Goal: Task Accomplishment & Management: Manage account settings

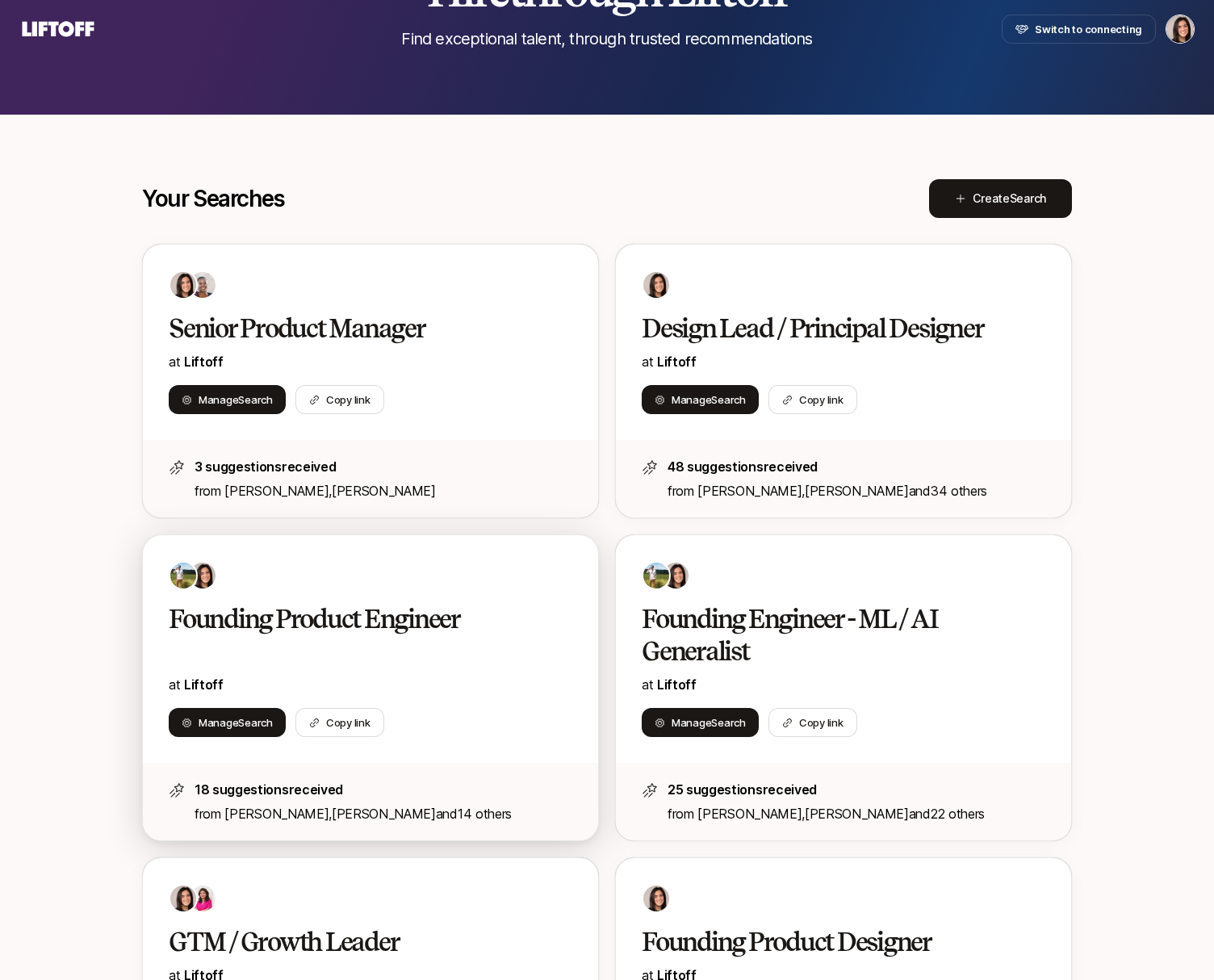
scroll to position [185, 0]
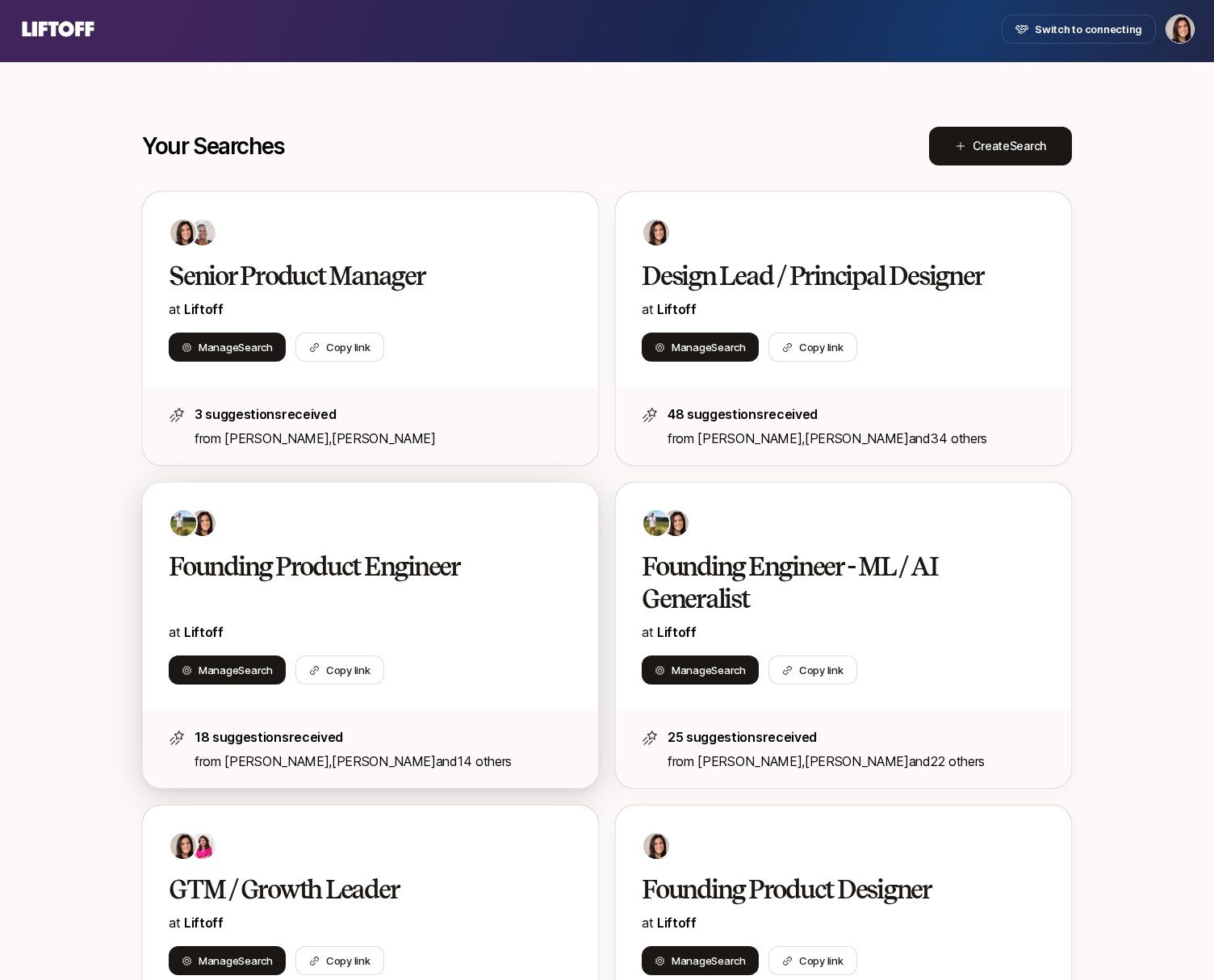
click at [320, 523] on div at bounding box center [371, 523] width 404 height 29
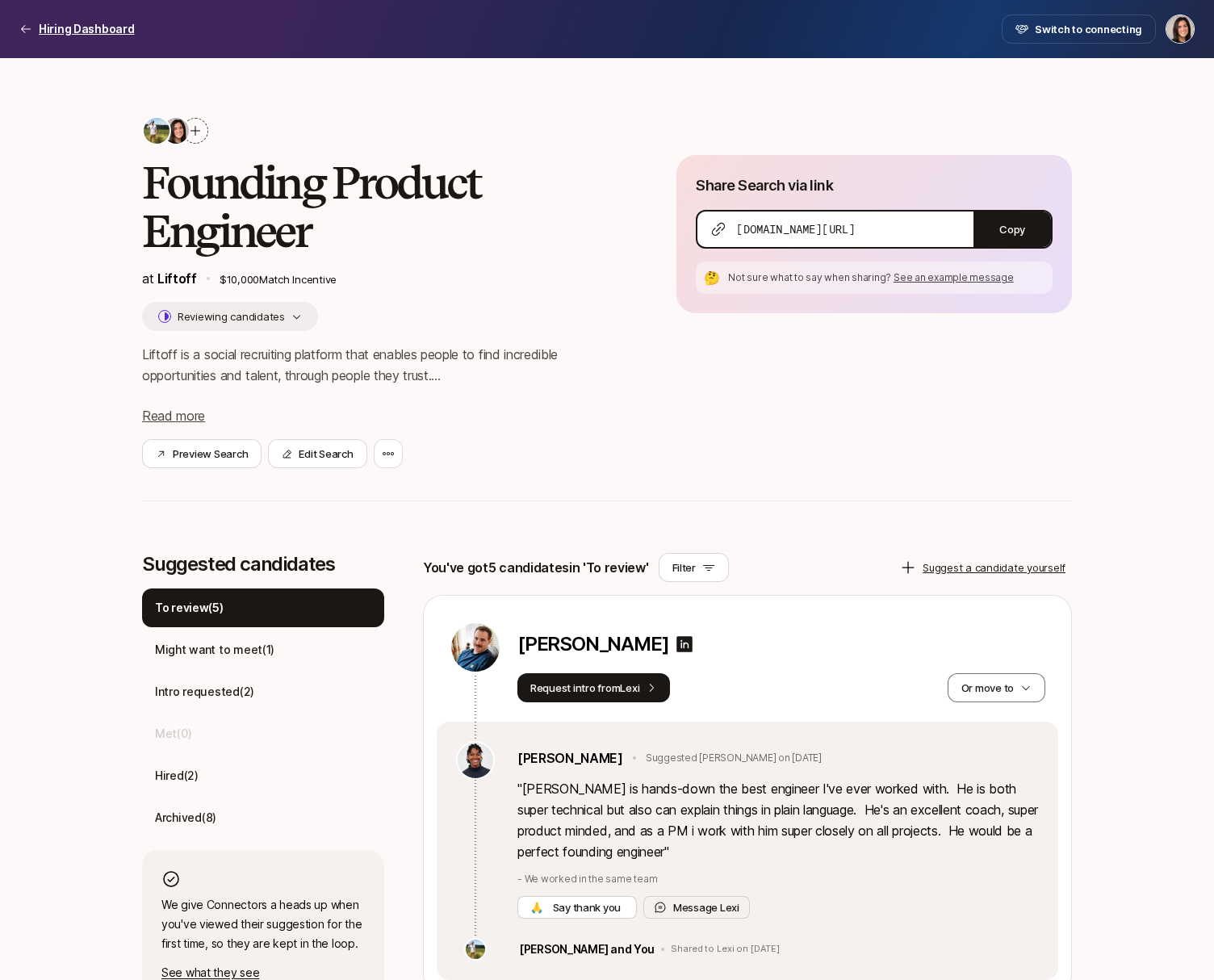
click at [78, 29] on p "Hiring Dashboard" at bounding box center [87, 29] width 96 height 20
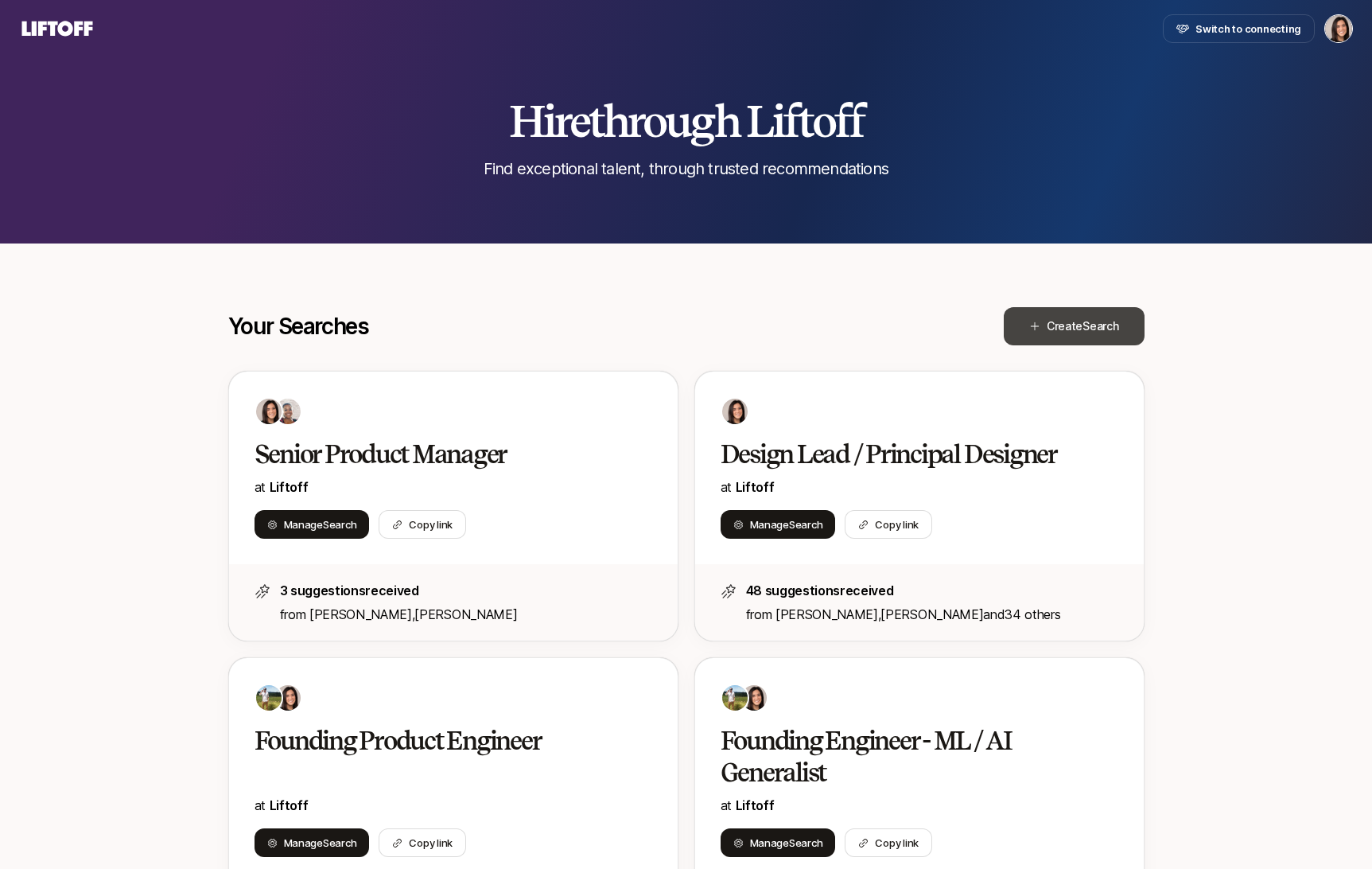
click at [1074, 342] on button "Create Search" at bounding box center [1074, 326] width 141 height 38
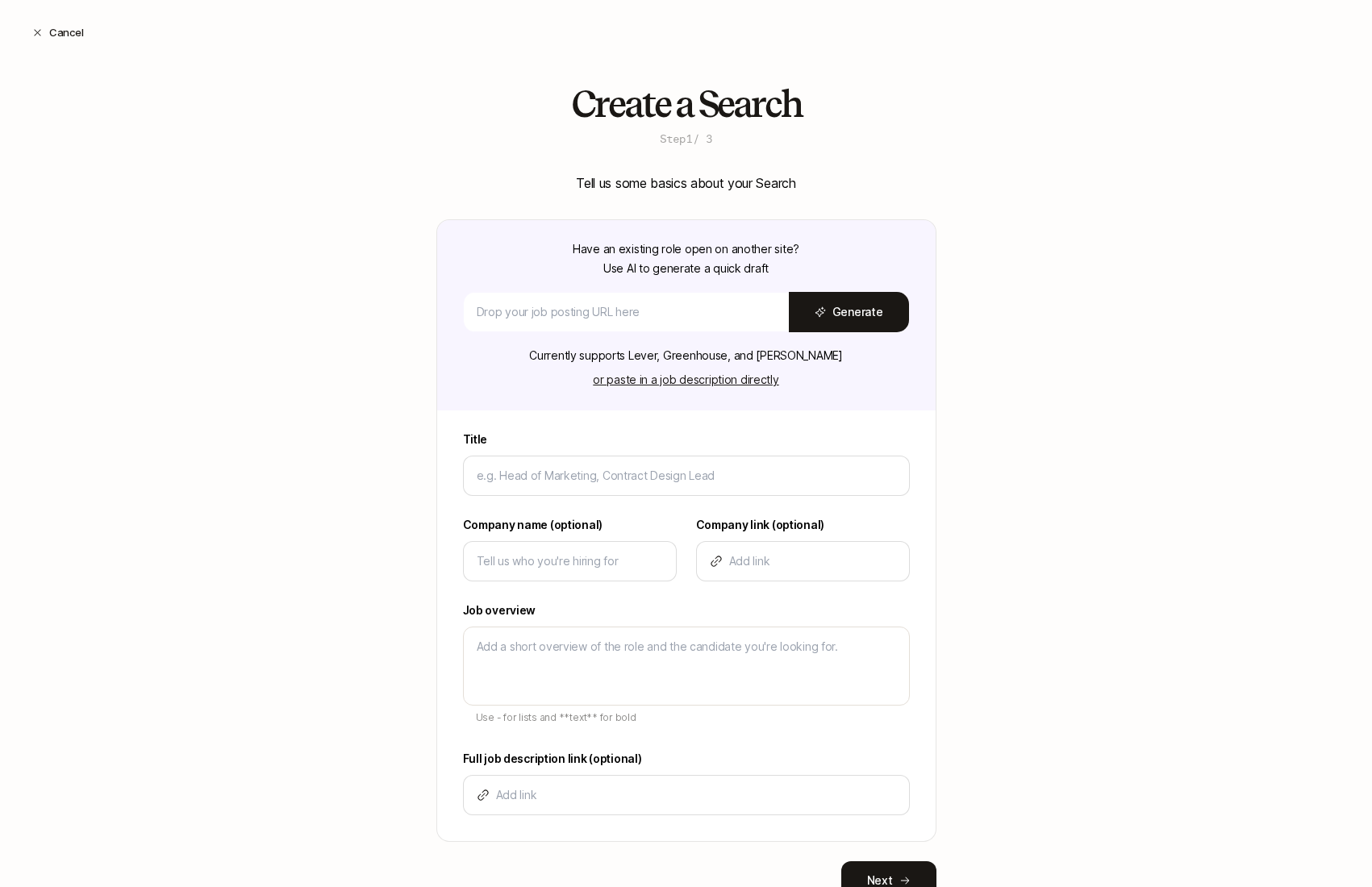
type textarea "x"
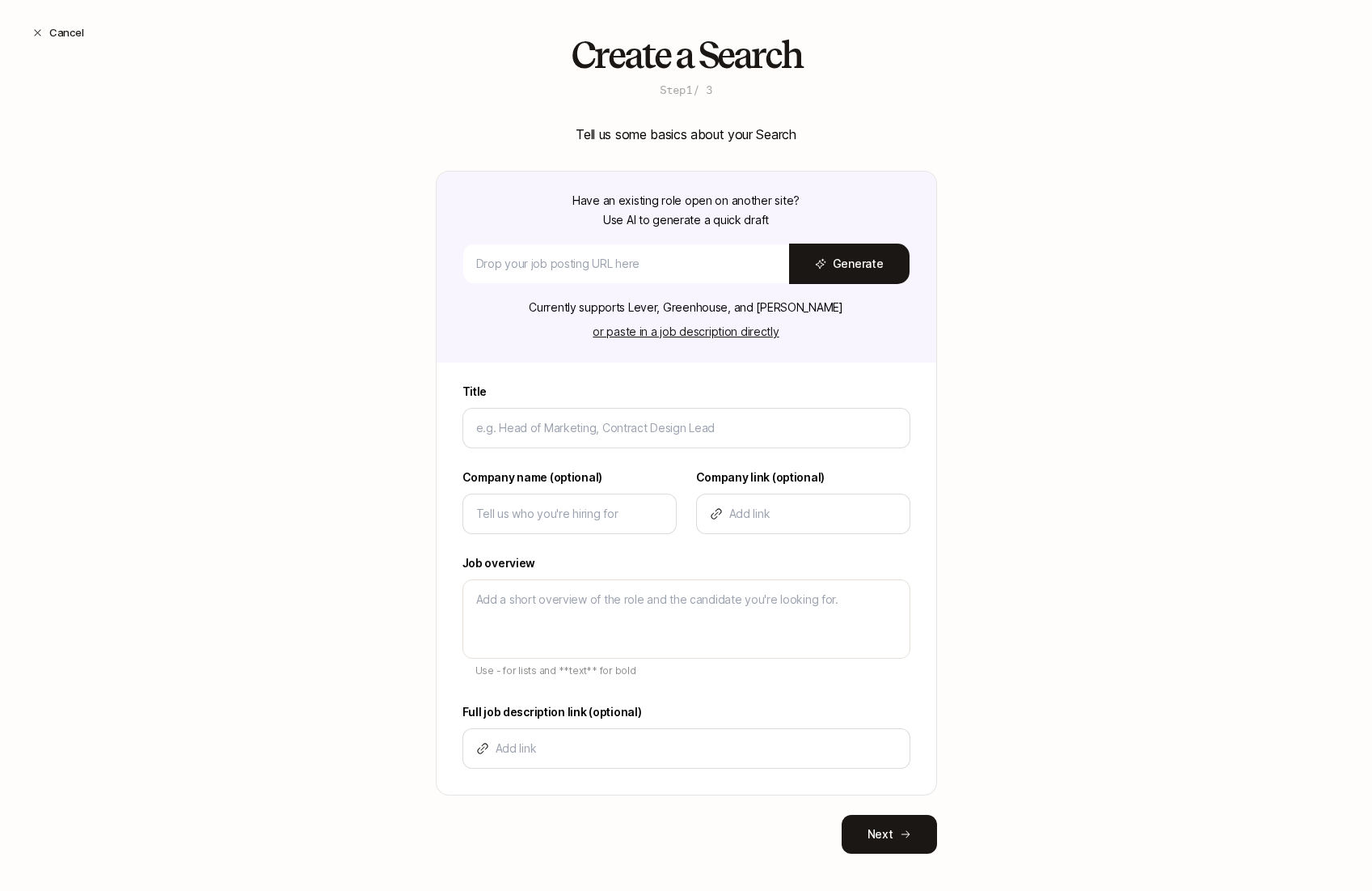
scroll to position [64, 0]
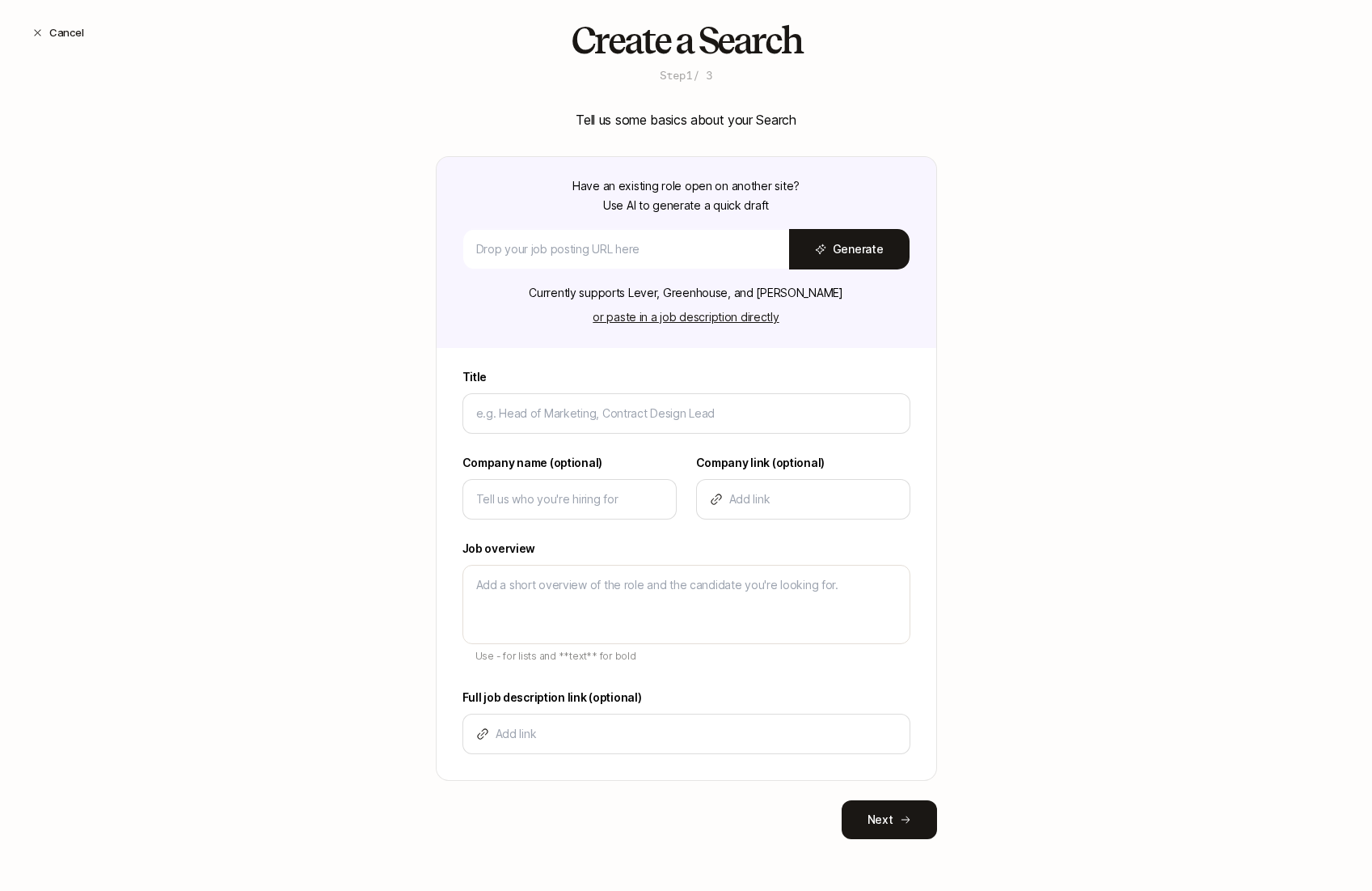
type input "C"
type textarea "x"
type input "Ch"
type textarea "x"
type input "Chi"
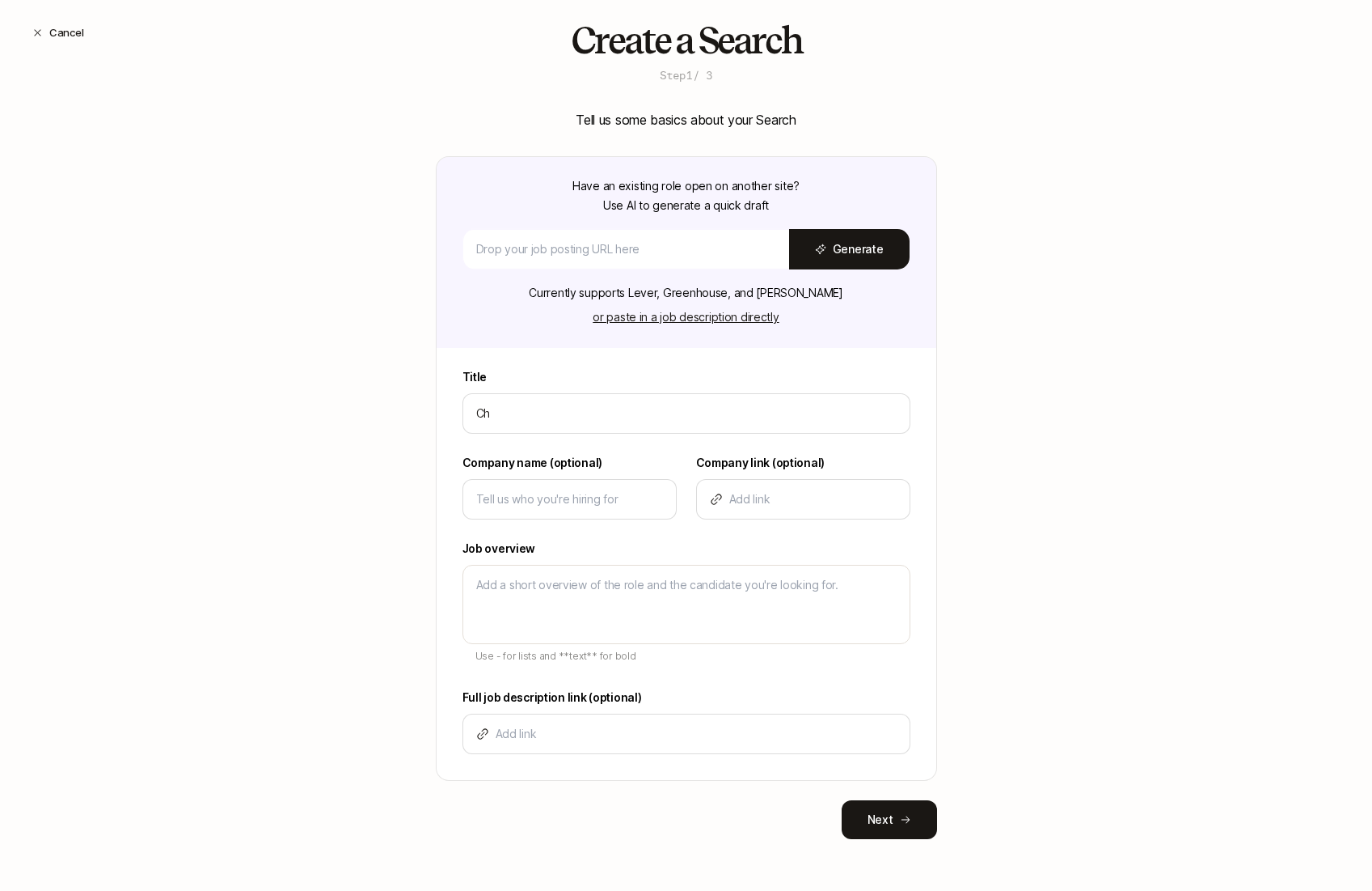
type textarea "x"
type input "Chie"
type textarea "x"
type input "Chief"
type textarea "x"
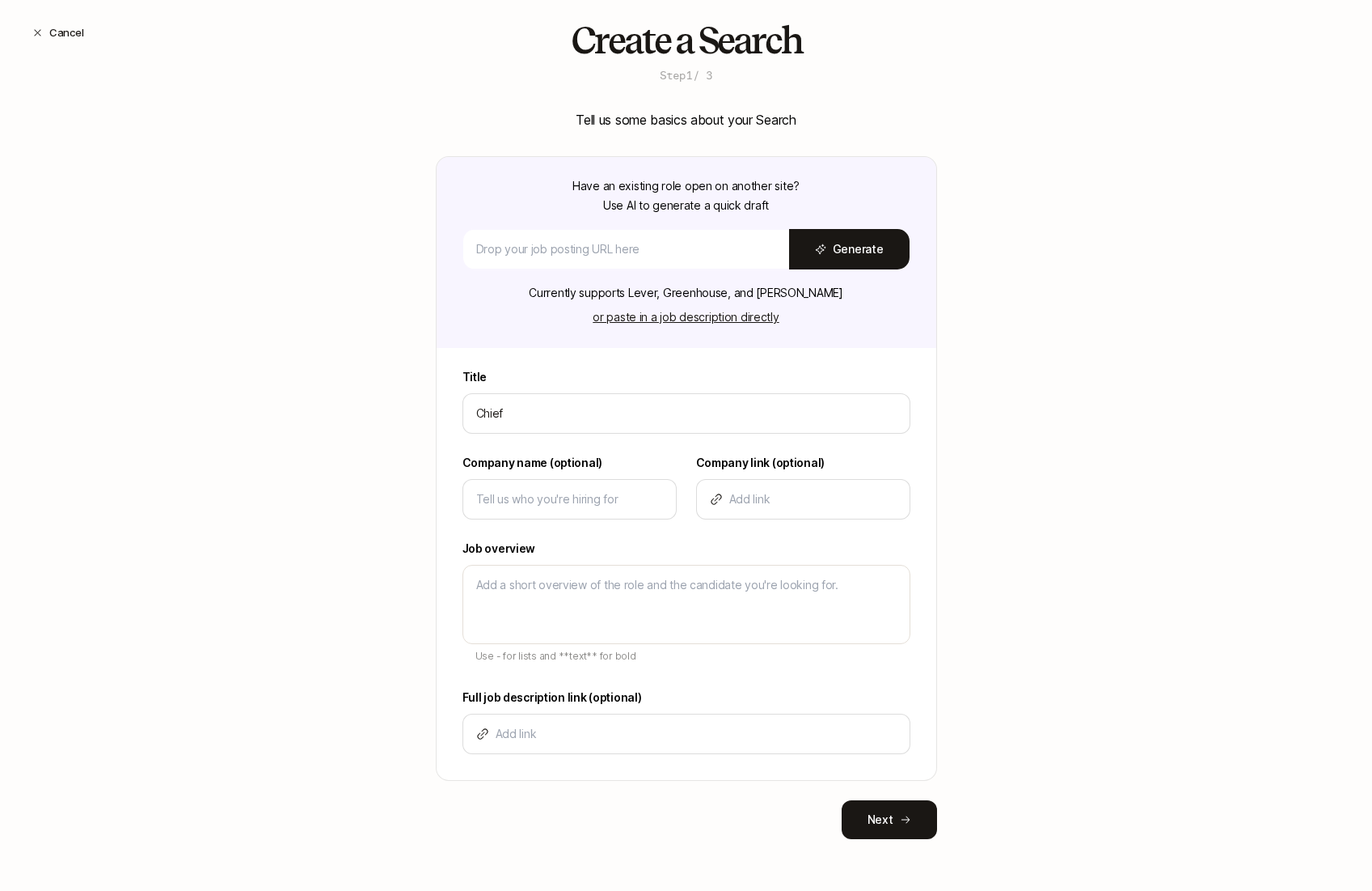
type input "Chief"
type textarea "x"
type input "Chief P"
type textarea "x"
type input "Chief Pe"
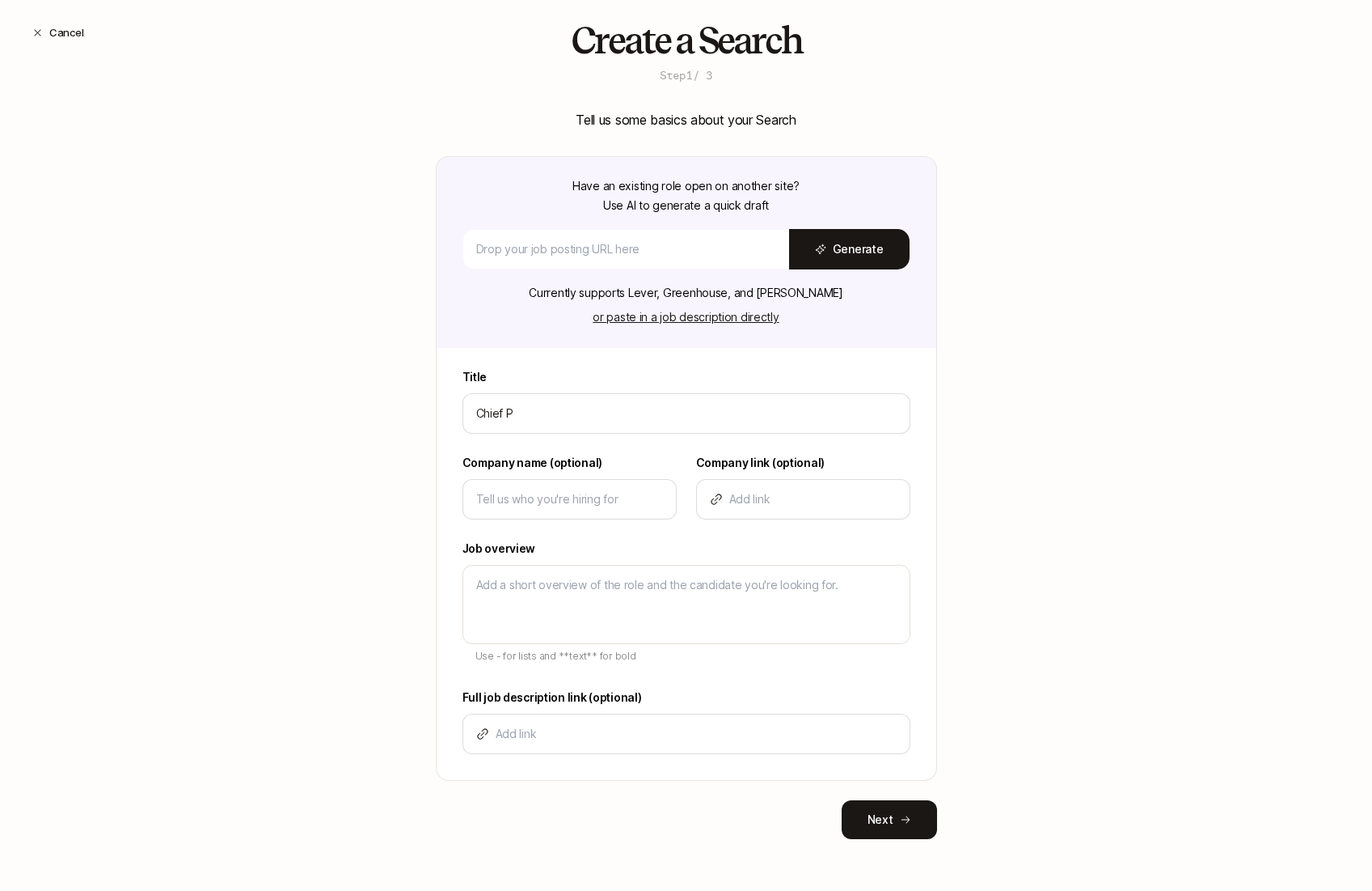
type textarea "x"
type input "Chief Peo"
type textarea "x"
type input "Chief Peop"
type textarea "x"
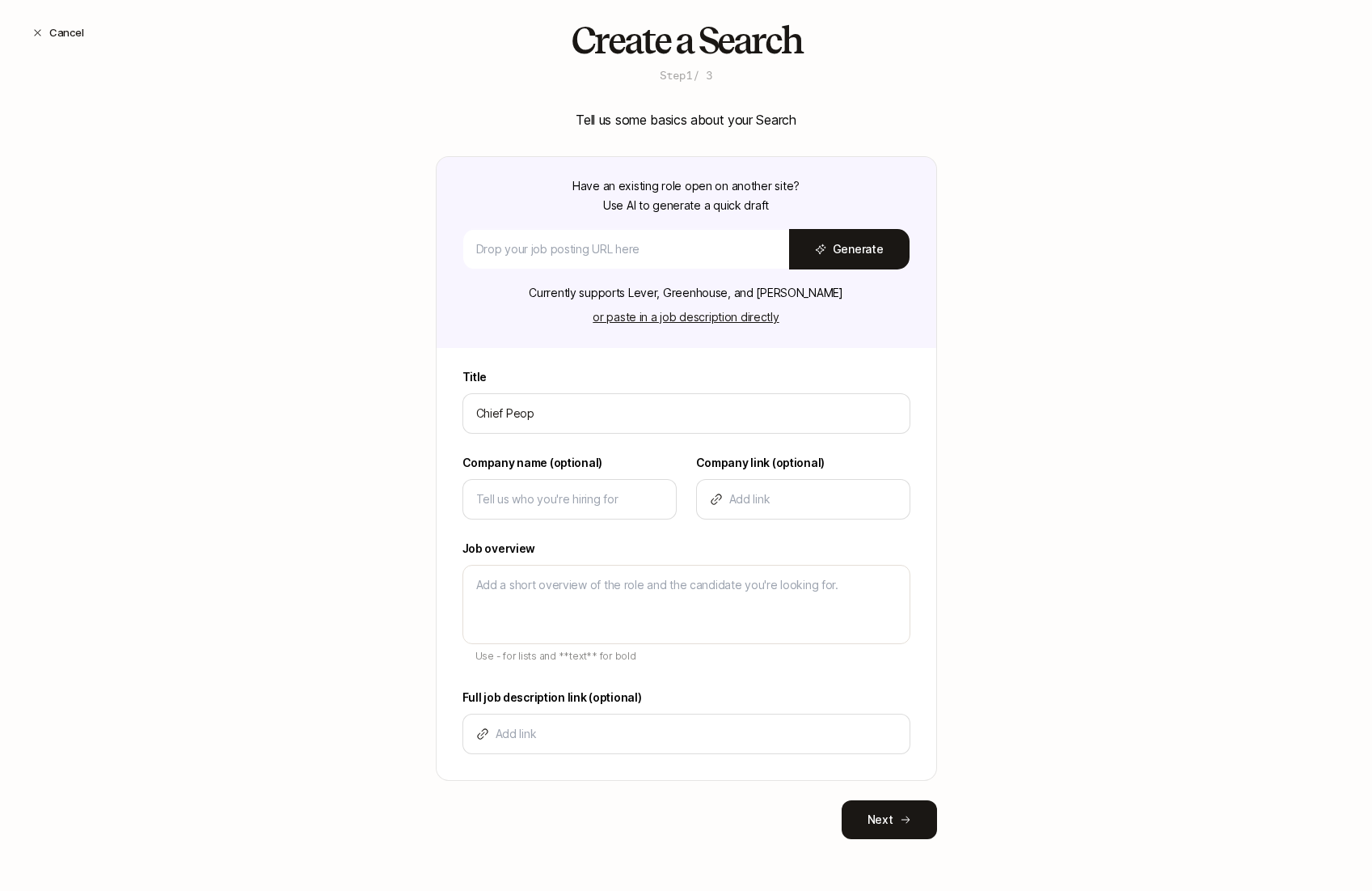
type input "Chief Peopl"
type textarea "x"
type input "Chief People"
type textarea "x"
type input "Chief People"
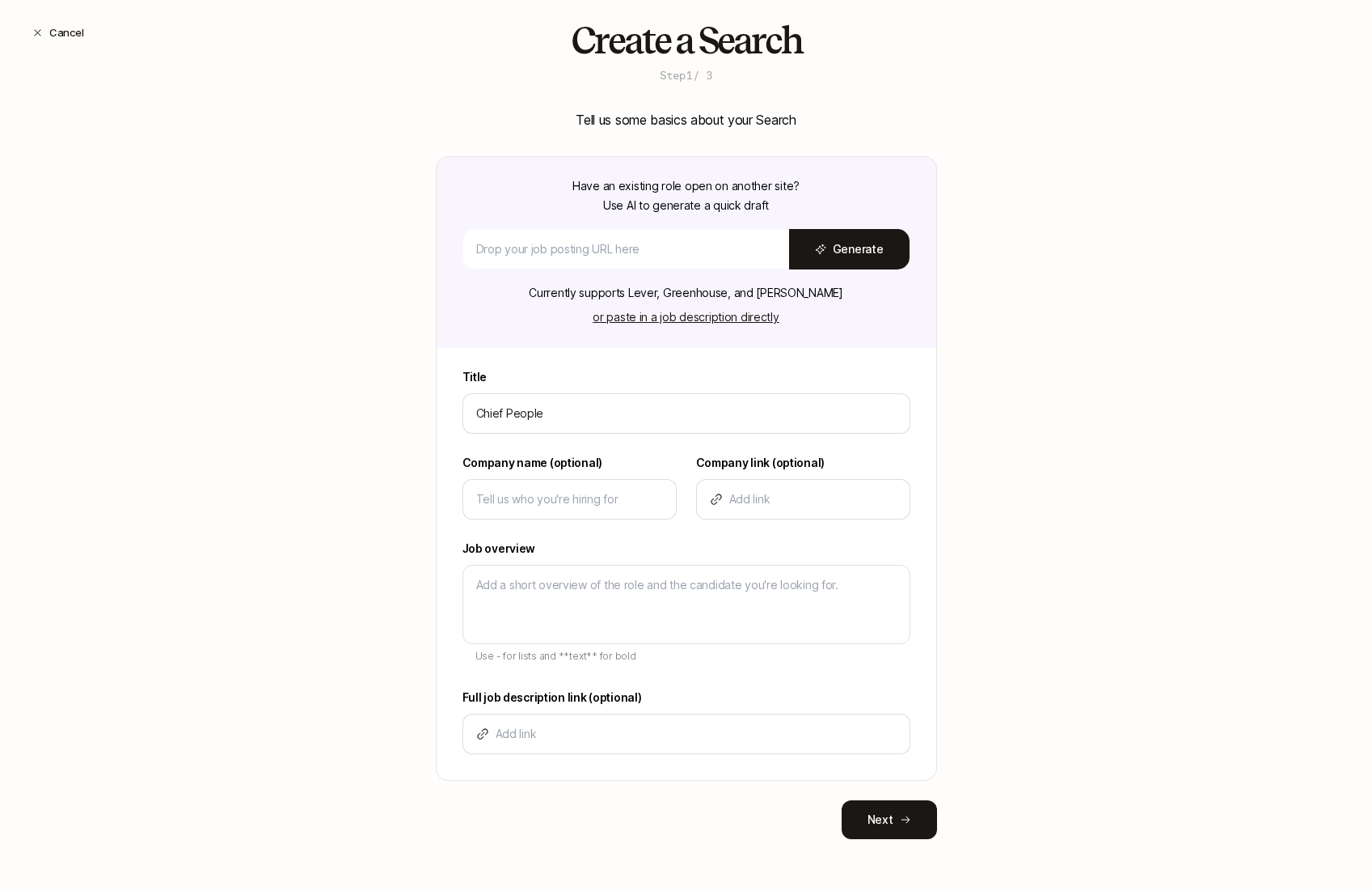
type textarea "x"
type input "Chief People O"
type textarea "x"
type input "Chief People Of"
type textarea "x"
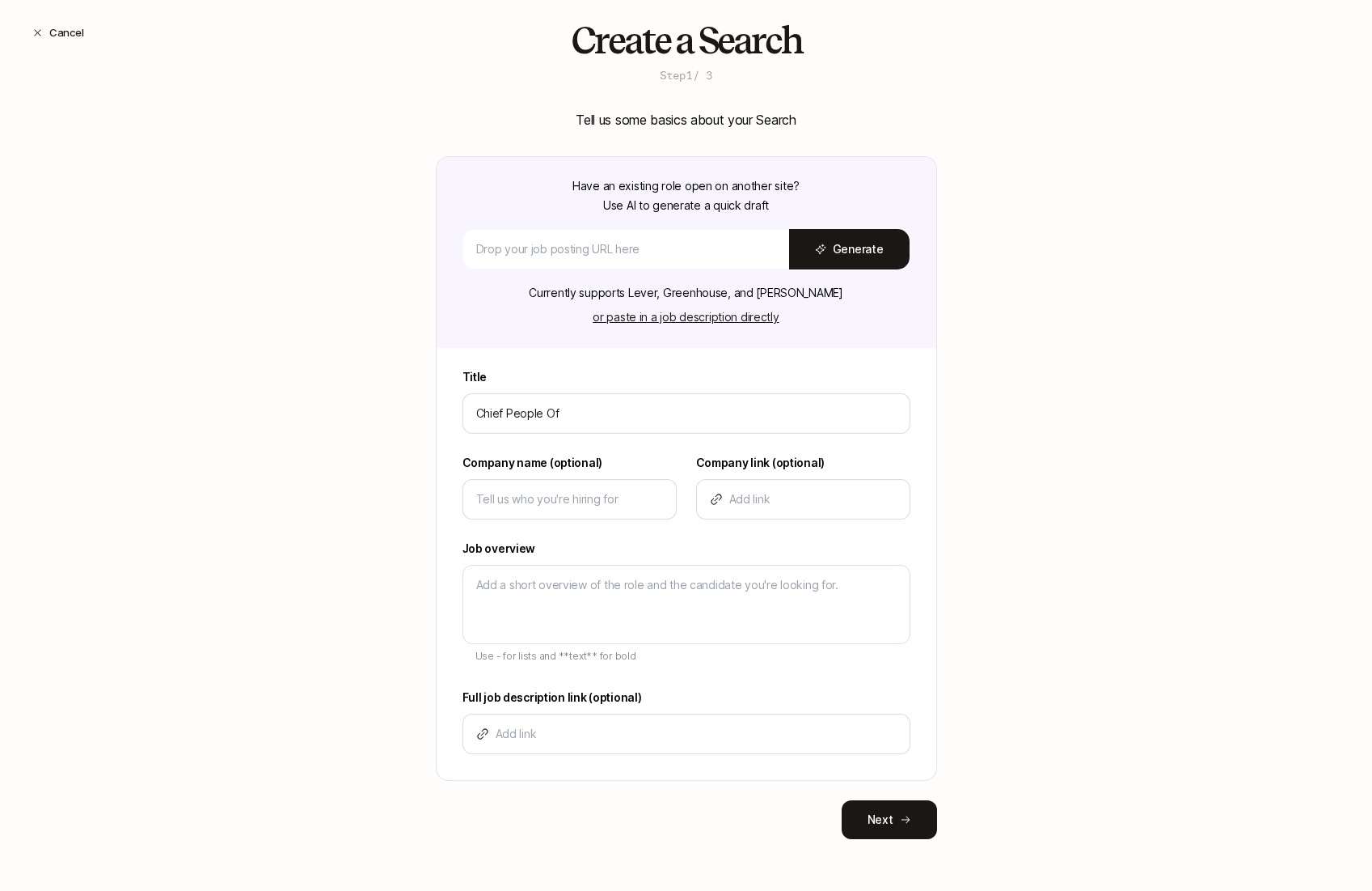
type input "Chief People Off"
type textarea "x"
type input "Chief People Offi"
type textarea "x"
type input "Chief People Offic"
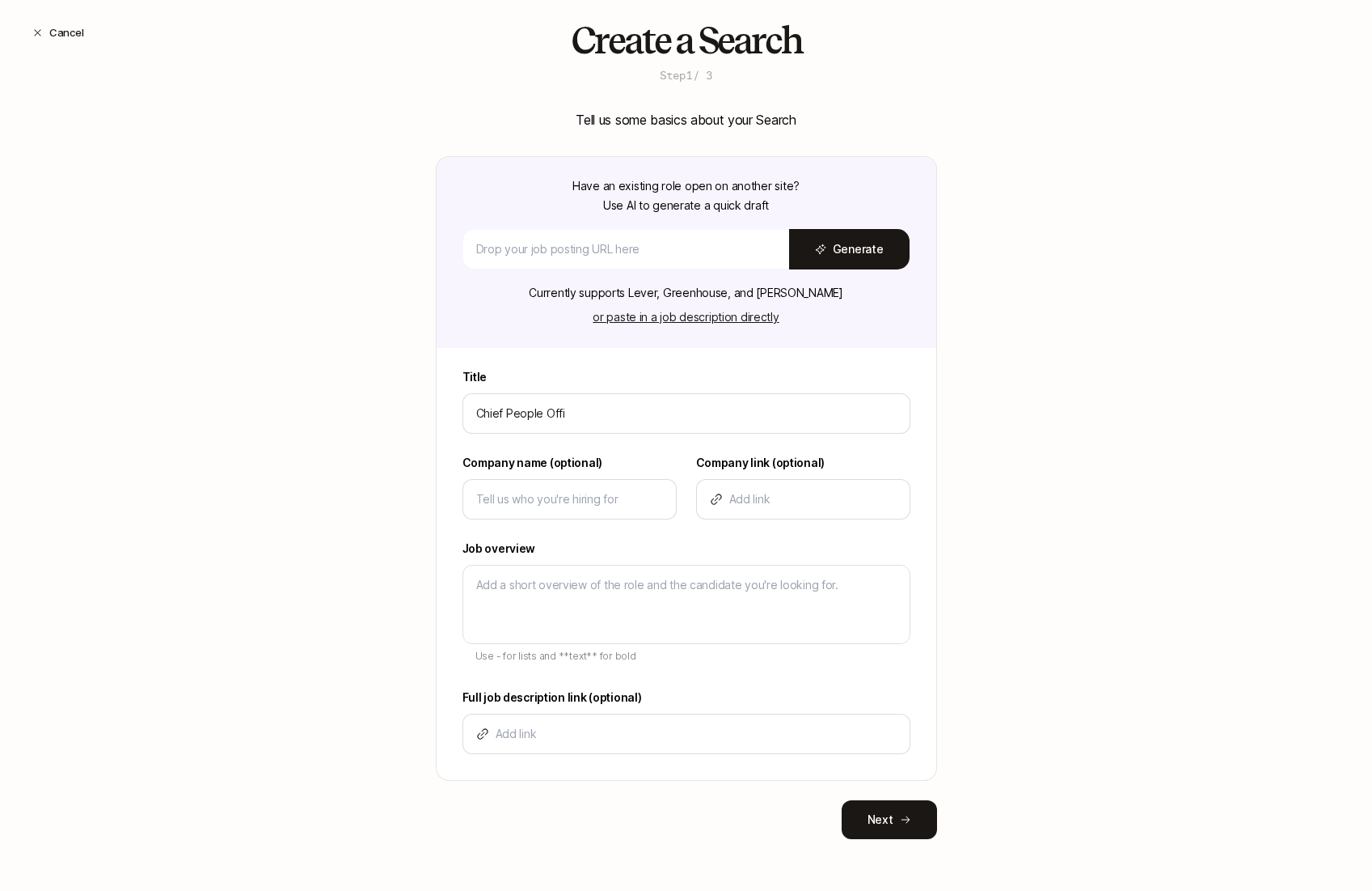
type textarea "x"
type input "Chief People Office"
type textarea "x"
type input "Chief People Officer"
type textarea "x"
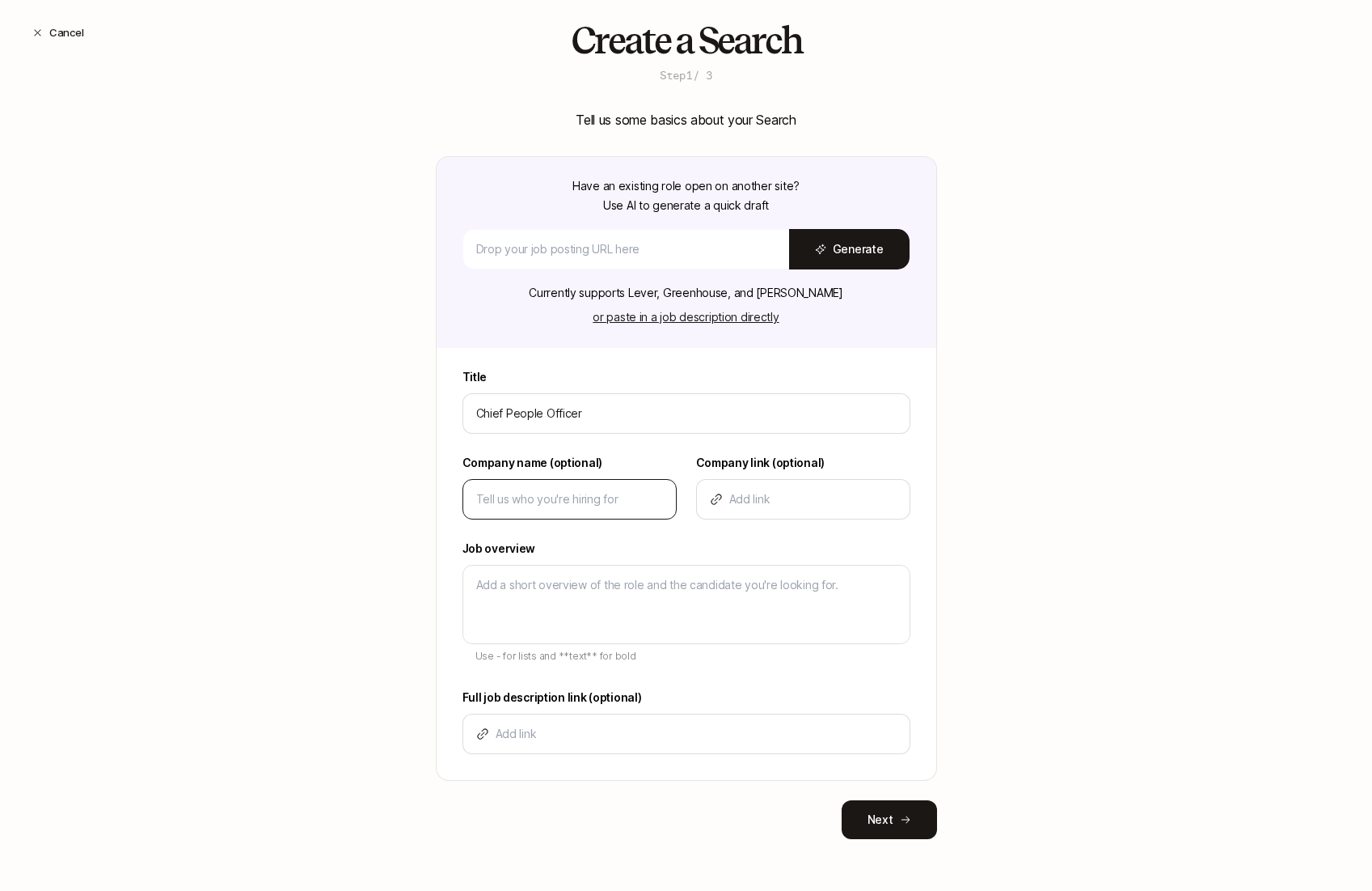
type input "Chief People Officer"
click at [582, 517] on div at bounding box center [569, 499] width 214 height 40
click at [580, 505] on input at bounding box center [569, 500] width 187 height 20
type input "L"
type textarea "x"
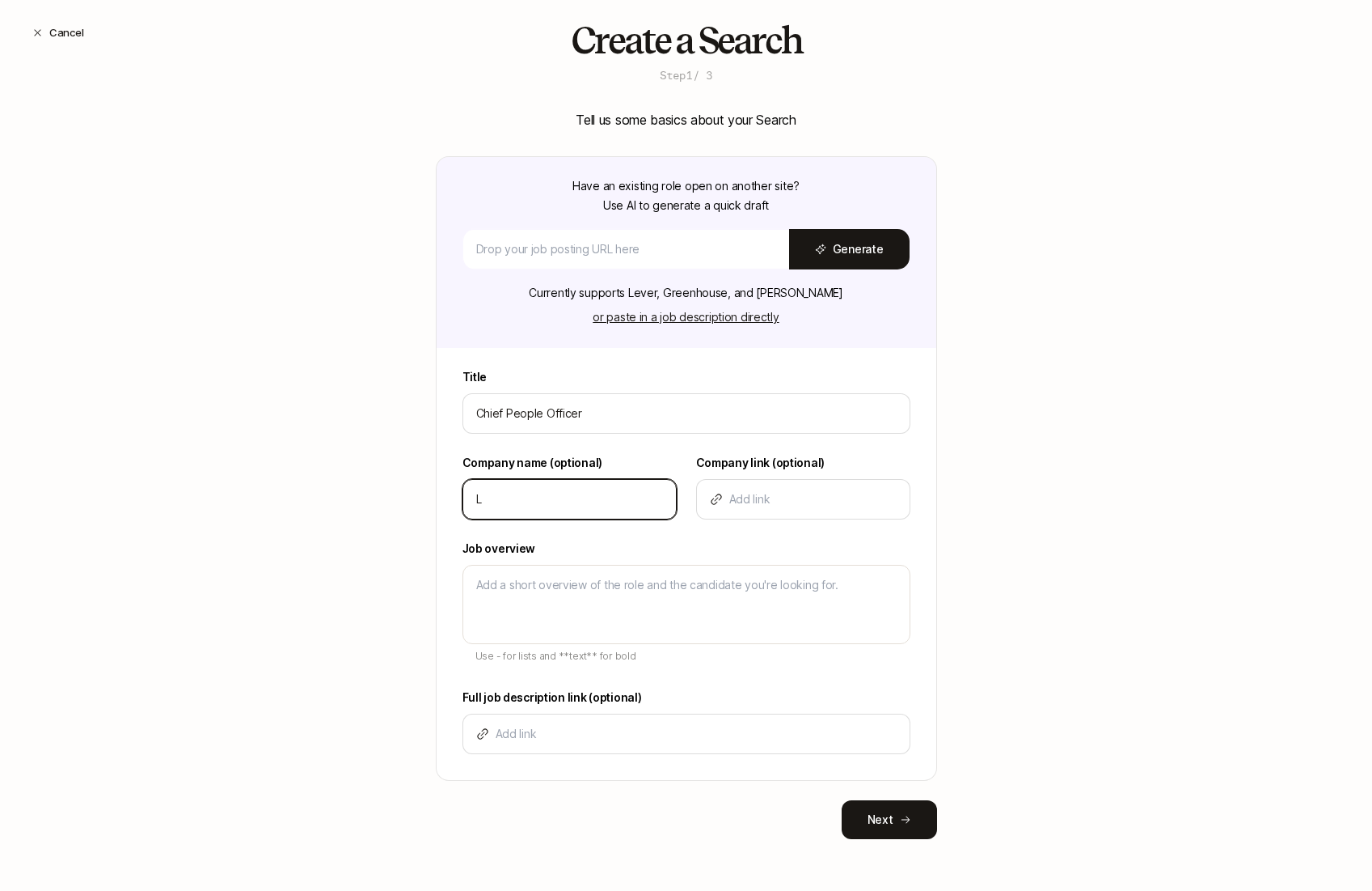
type input "Li"
type textarea "x"
type input "Lif"
type textarea "x"
type input "Lift"
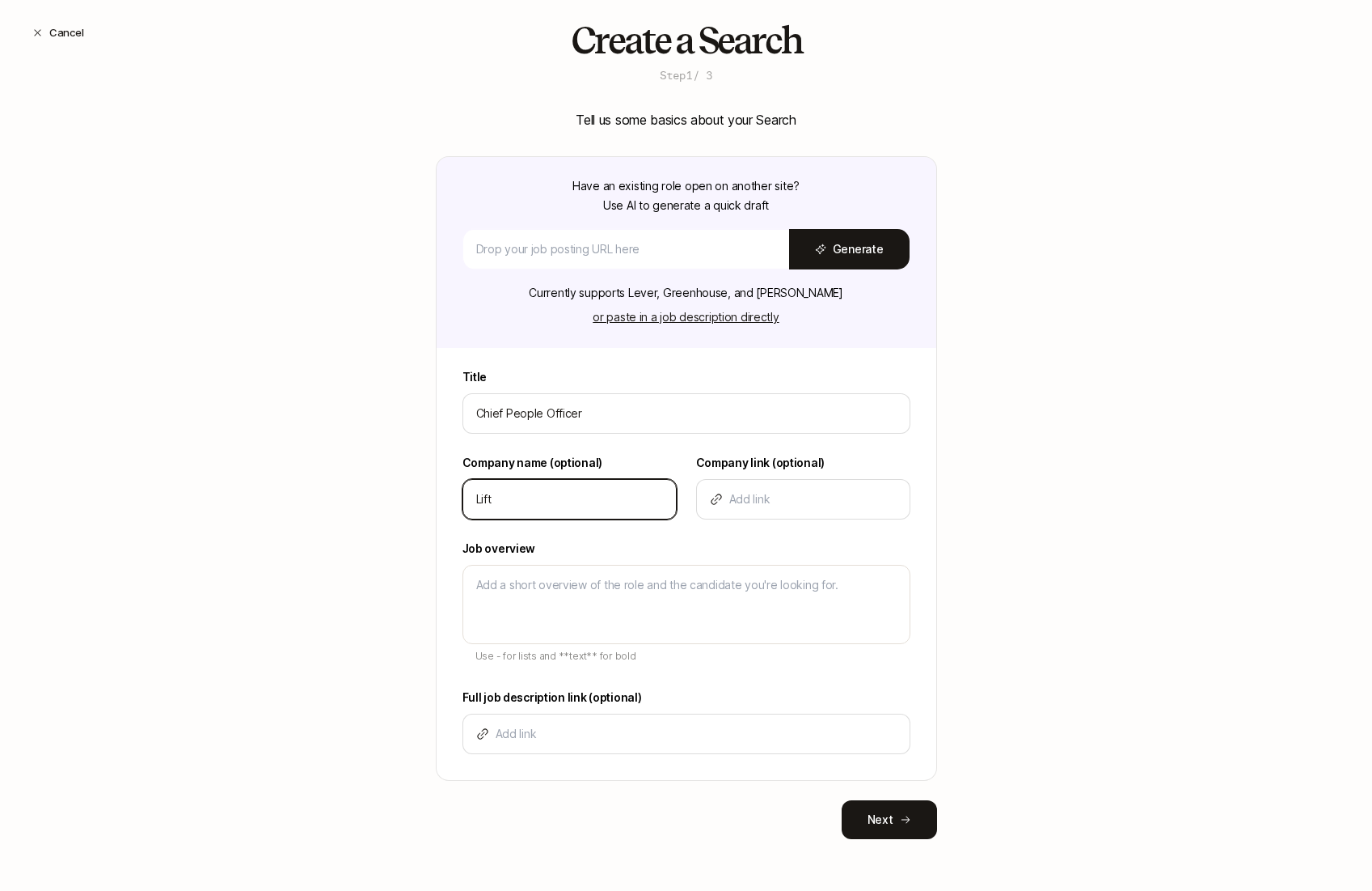
type textarea "x"
type input "Lifto"
type textarea "x"
type input "Liftof"
type textarea "x"
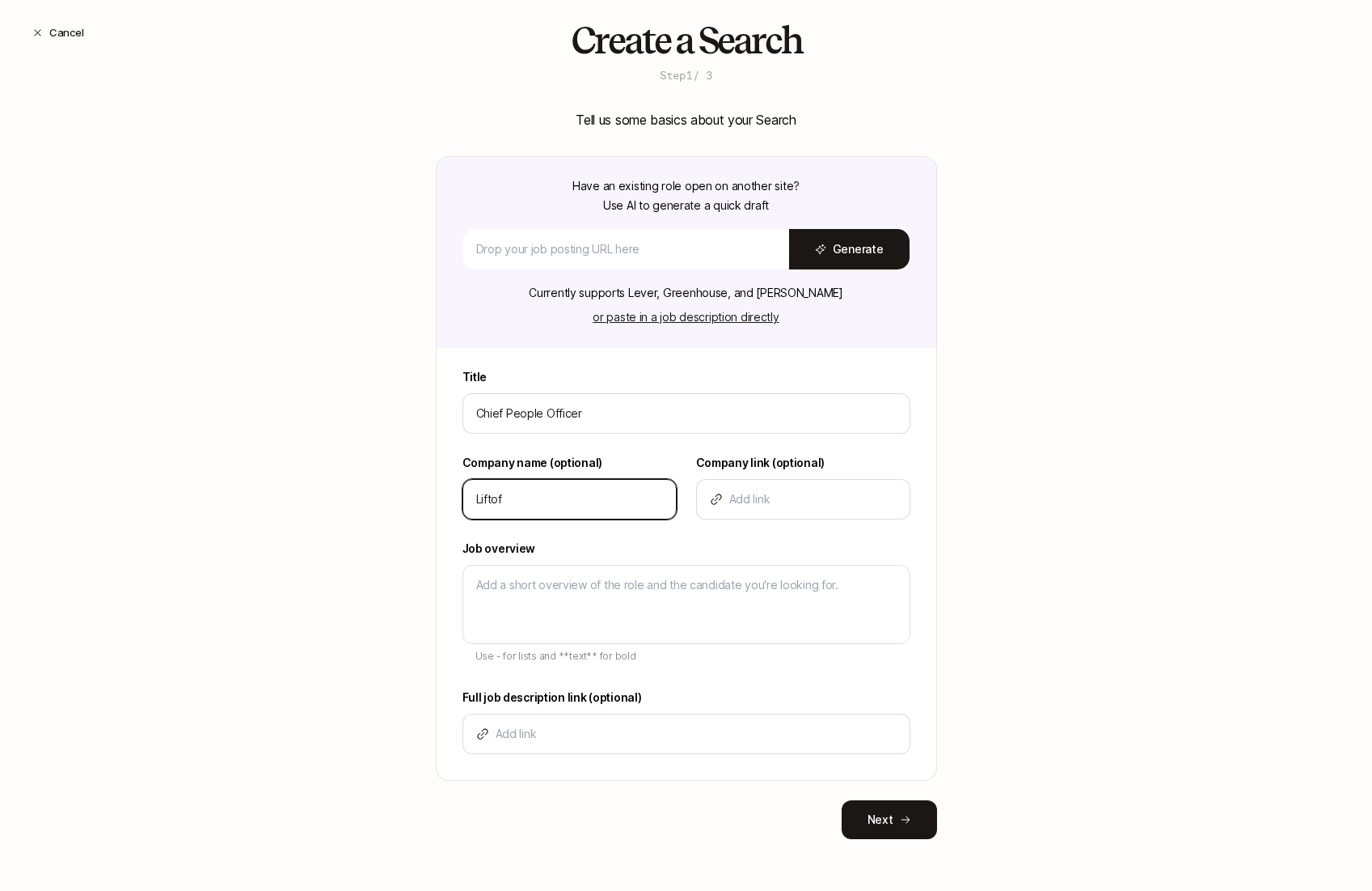
type input "Liftoff"
type textarea "x"
type input "Liftoff"
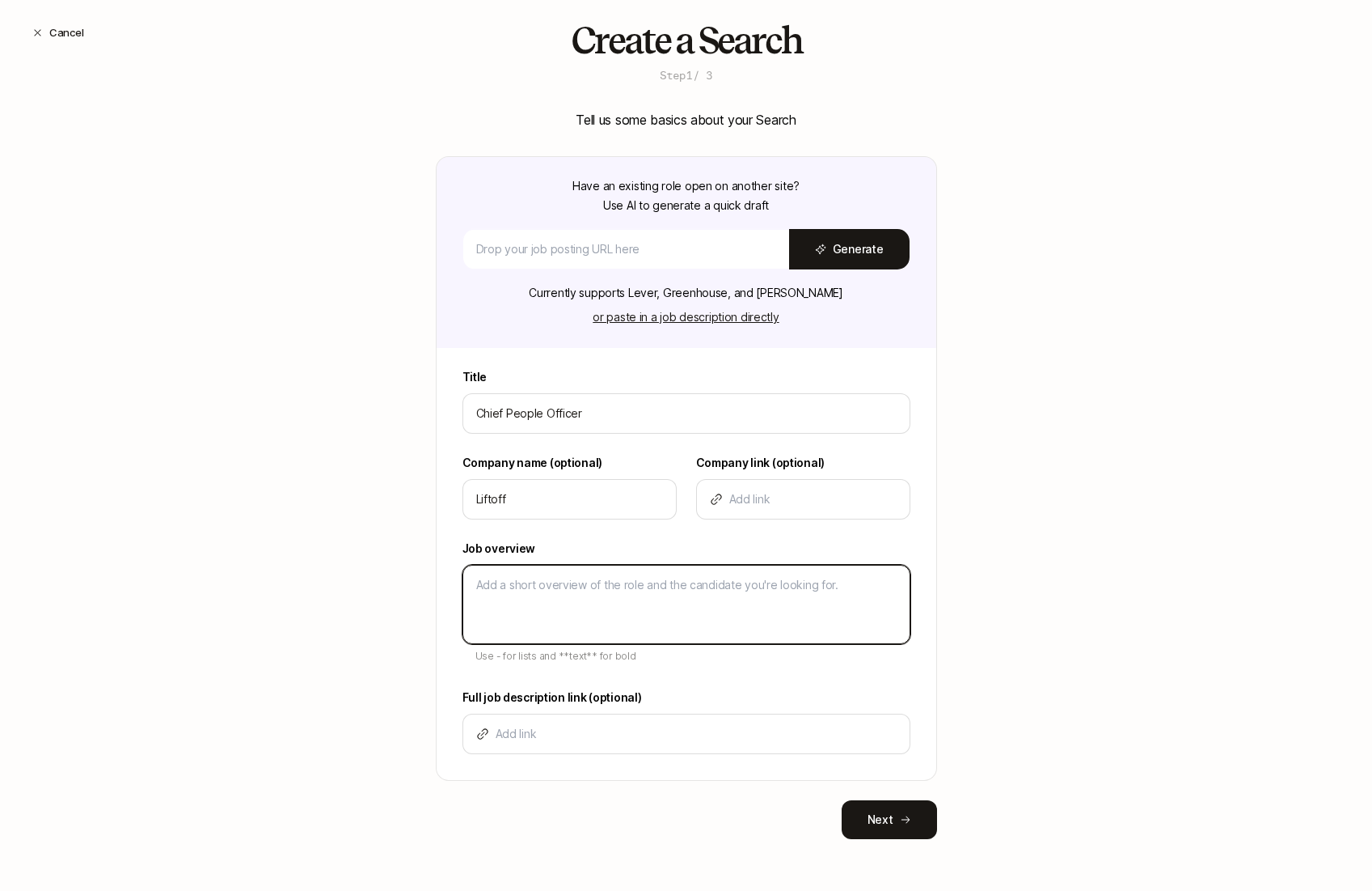
click at [556, 587] on textarea at bounding box center [686, 604] width 448 height 80
type textarea "D"
type textarea "x"
type textarea "De"
type textarea "x"
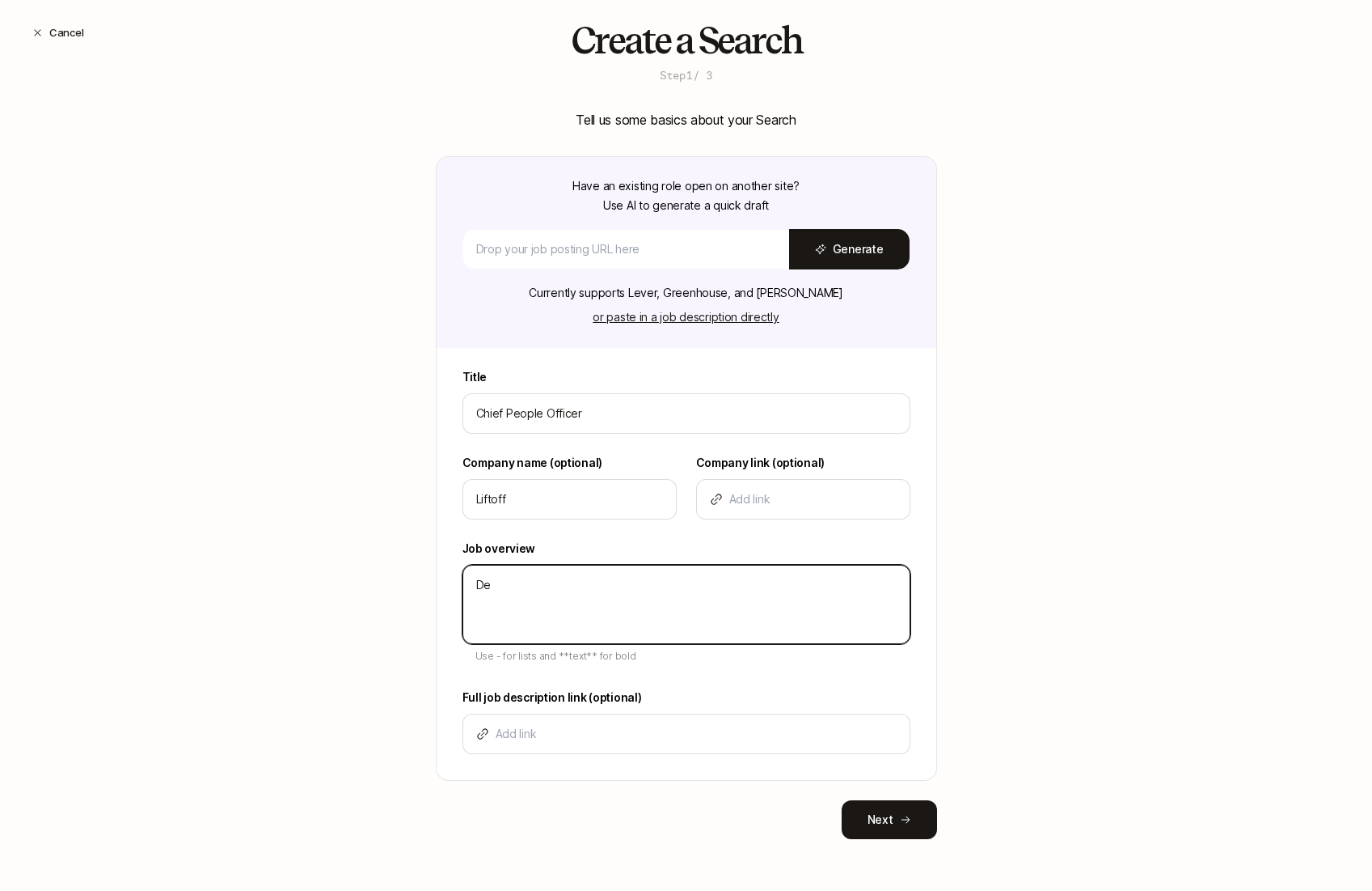
type textarea "Des"
type textarea "x"
type textarea "Desc"
type textarea "x"
type textarea "Descr"
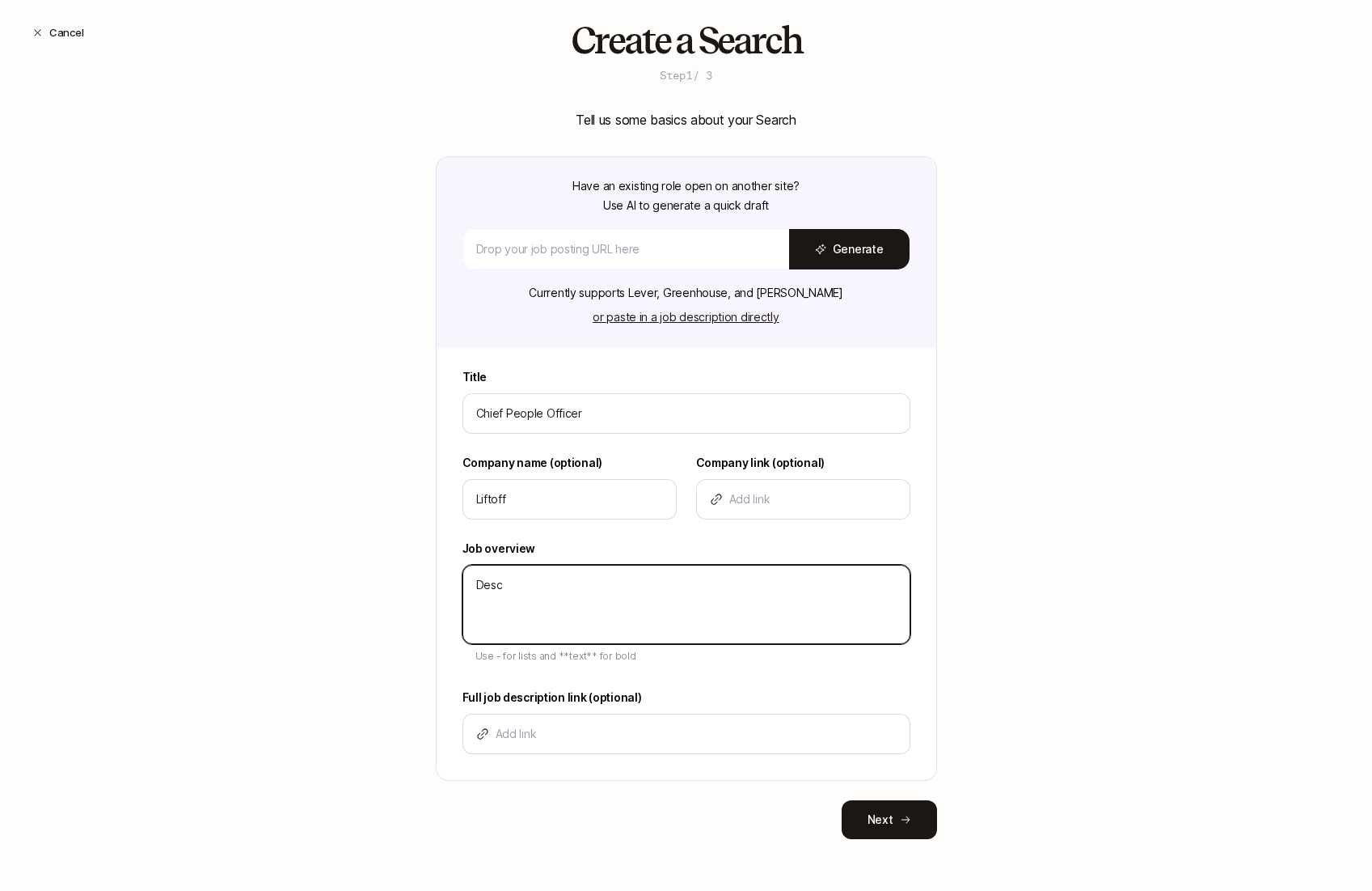
type textarea "x"
type textarea "Descri"
type textarea "x"
type textarea "Descrip"
type textarea "x"
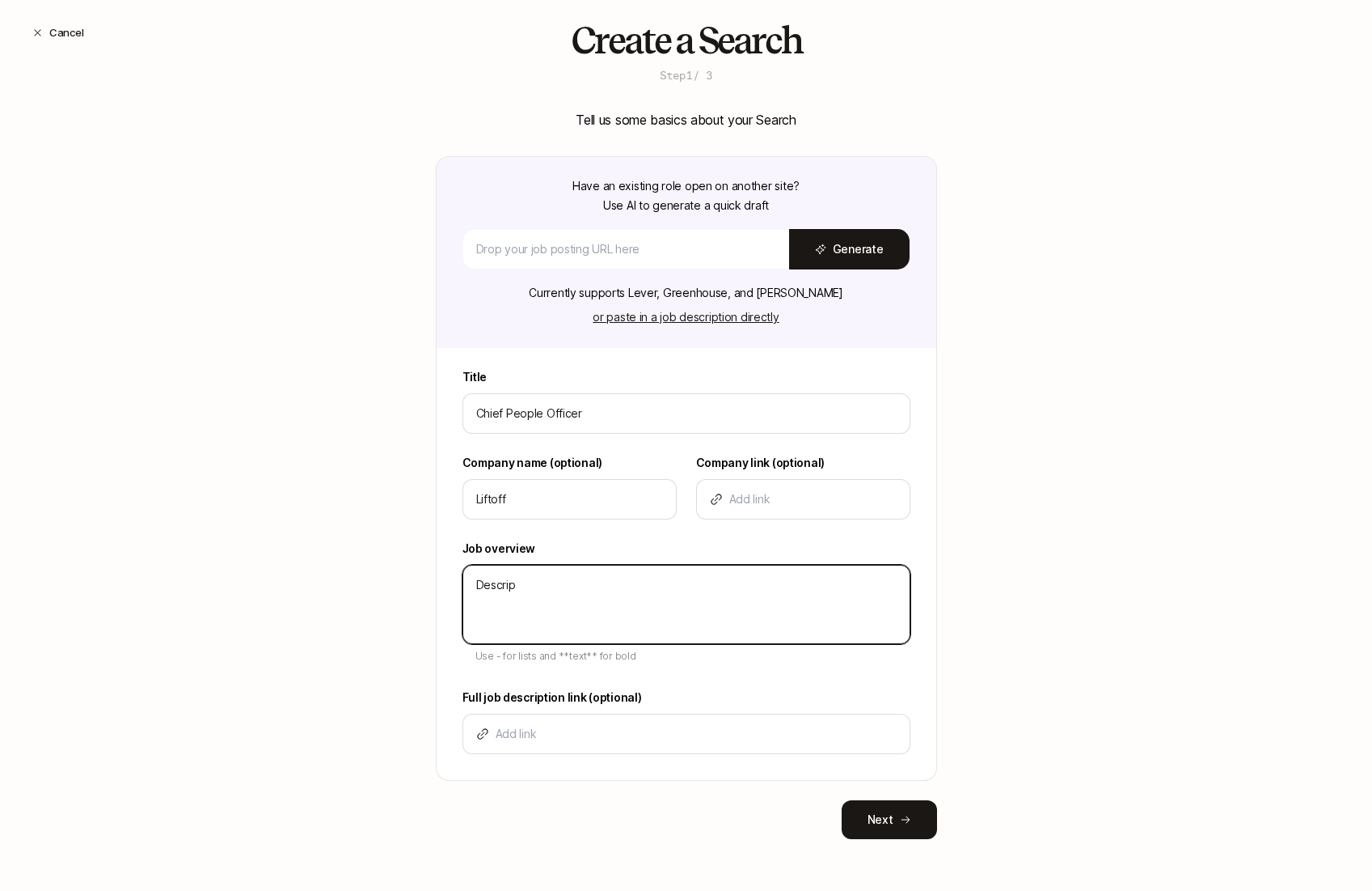
type textarea "Descript"
type textarea "x"
type textarea "Descripti"
type textarea "x"
type textarea "Descriptio"
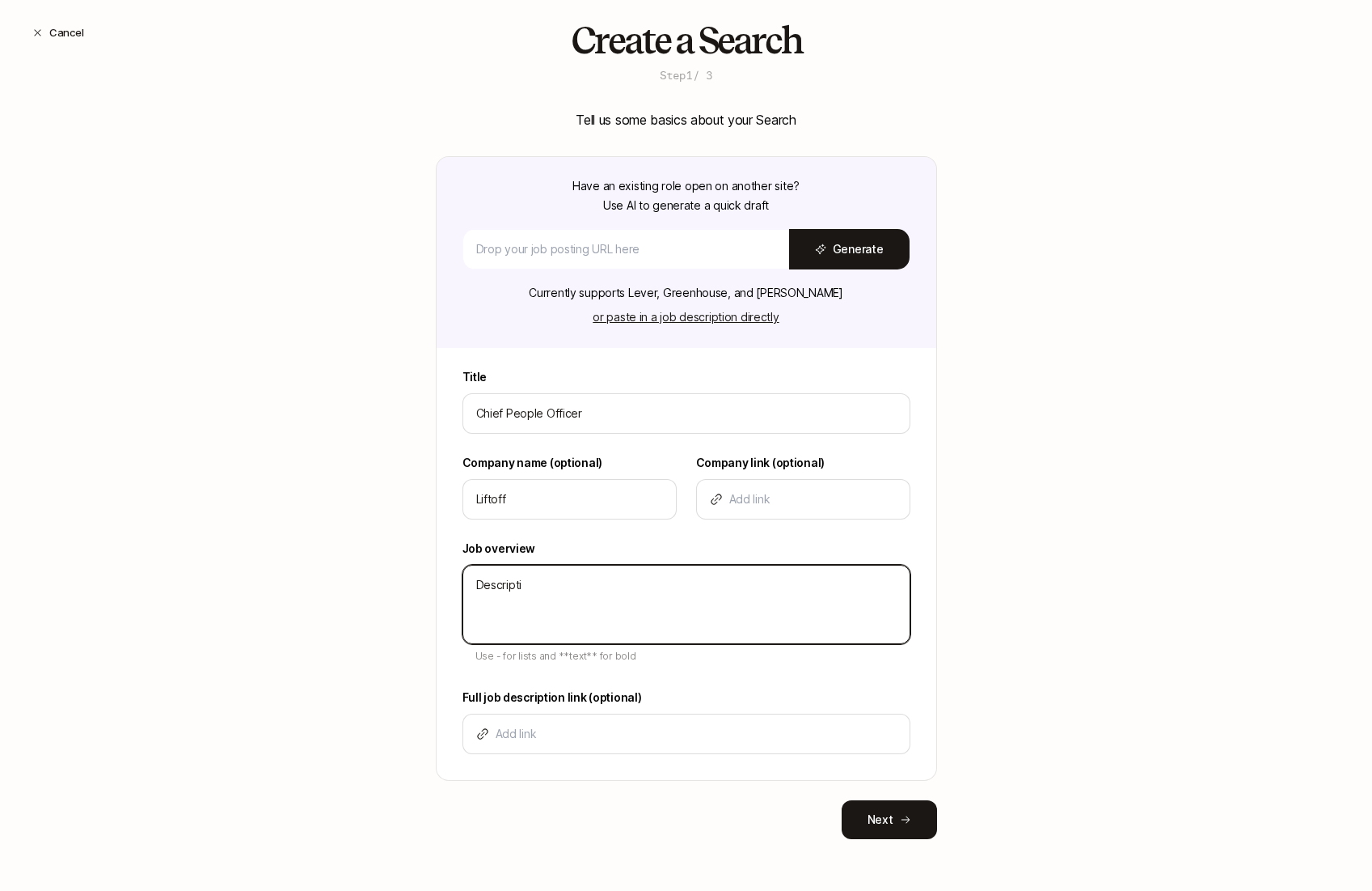
type textarea "x"
type textarea "Description"
type textarea "x"
type textarea "Description"
type textarea "x"
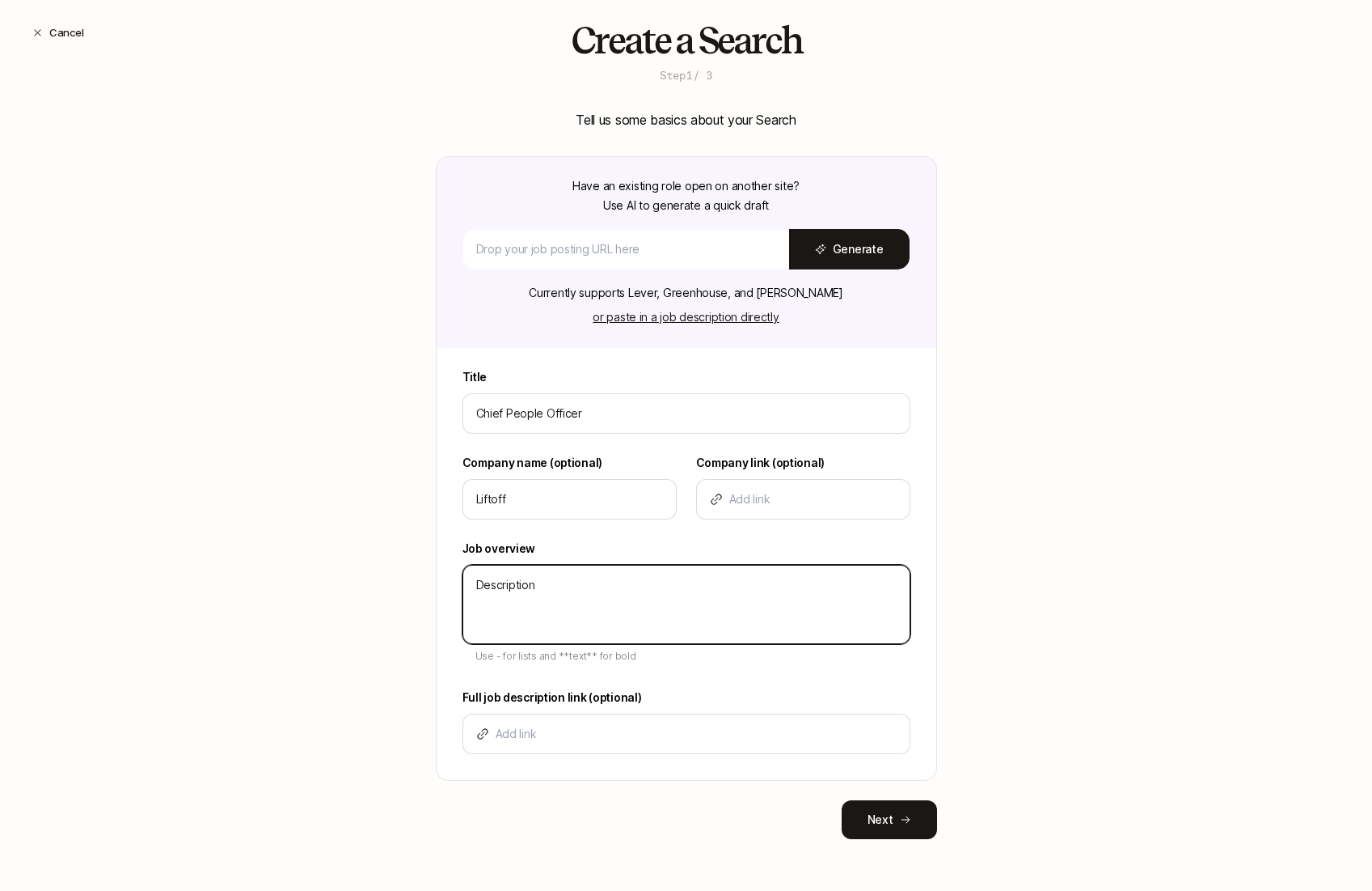
type textarea "Description -"
type textarea "x"
type textarea "Description -"
type textarea "x"
type textarea "Description - b"
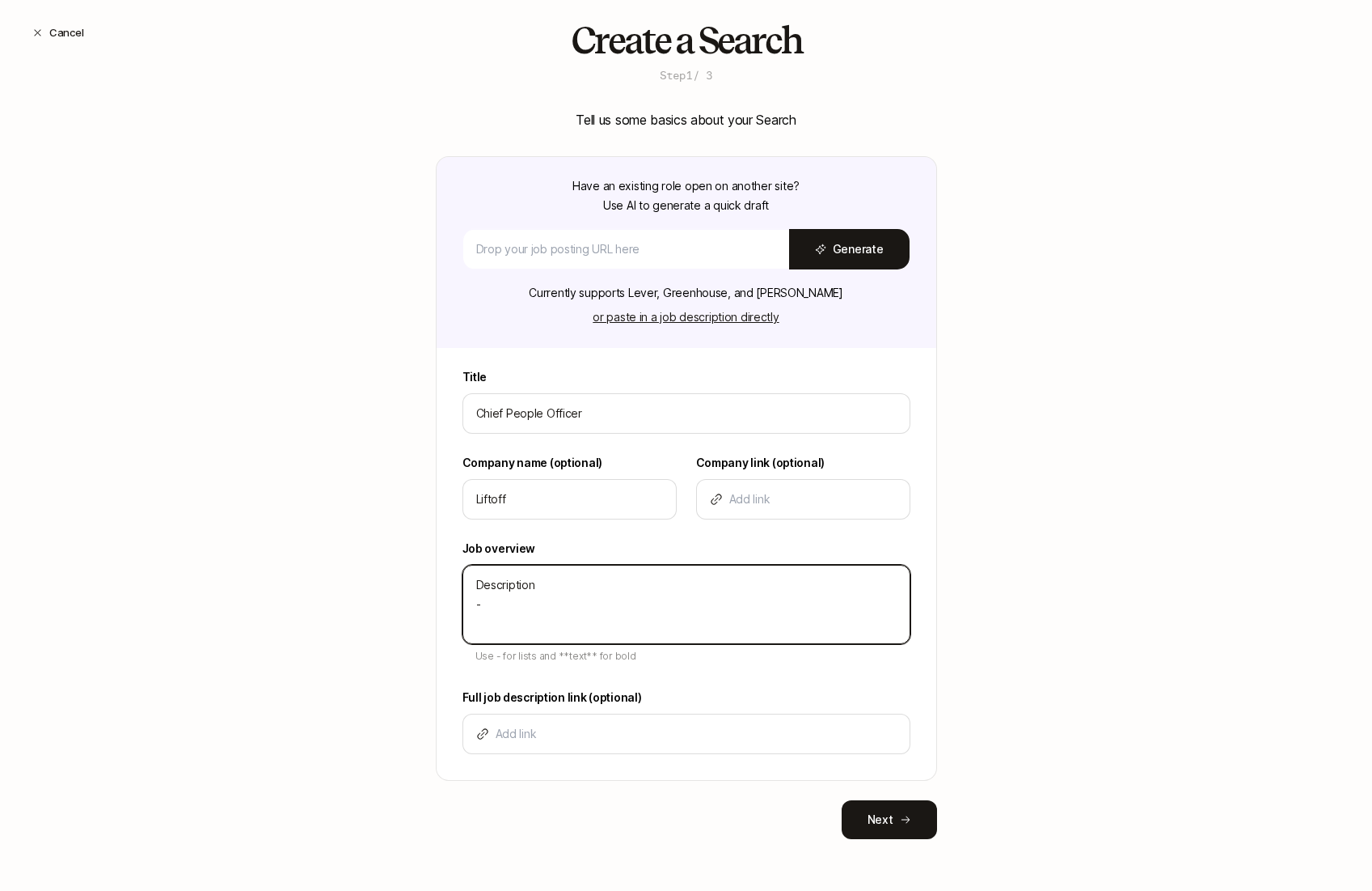
type textarea "x"
type textarea "Description - bu"
type textarea "x"
type textarea "Description - bul"
type textarea "x"
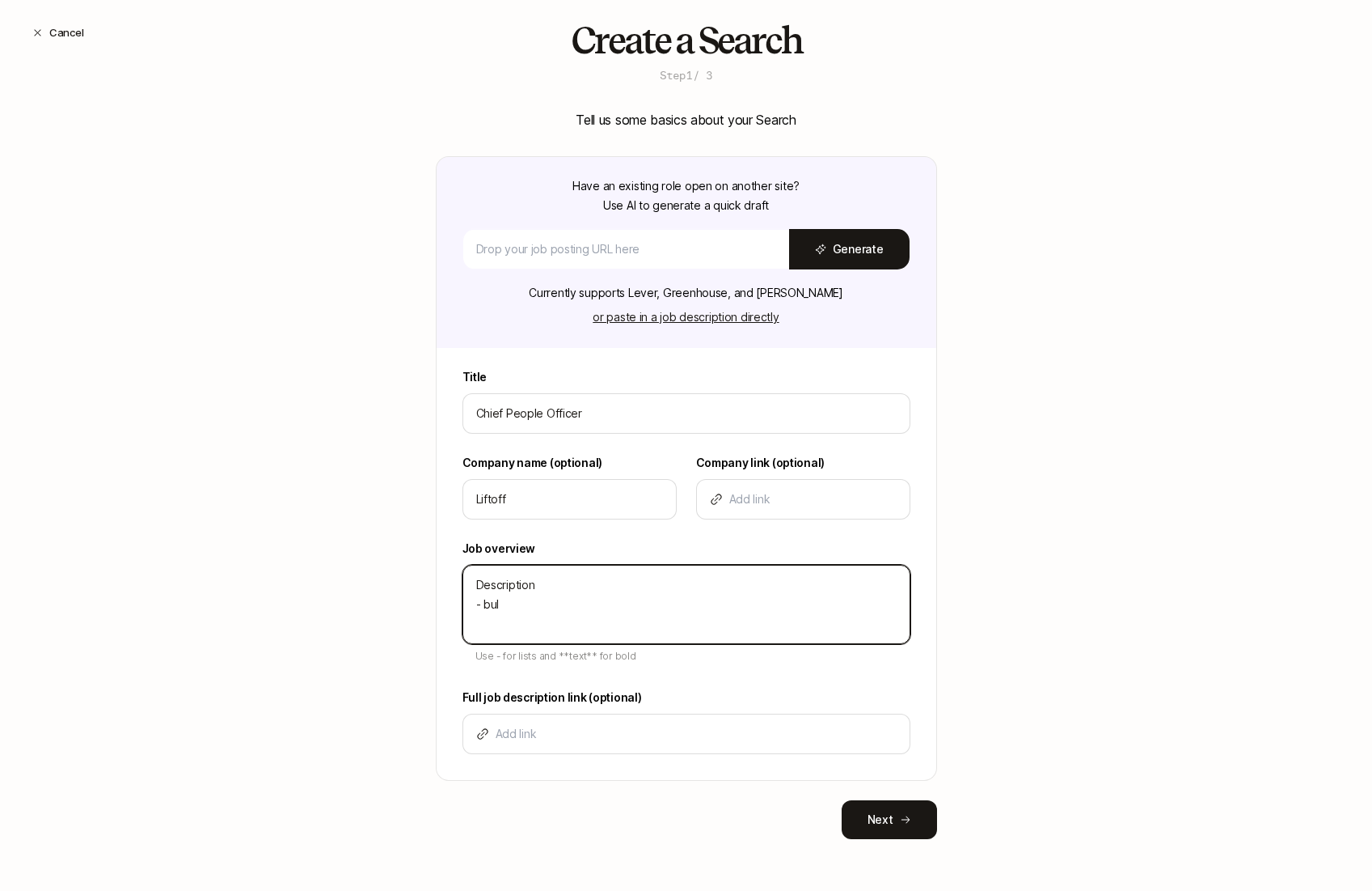
type textarea "Description - bull"
type textarea "x"
type textarea "Description - bulle"
type textarea "x"
type textarea "Description - bullet"
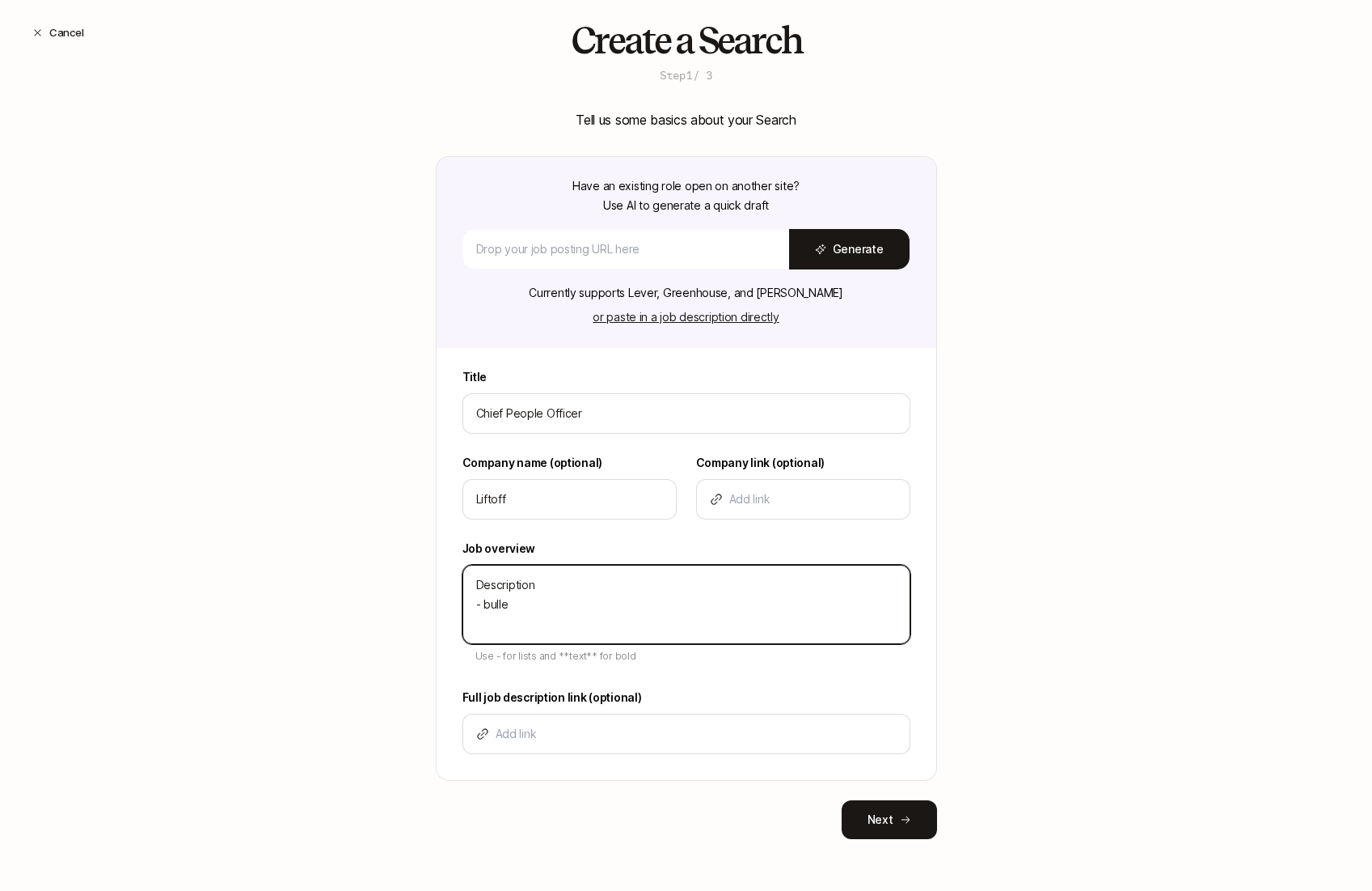
type textarea "x"
type textarea "Description - bullet-"
type textarea "x"
type textarea "Description - bullet"
type textarea "x"
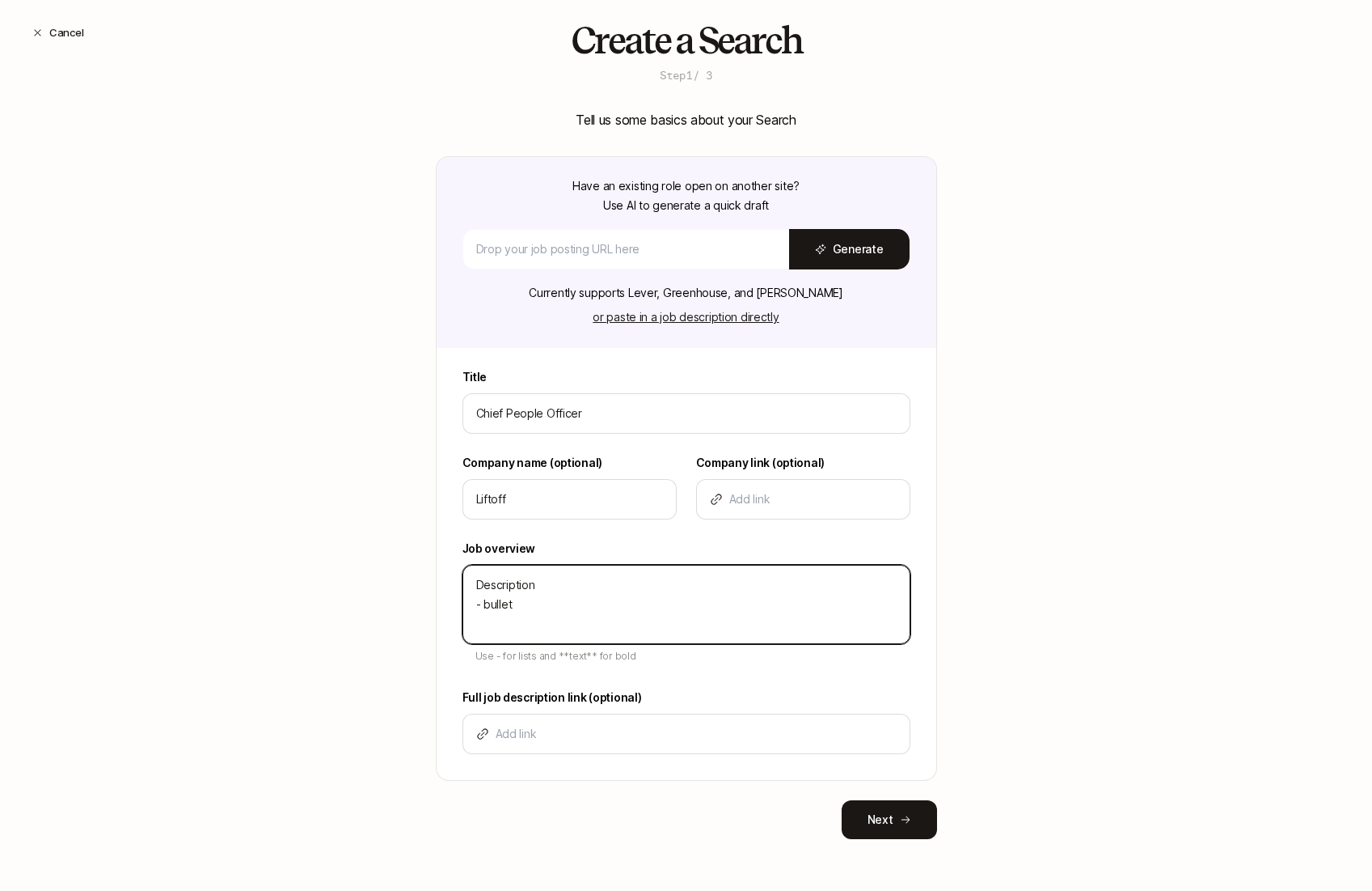
type textarea "Description - bullet"
type textarea "x"
type textarea "Description - bullet -"
type textarea "x"
type textarea "Description - bullet -"
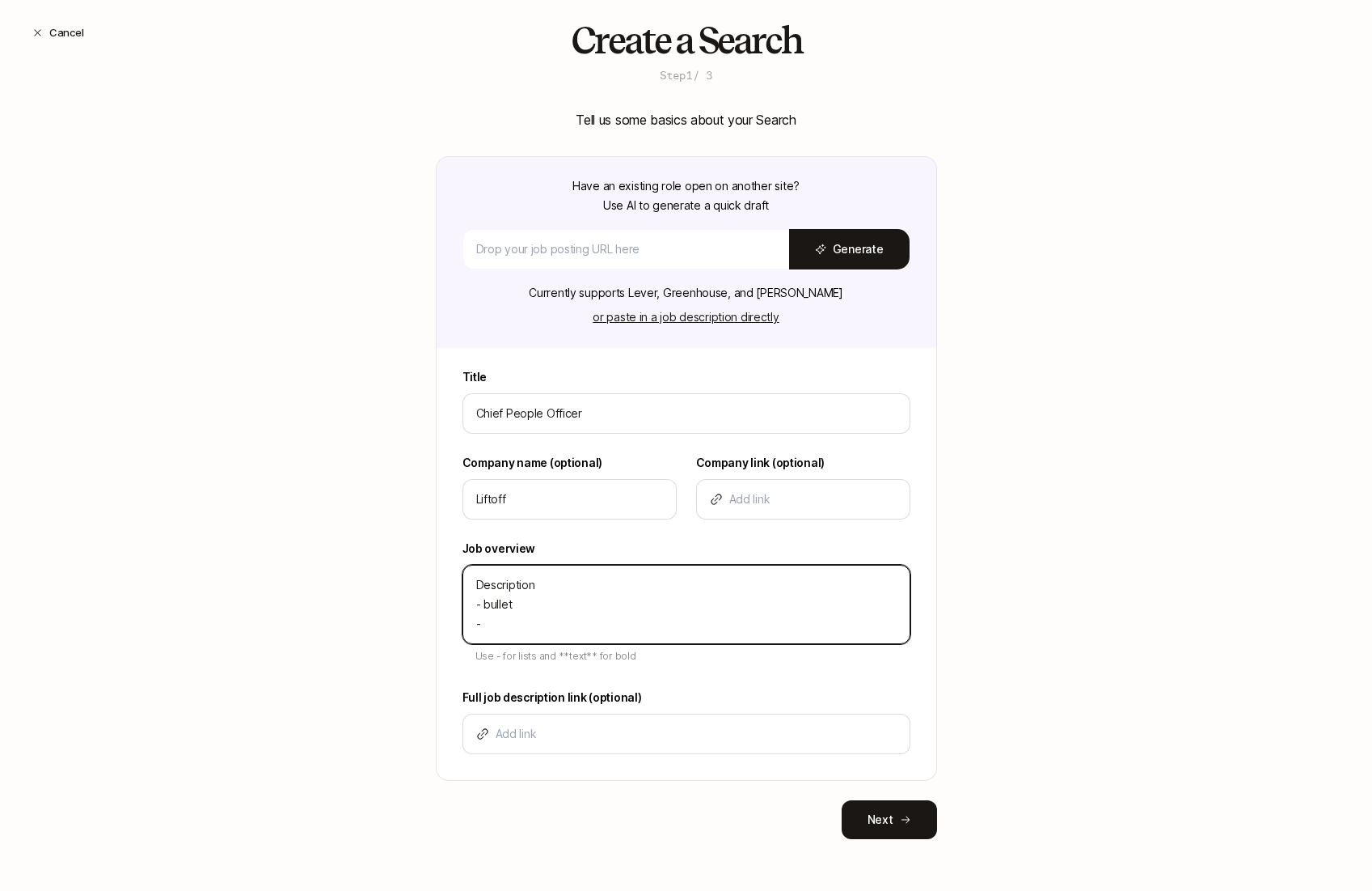
type textarea "x"
type textarea "Description - bullet - b"
type textarea "x"
type textarea "Description - bullet - bu"
type textarea "x"
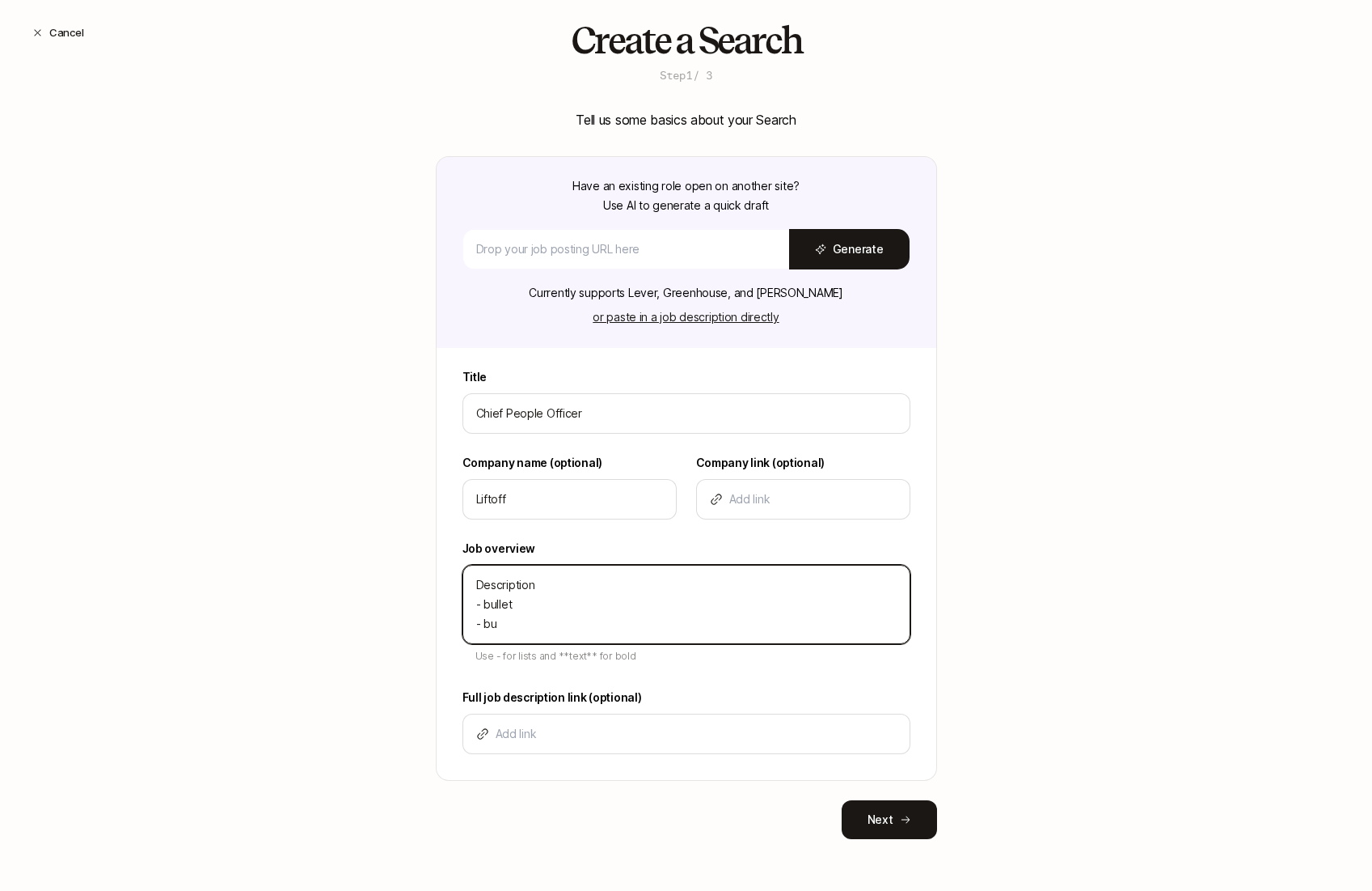
type textarea "Description - bullet - bul"
type textarea "x"
type textarea "Description - bullet - bull"
type textarea "x"
type textarea "Description - bullet - bulle"
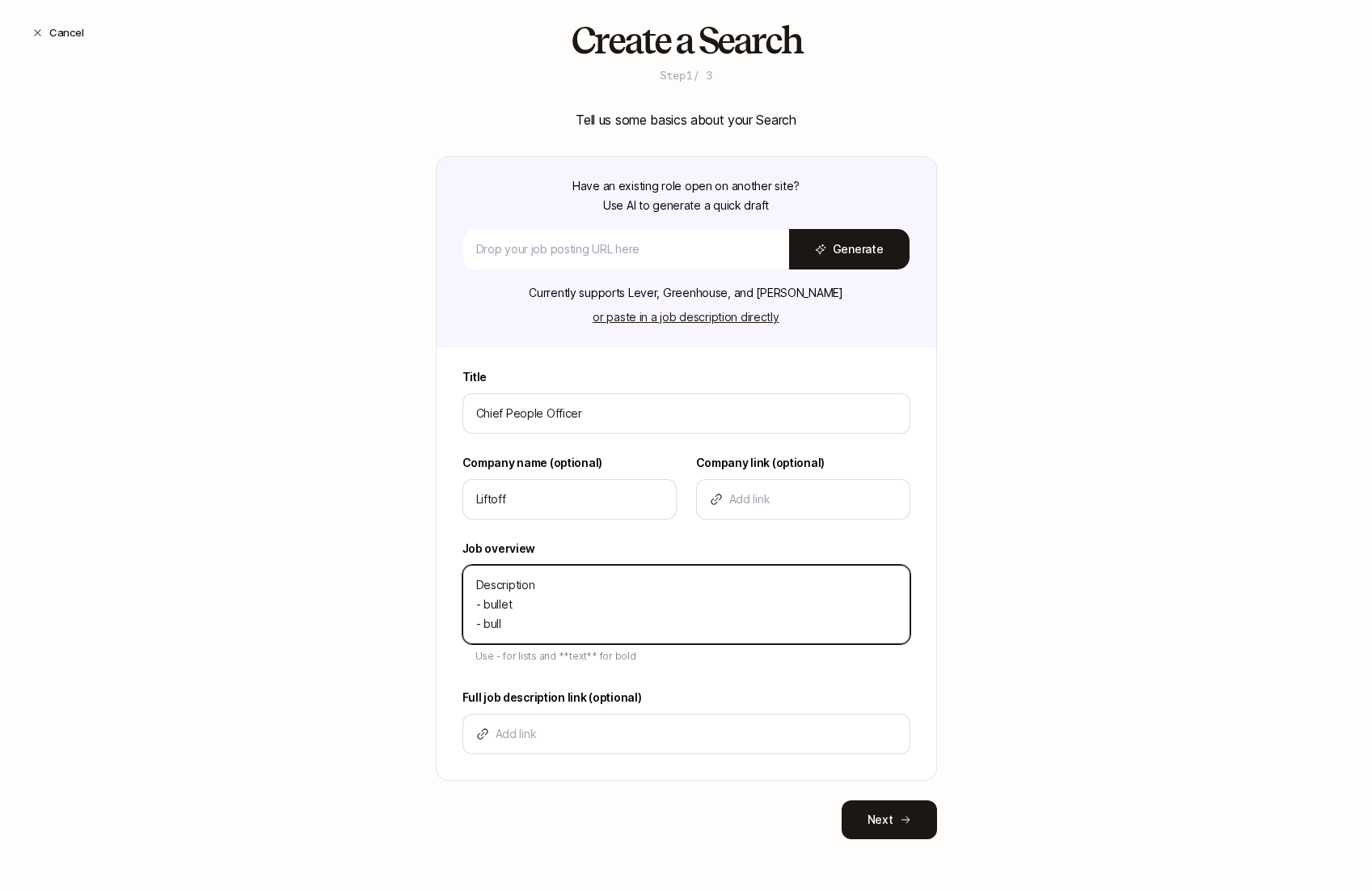
type textarea "x"
type textarea "Description - bullet - bullet"
type textarea "x"
type textarea "Description - bullet - bullet"
type textarea "x"
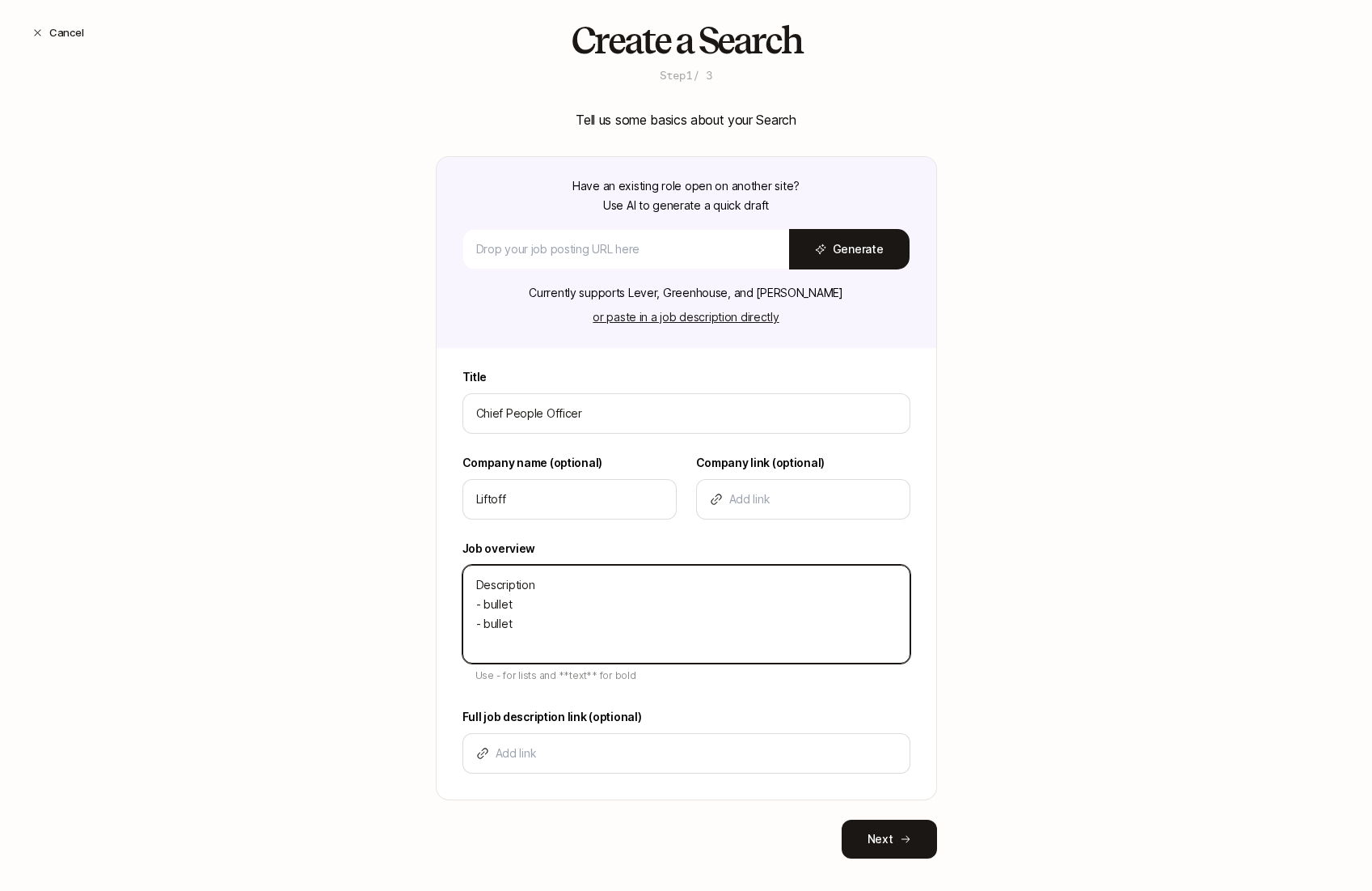
type textarea "Description - bullet - bullet -"
type textarea "x"
type textarea "Description - bullet - bullet -"
type textarea "x"
type textarea "Description - bullet - bullet - b"
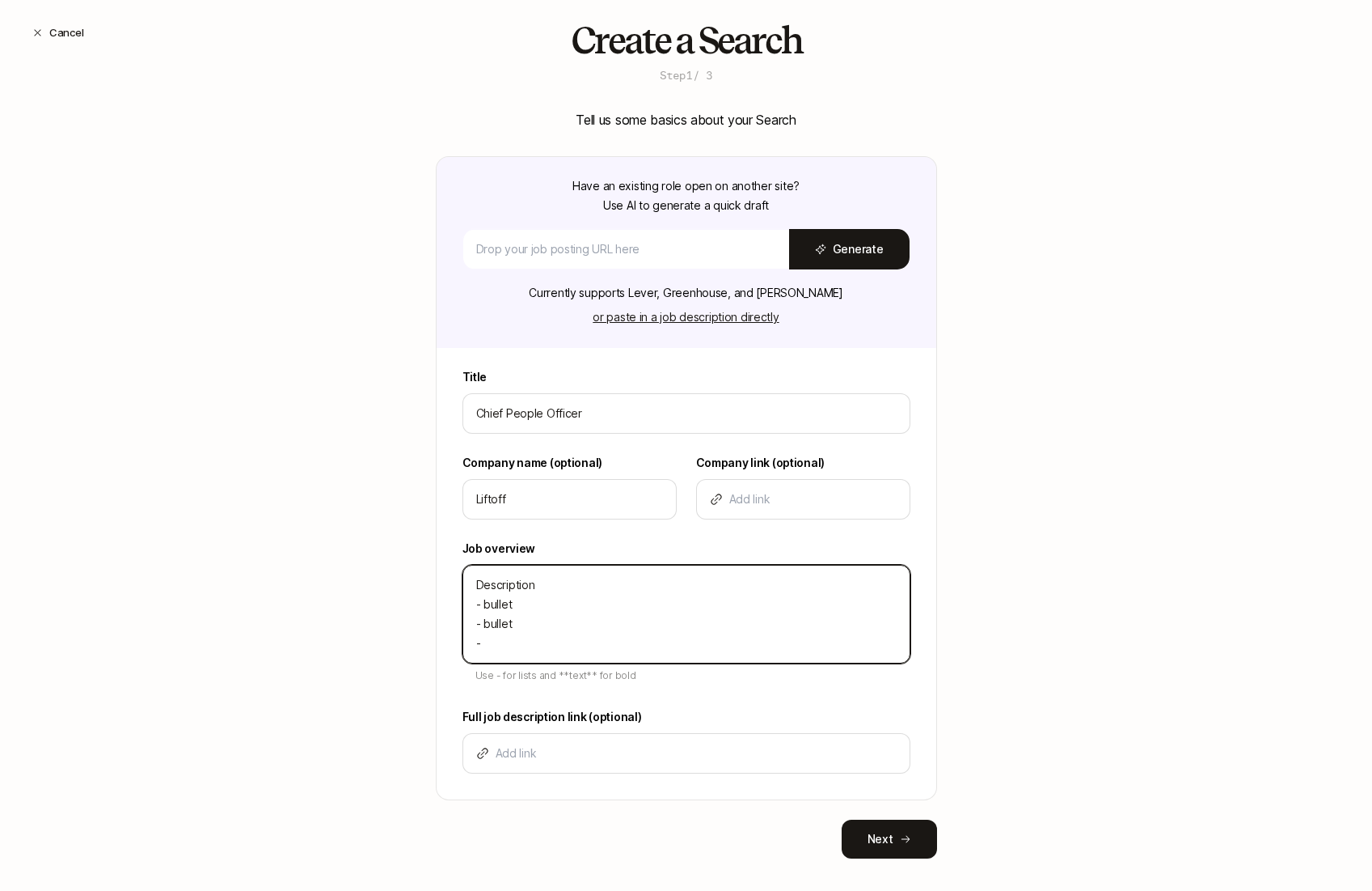
type textarea "x"
type textarea "Description - bullet - bullet - bu"
type textarea "x"
type textarea "Description - bullet - bullet - bul"
type textarea "x"
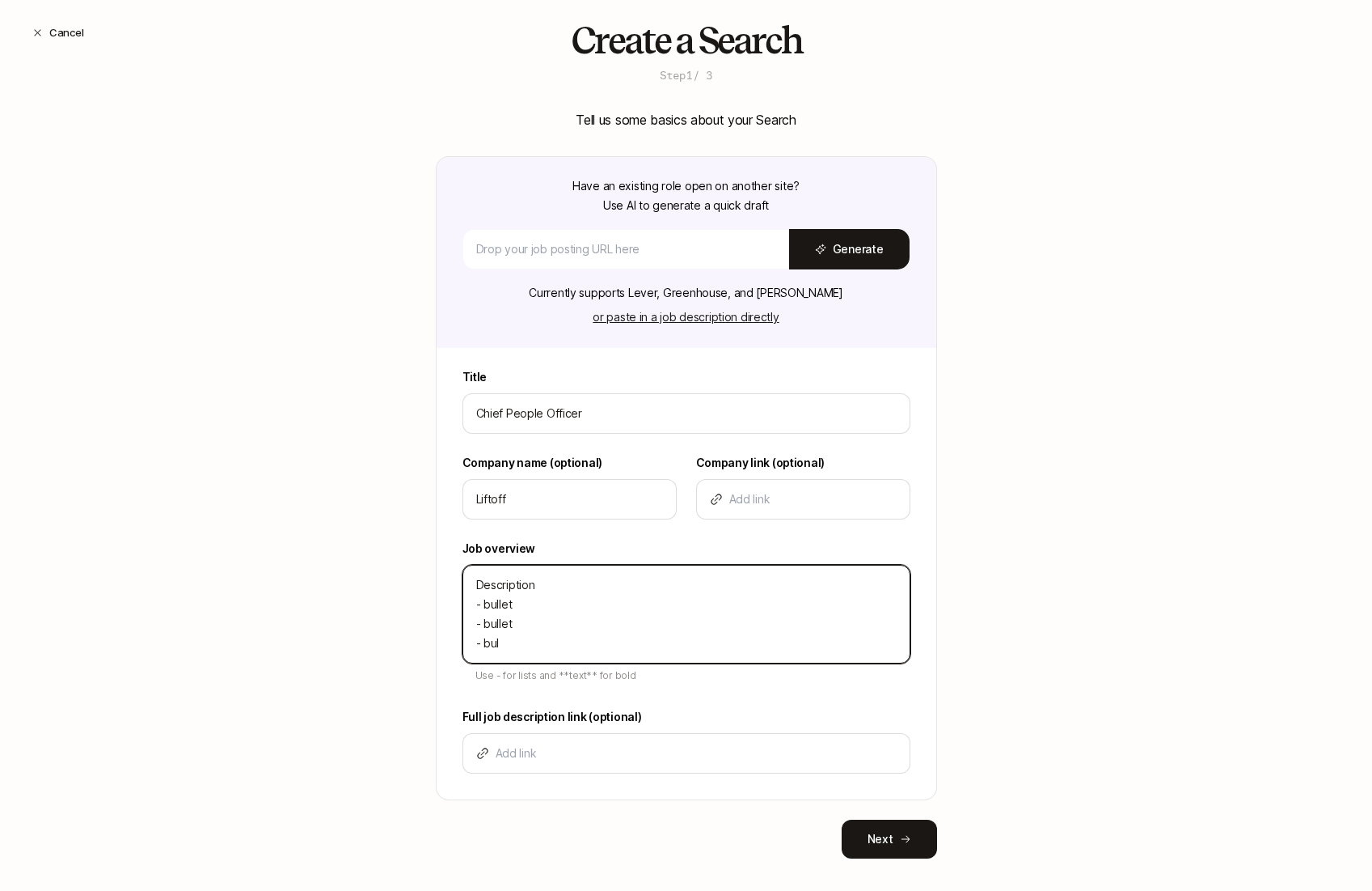
type textarea "Description - bullet - bullet - bull"
type textarea "x"
type textarea "Description - bullet - bullet - bulle"
type textarea "x"
type textarea "Description - bullet - bullet - bullet"
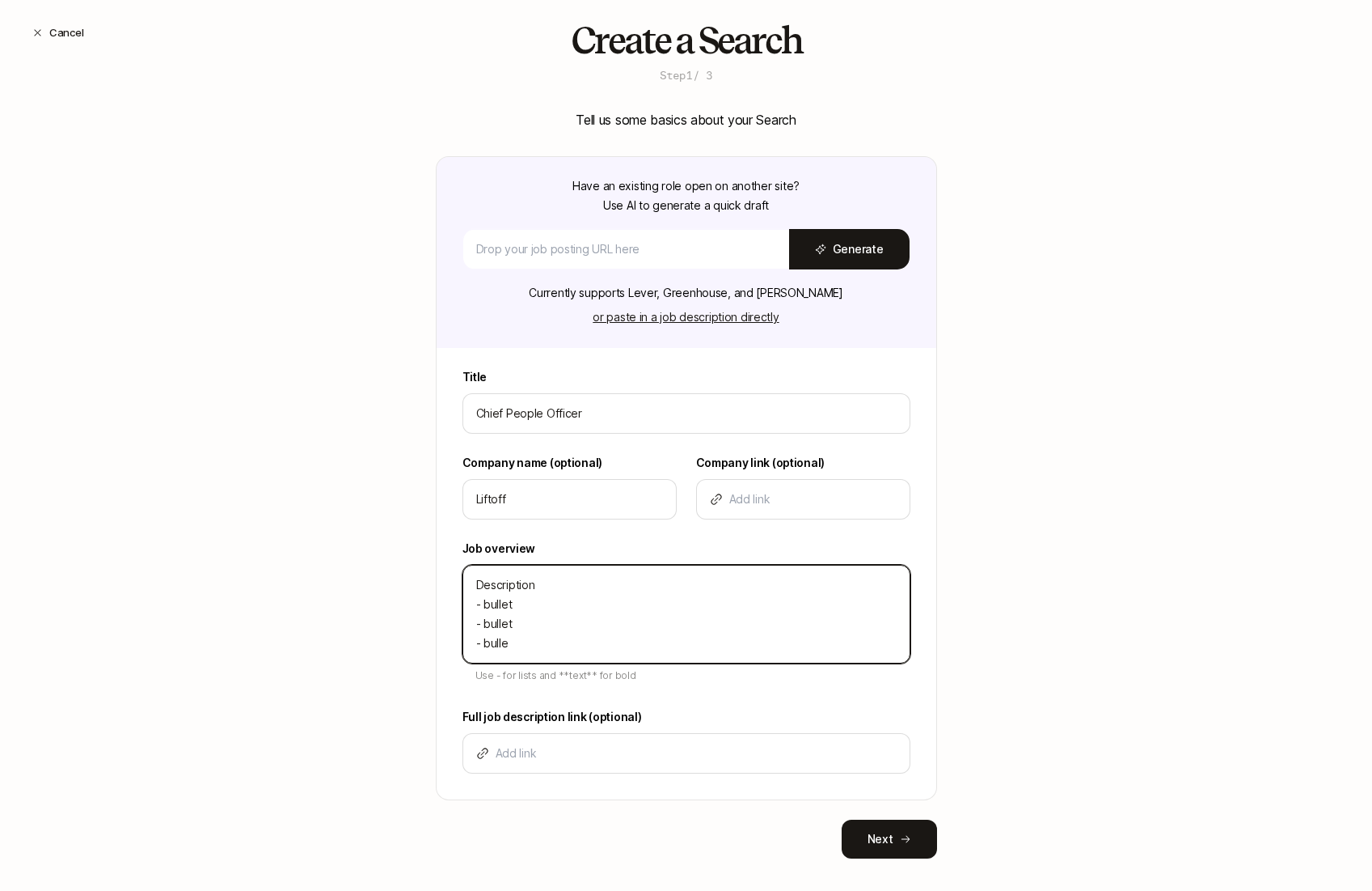
type textarea "x"
type textarea "Description - bullet - bullet - bullet"
click at [950, 670] on div "Create a Search Step 1 / 3 Tell us some basics about your Search Have an existi…" at bounding box center [686, 466] width 1372 height 890
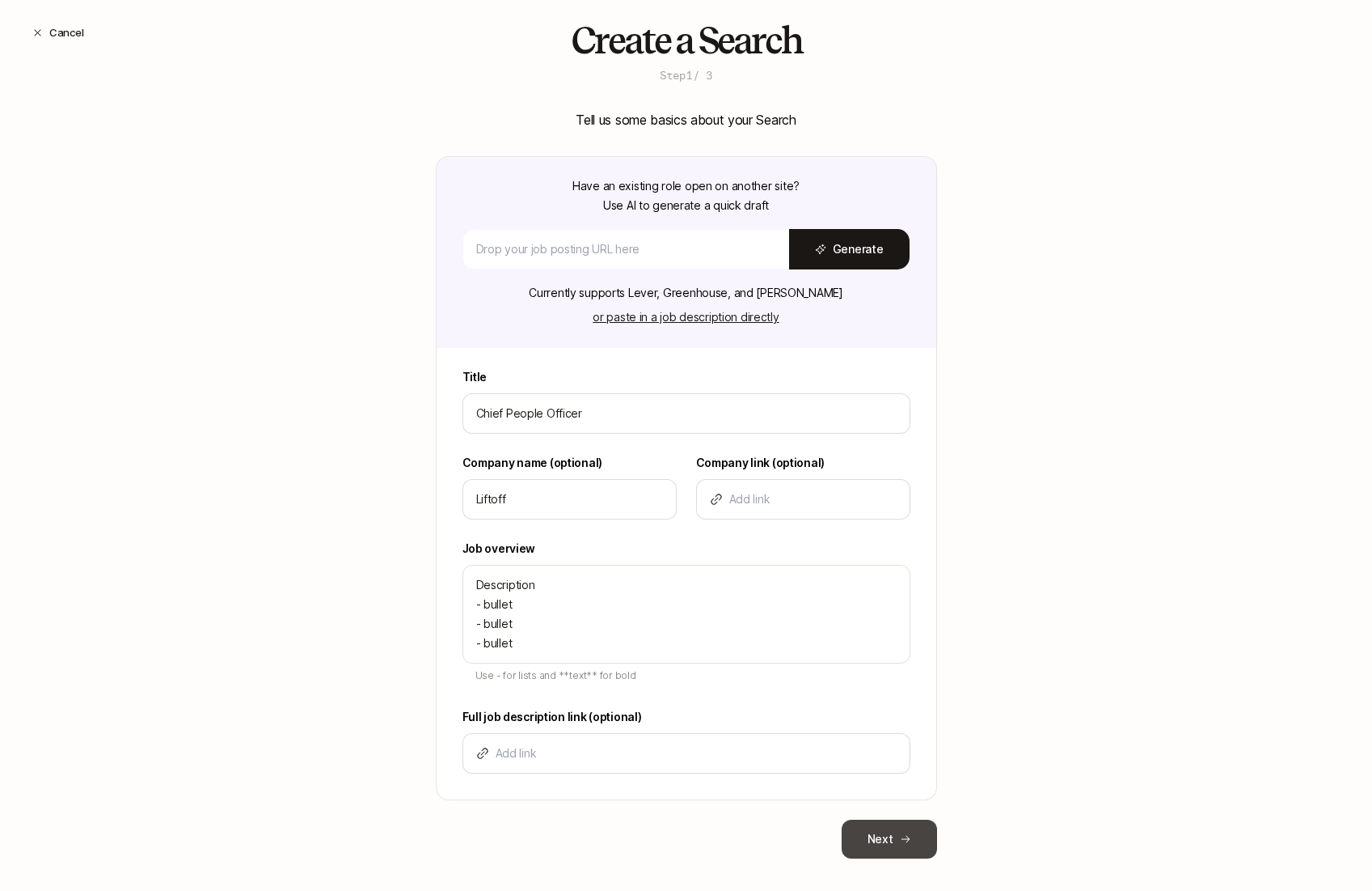
click at [873, 849] on button "Next" at bounding box center [889, 838] width 96 height 39
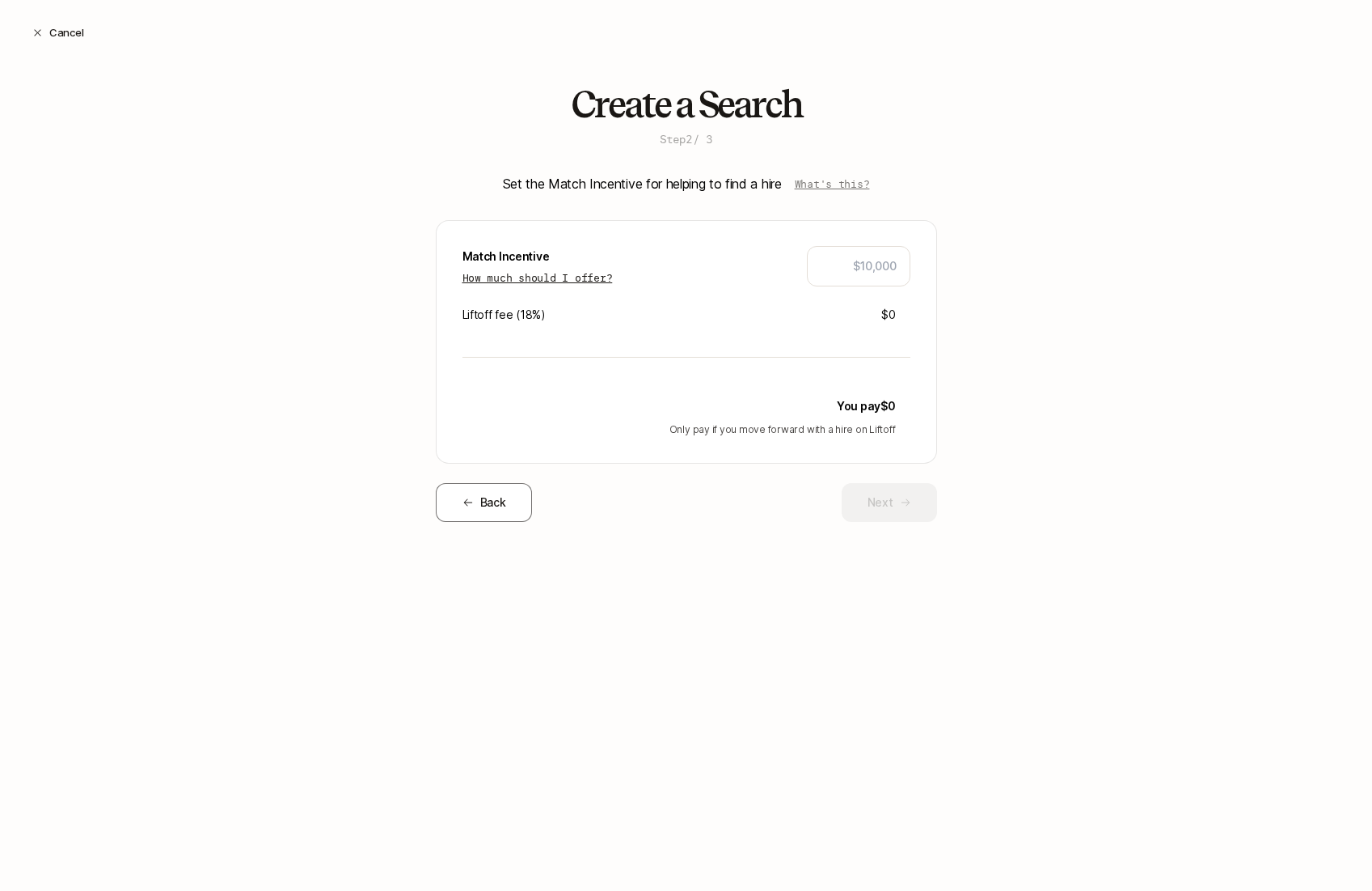
click at [592, 276] on p "How much should I offer?" at bounding box center [538, 278] width 150 height 16
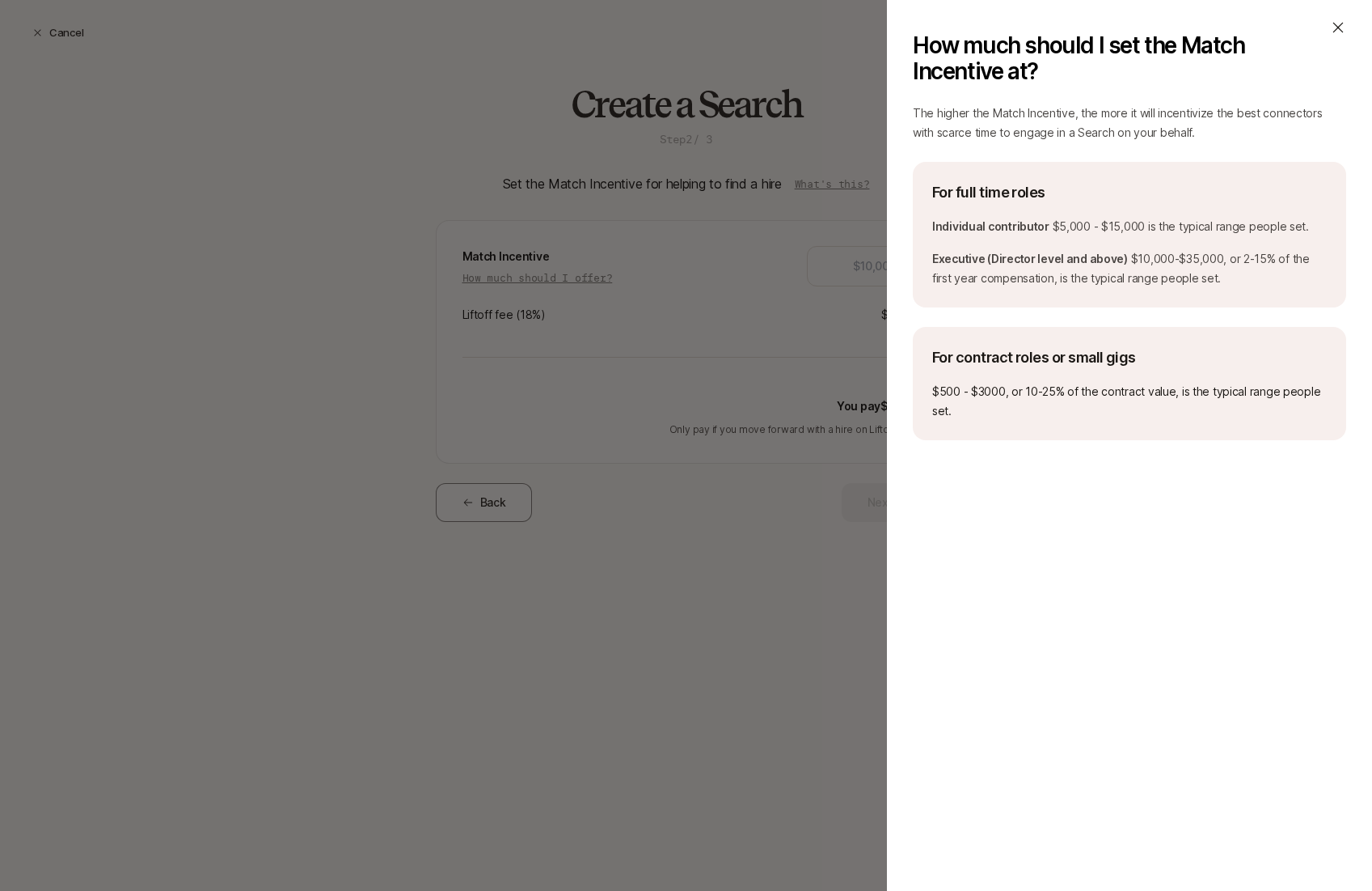
click at [1215, 32] on icon at bounding box center [1338, 28] width 16 height 16
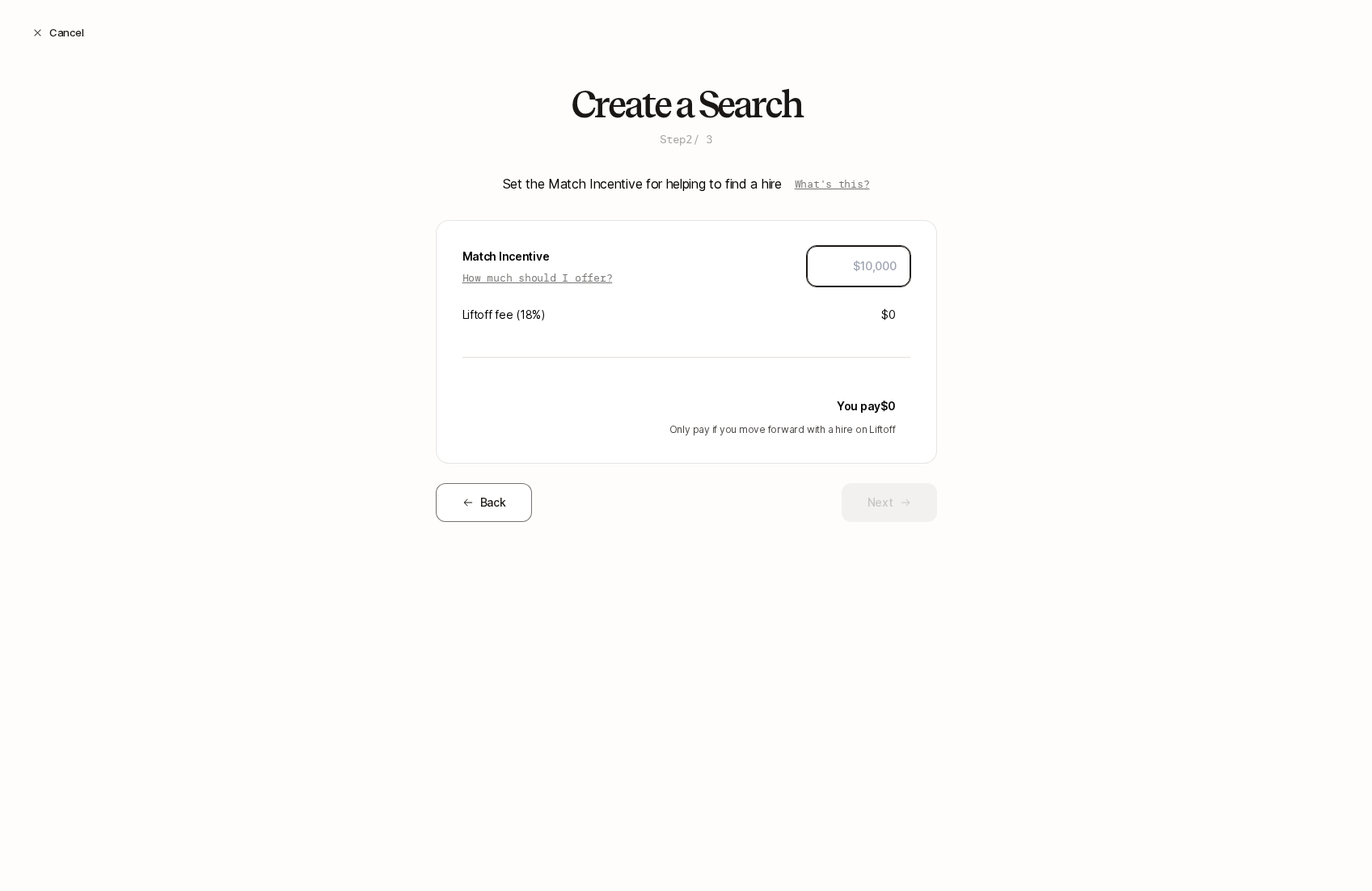
click at [873, 264] on input "text" at bounding box center [858, 266] width 76 height 20
type input "$20,000"
click at [1024, 364] on div "Create a Search Step 2 / 3 Set the Match Incentive for helping to find a hire W…" at bounding box center [686, 329] width 1372 height 490
click at [872, 499] on button "Next" at bounding box center [889, 501] width 96 height 39
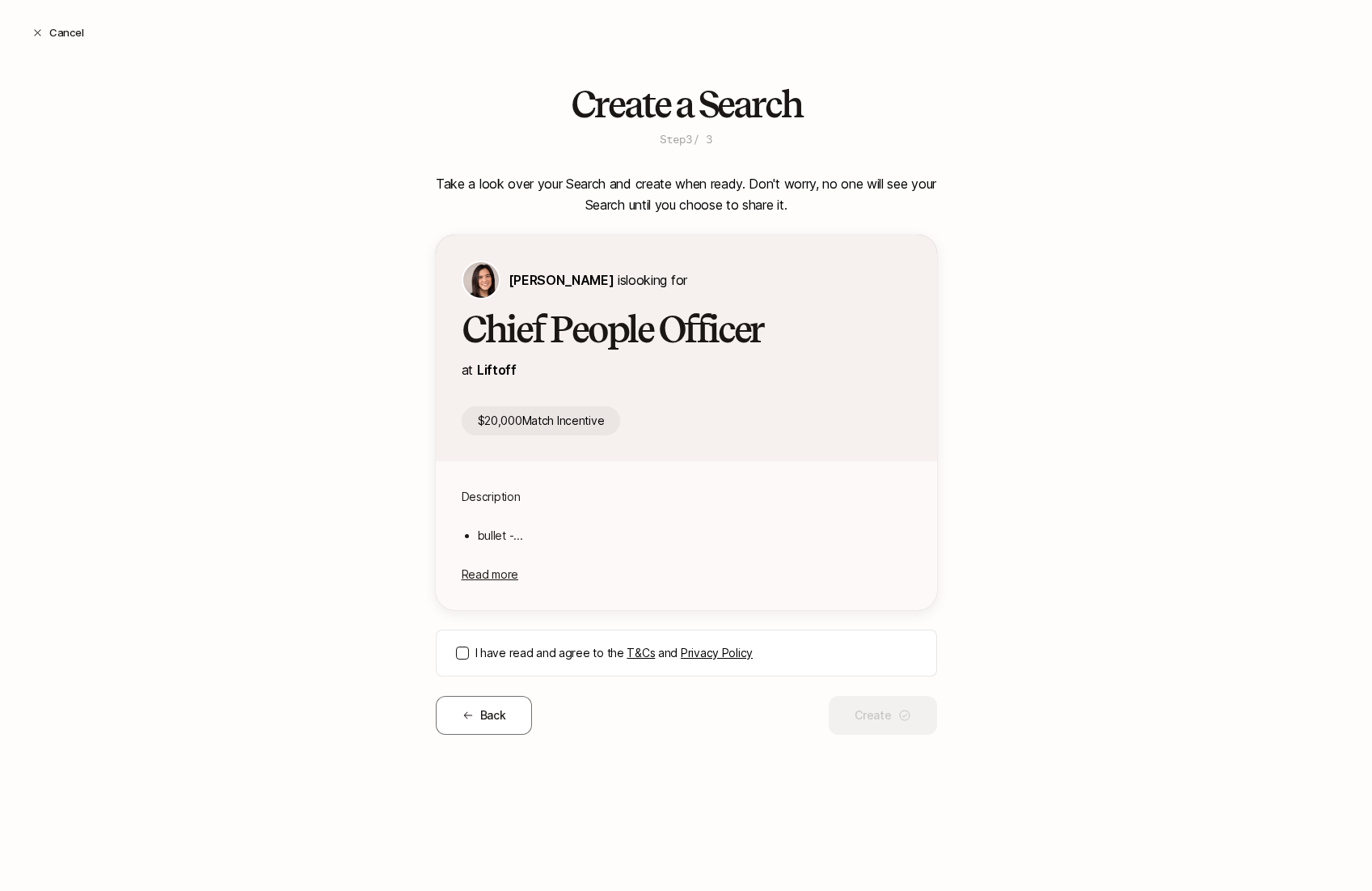
click at [458, 658] on button "I have read and agree to the T&Cs and Privacy Policy" at bounding box center [463, 653] width 13 height 13
click at [911, 718] on button "Create" at bounding box center [882, 715] width 107 height 39
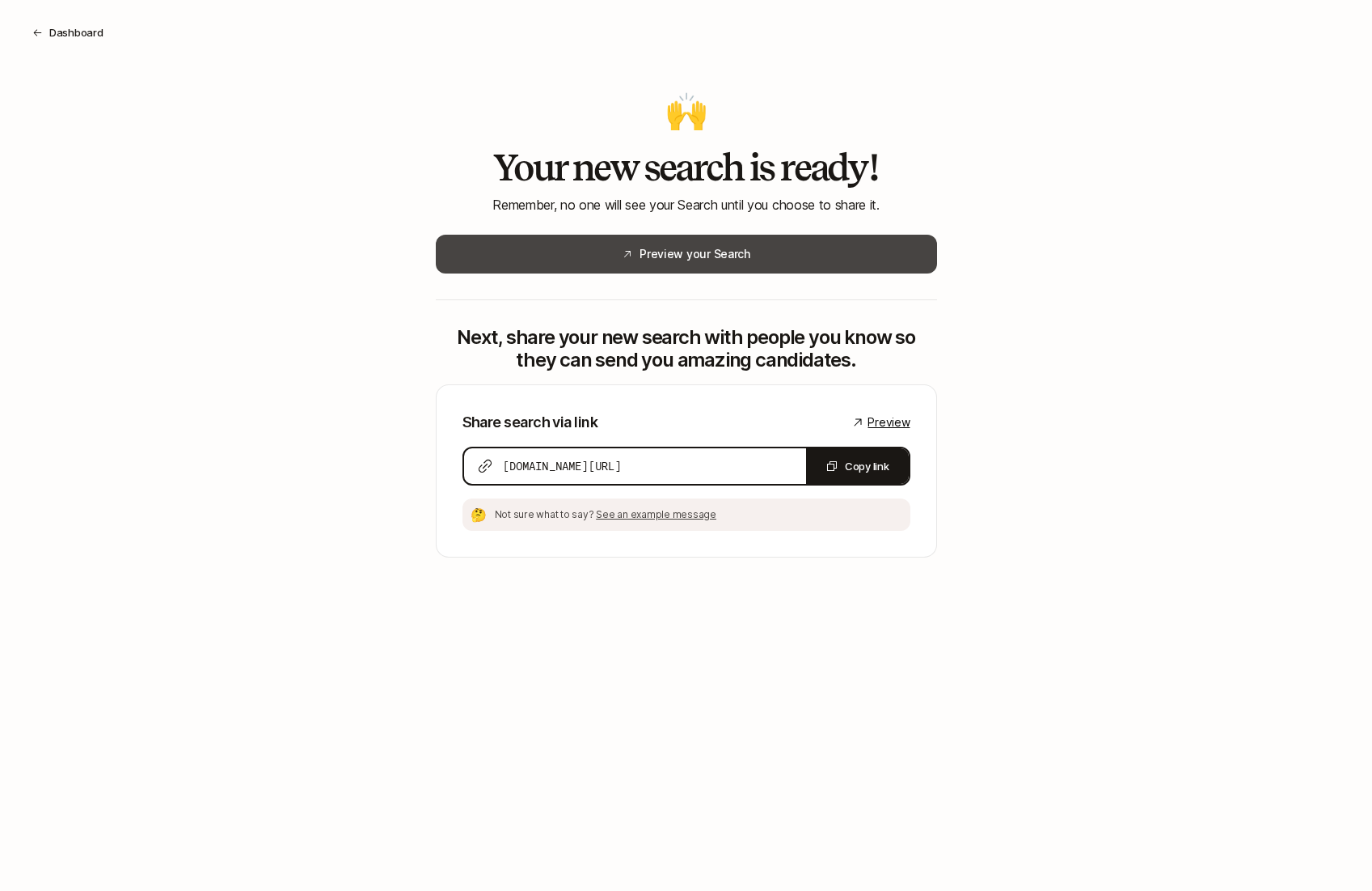
click at [816, 255] on button "Preview your Search" at bounding box center [686, 253] width 501 height 39
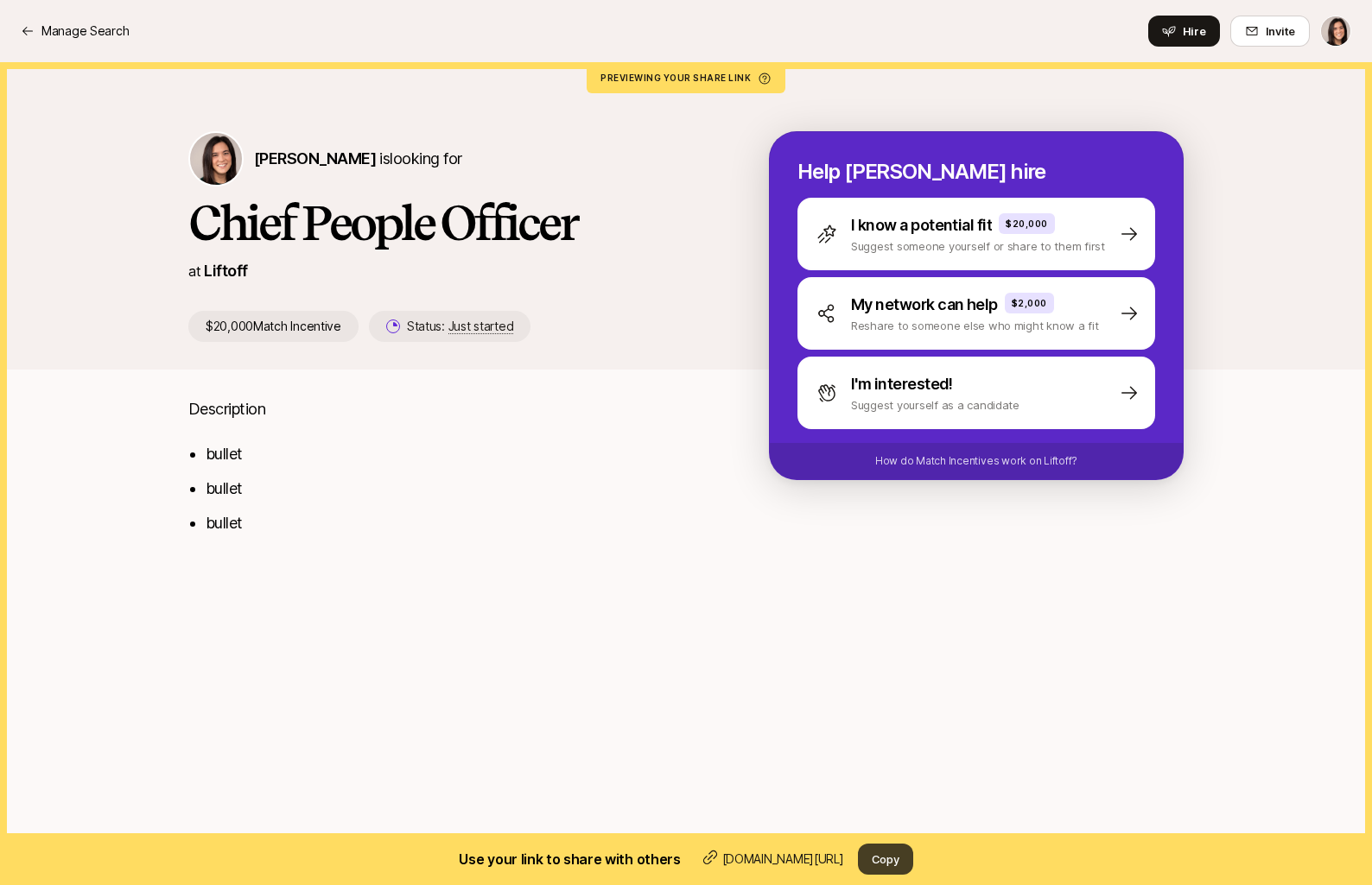
click at [898, 854] on button "Copy" at bounding box center [885, 859] width 55 height 32
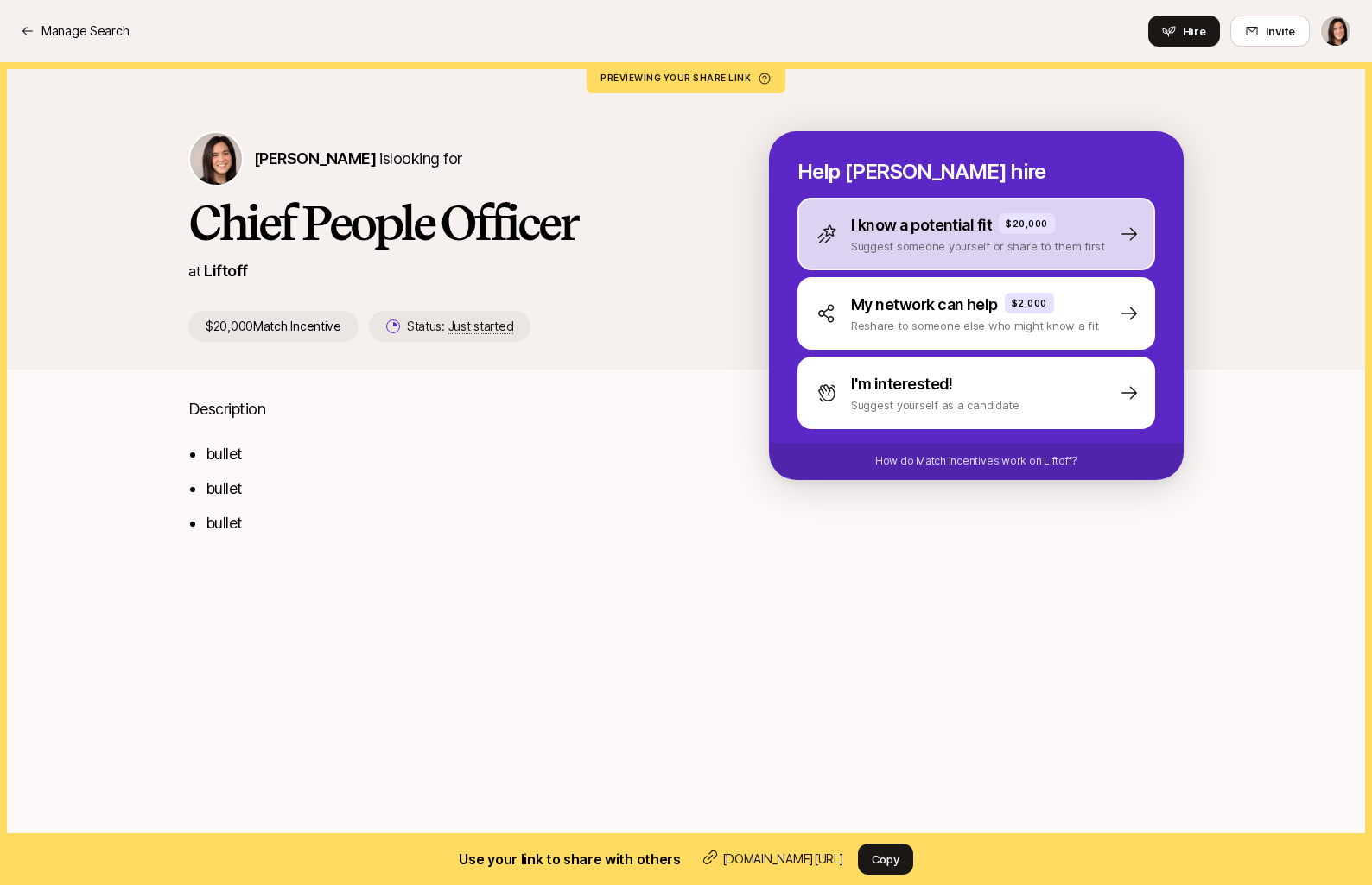
click at [837, 264] on div "I know a potential fit $20,000 Suggest someone yourself or share to them first" at bounding box center [976, 234] width 358 height 73
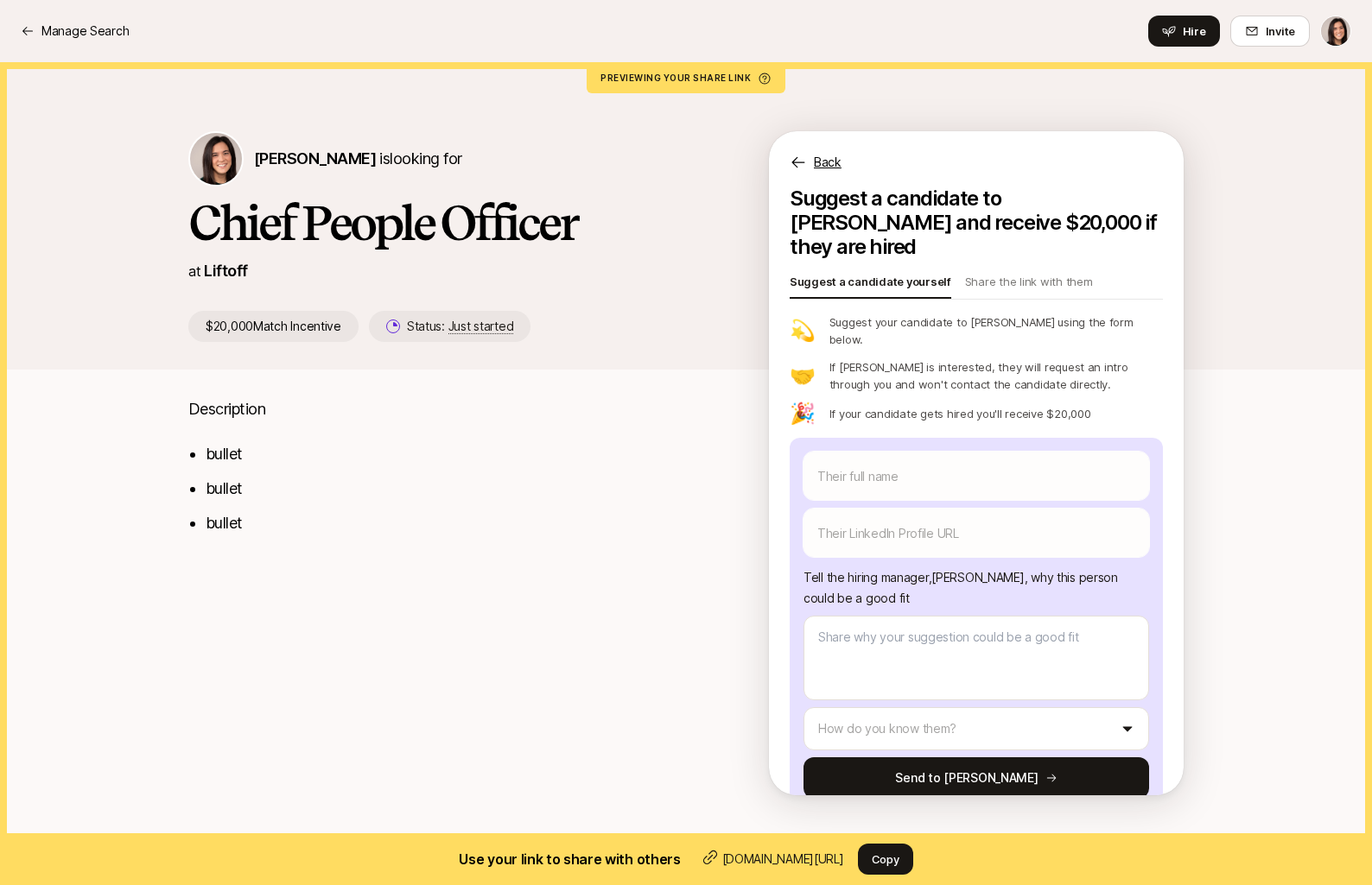
click at [822, 150] on div "Back" at bounding box center [976, 151] width 415 height 41
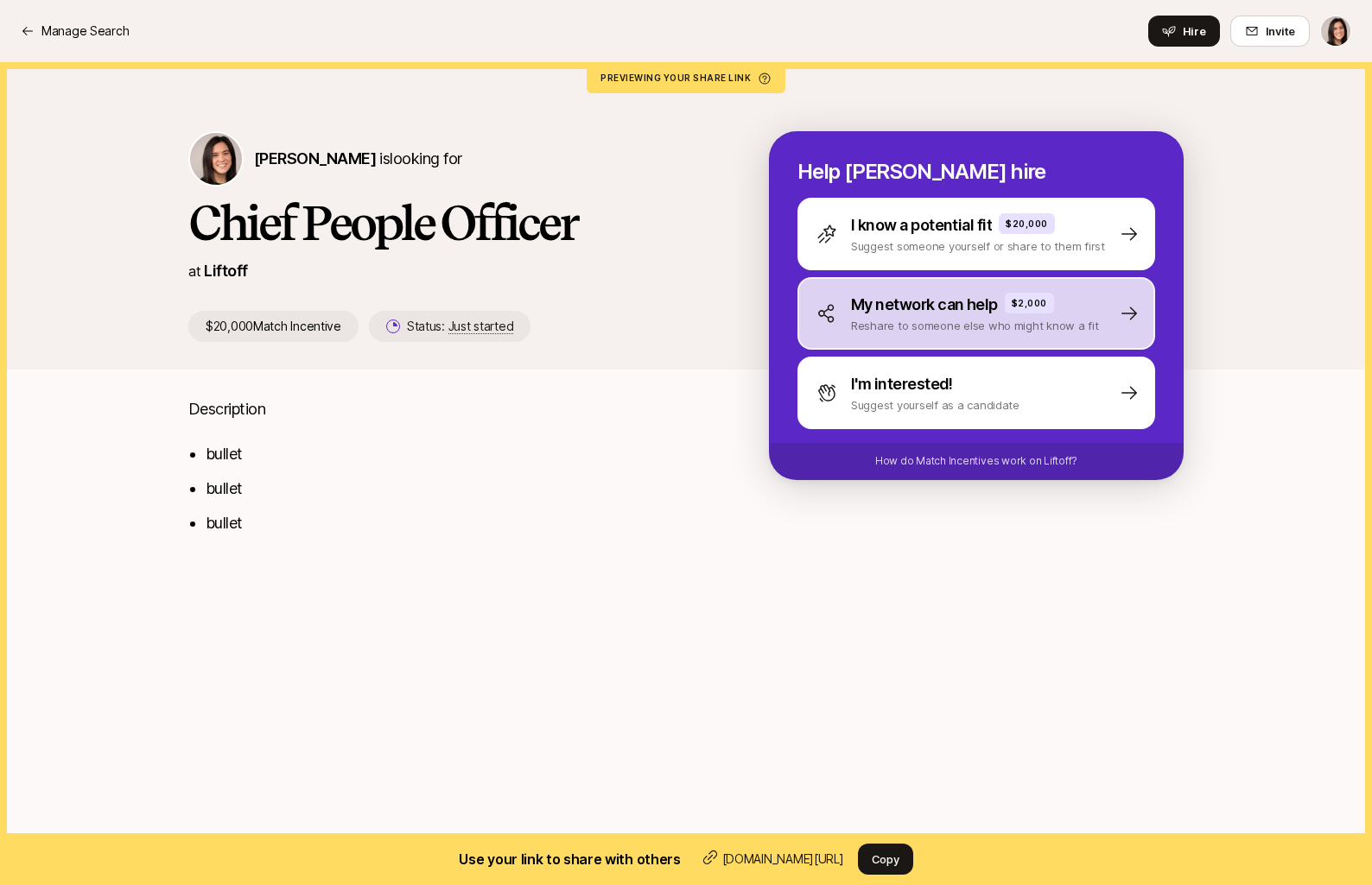
click at [861, 344] on div "My network can help $2,000 Reshare to someone else who might know a fit" at bounding box center [976, 313] width 358 height 73
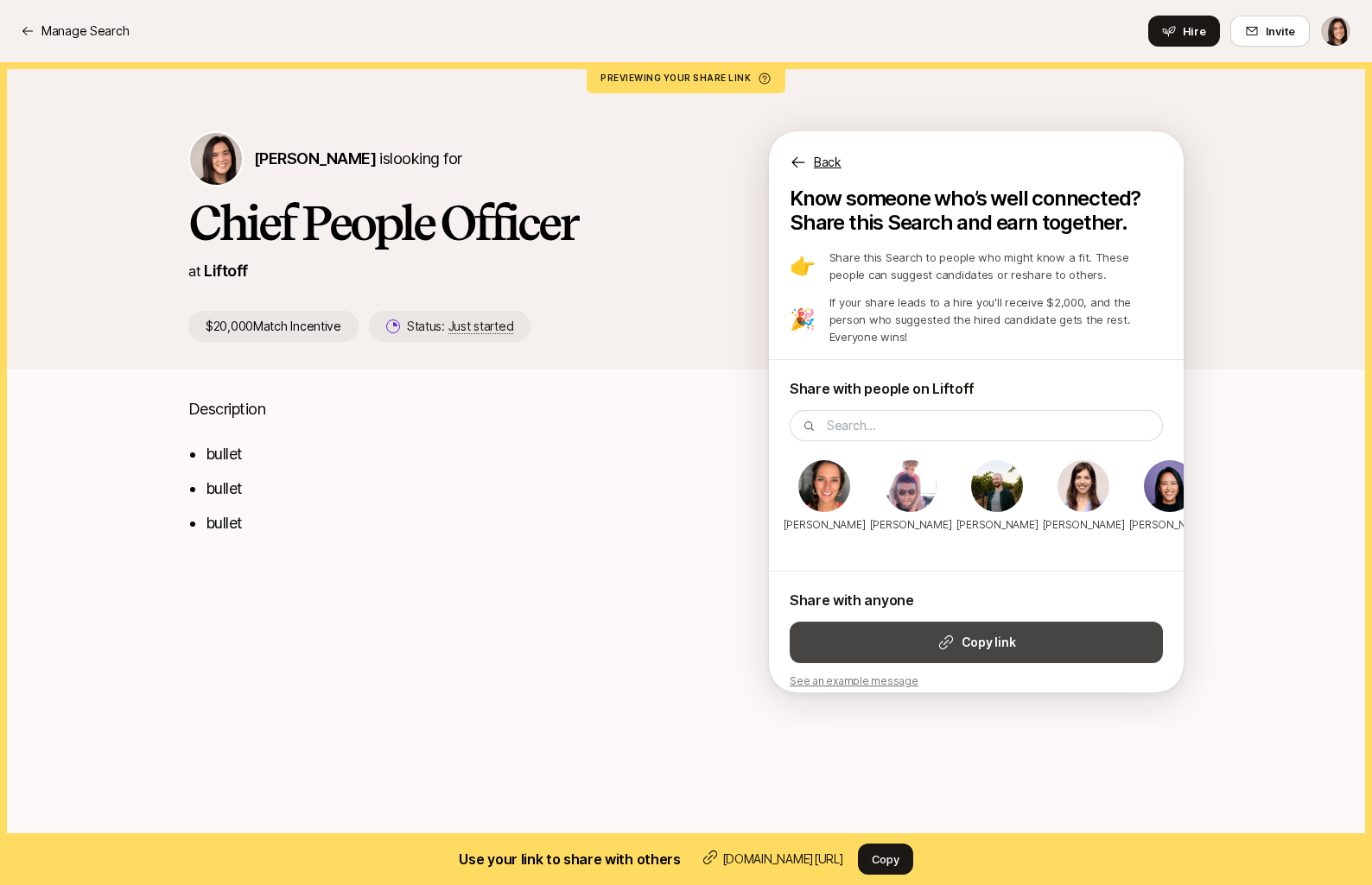
click at [1055, 623] on button "Copy link" at bounding box center [976, 641] width 373 height 41
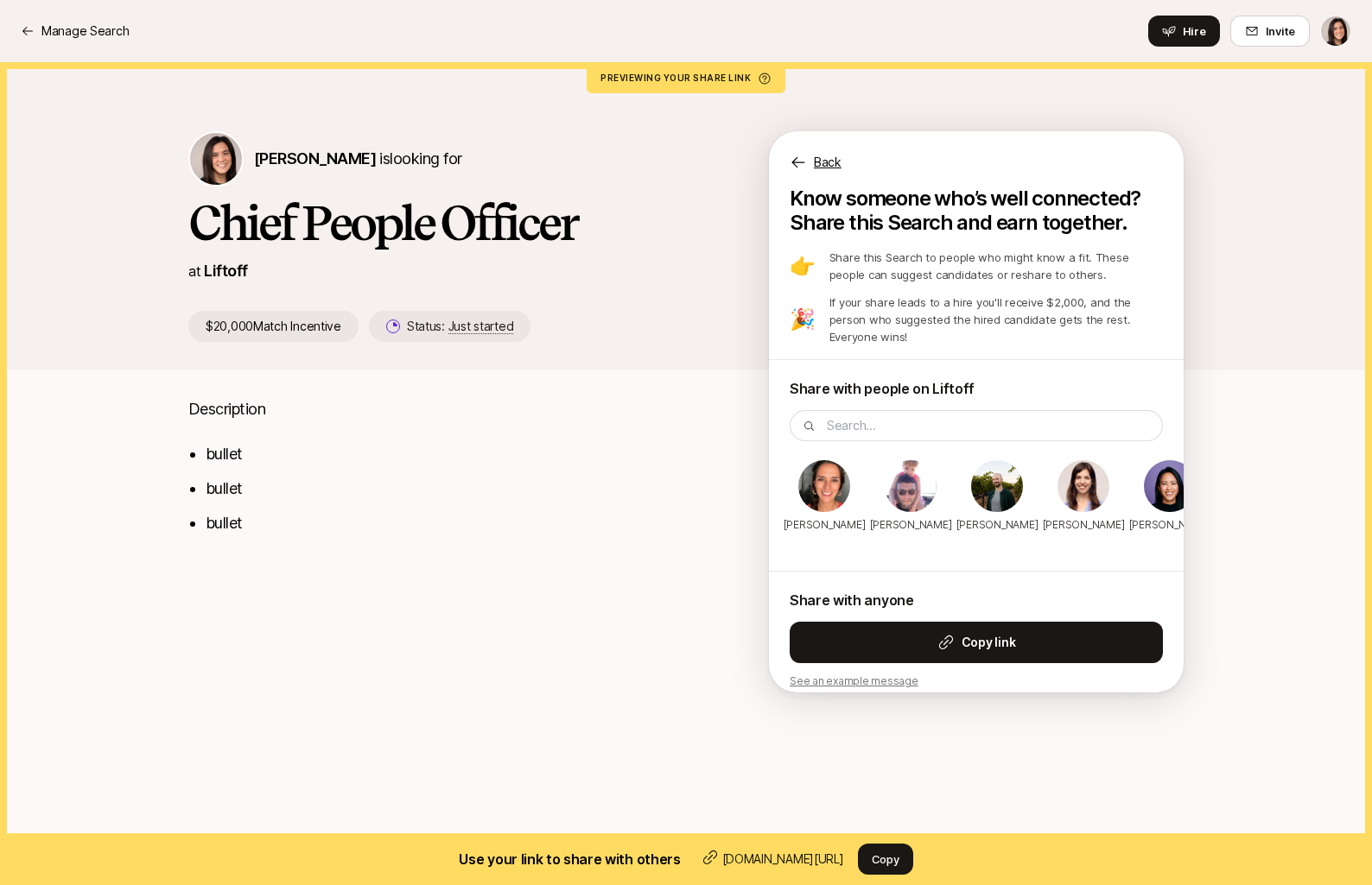
click at [827, 157] on p "Back" at bounding box center [827, 162] width 28 height 21
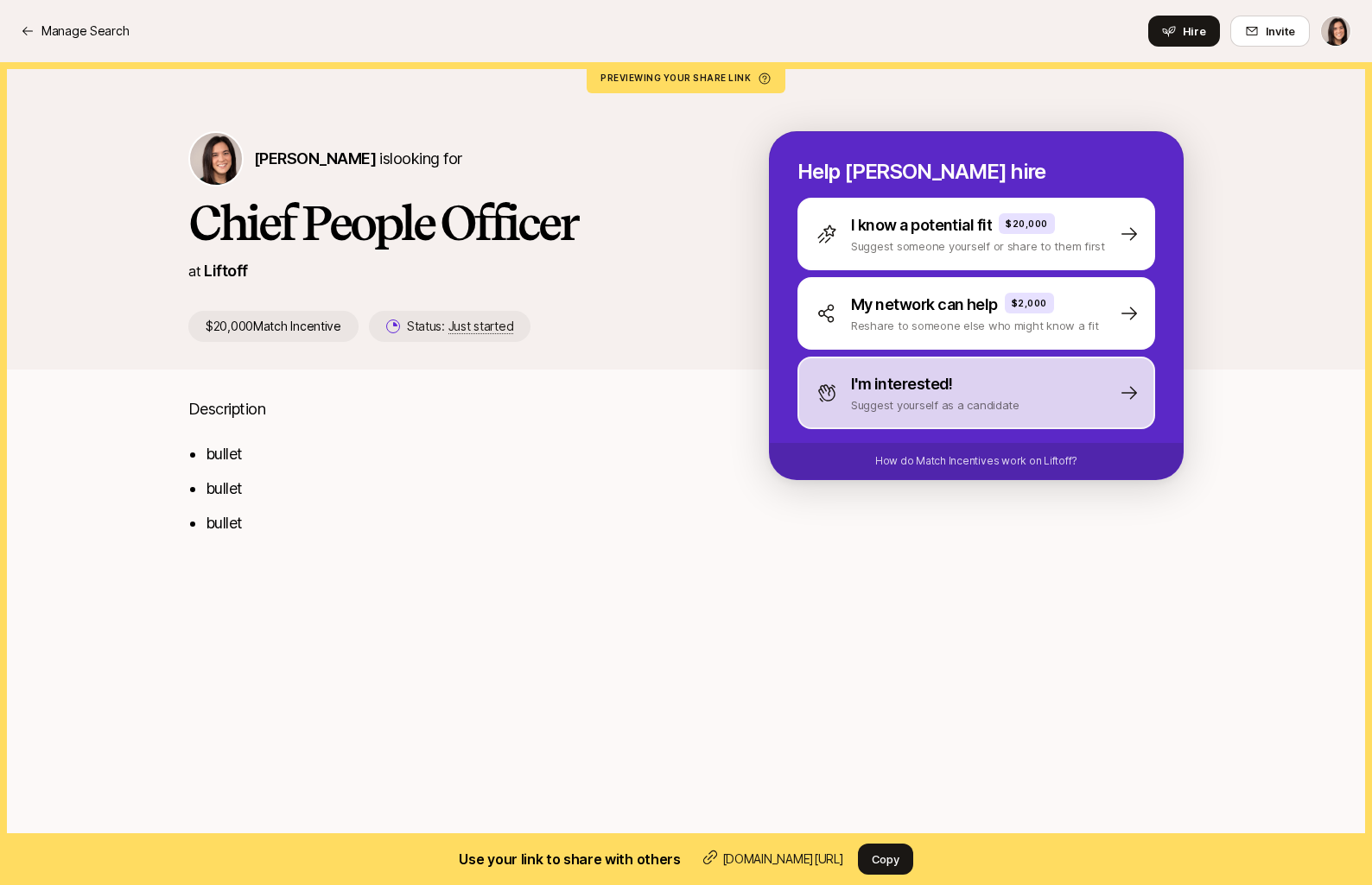
click at [842, 419] on div "I'm interested! Suggest yourself as a candidate" at bounding box center [976, 393] width 358 height 73
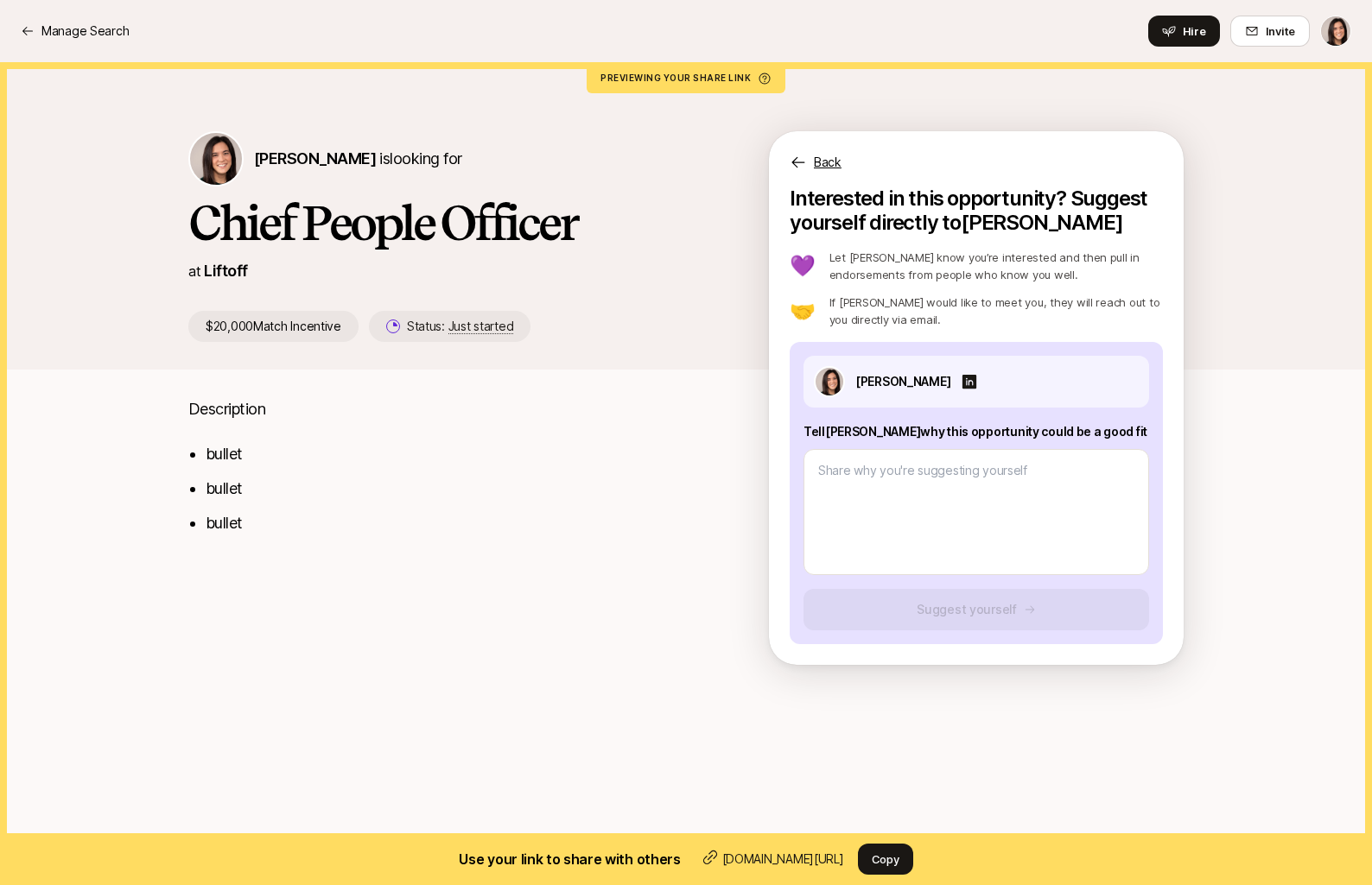
click at [818, 167] on p "Back" at bounding box center [827, 162] width 28 height 21
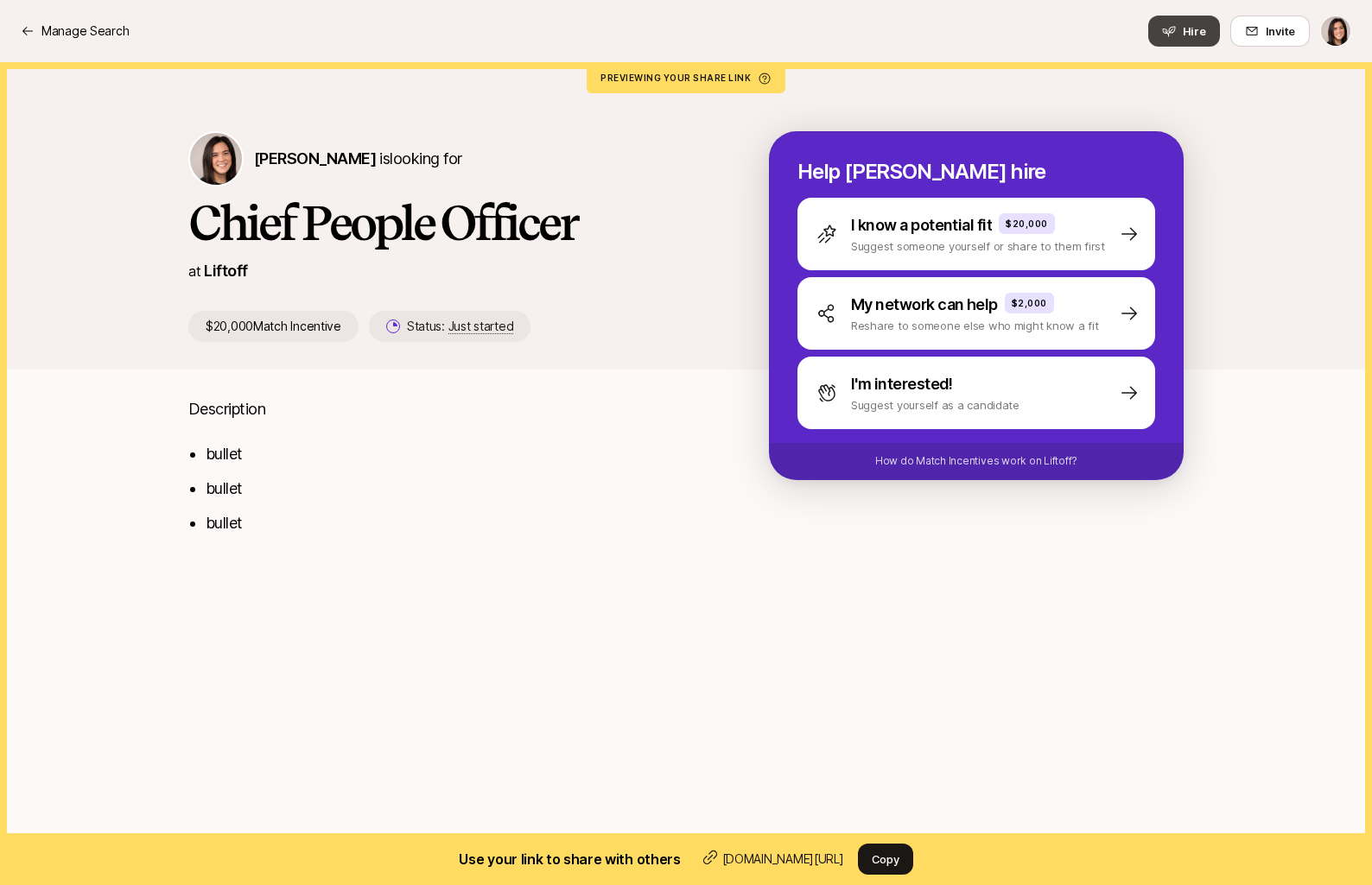
click at [1188, 35] on span "Hire" at bounding box center [1194, 31] width 23 height 17
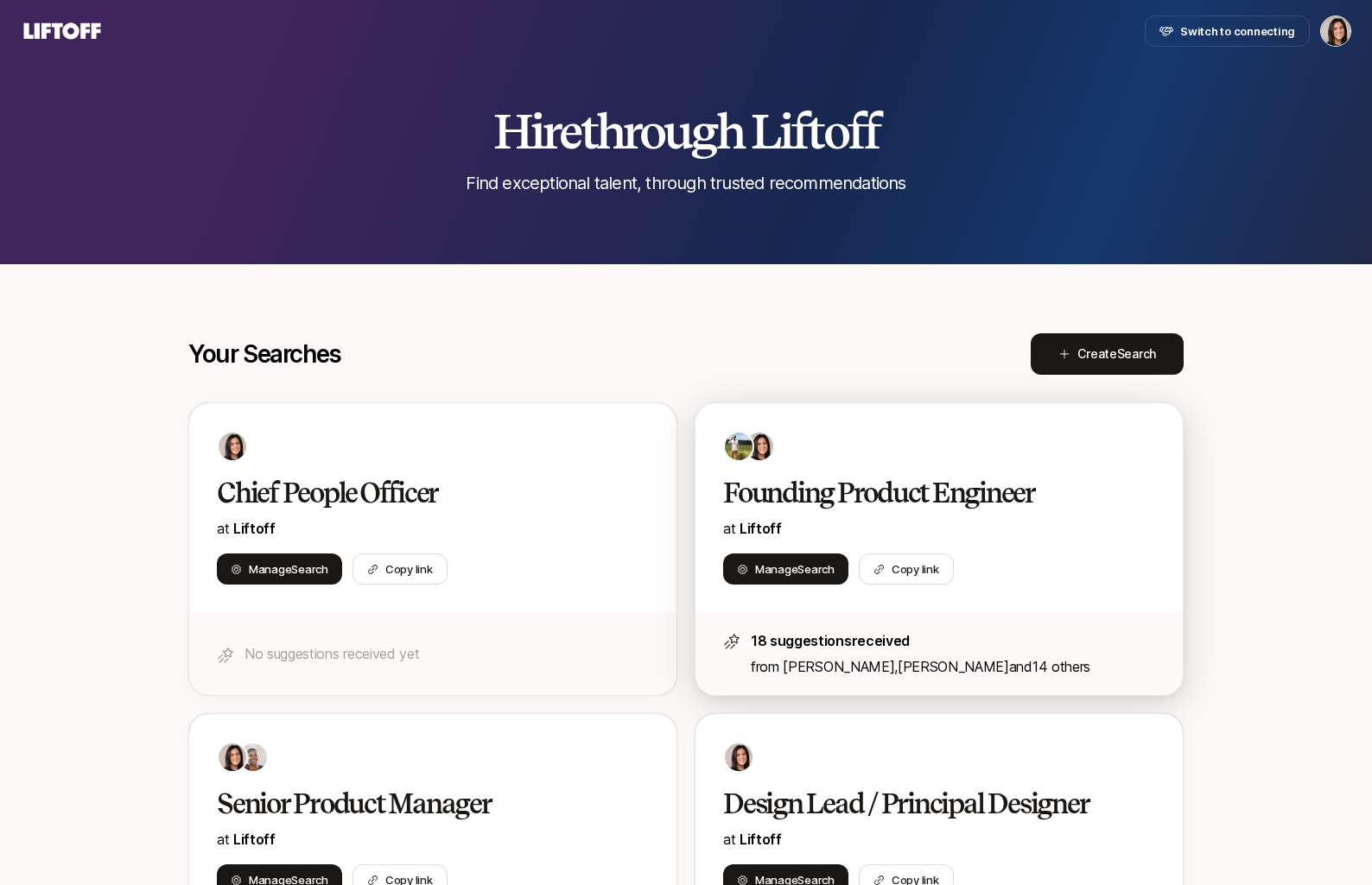
scroll to position [93, 0]
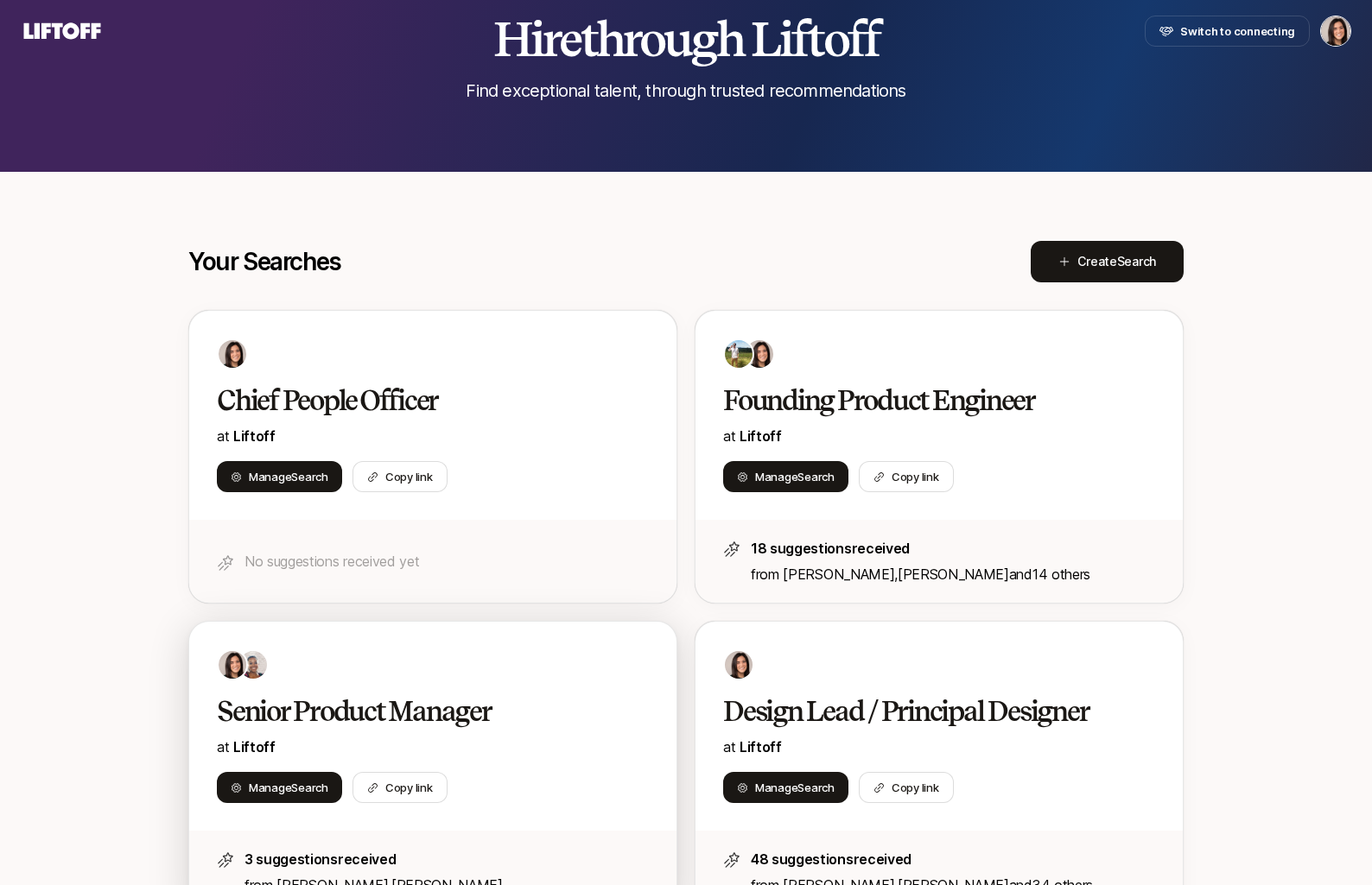
click at [580, 708] on h2 "Senior Product Manager" at bounding box center [415, 711] width 396 height 34
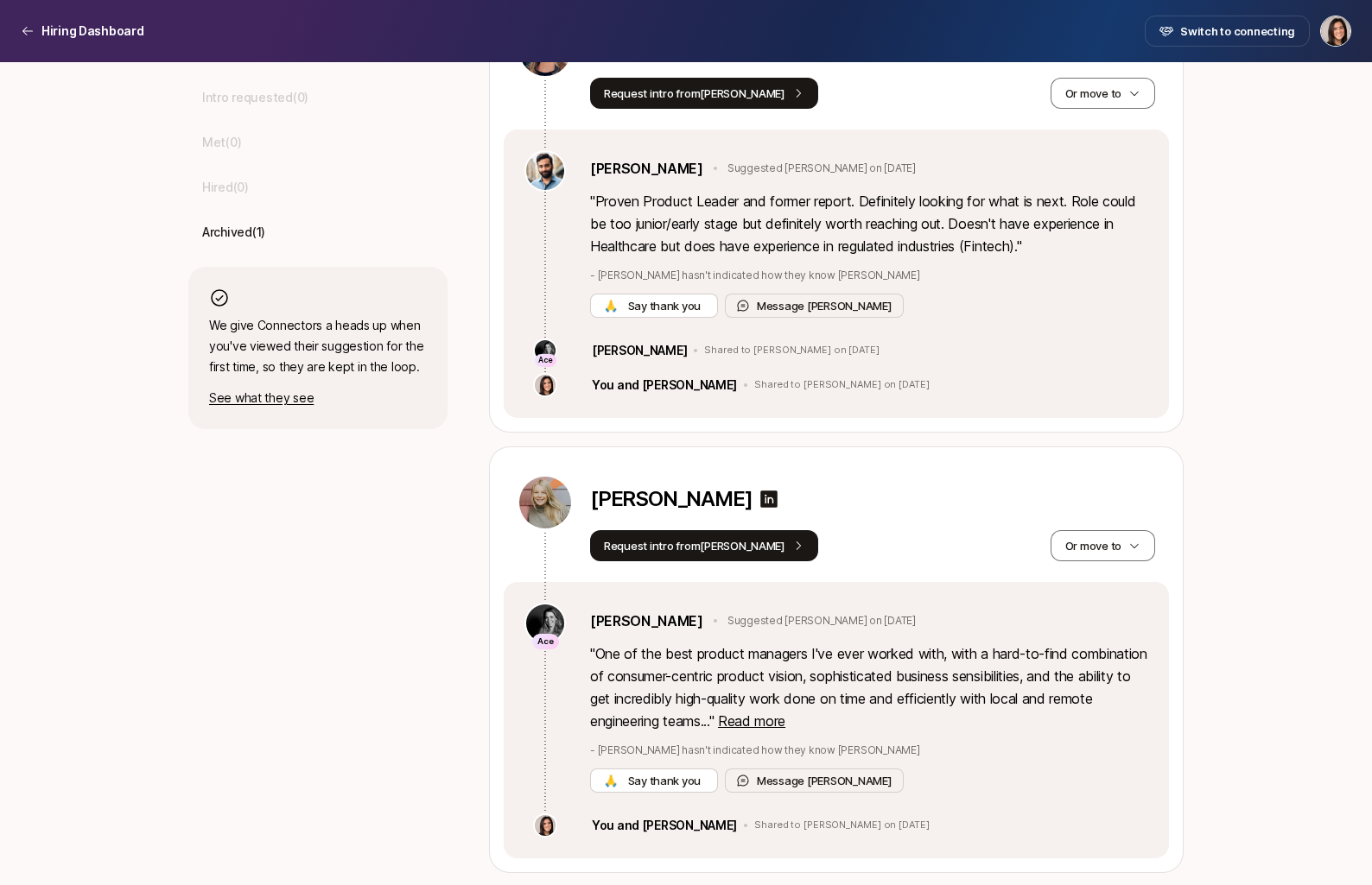
scroll to position [615, 0]
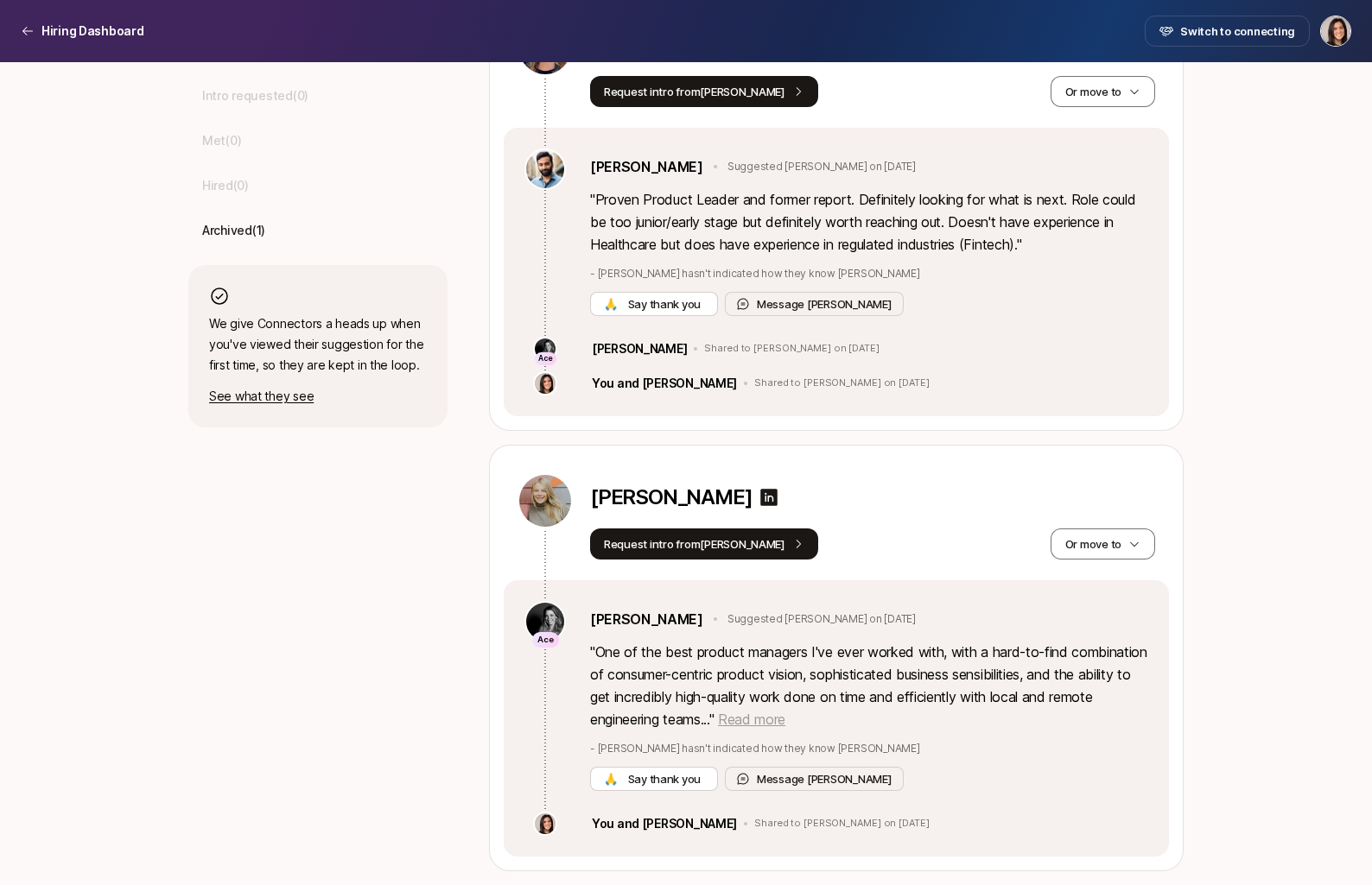
click at [785, 720] on span "Read more" at bounding box center [751, 720] width 67 height 17
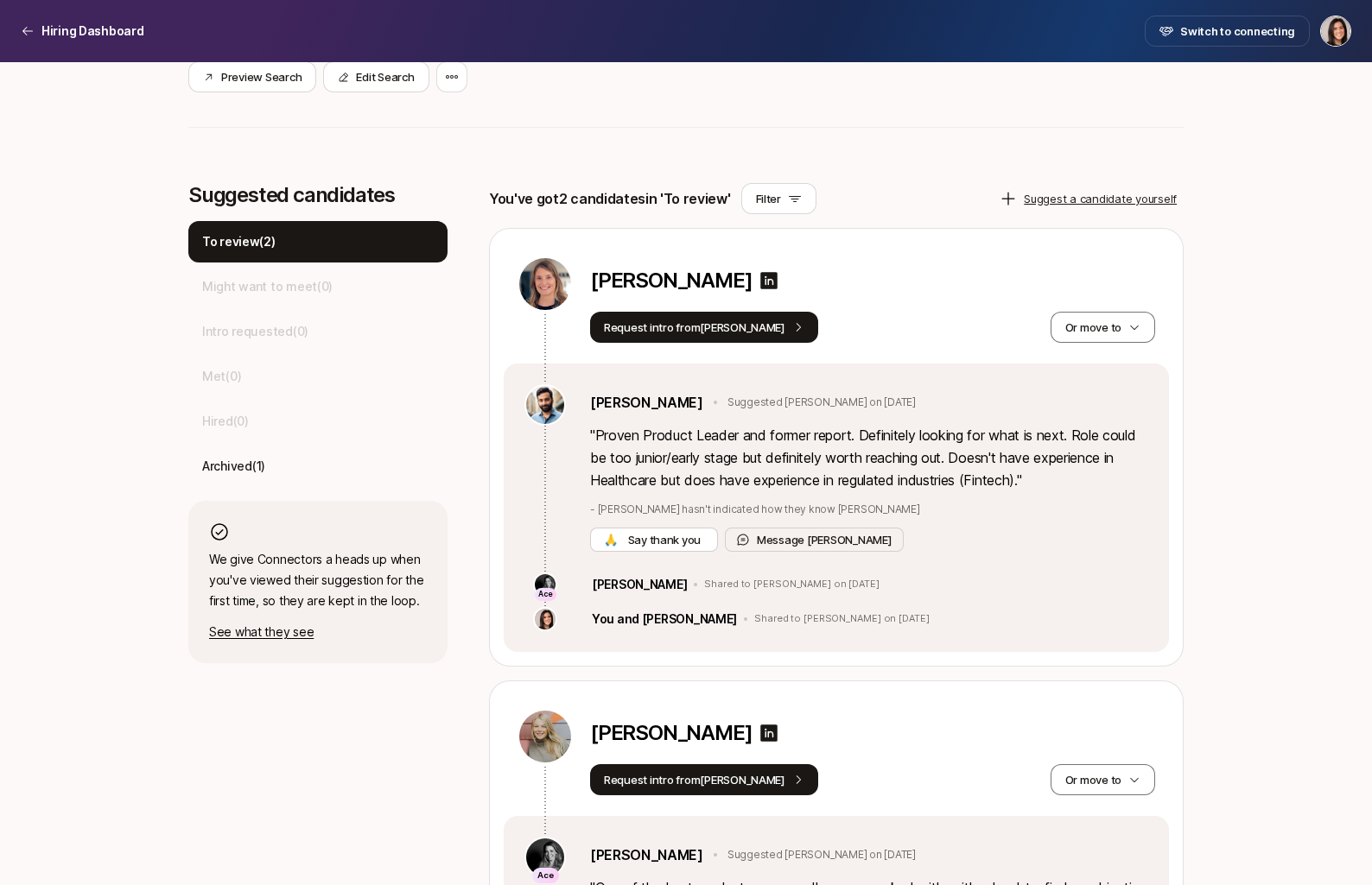
scroll to position [331, 0]
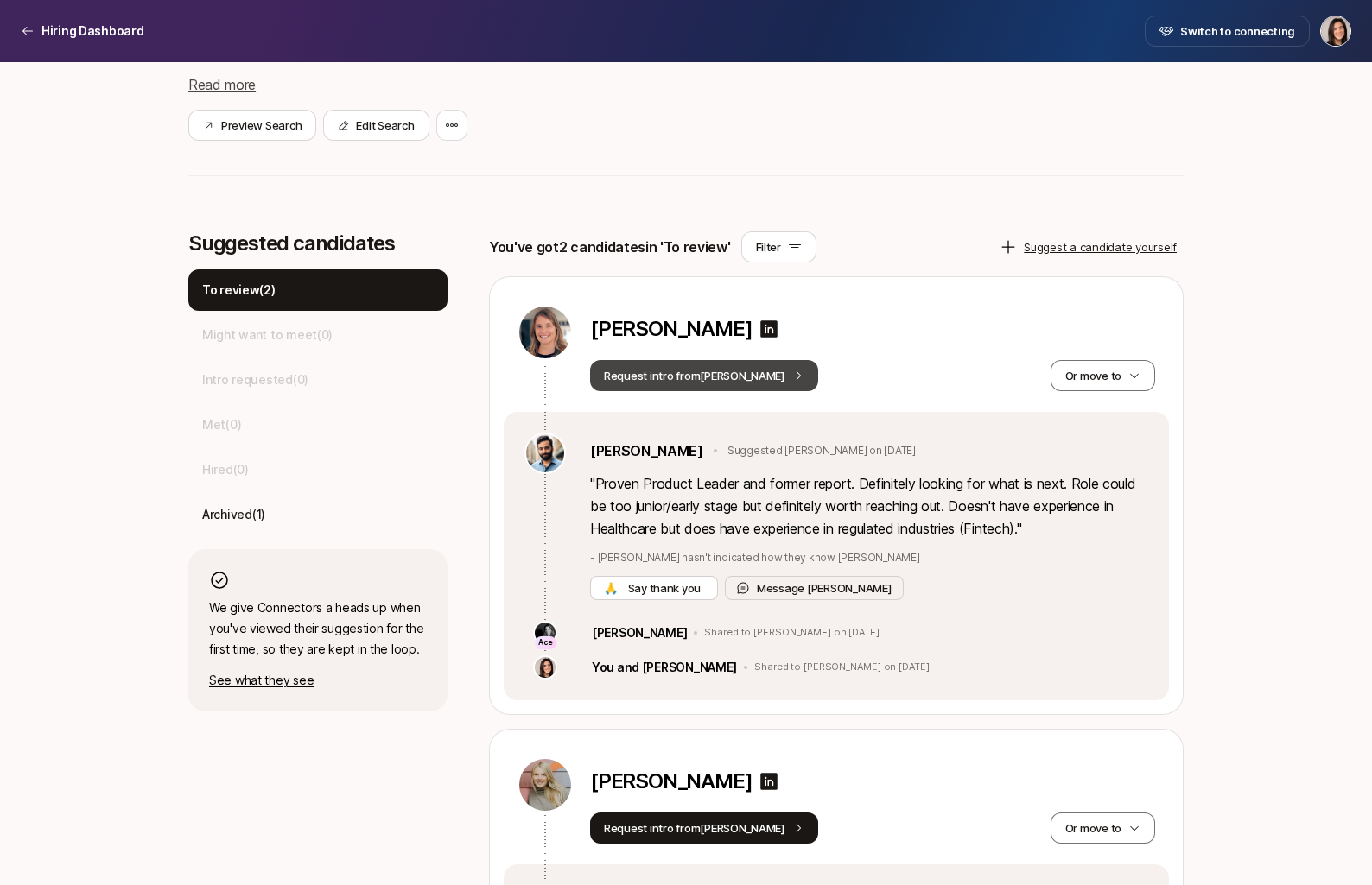
click at [734, 378] on button "Request intro from Frank" at bounding box center [704, 376] width 229 height 32
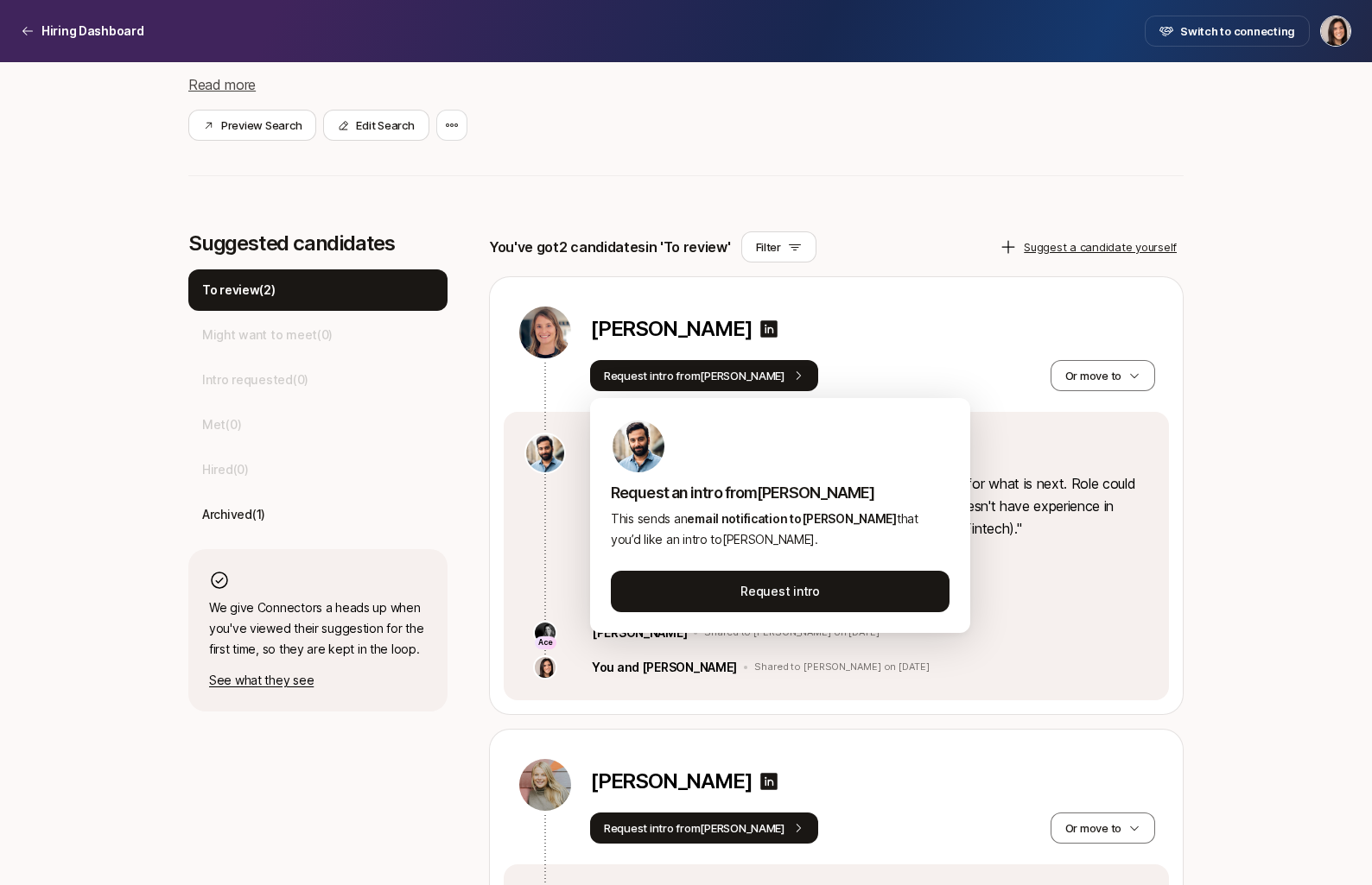
click at [954, 354] on div "Megan Hughes" at bounding box center [872, 333] width 565 height 55
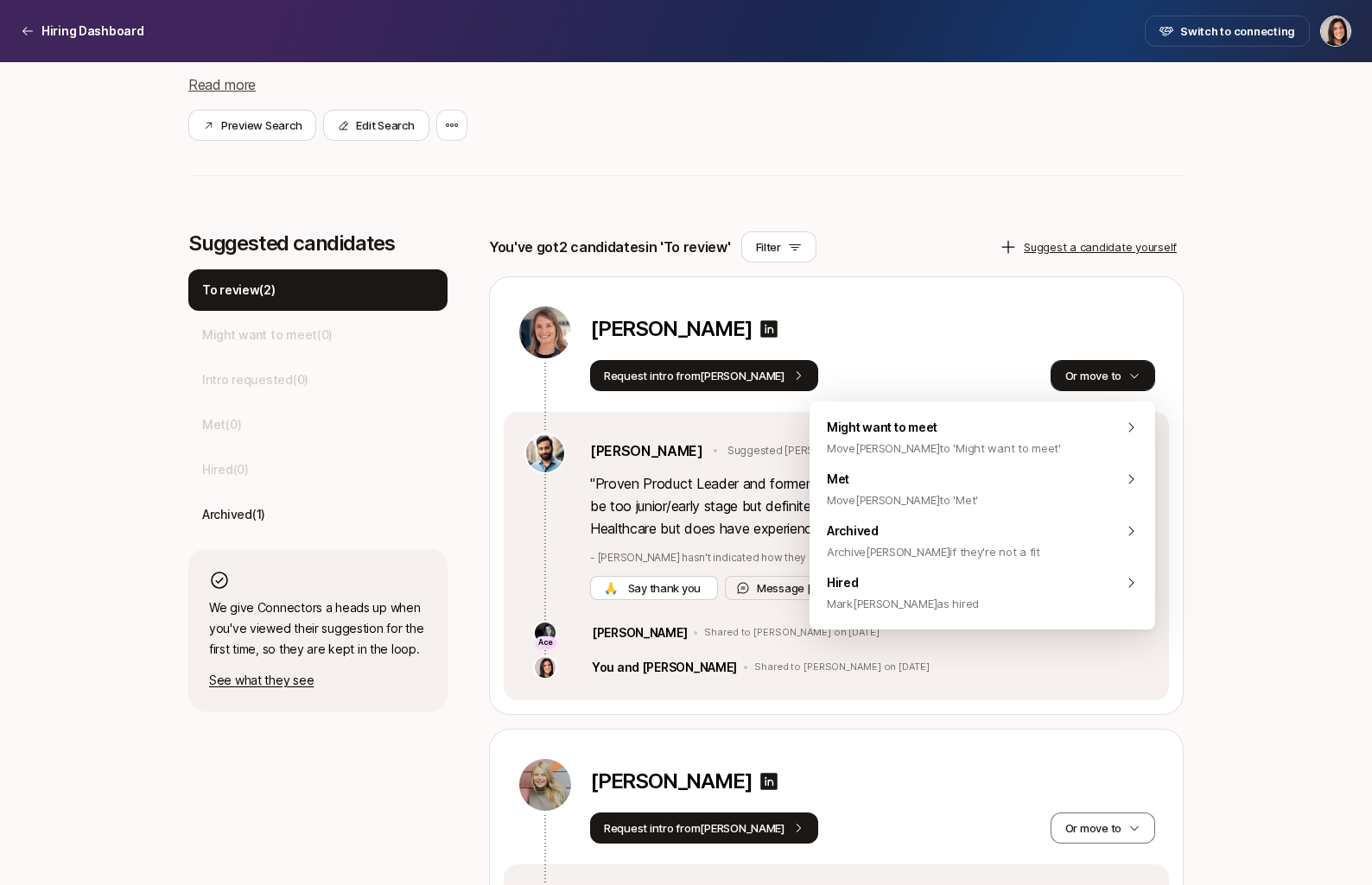
click at [1081, 367] on button "Or move to" at bounding box center [1102, 376] width 104 height 32
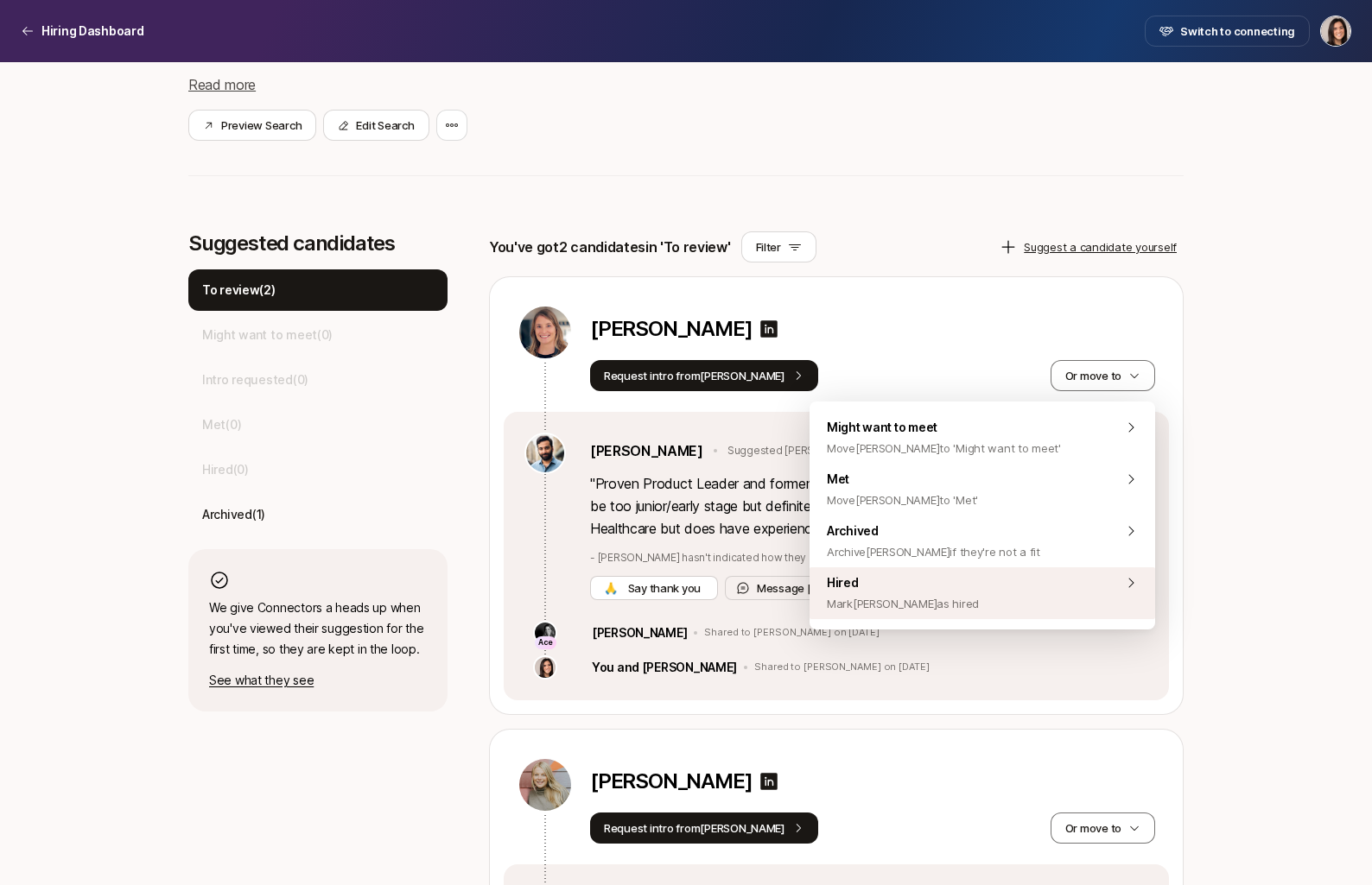
click at [1034, 610] on div "Hired Mark Megan as hired" at bounding box center [982, 594] width 345 height 52
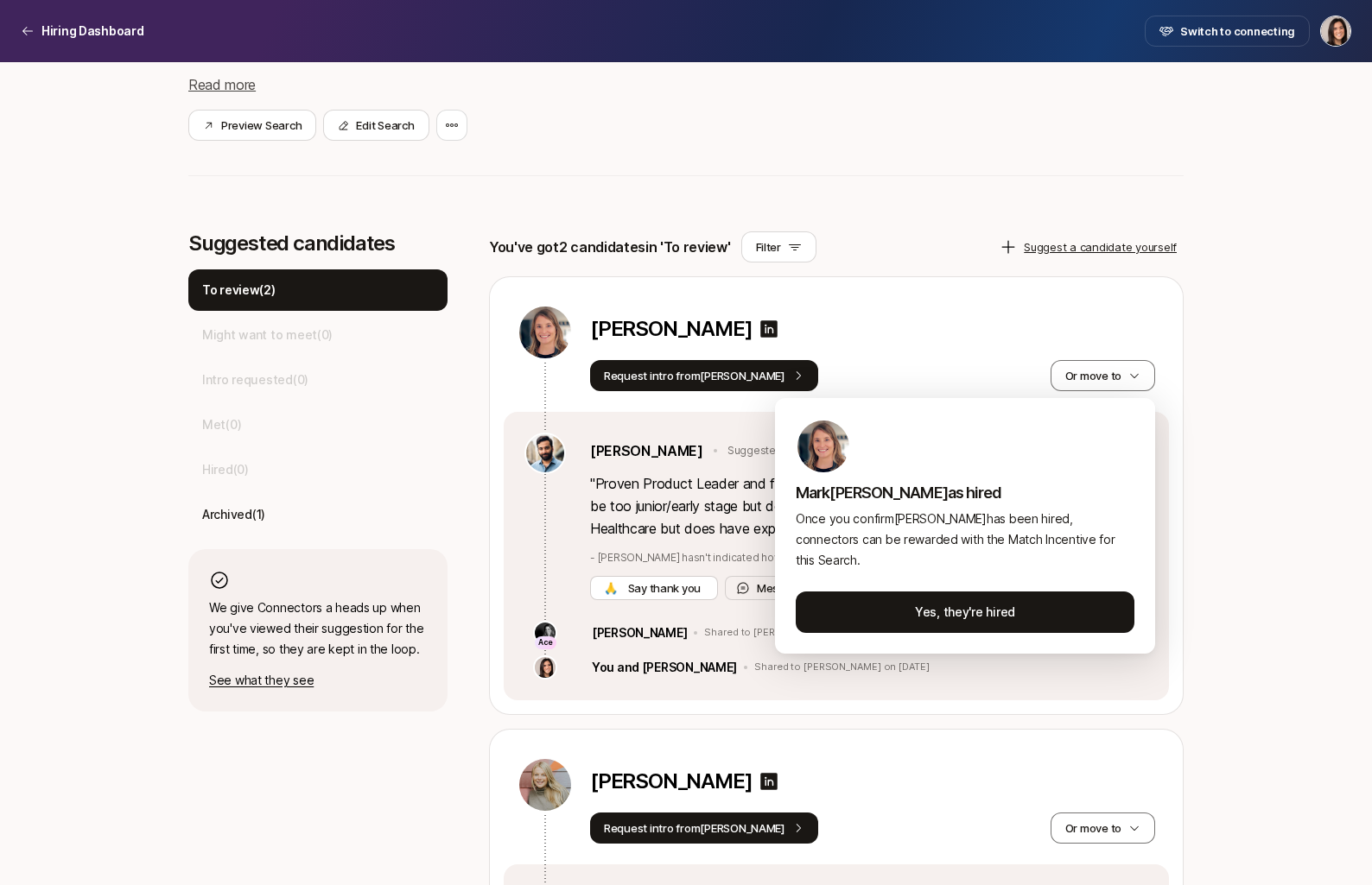
click at [1192, 533] on html "Hiring Dashboard Hiring Dashboard Switch to connecting Senior Product Manager a…" at bounding box center [686, 112] width 1372 height 885
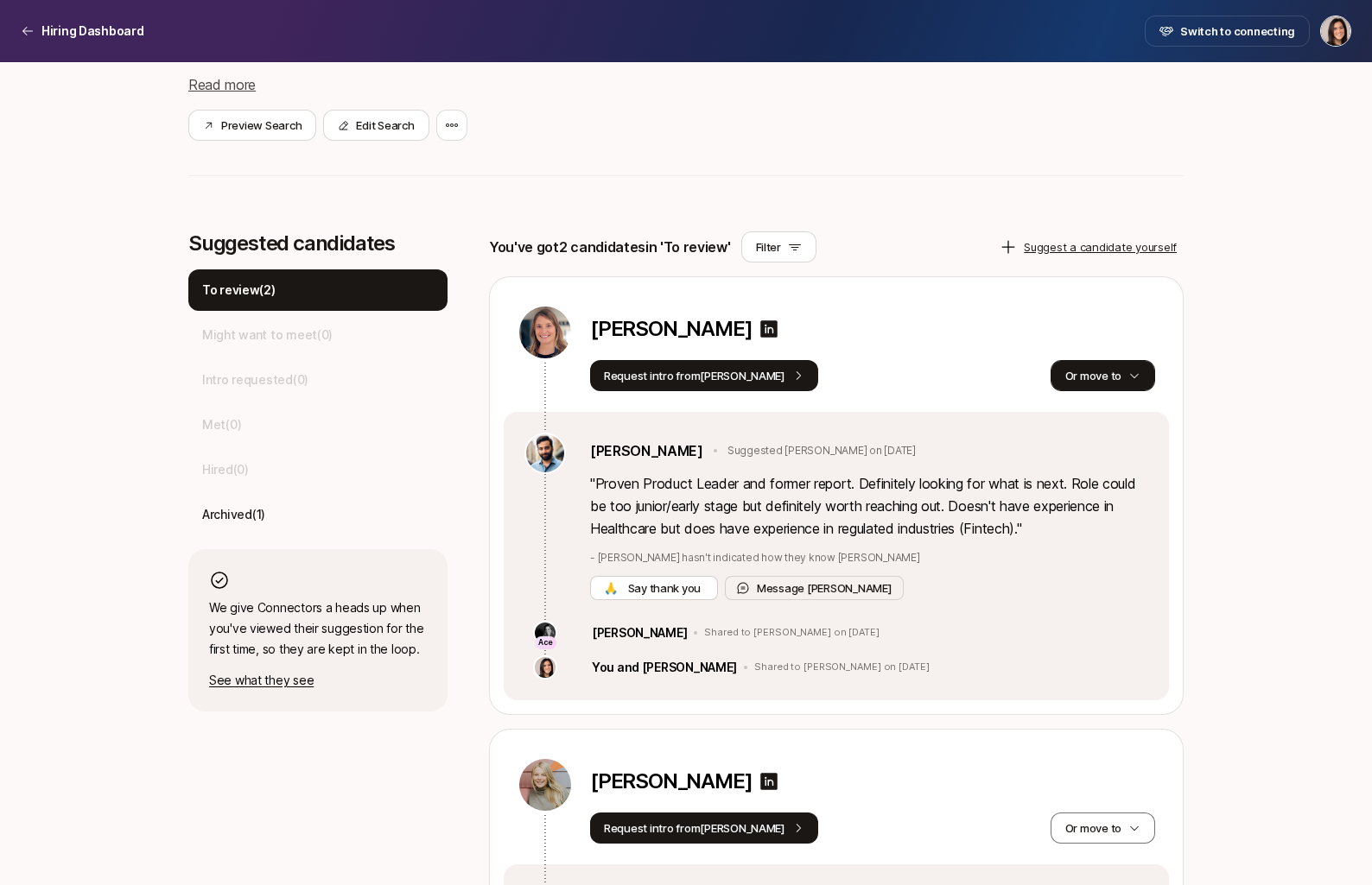
click at [1126, 382] on button "Or move to" at bounding box center [1102, 376] width 104 height 32
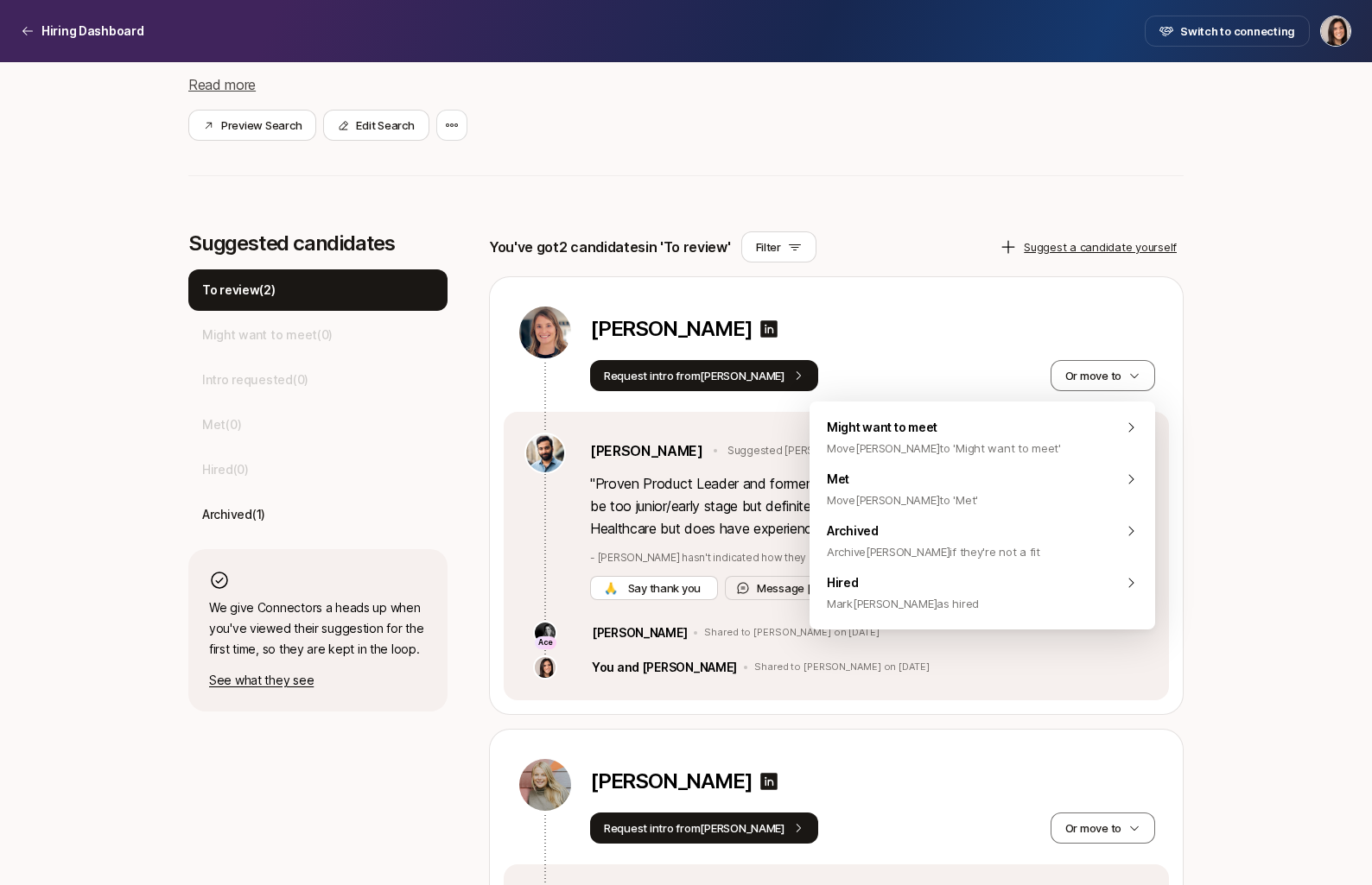
click at [923, 347] on div "Megan Hughes" at bounding box center [872, 333] width 565 height 32
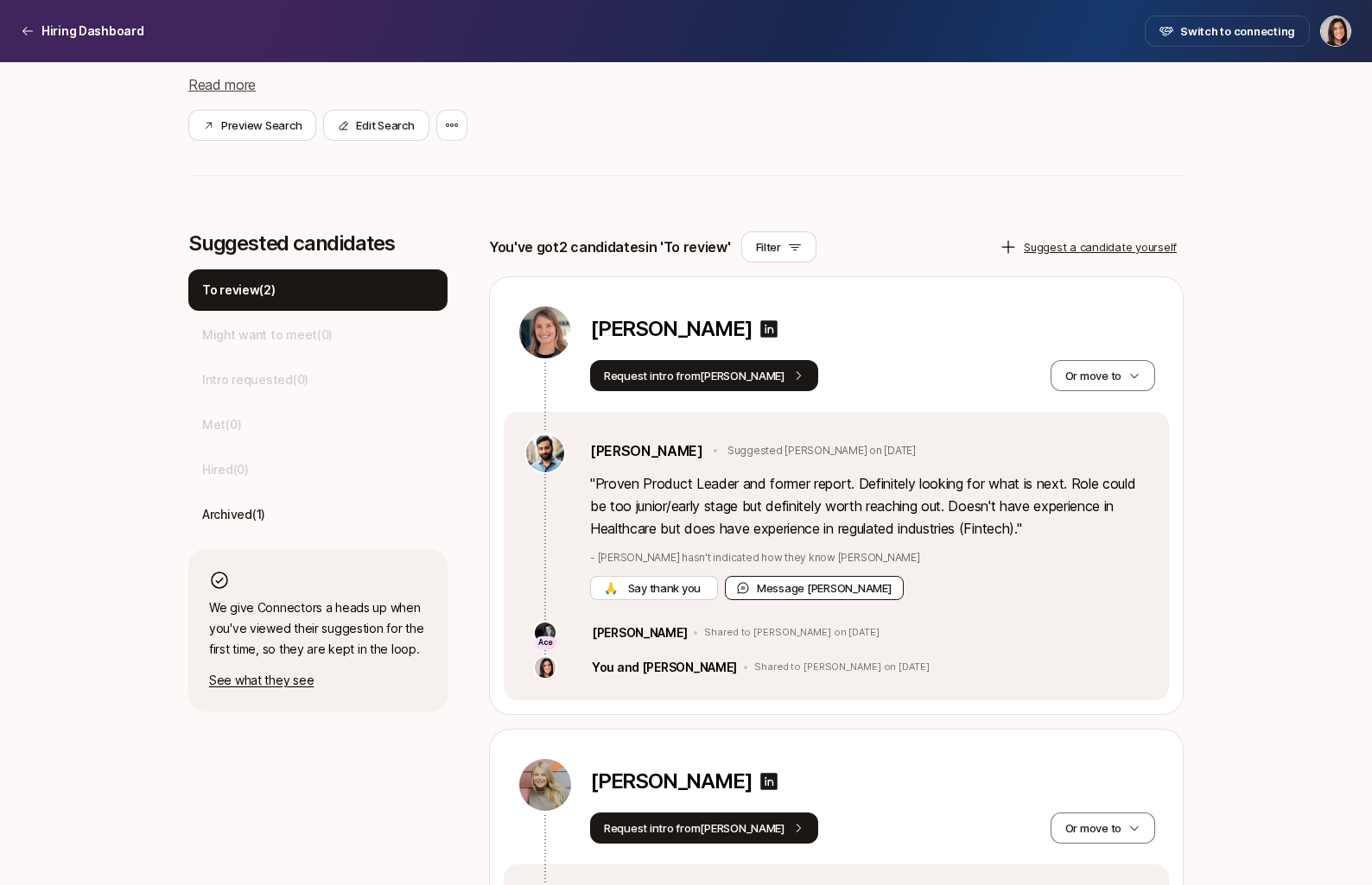
click at [773, 590] on button "Message Frank" at bounding box center [814, 588] width 179 height 24
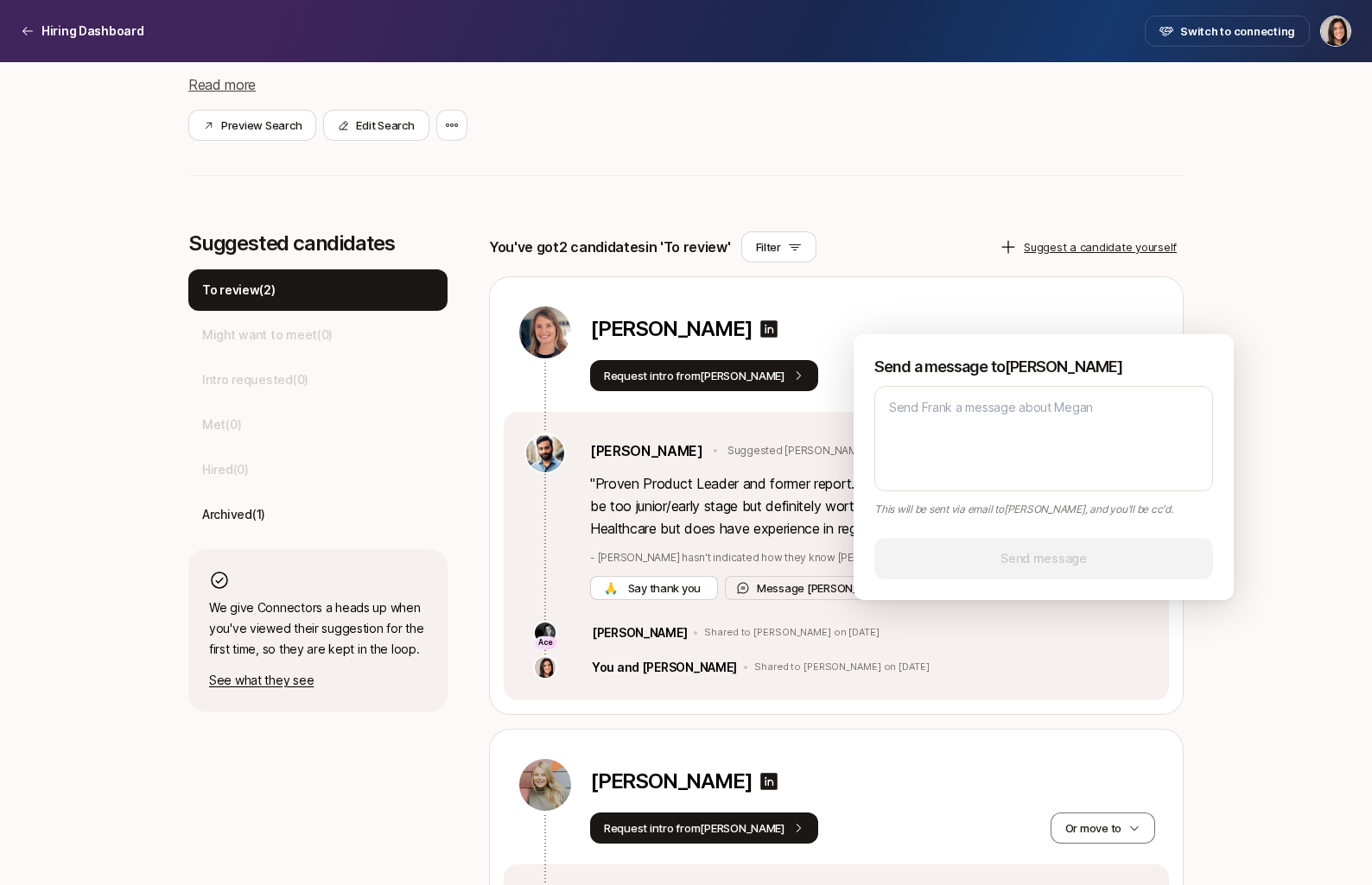
click at [926, 315] on div "Megan Hughes" at bounding box center [872, 333] width 565 height 55
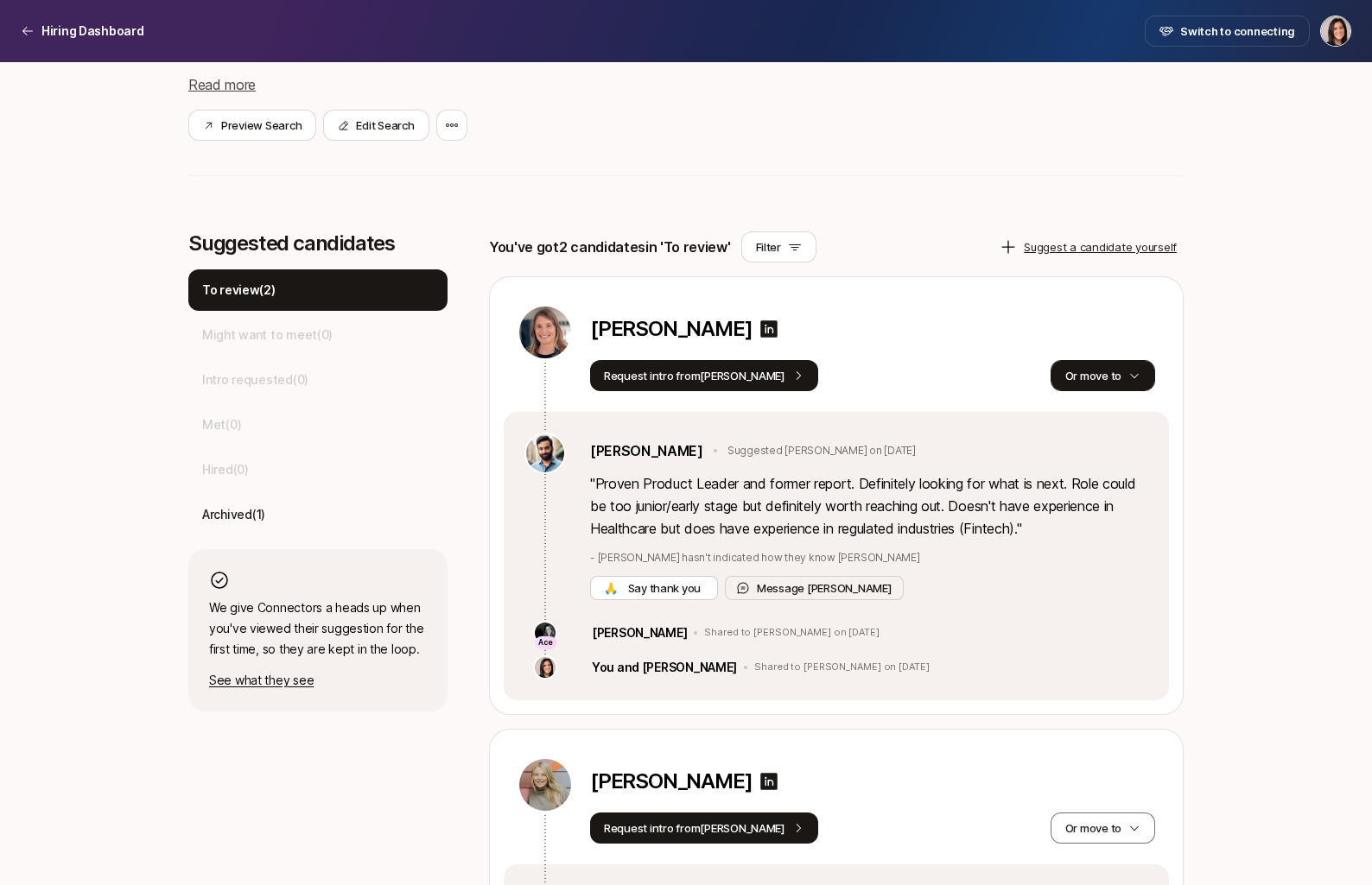
click at [1098, 374] on button "Or move to" at bounding box center [1102, 376] width 104 height 32
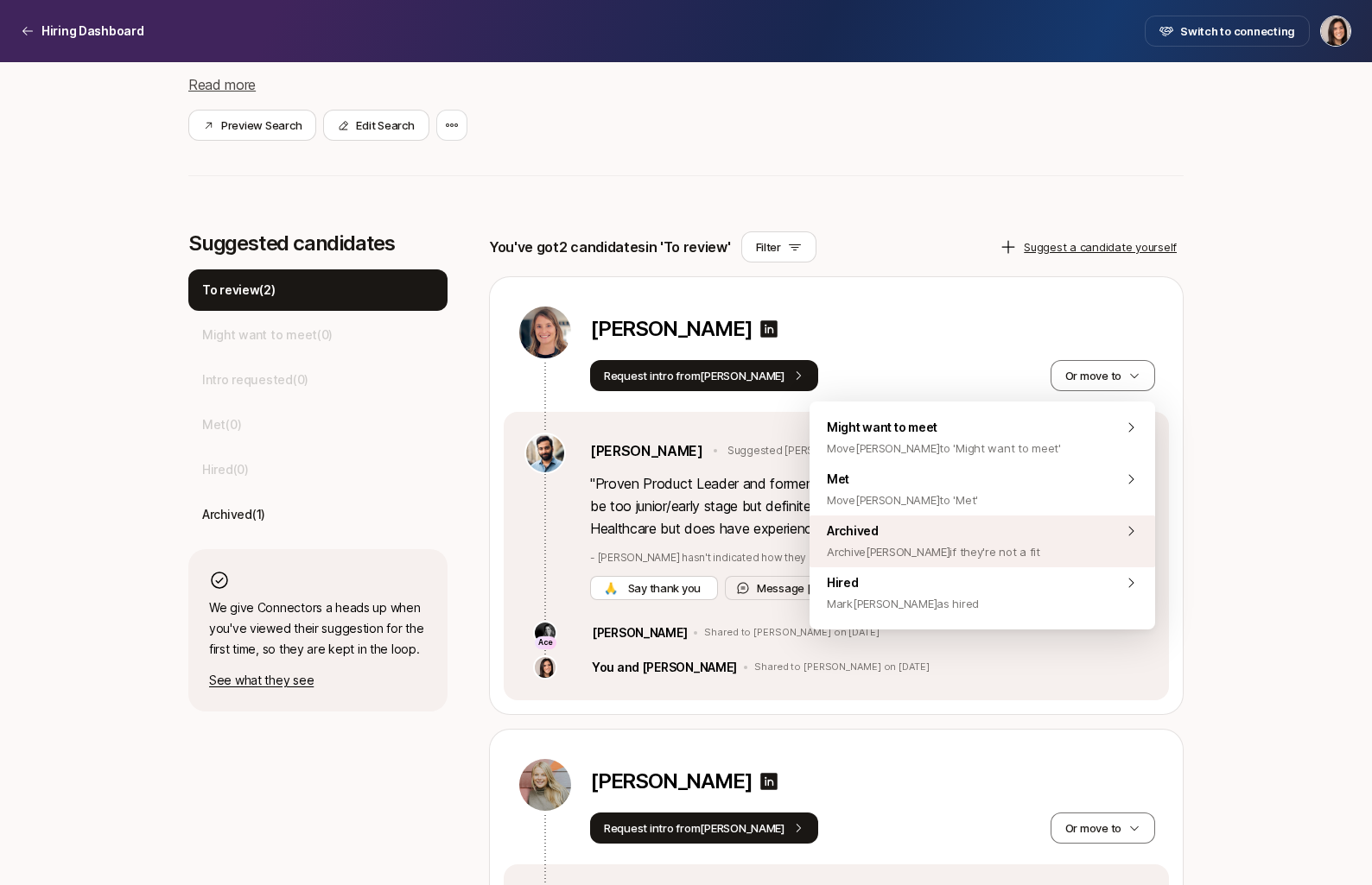
click at [1047, 543] on div "Archived Archive Megan if they're not a fit" at bounding box center [982, 541] width 345 height 52
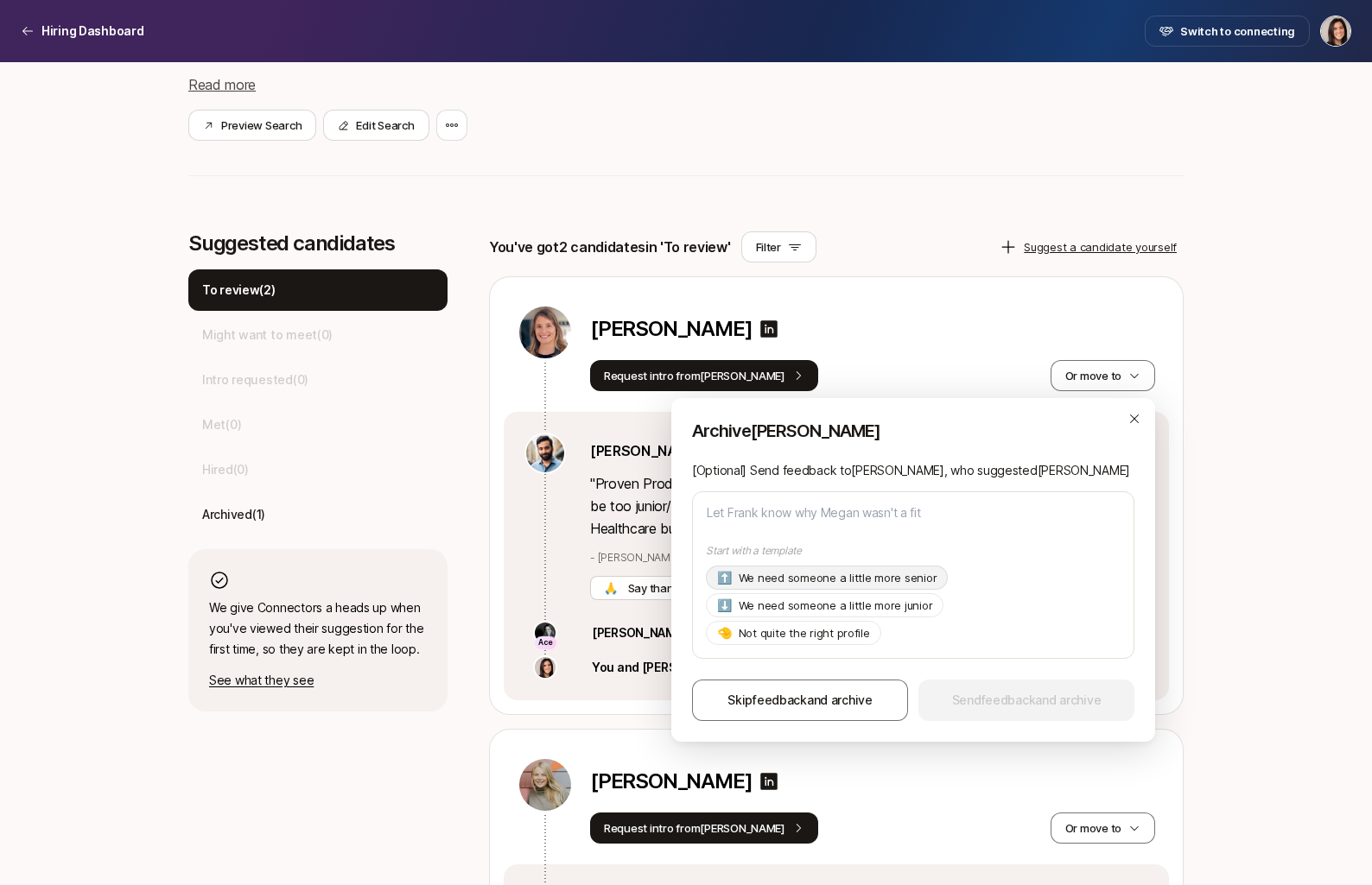
click at [894, 583] on p "We need someone a little more senior" at bounding box center [838, 577] width 199 height 17
type textarea "x"
type textarea "Hi Frank, Thanks so much for suggesting Megan! As of now we're looking for a pr…"
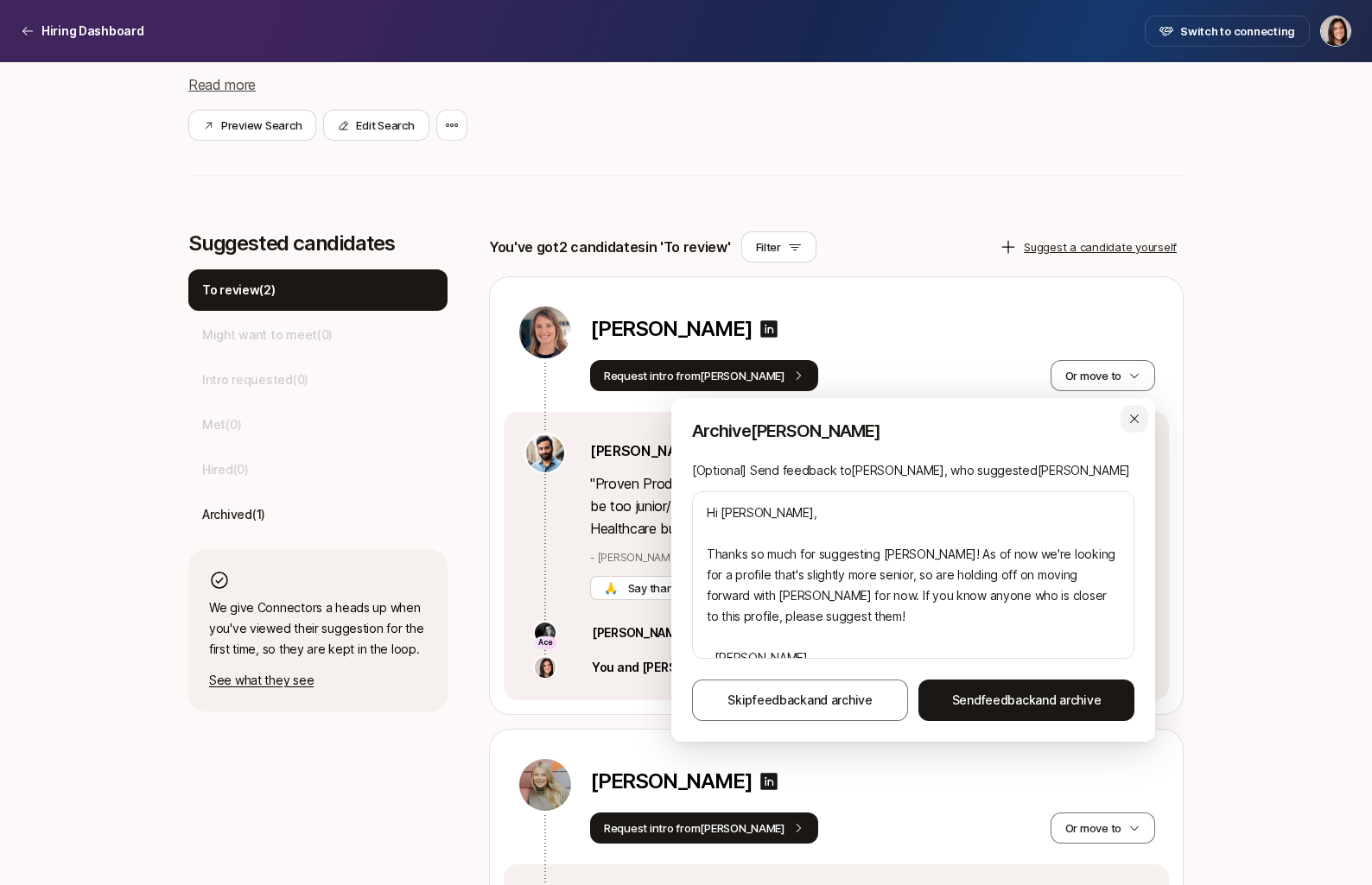
click at [1127, 428] on div "button" at bounding box center [1134, 419] width 28 height 28
type textarea "x"
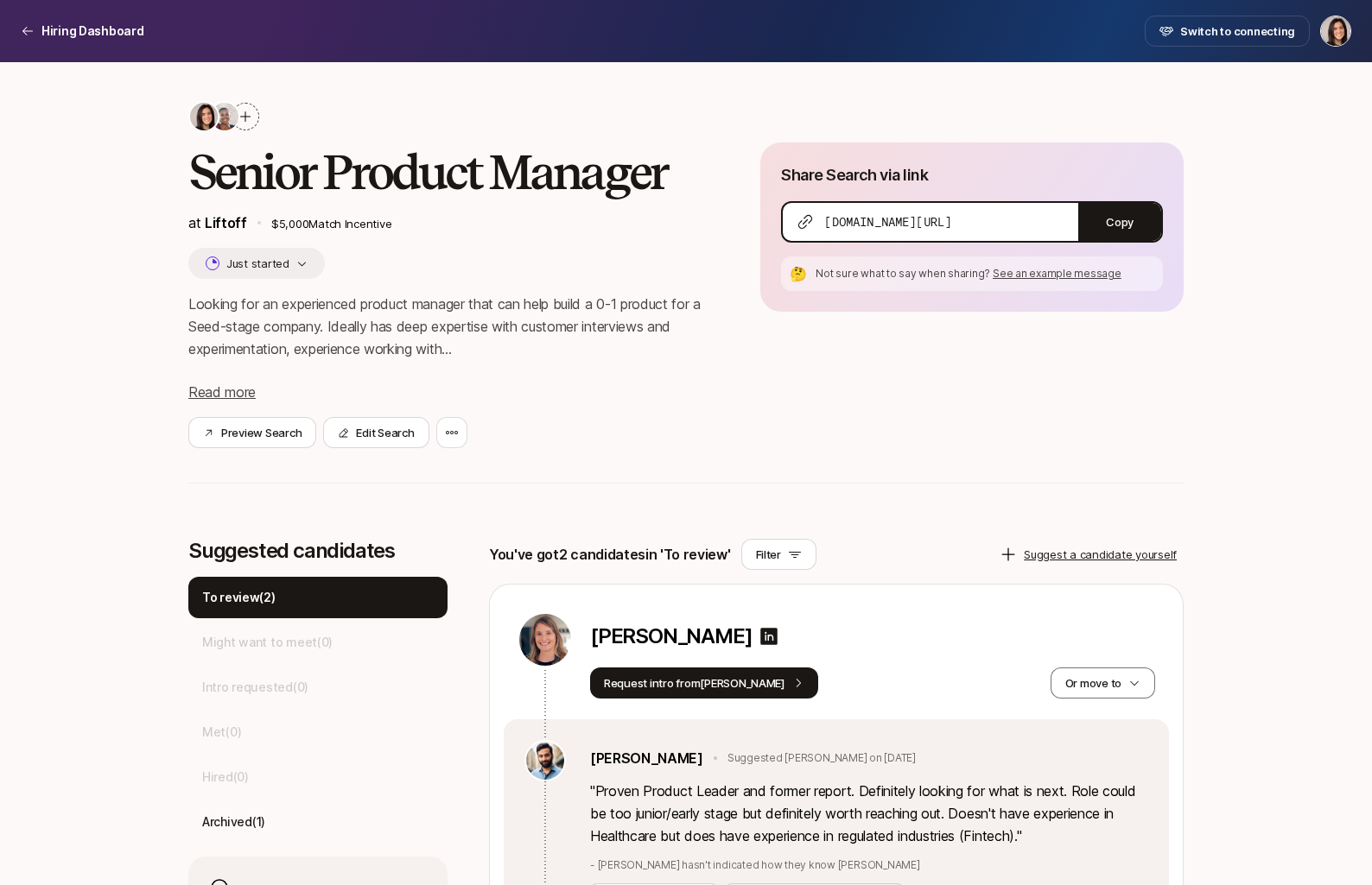
scroll to position [0, 0]
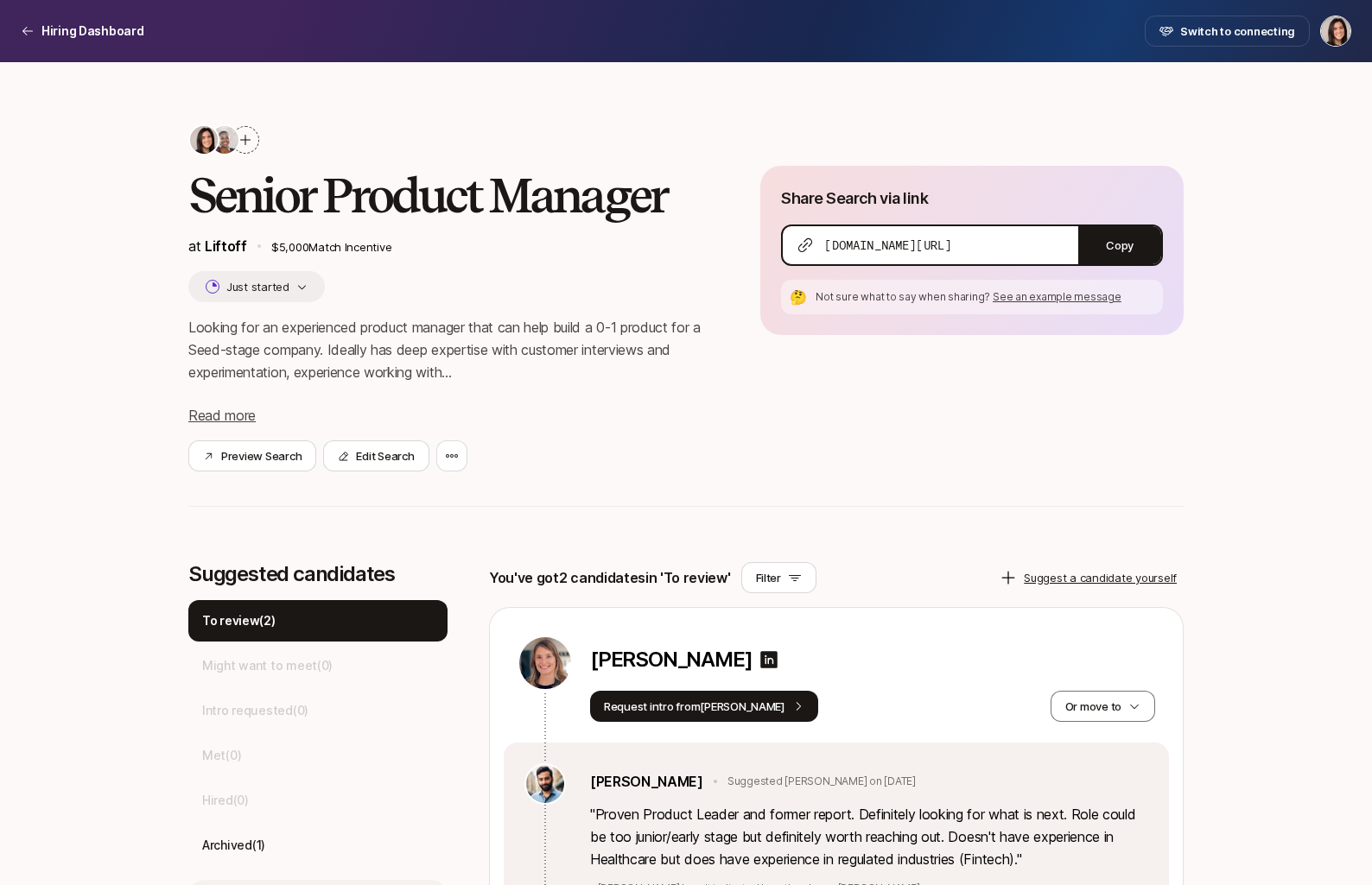
click at [250, 129] on div at bounding box center [245, 140] width 28 height 28
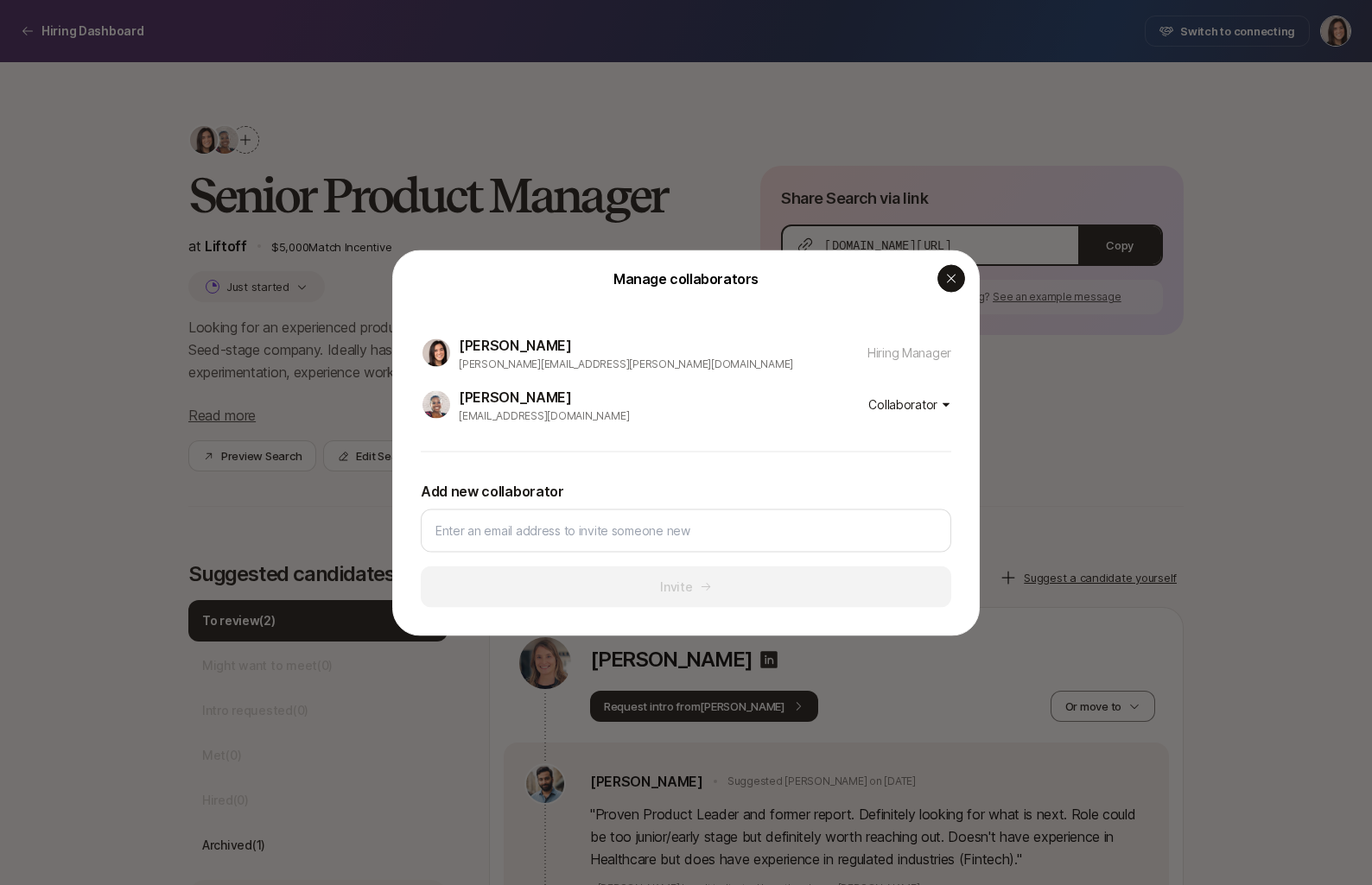
click at [948, 291] on div "button" at bounding box center [950, 277] width 28 height 28
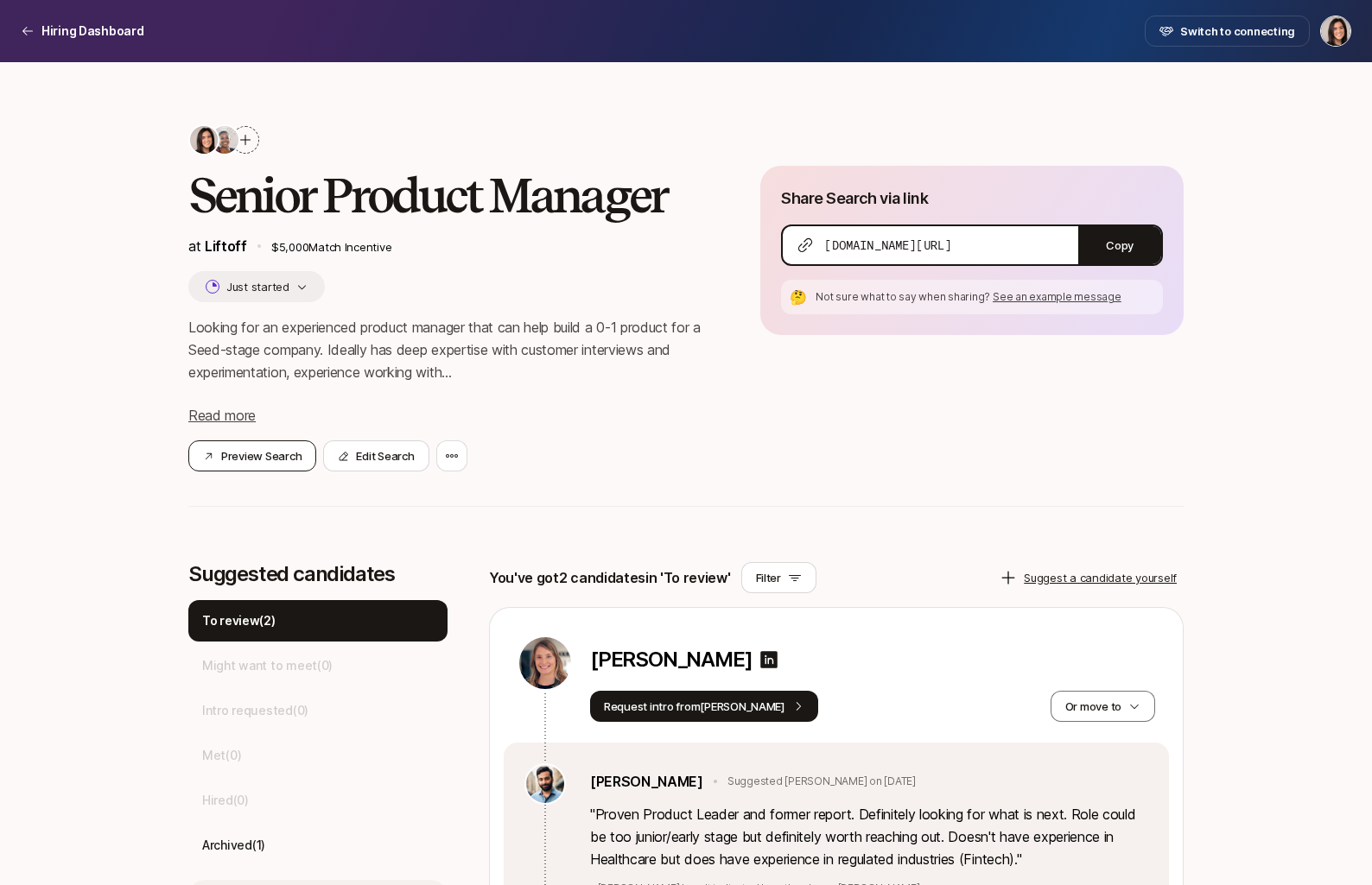
click at [236, 461] on button "Preview Search" at bounding box center [252, 456] width 128 height 32
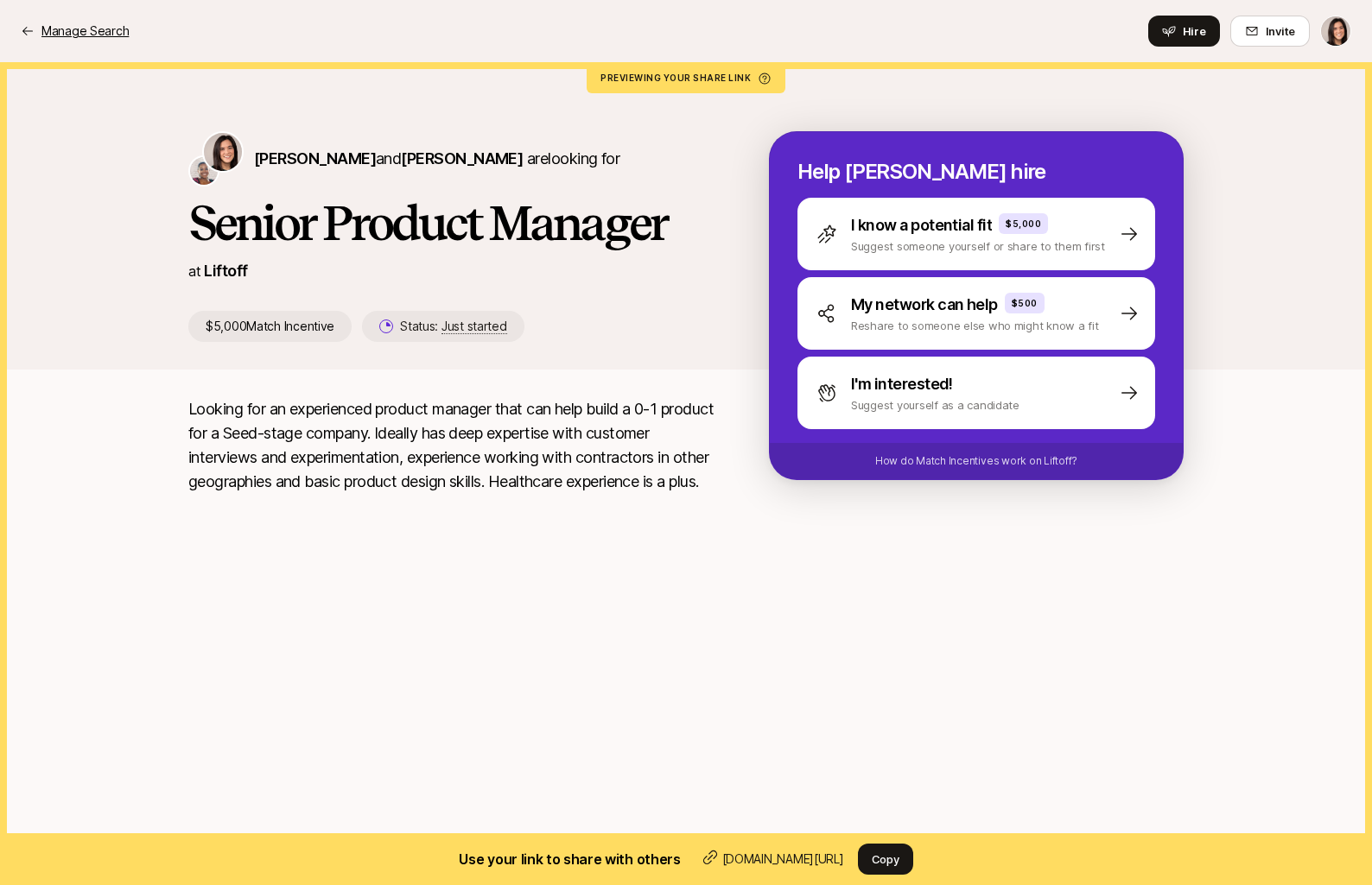
click at [111, 33] on p "Manage Search" at bounding box center [84, 32] width 87 height 21
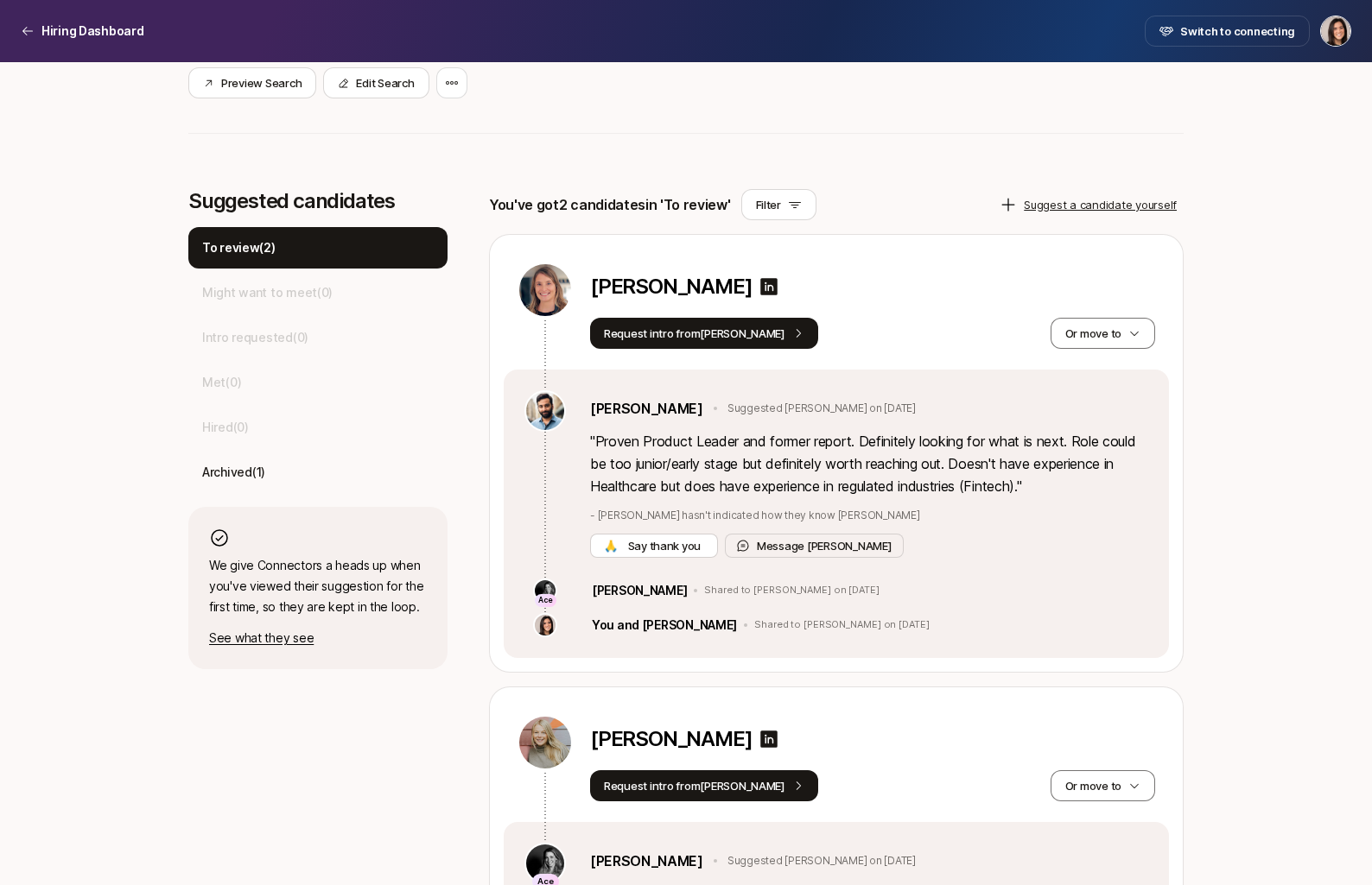
scroll to position [341, 0]
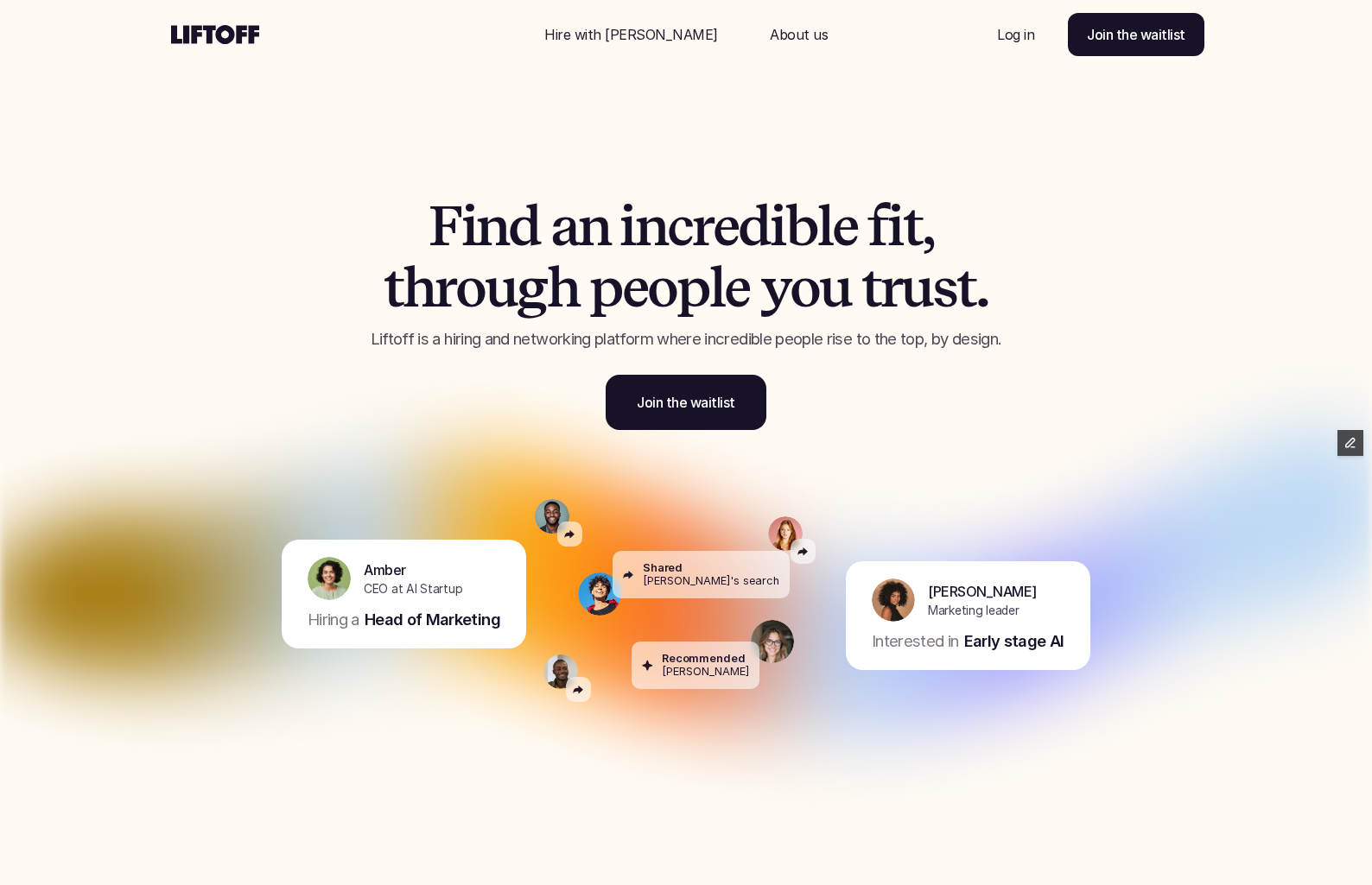
click at [655, 24] on p "Hire with Liftoff" at bounding box center [631, 34] width 174 height 21
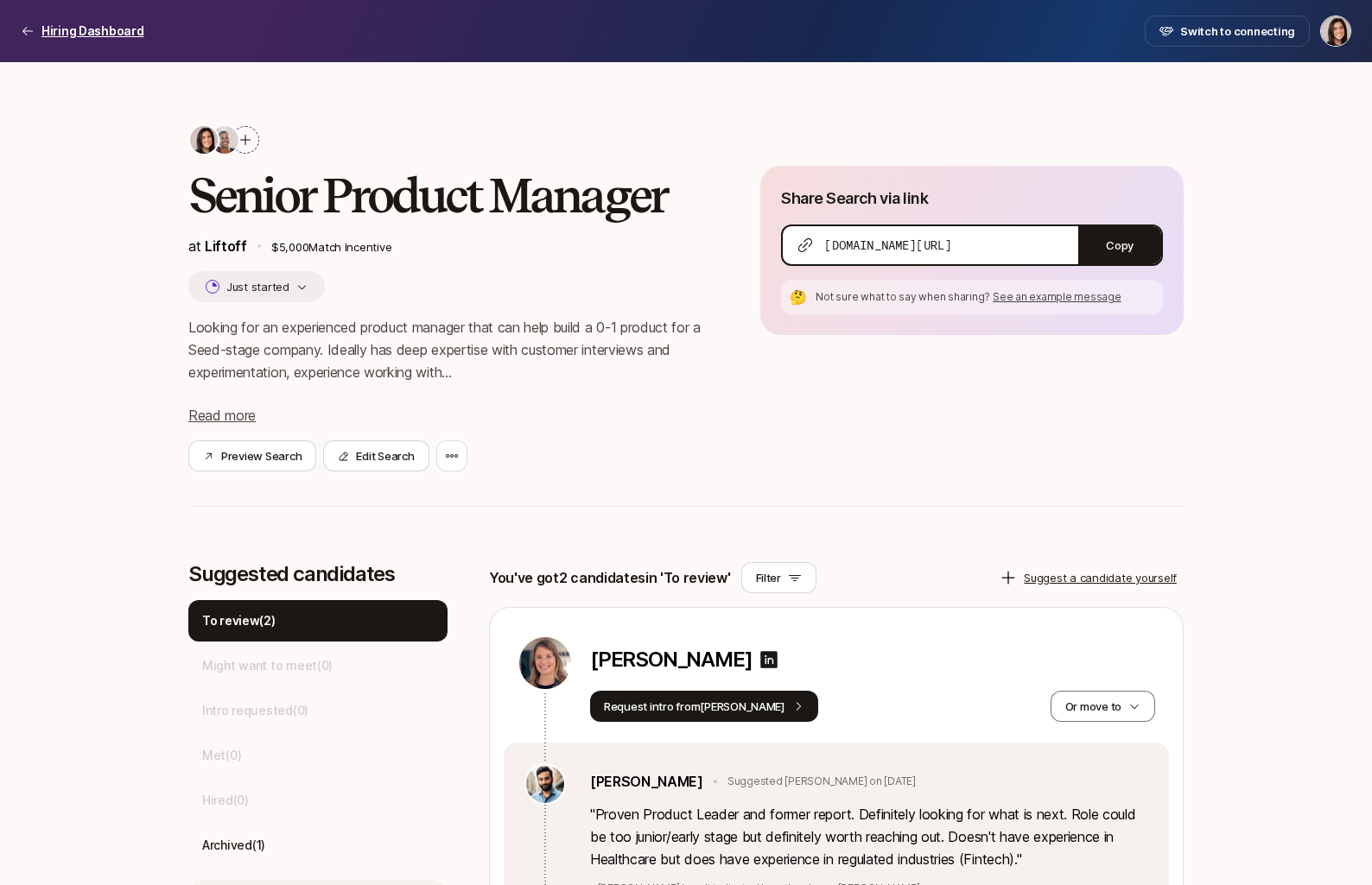
click at [108, 30] on p "Hiring Dashboard" at bounding box center [93, 32] width 103 height 21
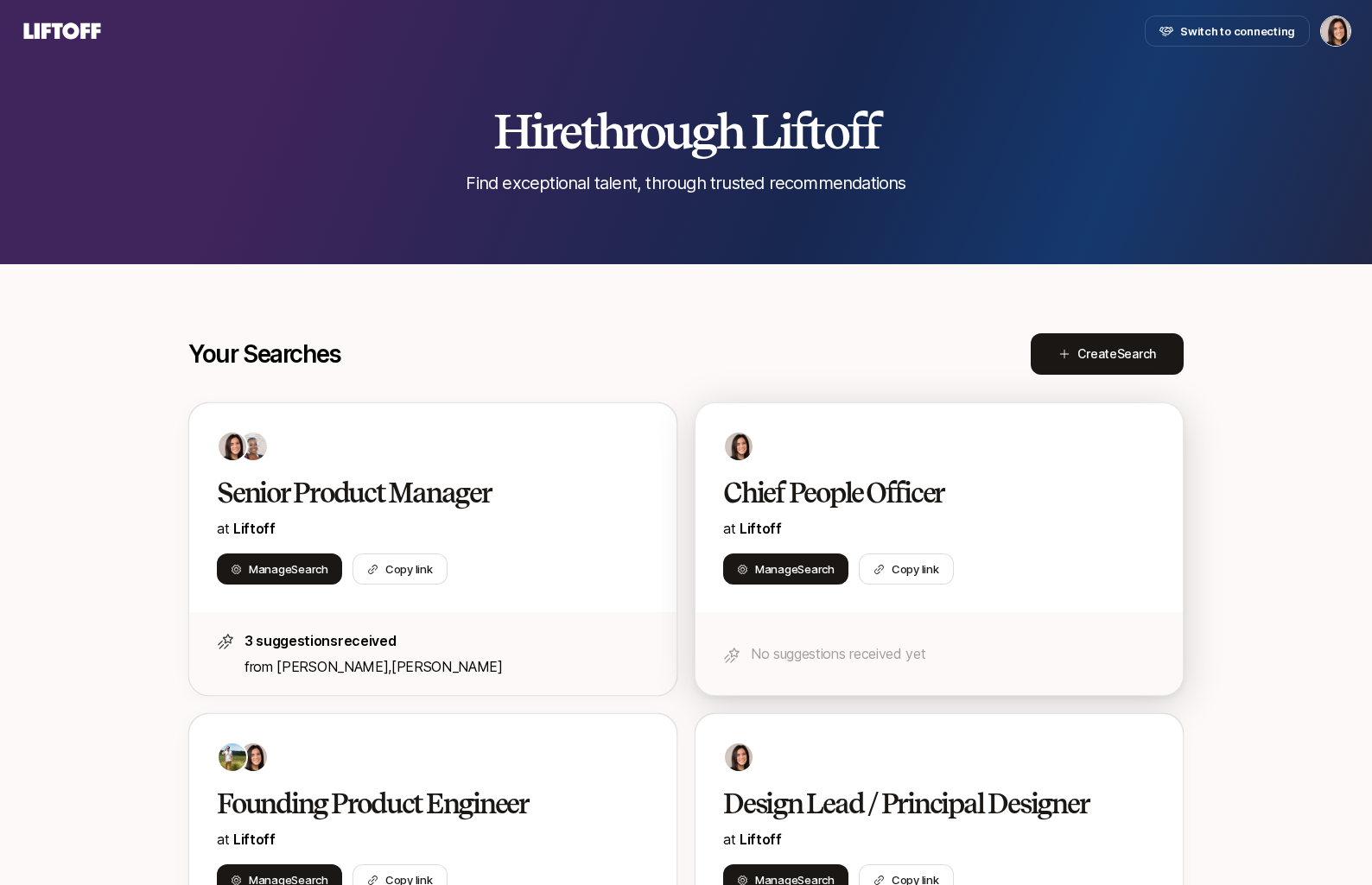
click at [847, 493] on h2 "Chief People Officer" at bounding box center [921, 493] width 396 height 34
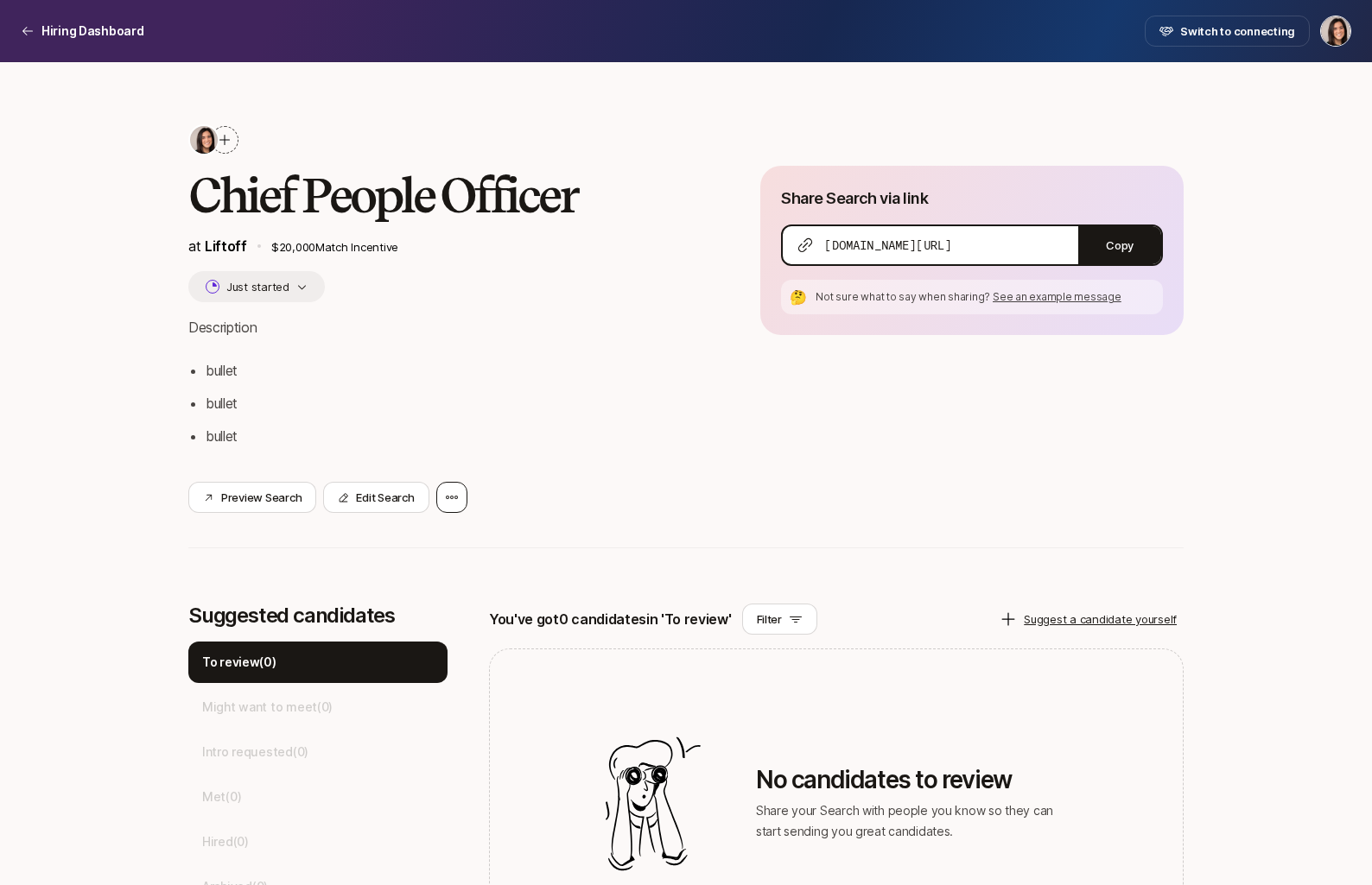
click at [445, 498] on icon at bounding box center [451, 497] width 13 height 13
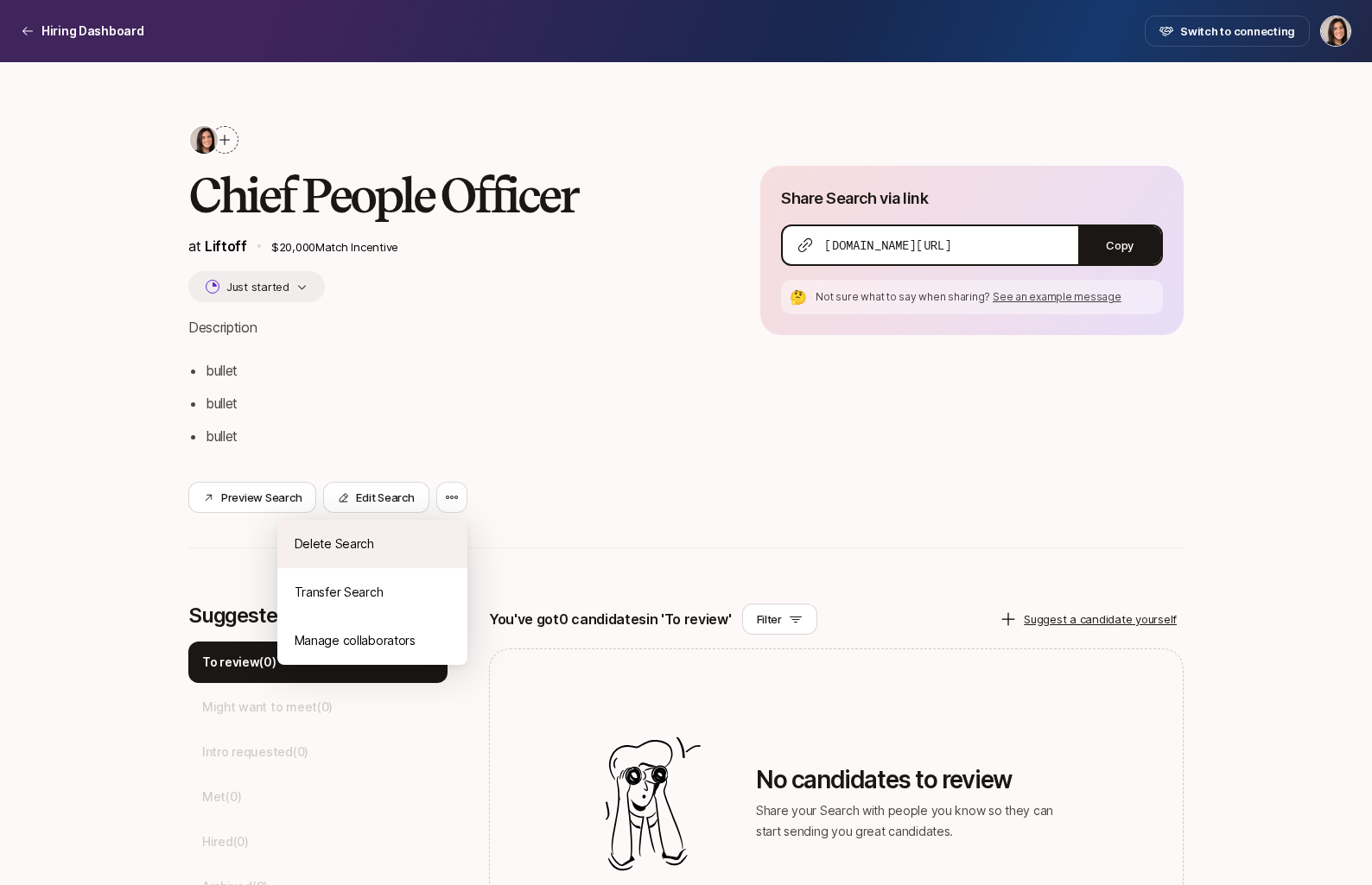
click at [432, 537] on div "Delete Search" at bounding box center [372, 544] width 190 height 49
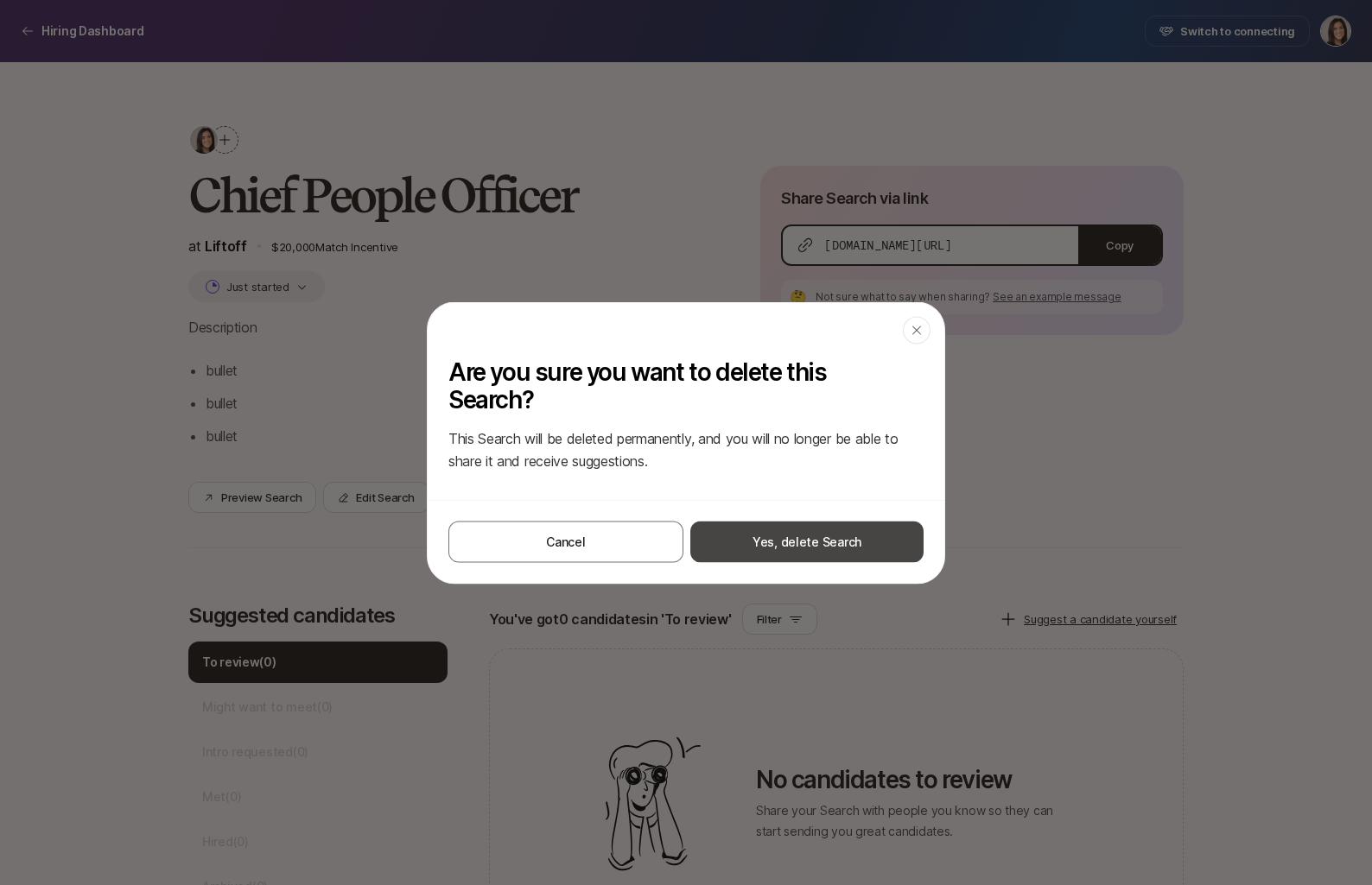
click at [817, 549] on button "Yes, delete Search" at bounding box center [807, 541] width 233 height 41
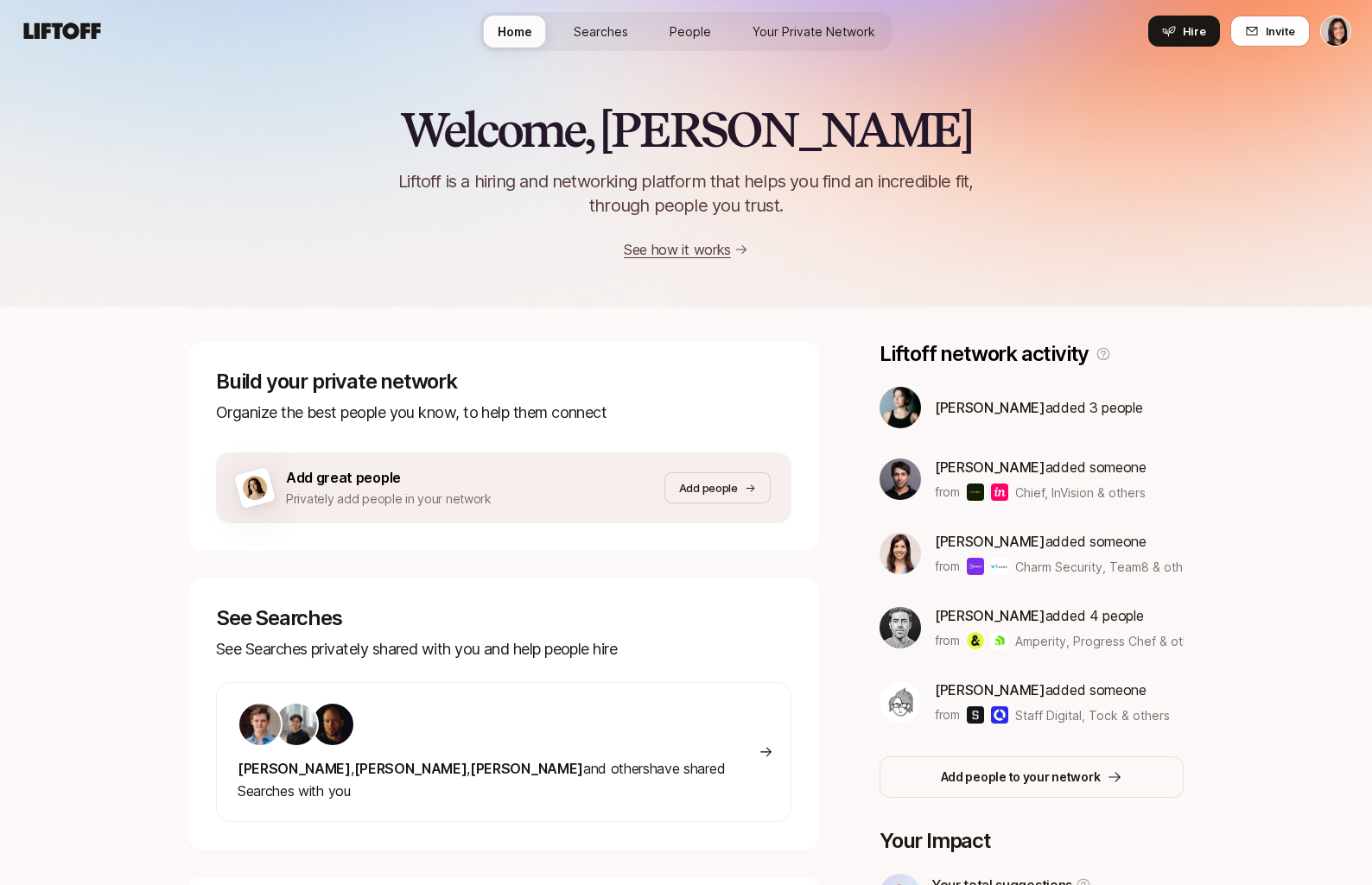
click at [599, 32] on span "Searches" at bounding box center [600, 31] width 54 height 18
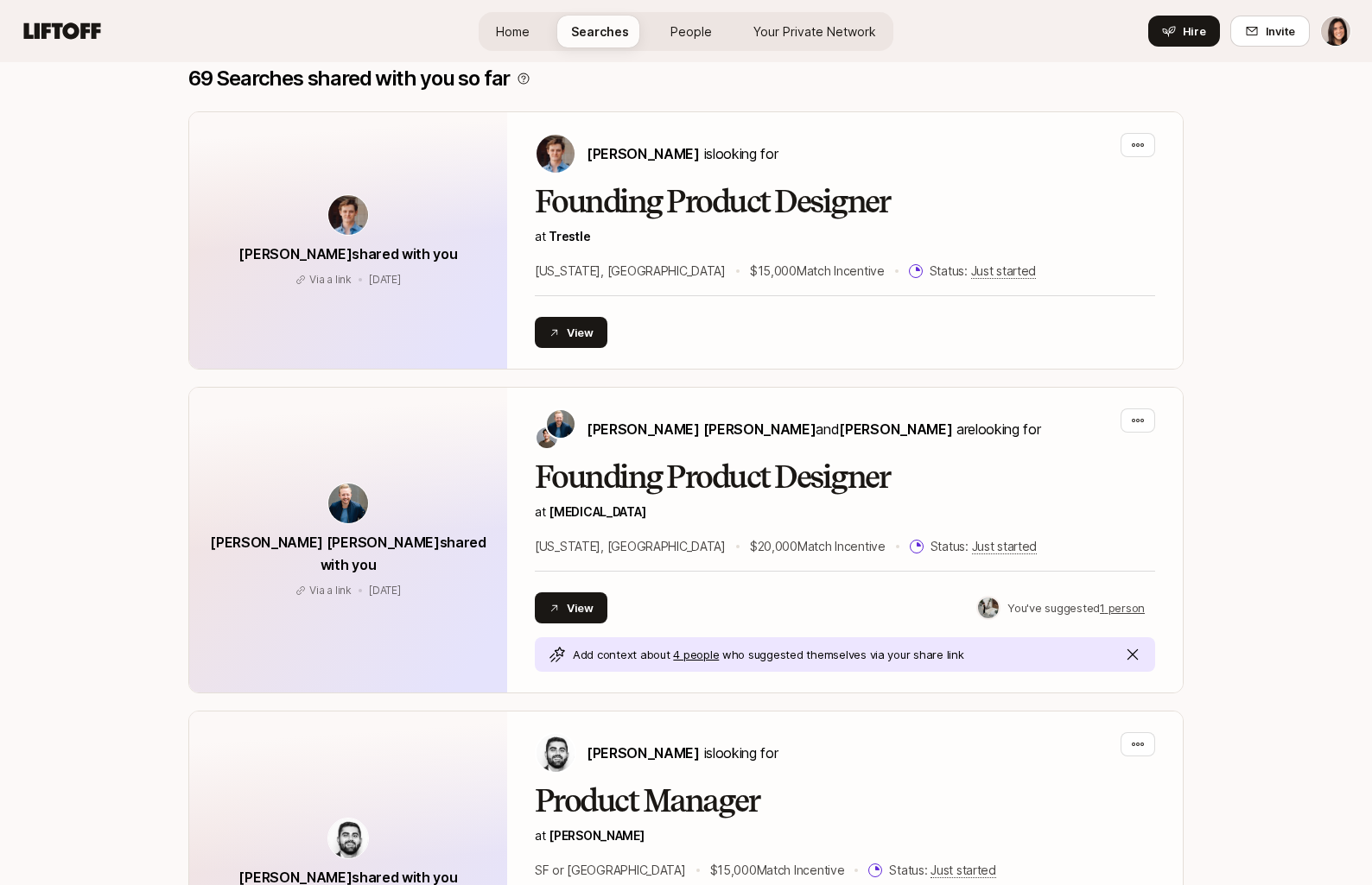
scroll to position [62, 0]
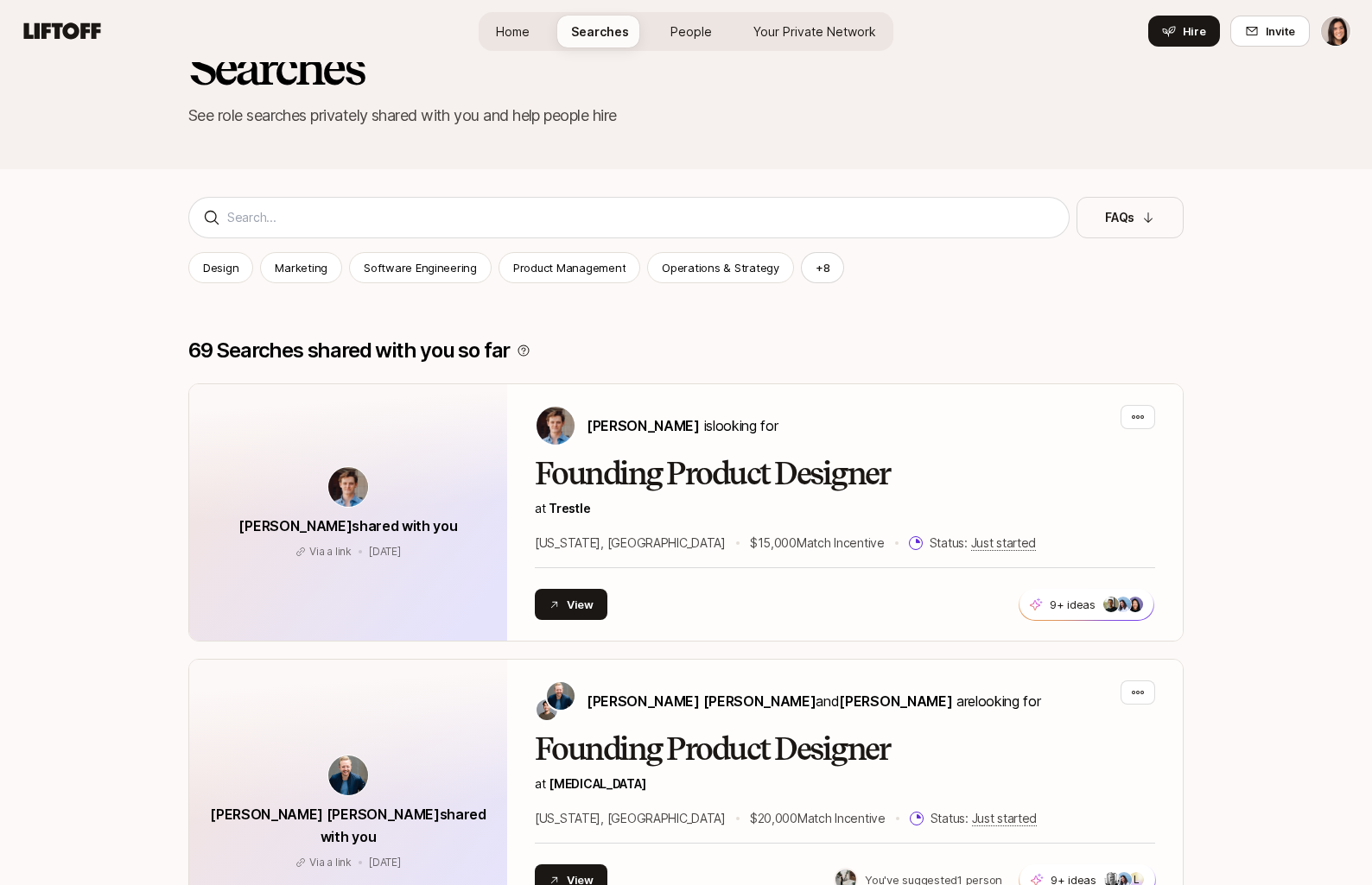
click at [795, 36] on span "Your Private Network" at bounding box center [815, 31] width 122 height 18
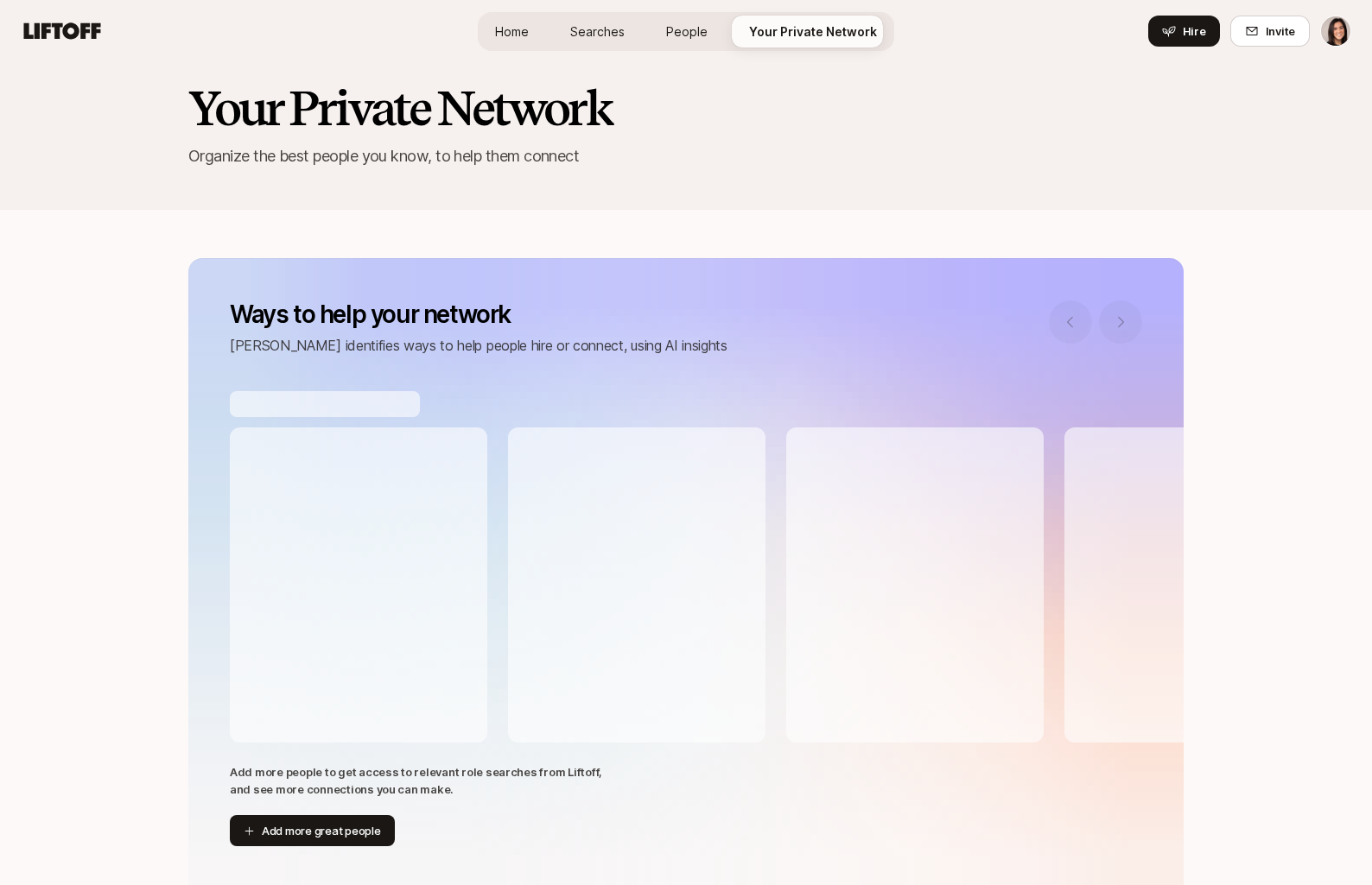
scroll to position [36, 0]
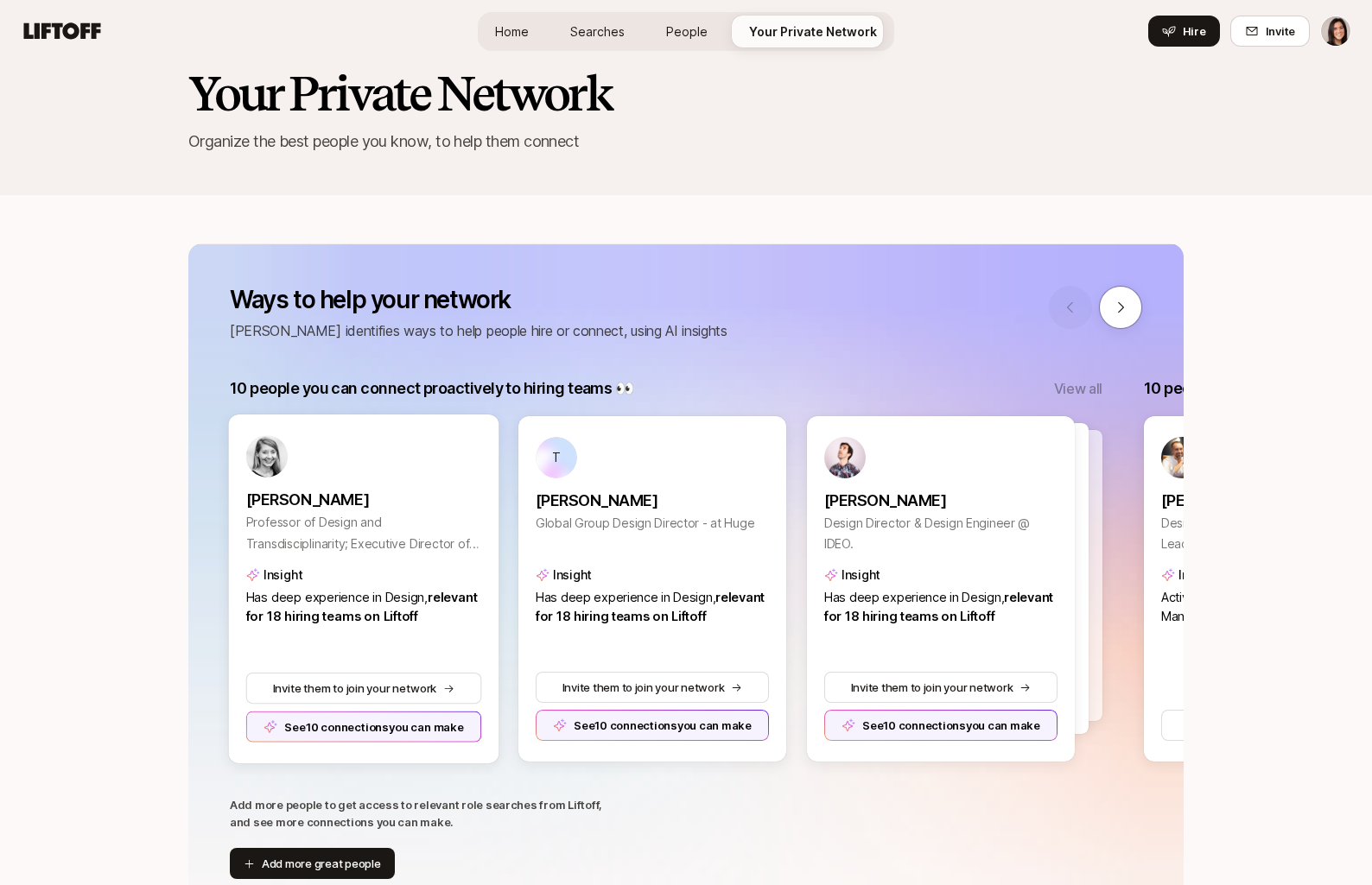
click at [435, 722] on div "See 10 connections you can make" at bounding box center [363, 726] width 236 height 32
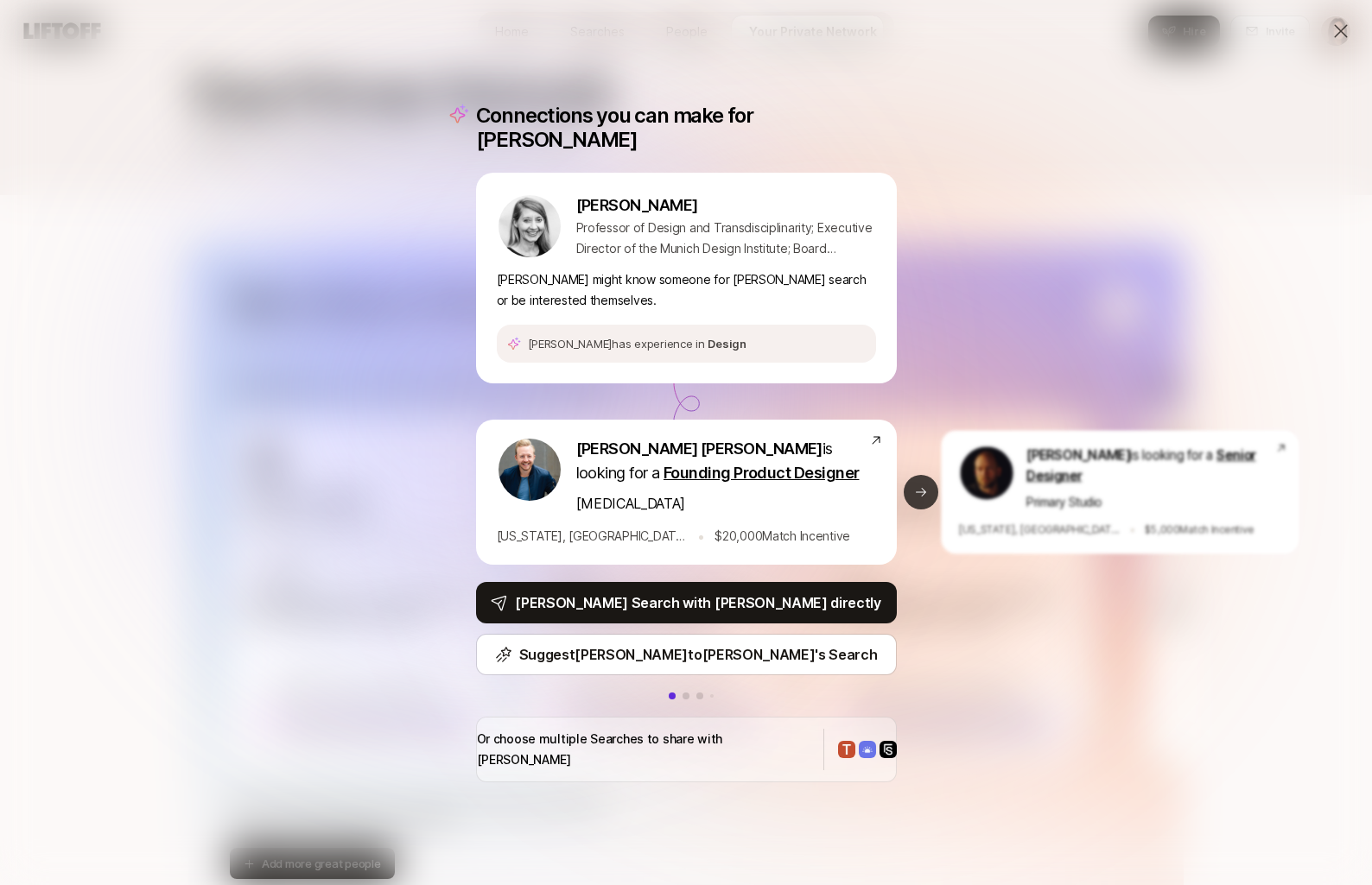
click at [911, 487] on button "Next slide" at bounding box center [921, 492] width 34 height 34
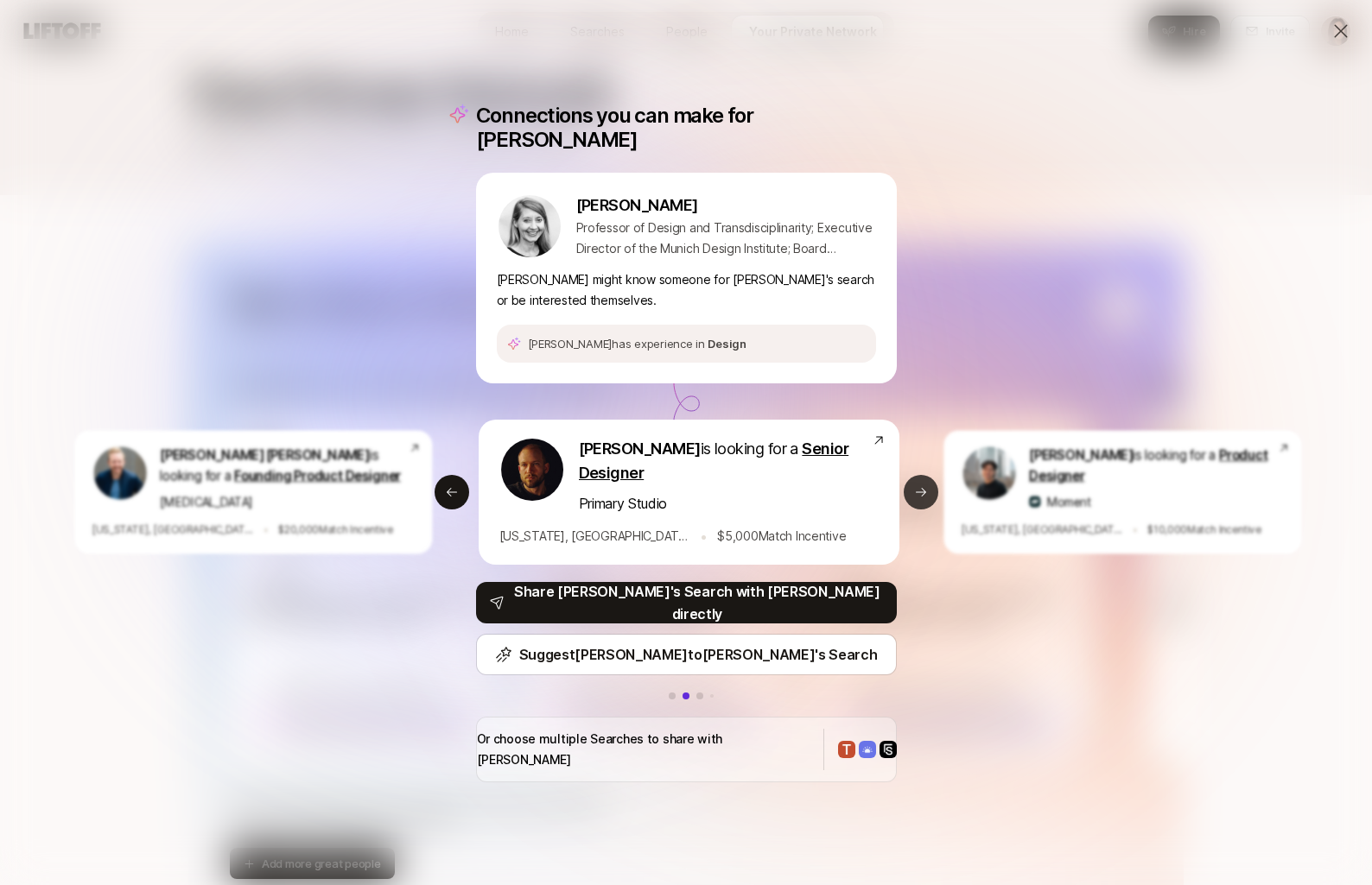
click at [911, 487] on button "Next slide" at bounding box center [921, 492] width 34 height 34
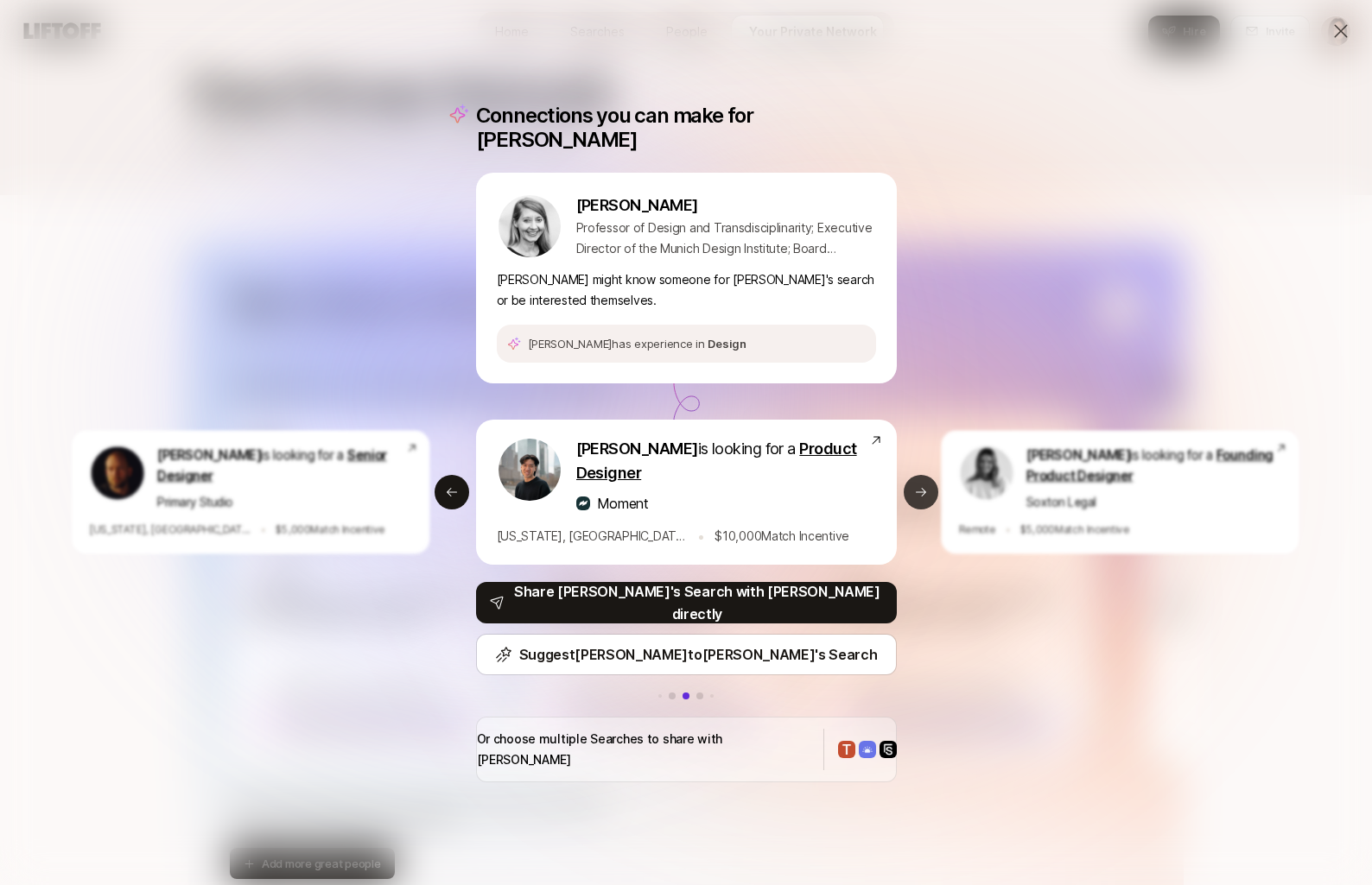
click at [911, 487] on button "Next slide" at bounding box center [921, 492] width 34 height 34
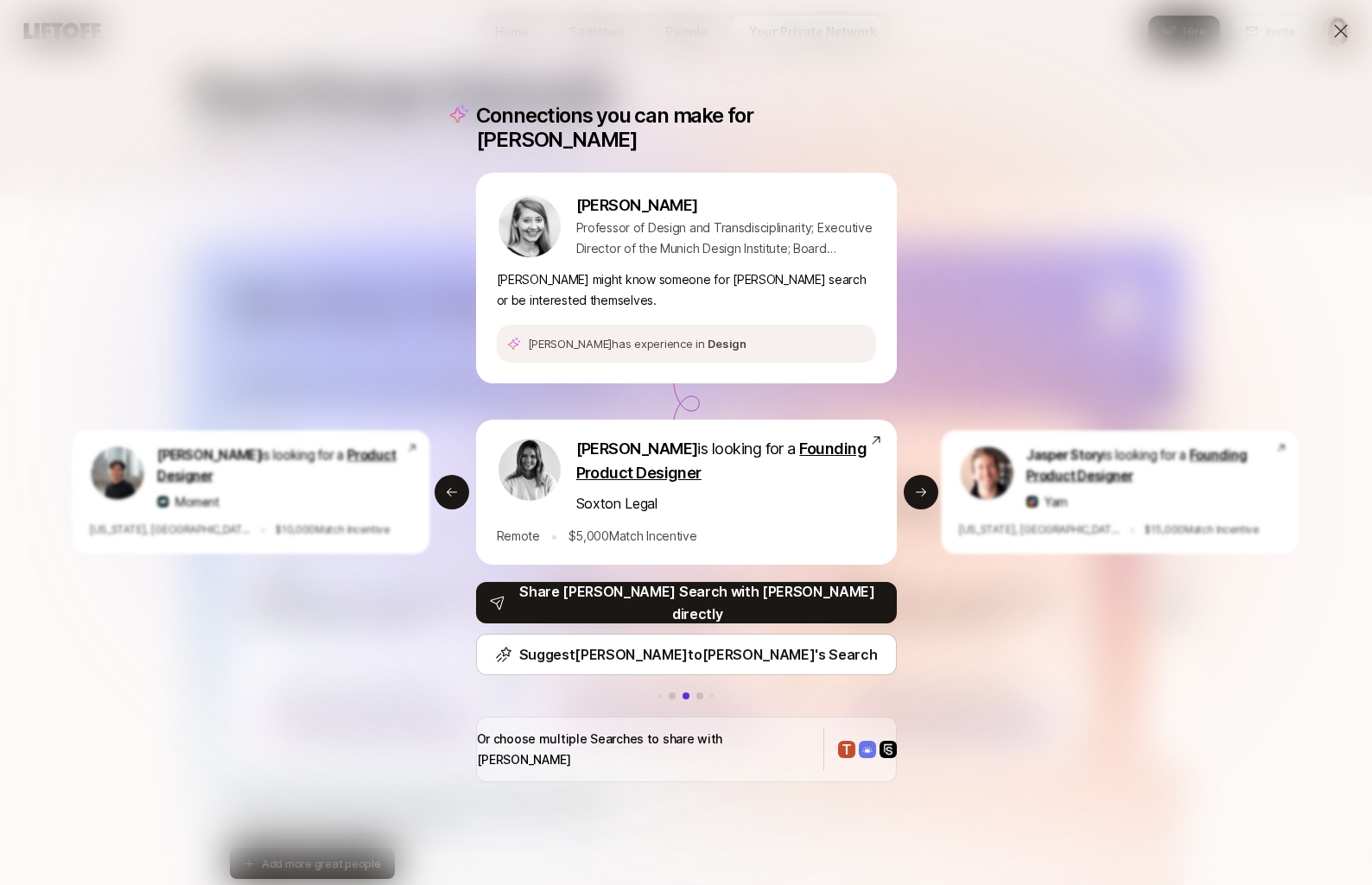
click at [1344, 31] on icon at bounding box center [1340, 32] width 21 height 21
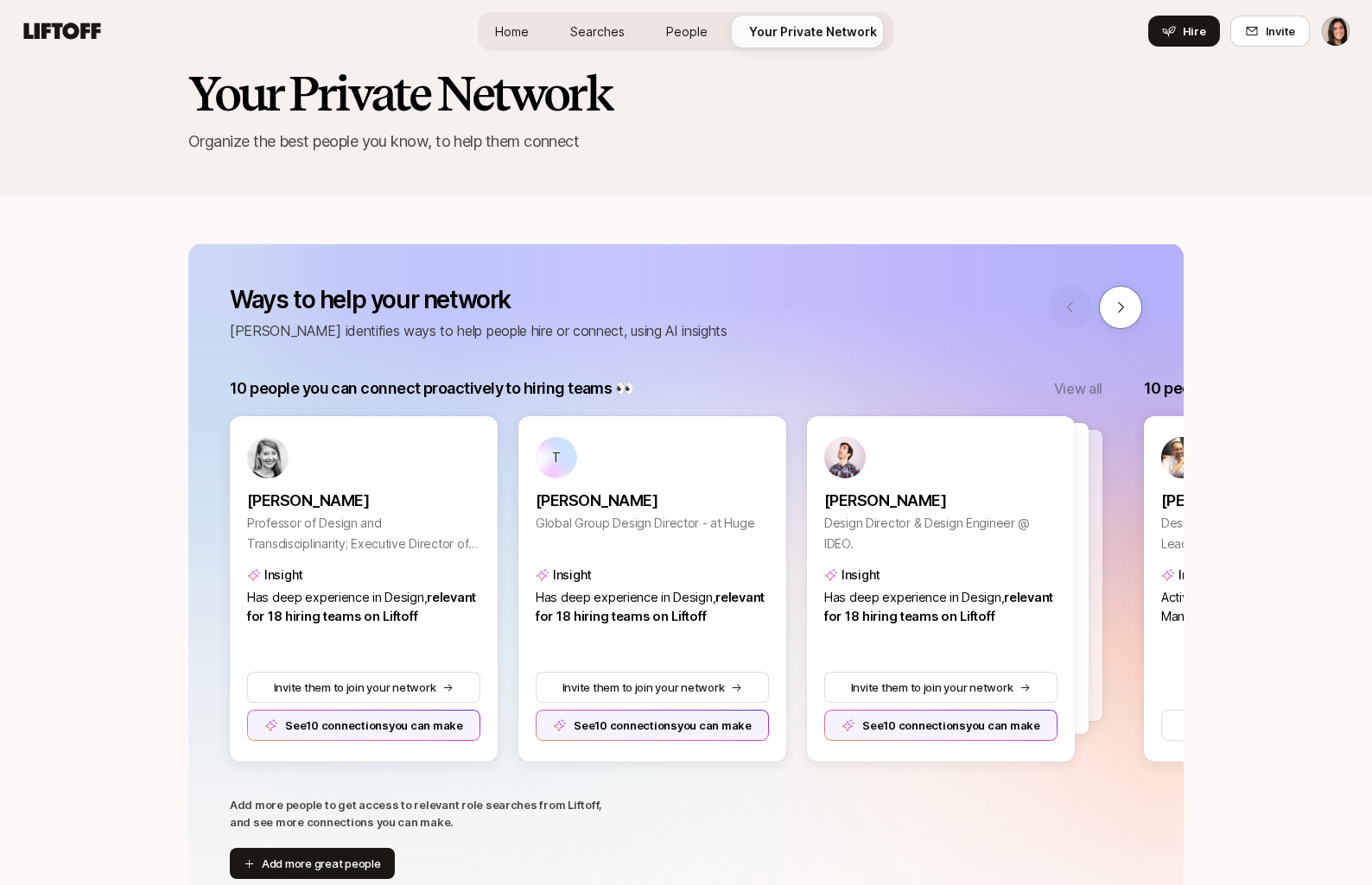
click at [619, 32] on span "Searches" at bounding box center [597, 31] width 54 height 18
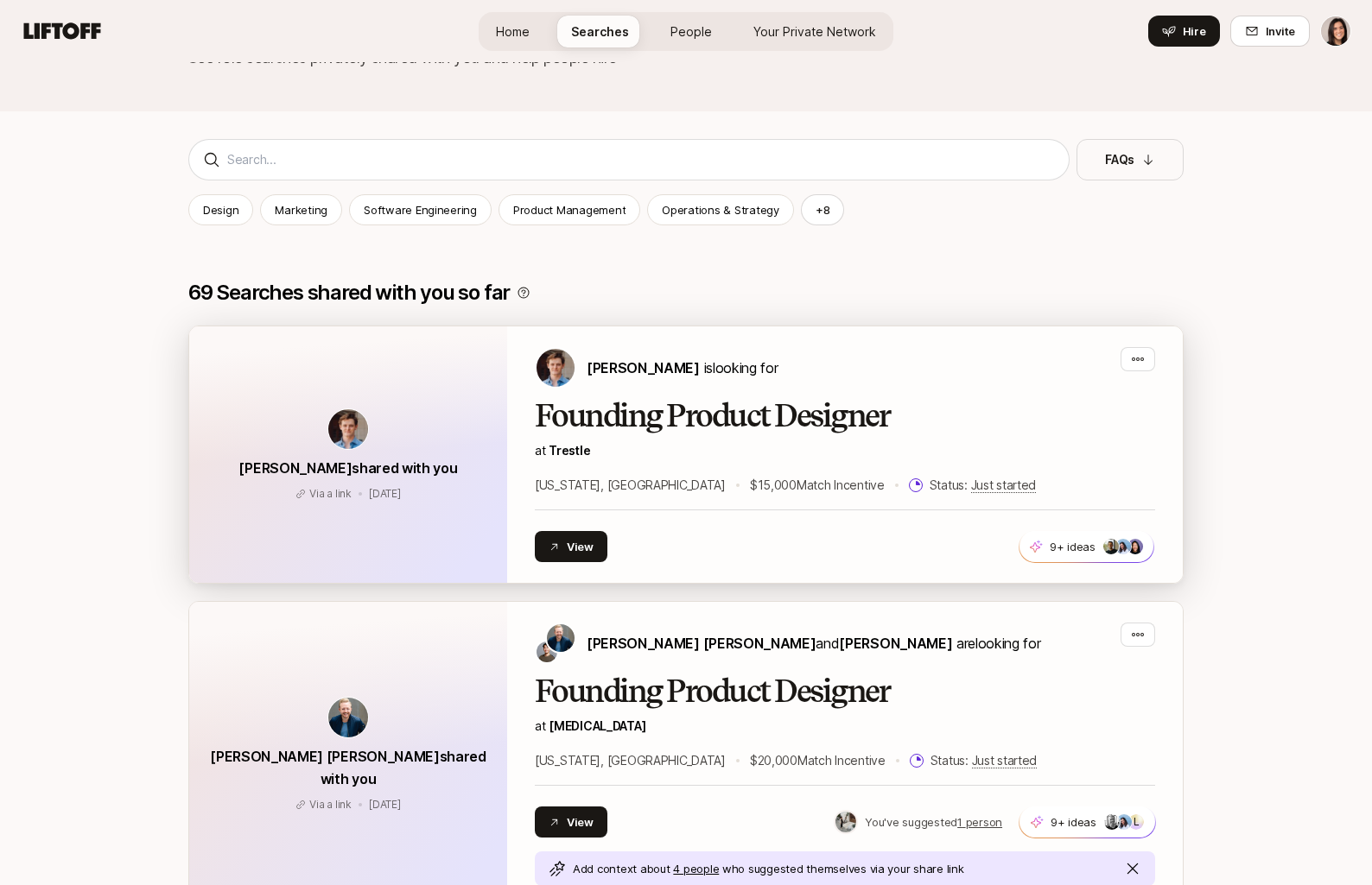
scroll to position [121, 0]
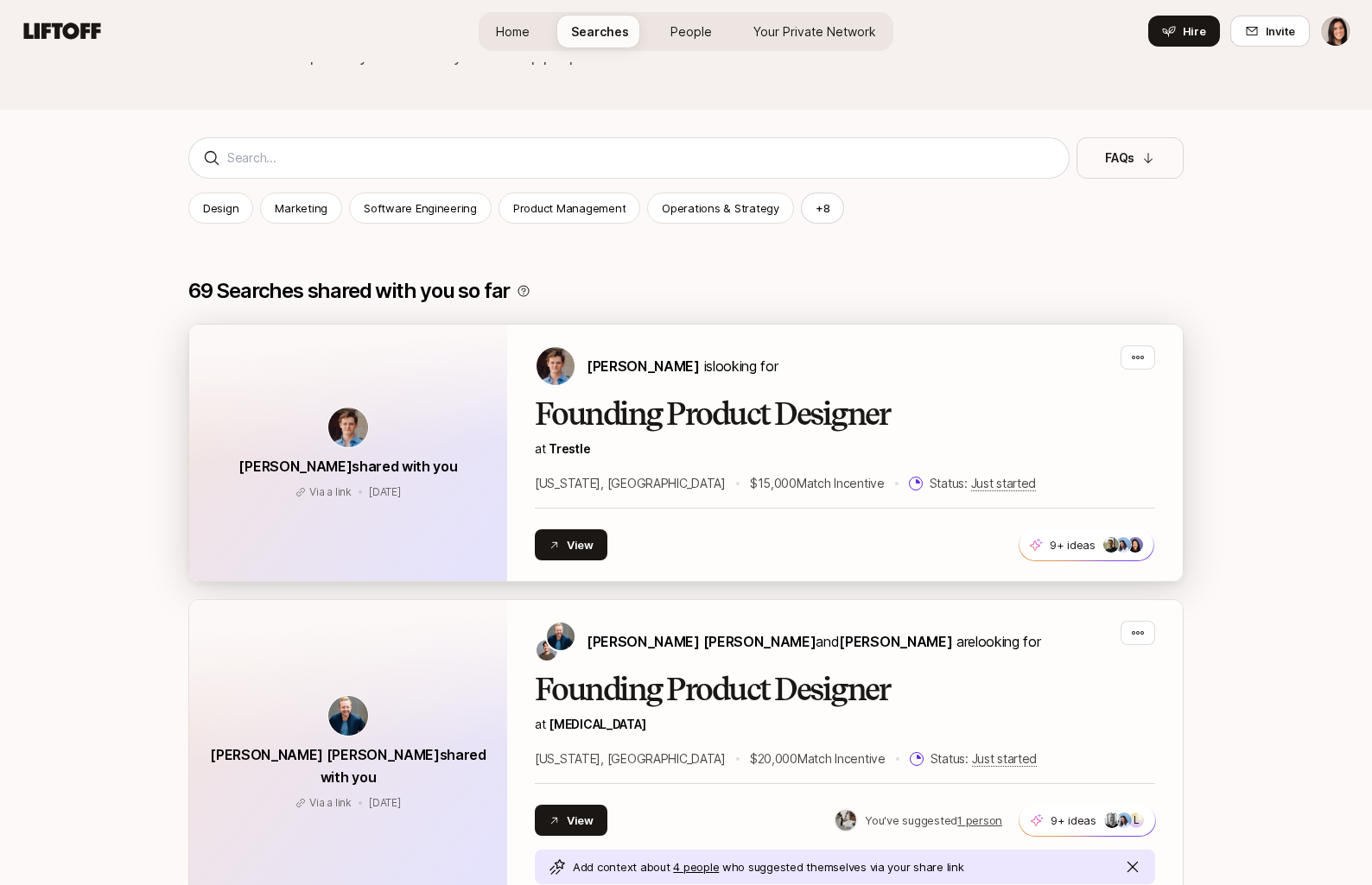
click at [679, 433] on div "Founding Product Designer at Trestle New York, NY $15,000 Match Incentive Statu…" at bounding box center [844, 445] width 621 height 97
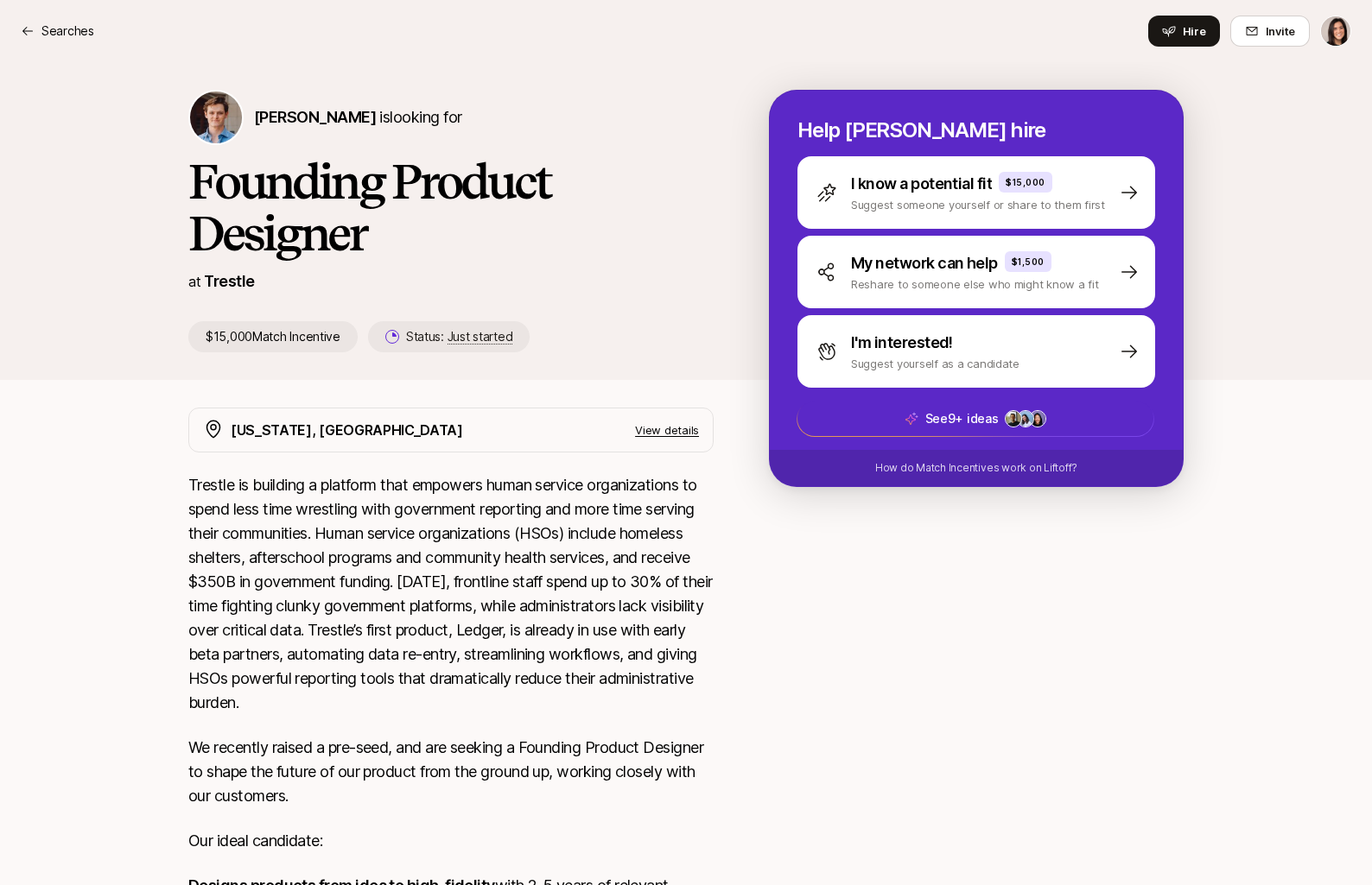
click at [82, 58] on nav "Searches Hire Invite" at bounding box center [686, 31] width 1372 height 62
click at [63, 19] on div "Searches Hire Invite" at bounding box center [686, 31] width 1330 height 32
click at [64, 29] on p "Searches" at bounding box center [67, 32] width 53 height 21
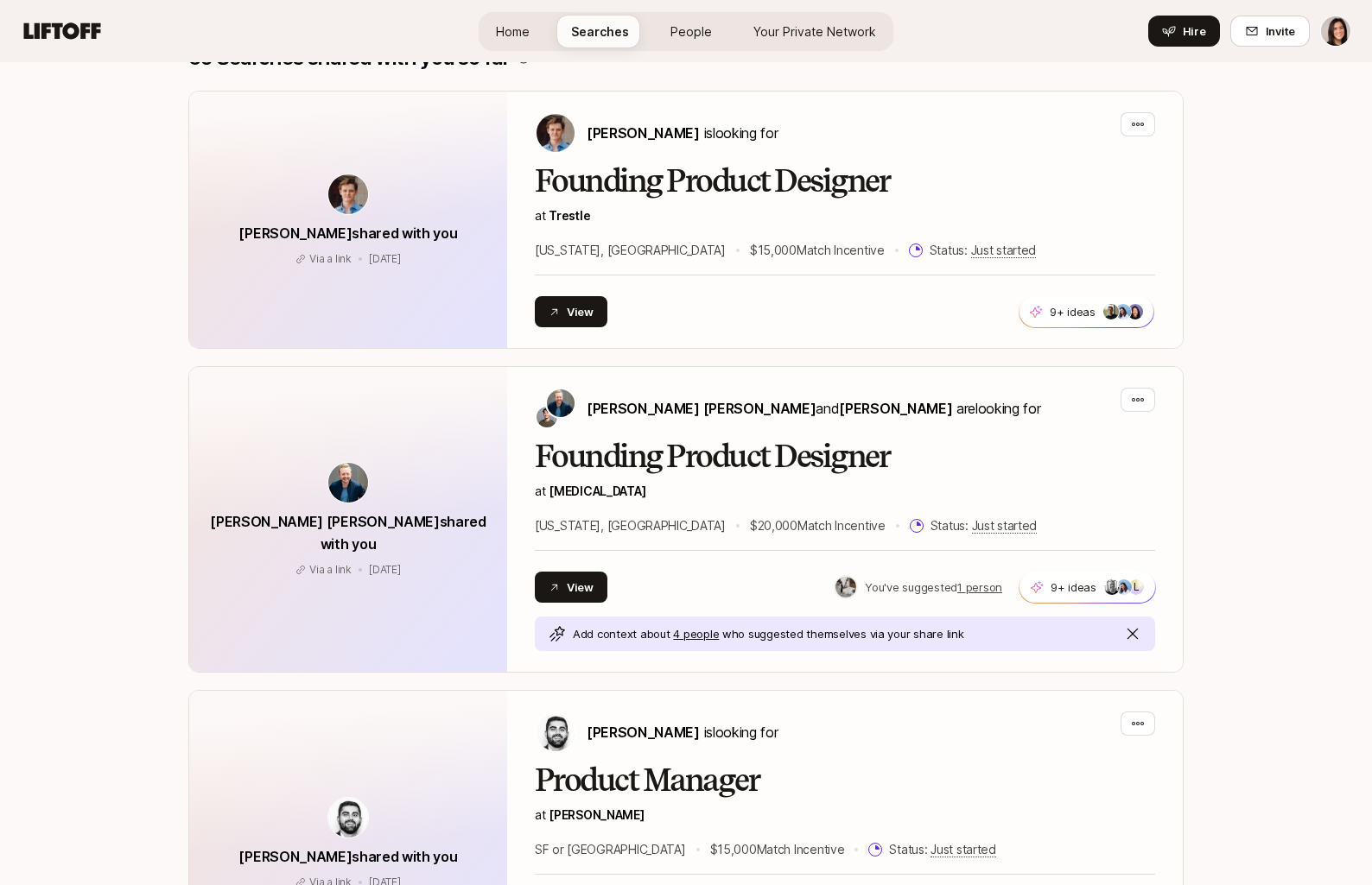
scroll to position [531, 0]
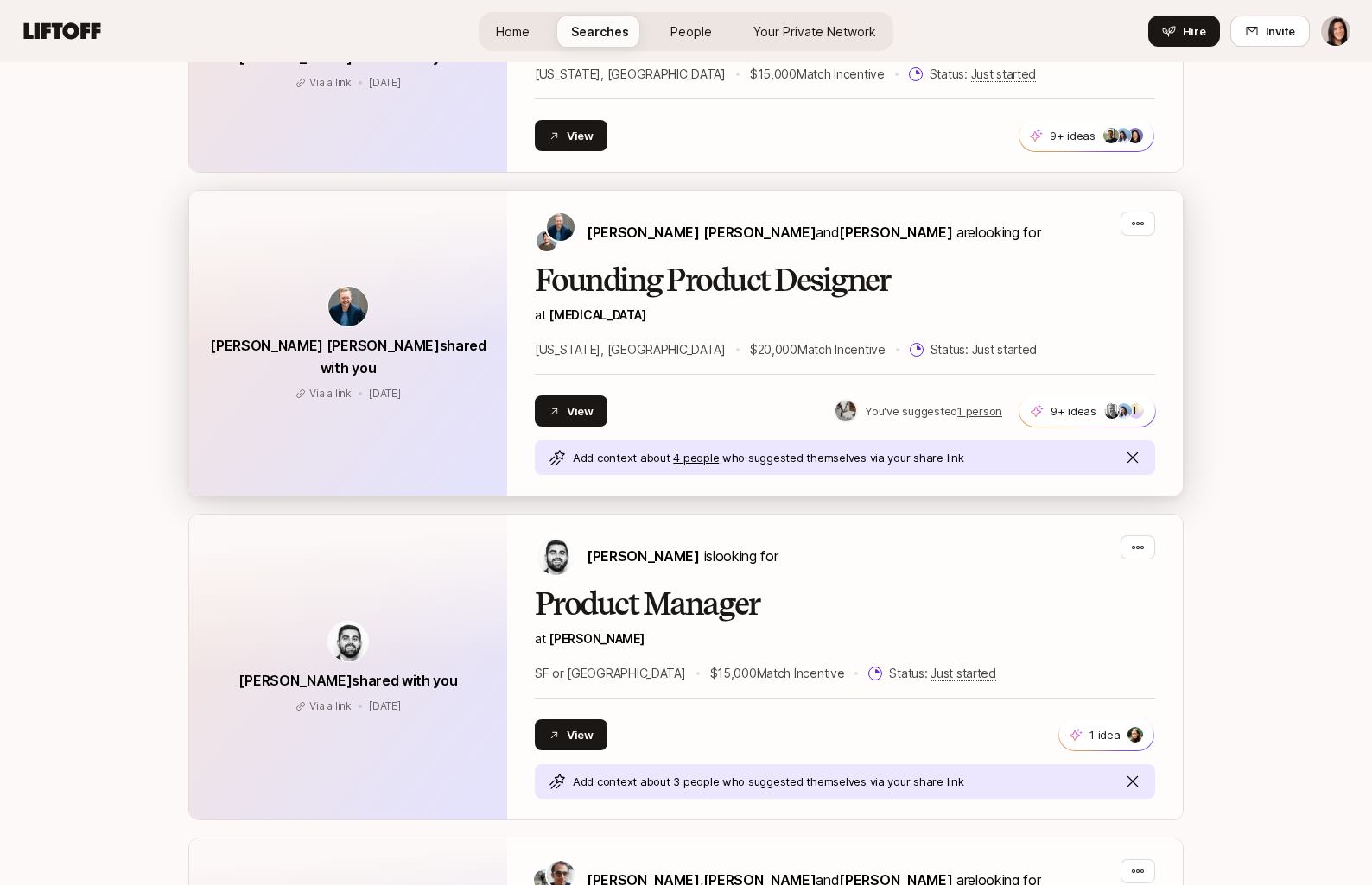
click at [685, 415] on div "View You've suggested 1 person 9+ ideas L +99" at bounding box center [844, 411] width 621 height 32
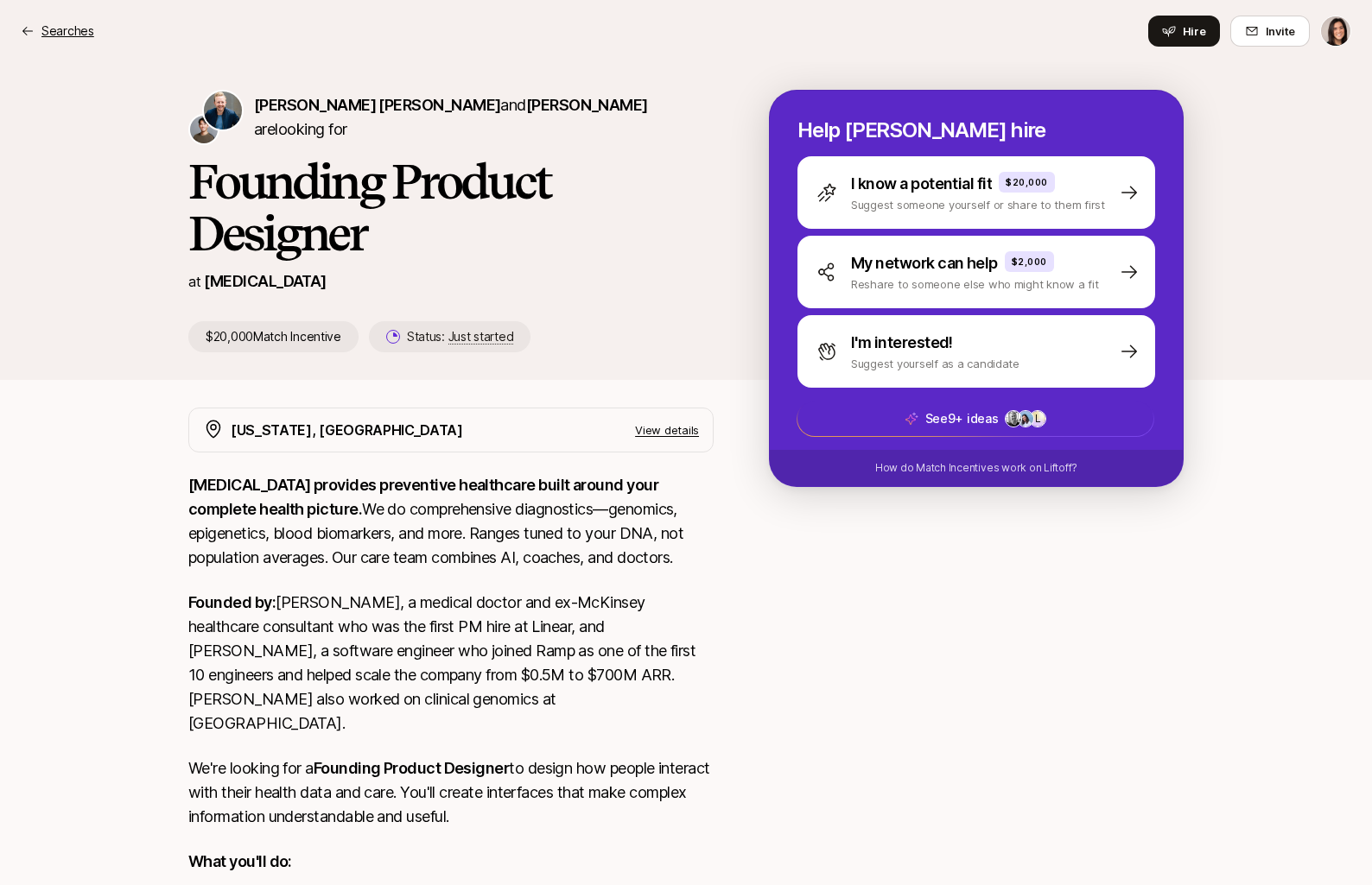
click at [85, 32] on p "Searches" at bounding box center [67, 32] width 53 height 21
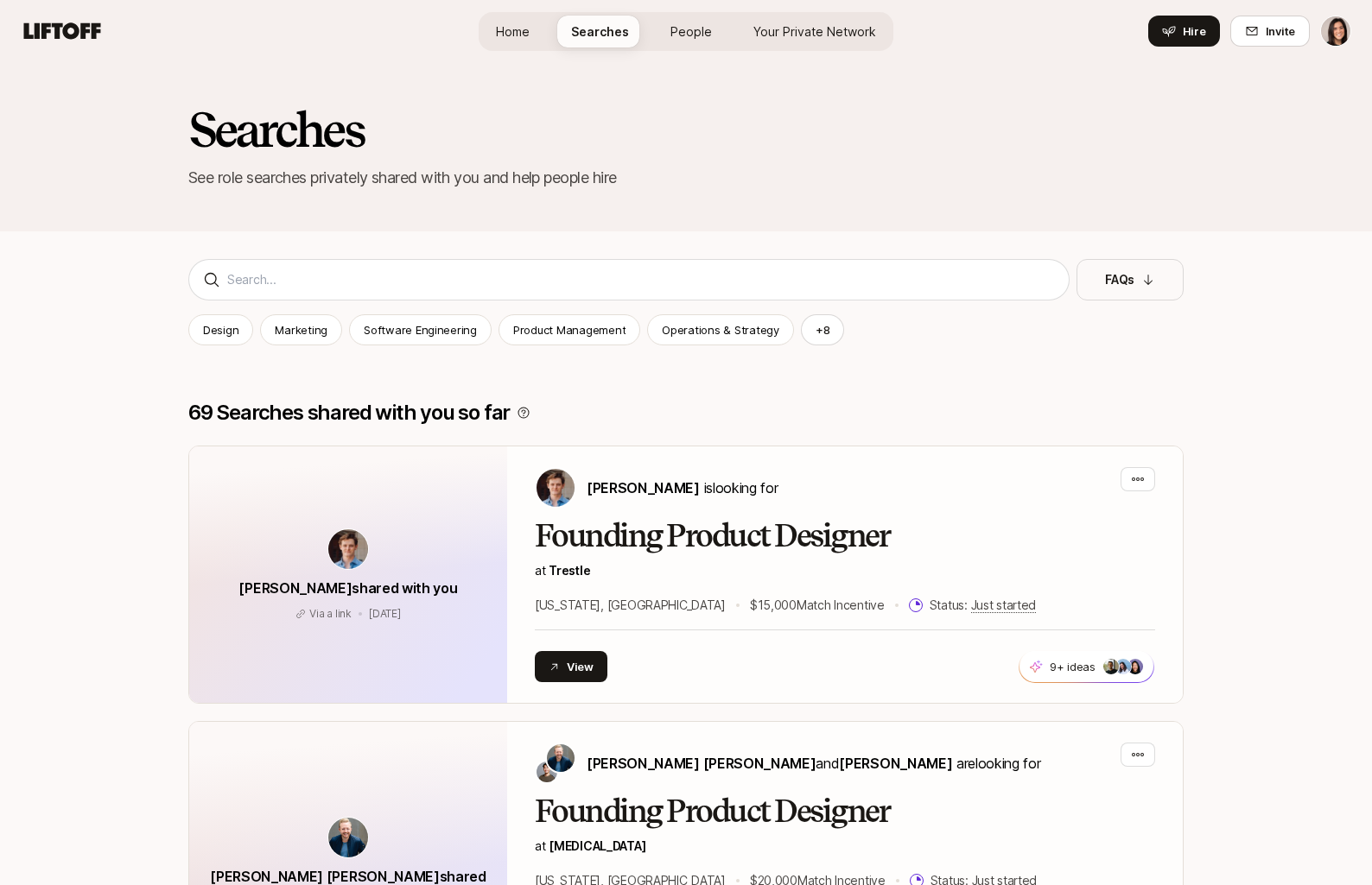
scroll to position [531, 0]
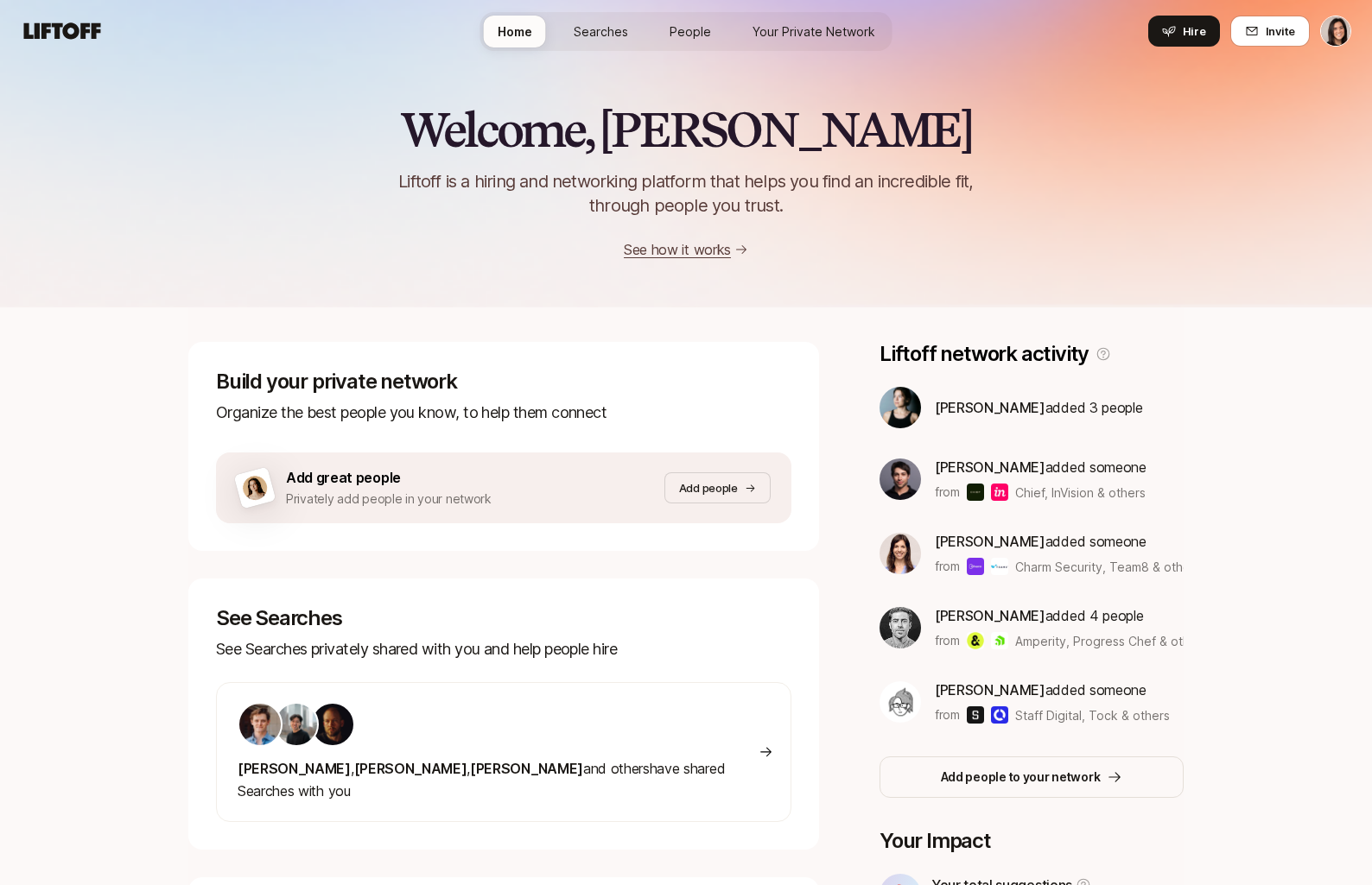
click at [619, 48] on div "Home Searches People Your Private Network Hire" at bounding box center [686, 32] width 412 height 39
click at [611, 26] on span "Searches" at bounding box center [600, 31] width 54 height 18
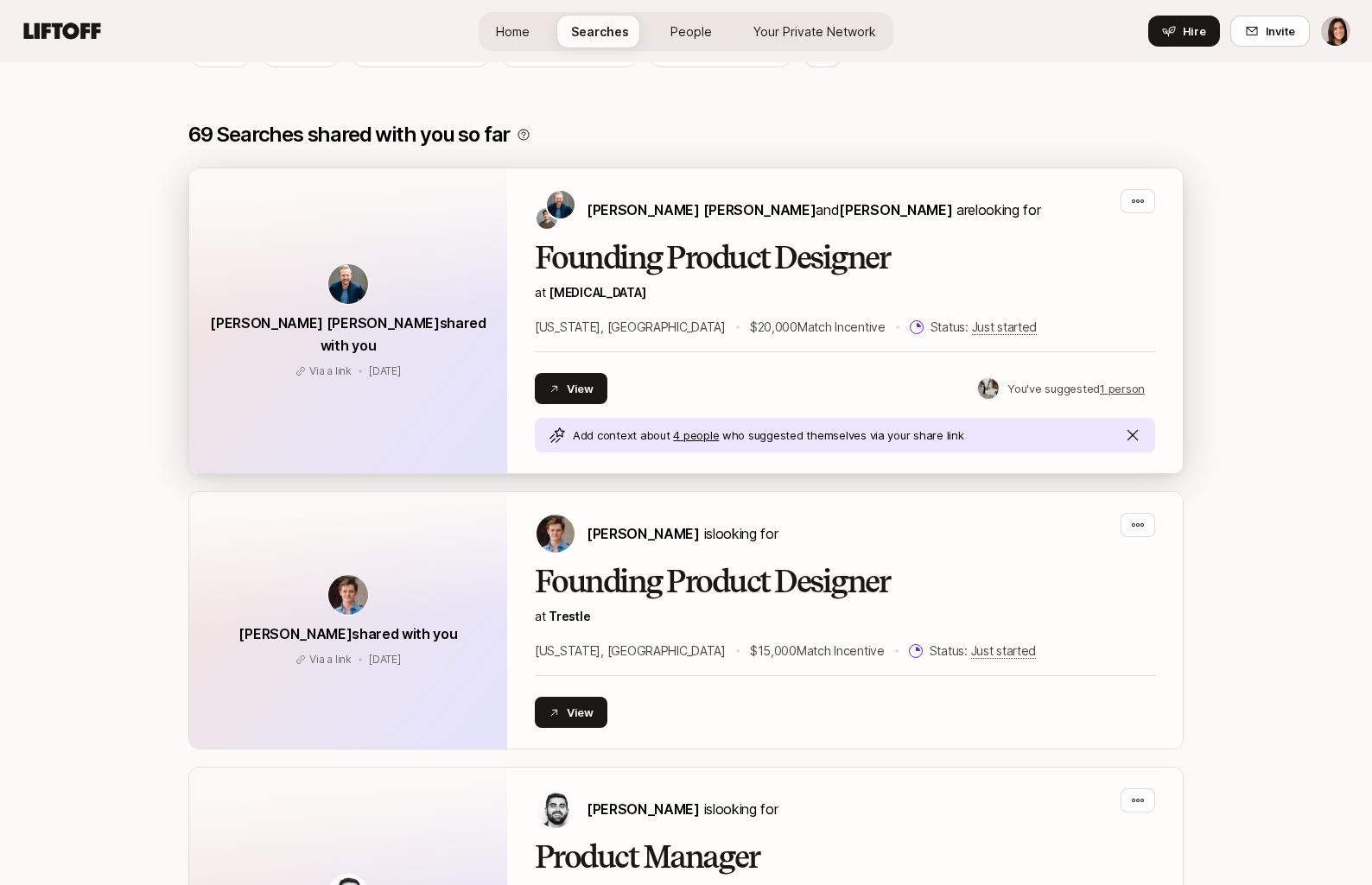
scroll to position [352, 0]
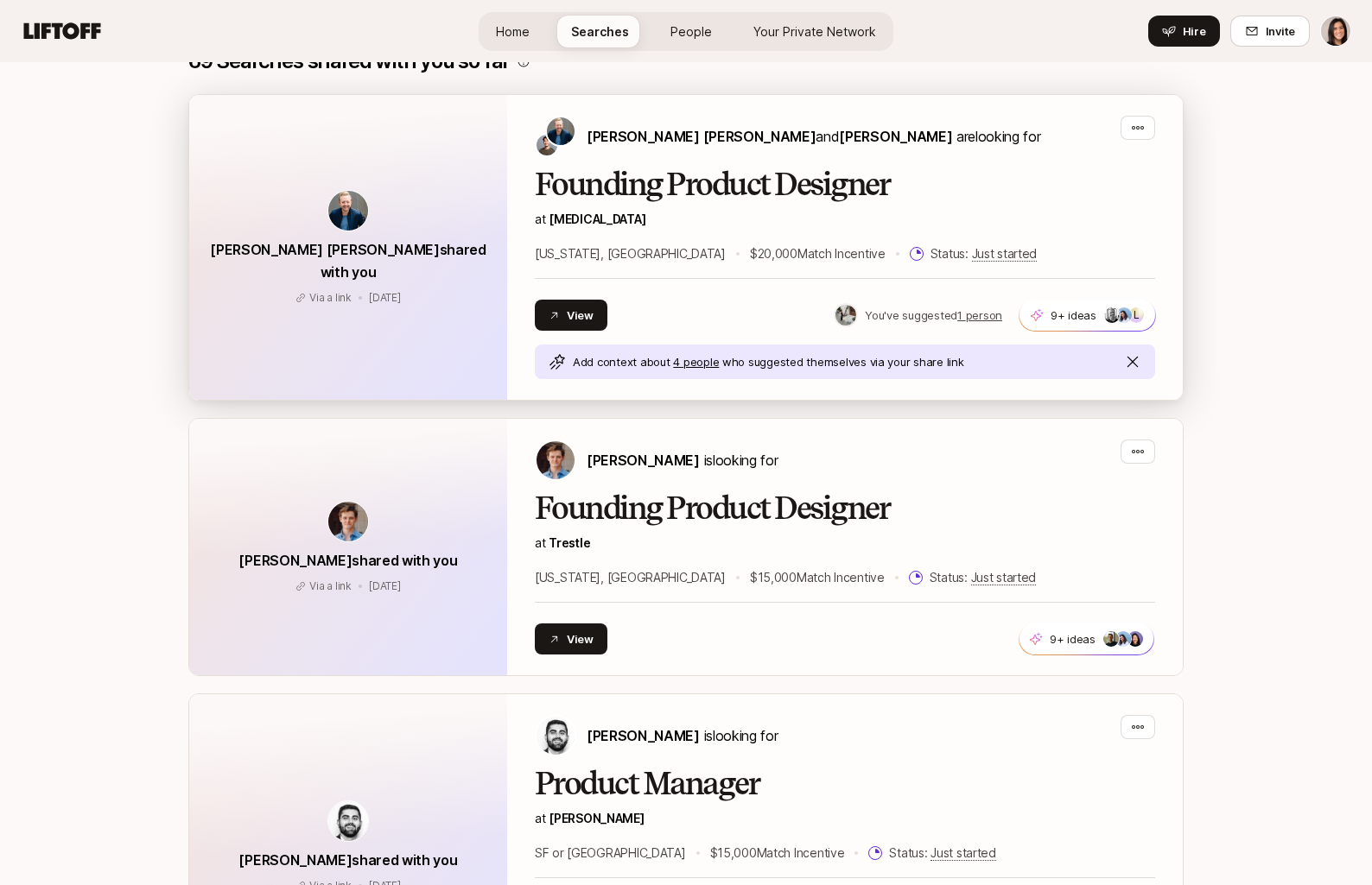
click at [787, 304] on div "View You've suggested 1 person 9+ ideas L +99" at bounding box center [844, 314] width 621 height 32
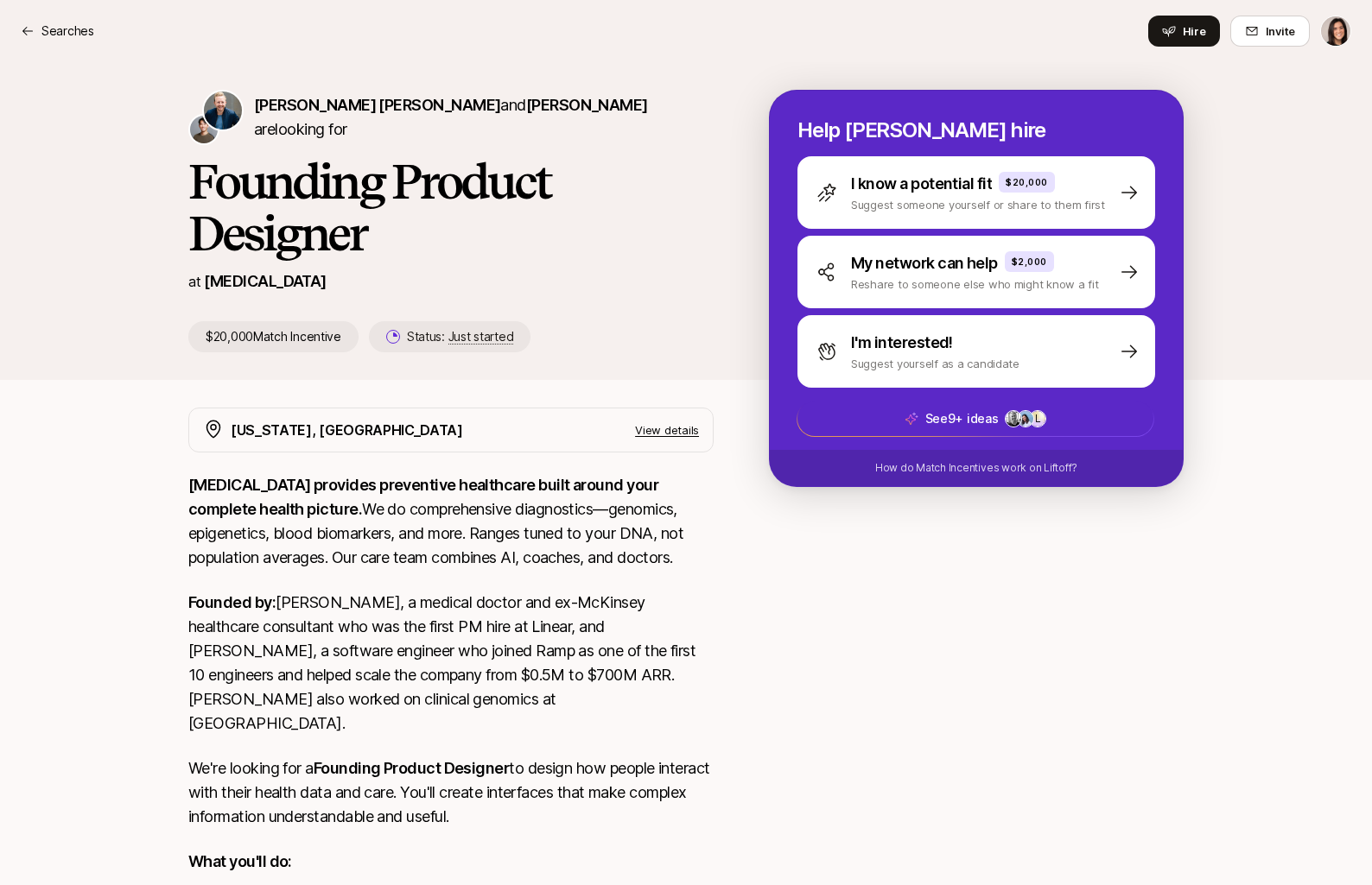
click at [97, 32] on div "Searches Hire Invite" at bounding box center [686, 31] width 1330 height 32
click at [76, 32] on p "Searches" at bounding box center [67, 32] width 53 height 21
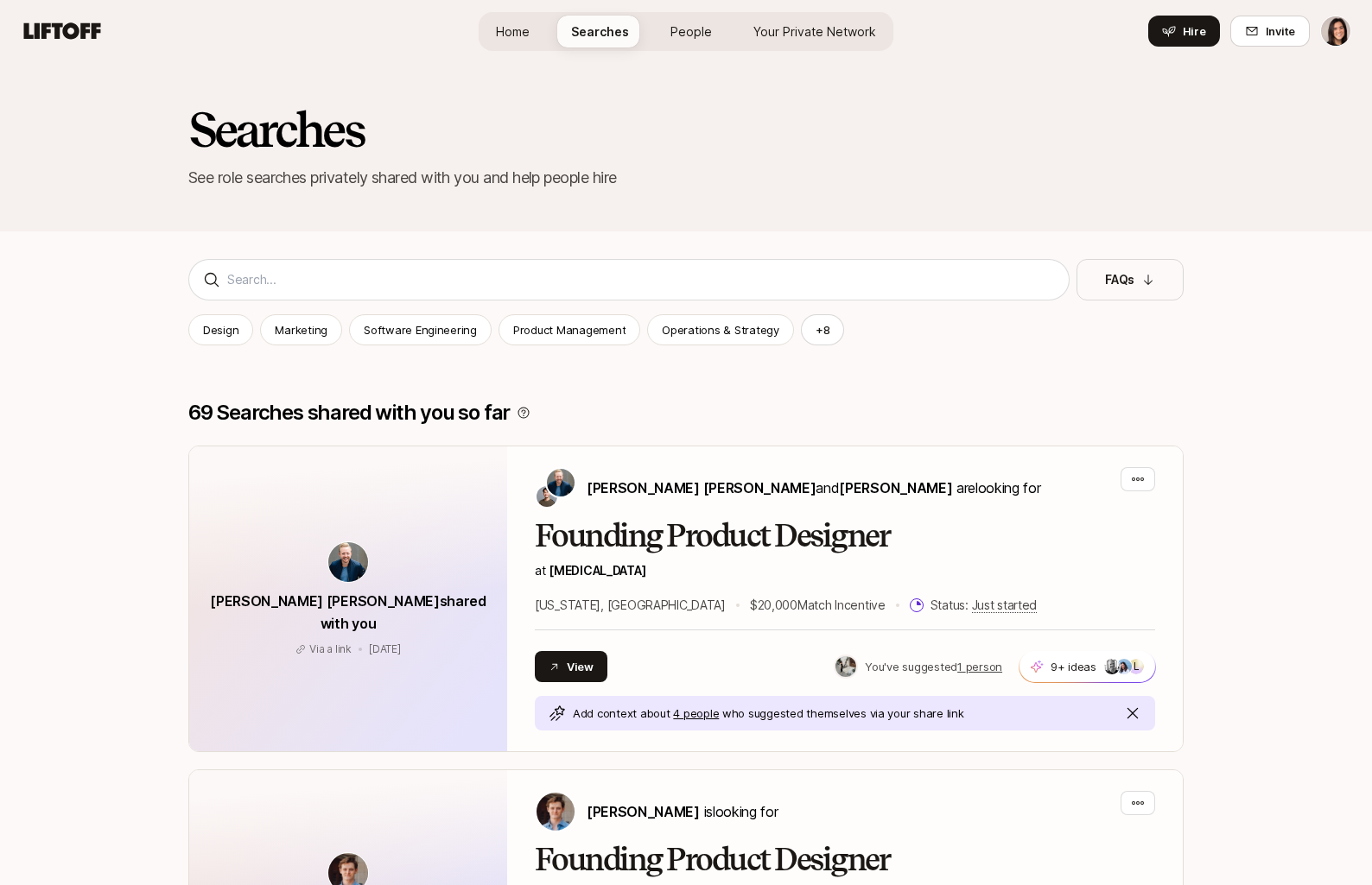
click at [816, 27] on span "Your Private Network" at bounding box center [815, 31] width 122 height 18
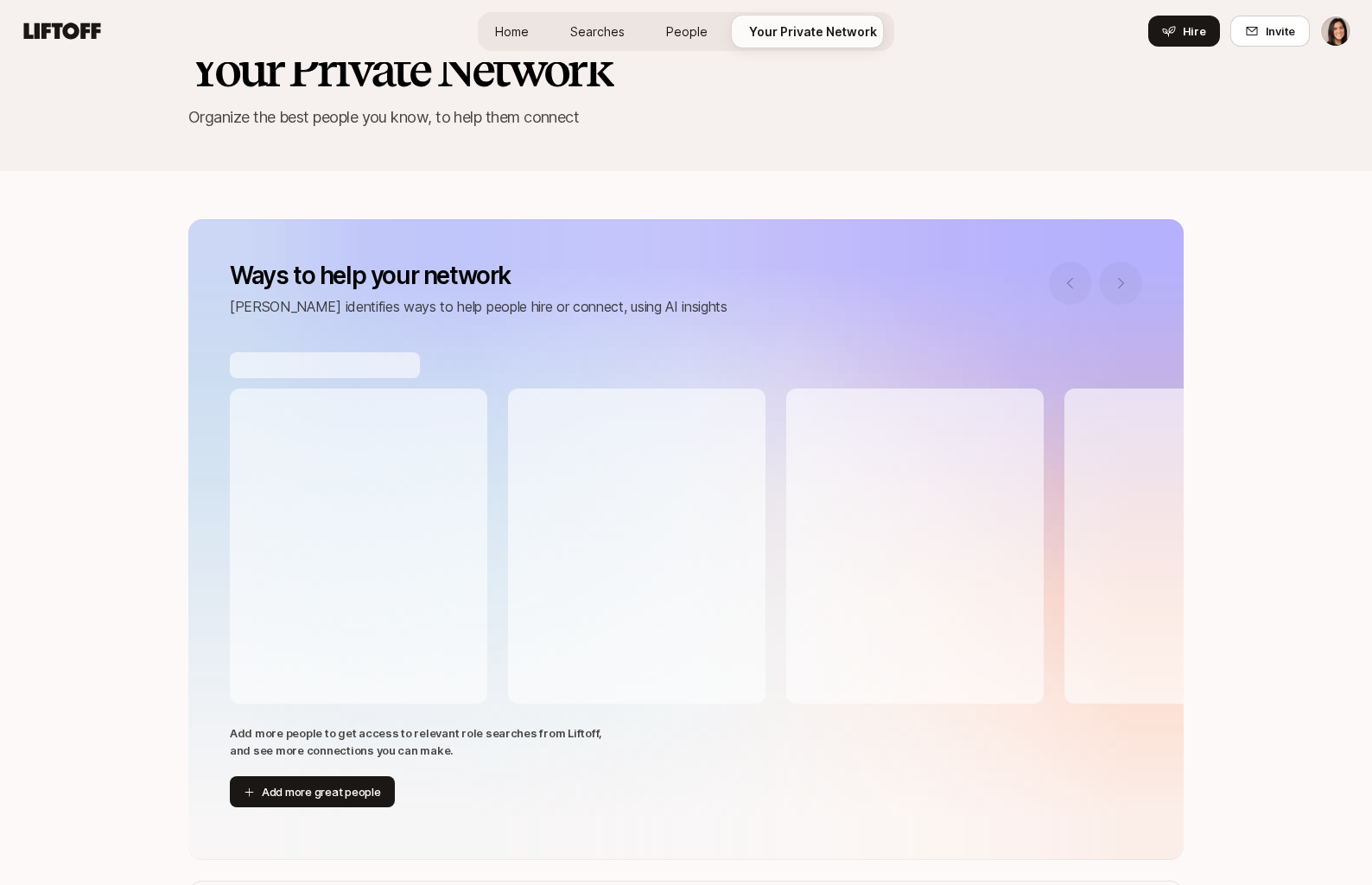
scroll to position [131, 0]
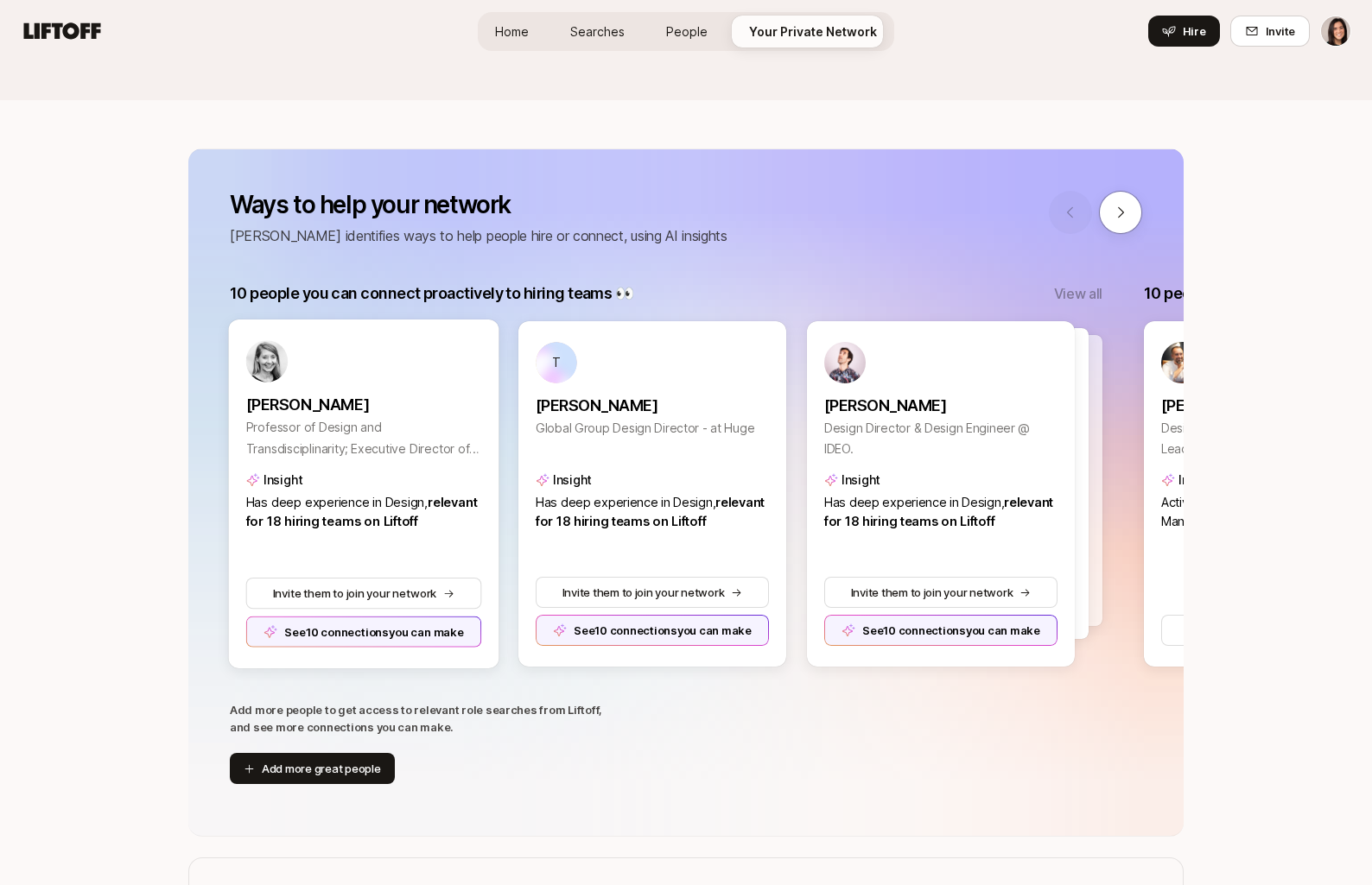
click at [377, 645] on div "See 10 connections you can make" at bounding box center [363, 631] width 236 height 32
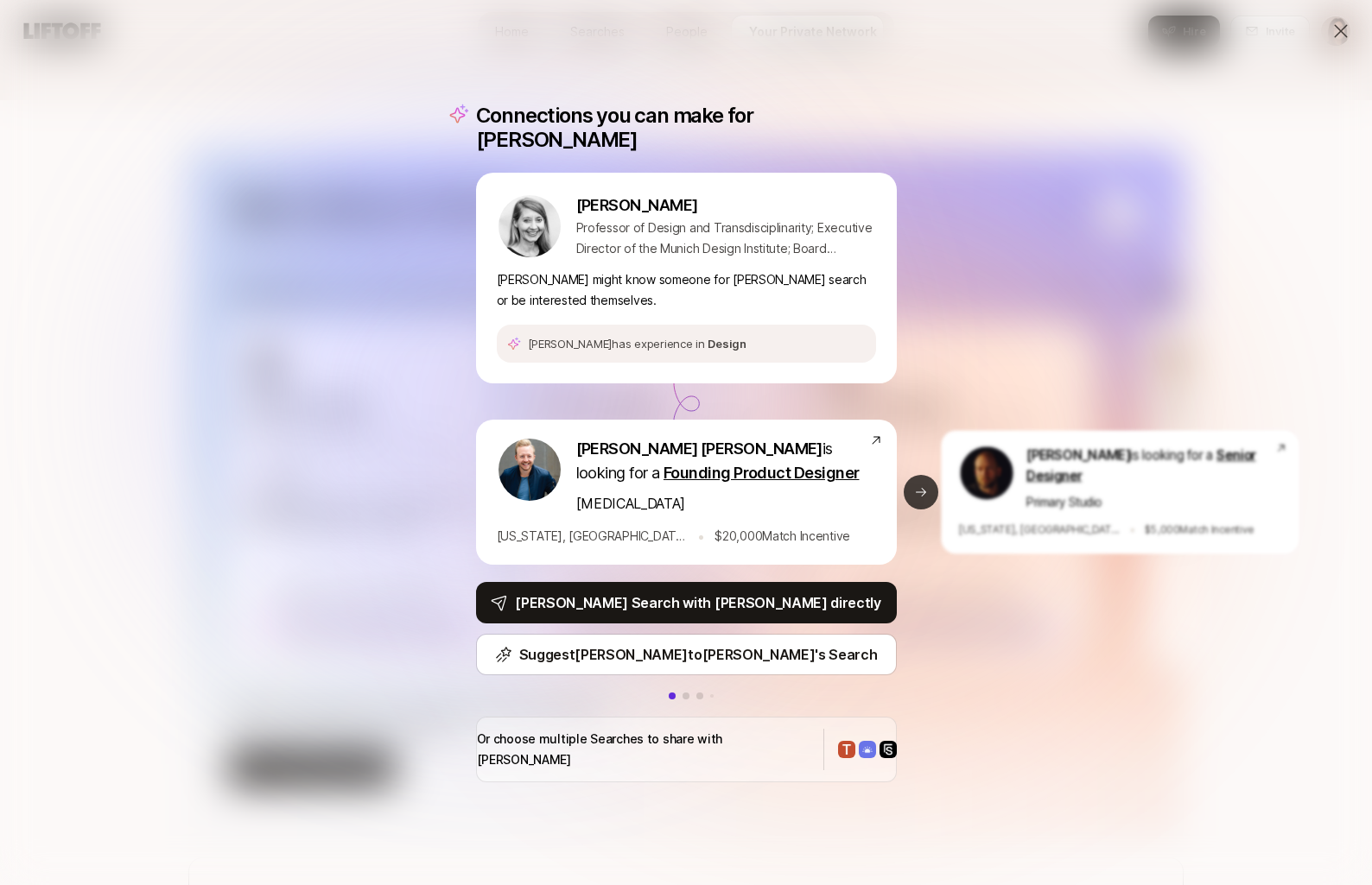
click at [922, 496] on button "Next slide" at bounding box center [921, 492] width 34 height 34
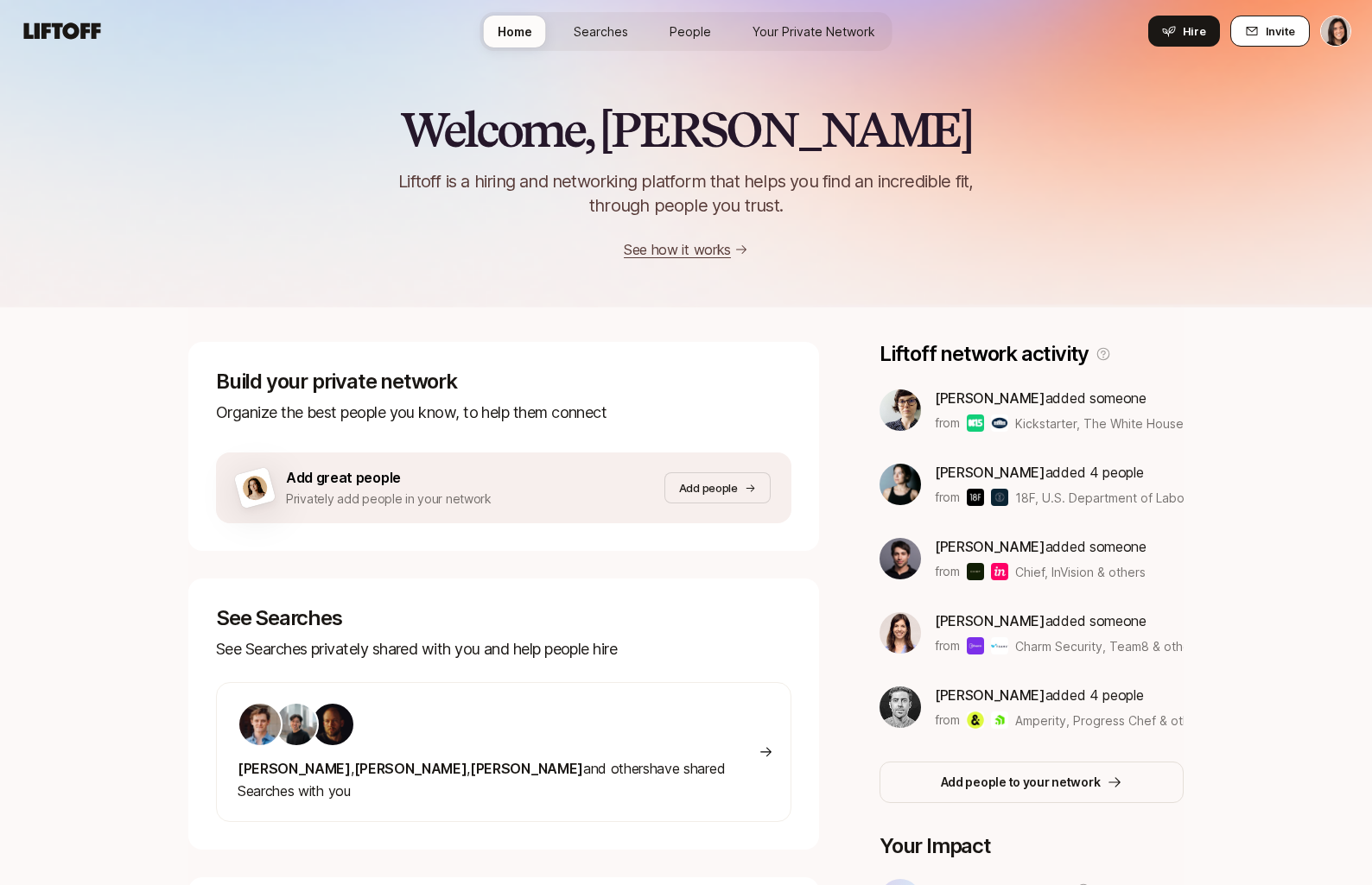
click at [1246, 40] on button "Invite" at bounding box center [1270, 31] width 79 height 32
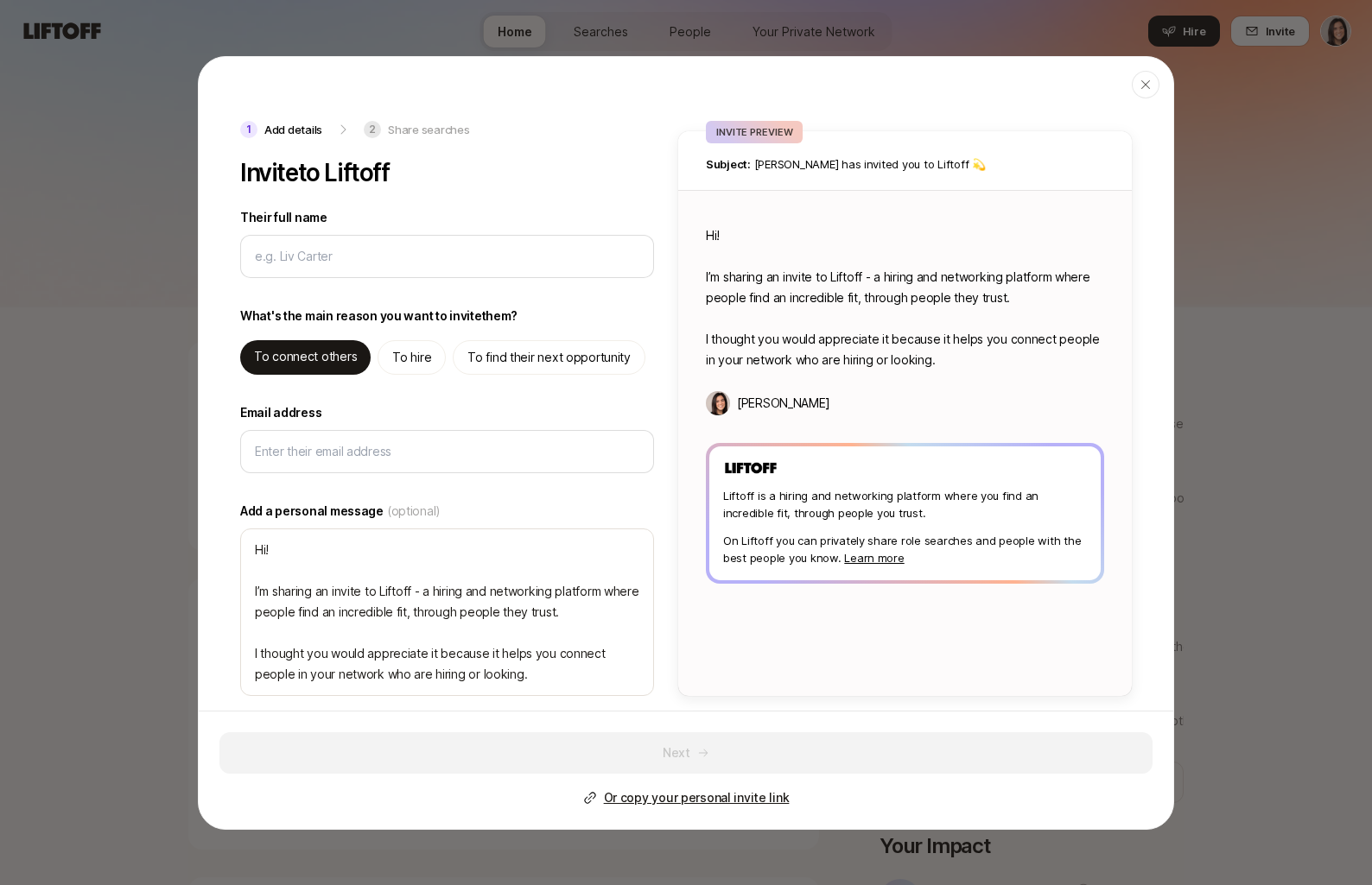
type textarea "x"
click at [403, 360] on p "To hire" at bounding box center [411, 357] width 39 height 21
type textarea "Hi! I’m sharing an invite to Liftoff - you can use it to hire, and find high qu…"
type textarea "x"
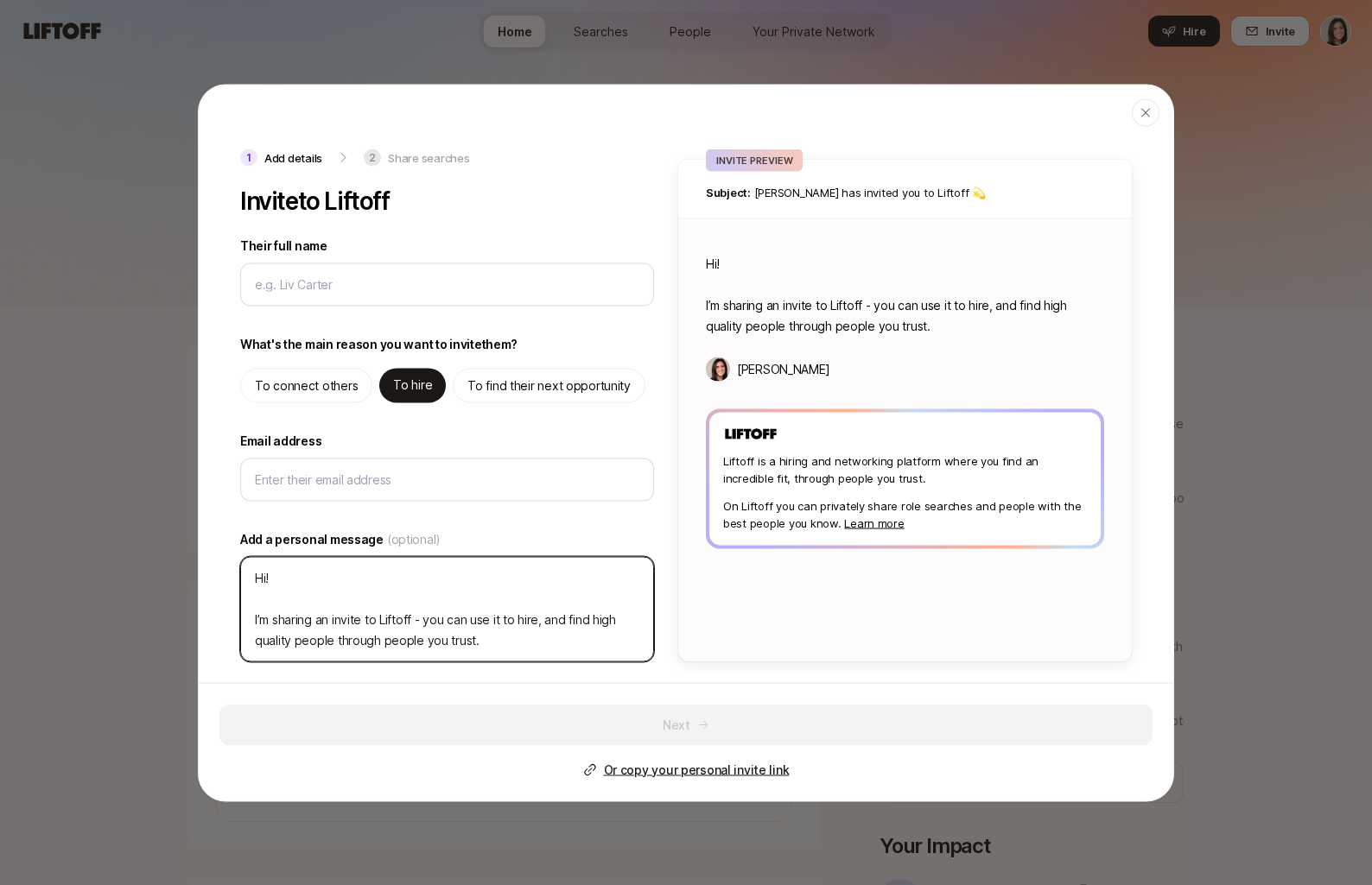
drag, startPoint x: 445, startPoint y: 643, endPoint x: 209, endPoint y: 543, distance: 256.3
click at [209, 543] on div "1 Add details 2 Share searches Invite to Liftoff Their full name We'll use as t…" at bounding box center [686, 404] width 974 height 513
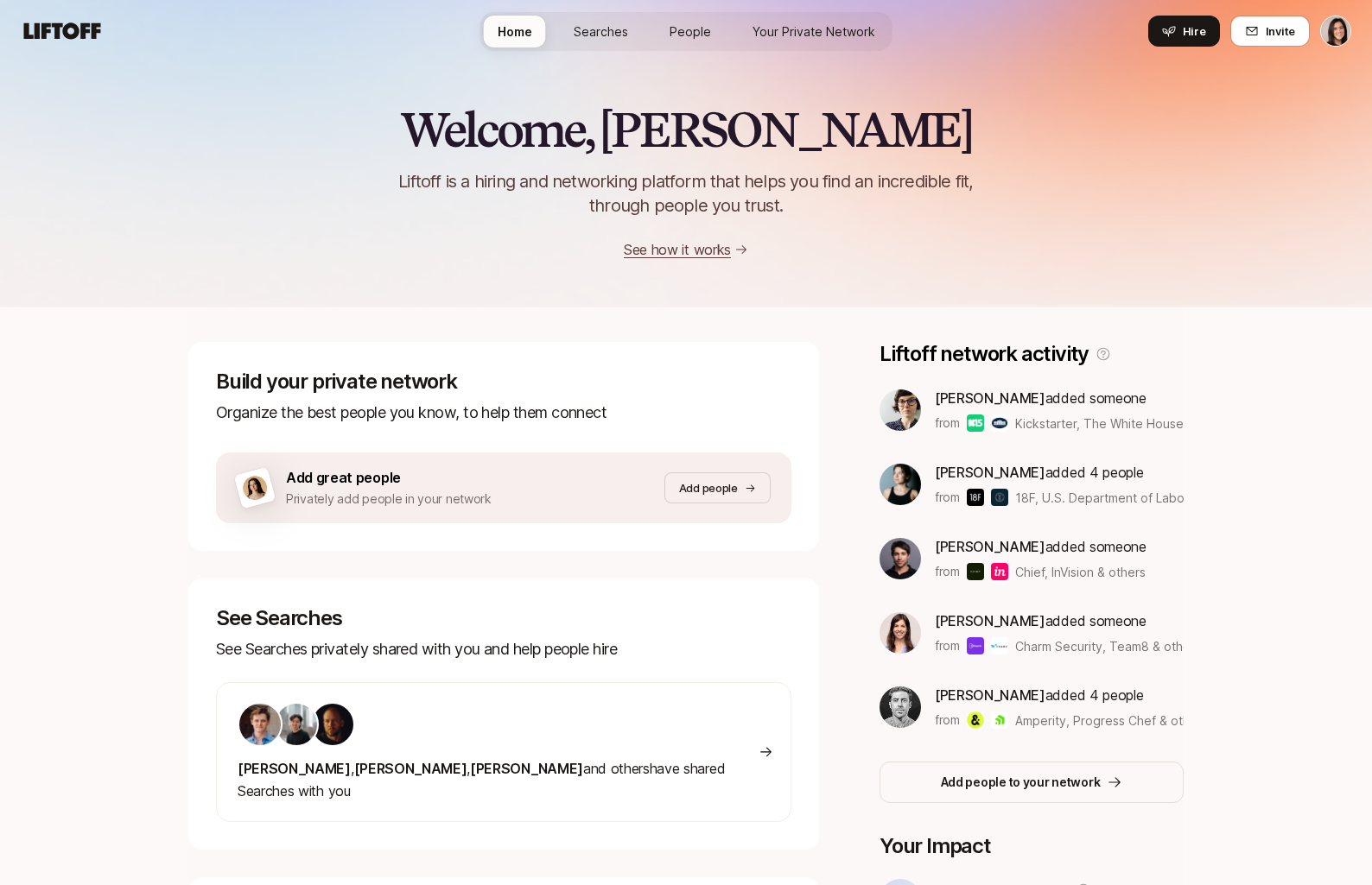
click at [612, 35] on span "Searches" at bounding box center [600, 31] width 54 height 18
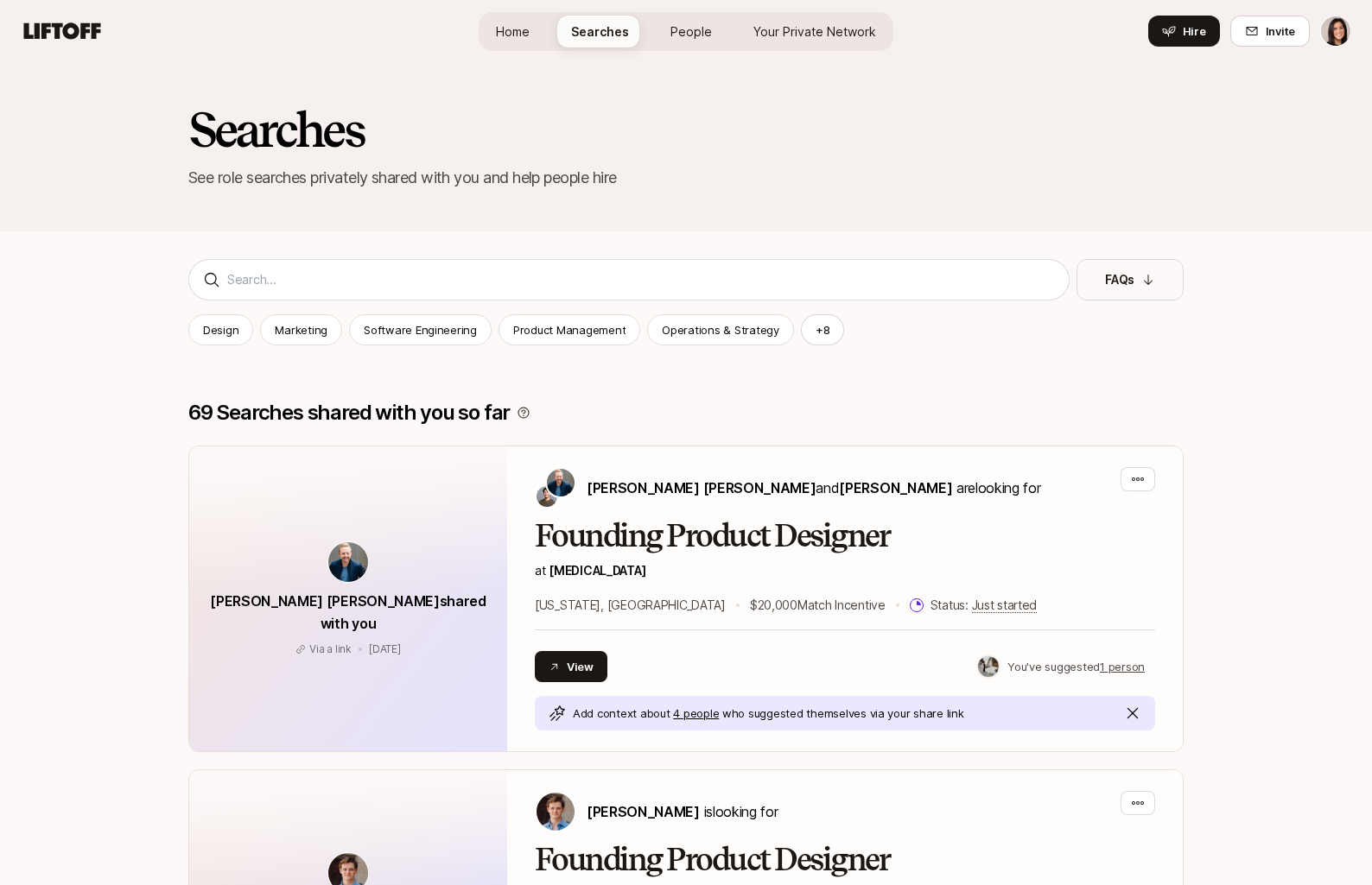
click at [1328, 25] on html "Home Searches People Your Private Network Hire Home Searches People Your Privat…" at bounding box center [686, 442] width 1372 height 885
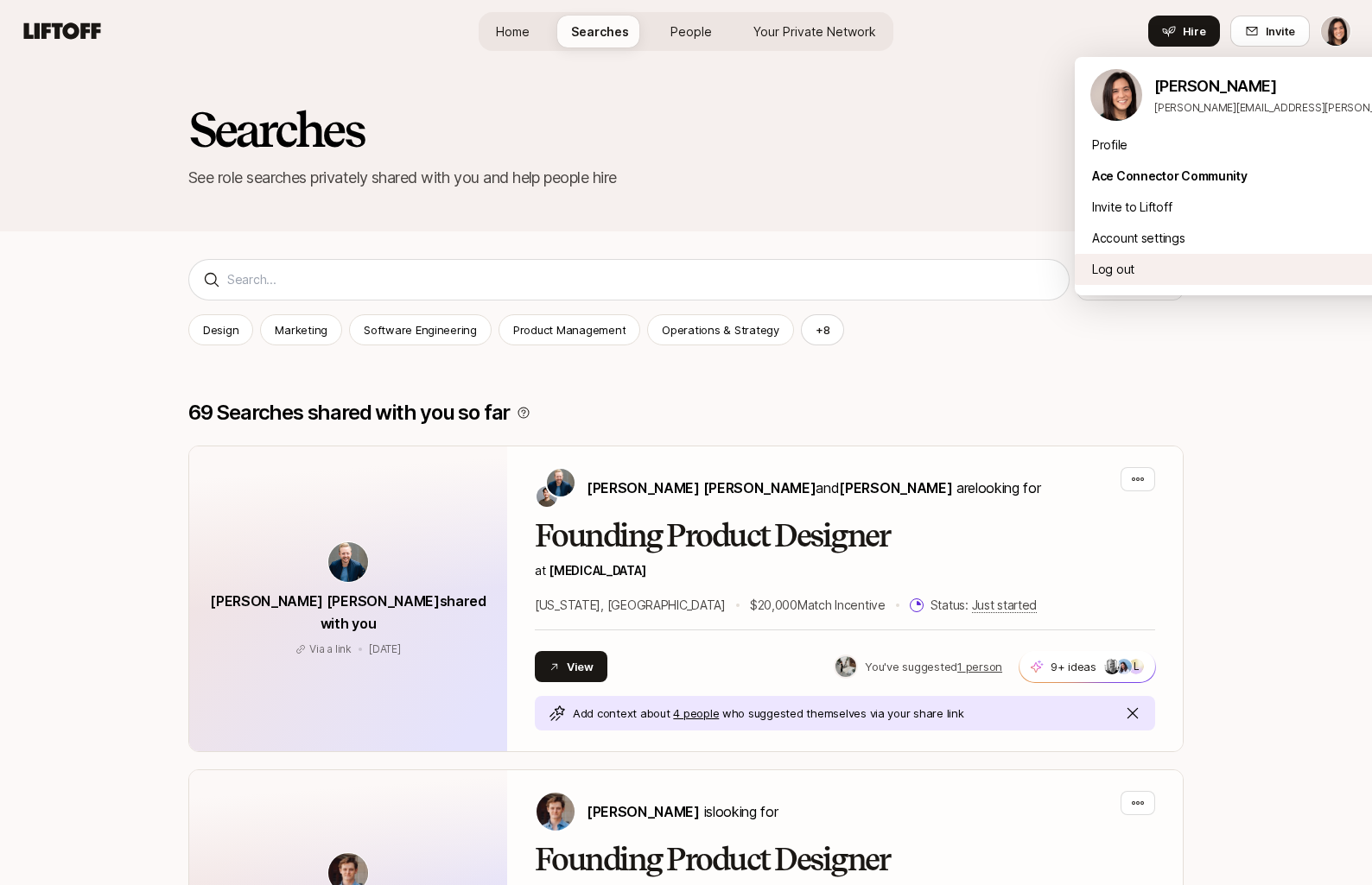
click at [1192, 269] on div "Log out" at bounding box center [1288, 270] width 427 height 32
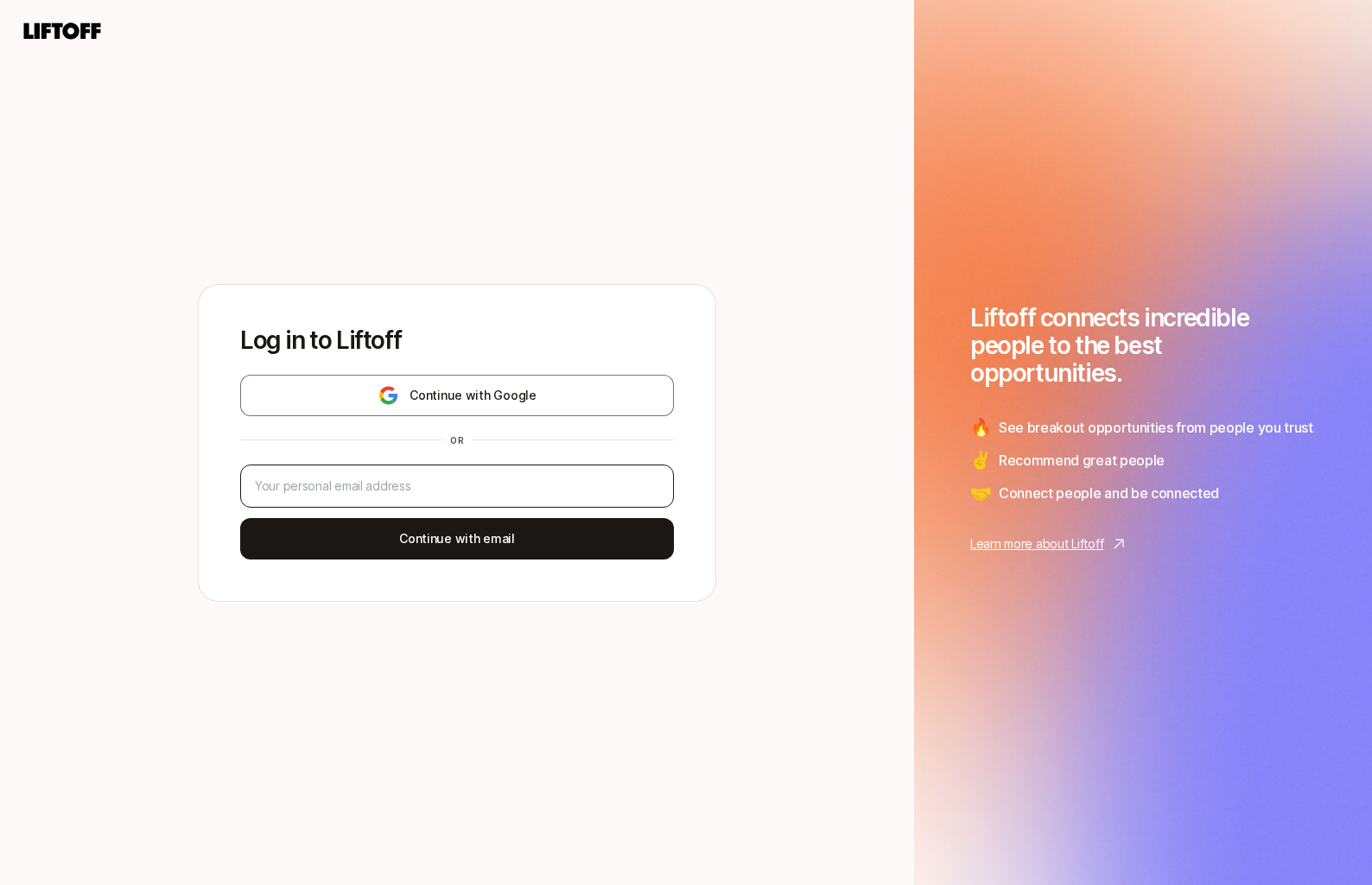
click at [501, 467] on div at bounding box center [457, 486] width 434 height 43
click at [495, 479] on input "email" at bounding box center [457, 486] width 404 height 21
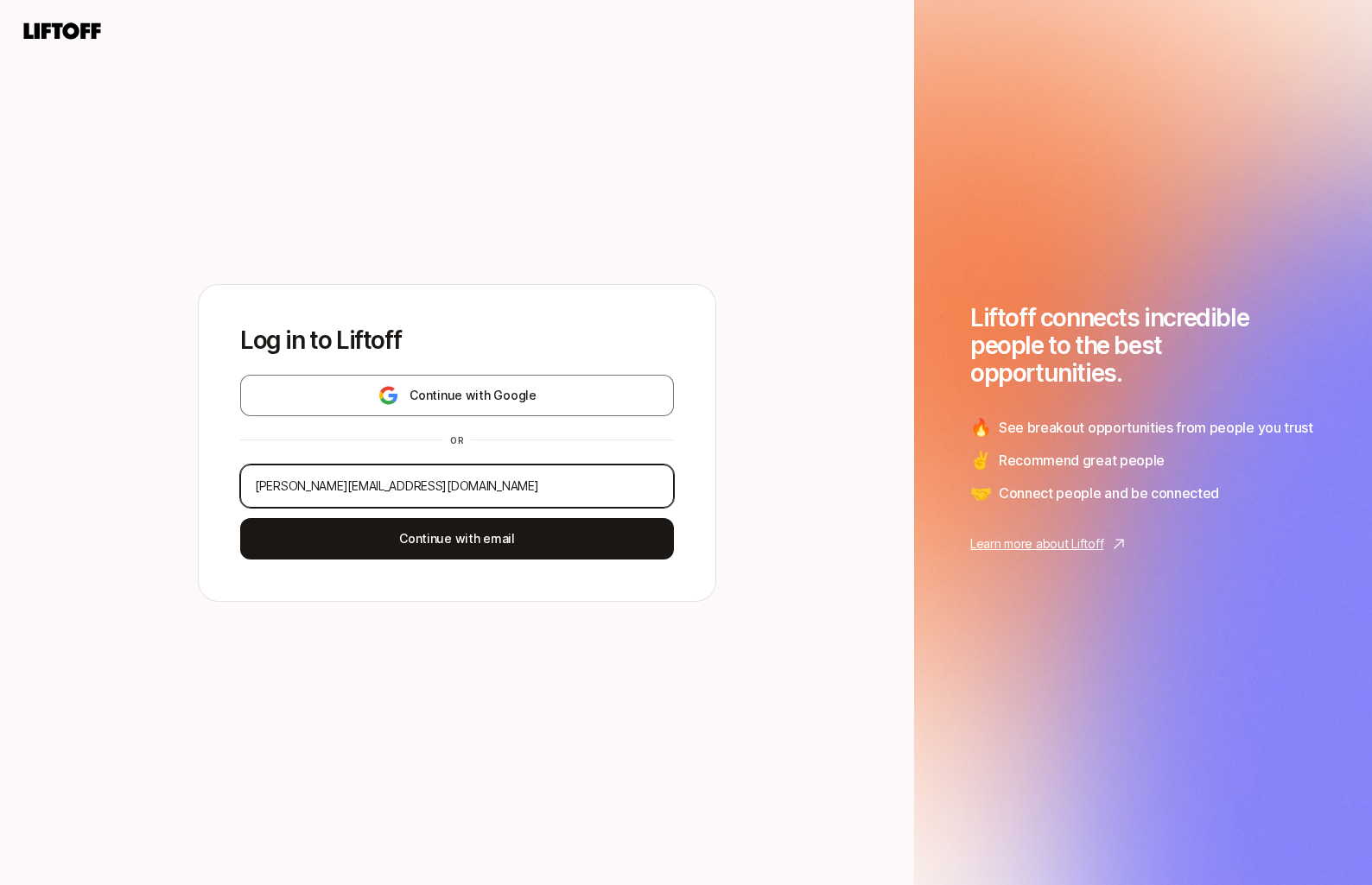
click at [353, 485] on input "[PERSON_NAME][EMAIL_ADDRESS][DOMAIN_NAME]" at bounding box center [457, 486] width 404 height 21
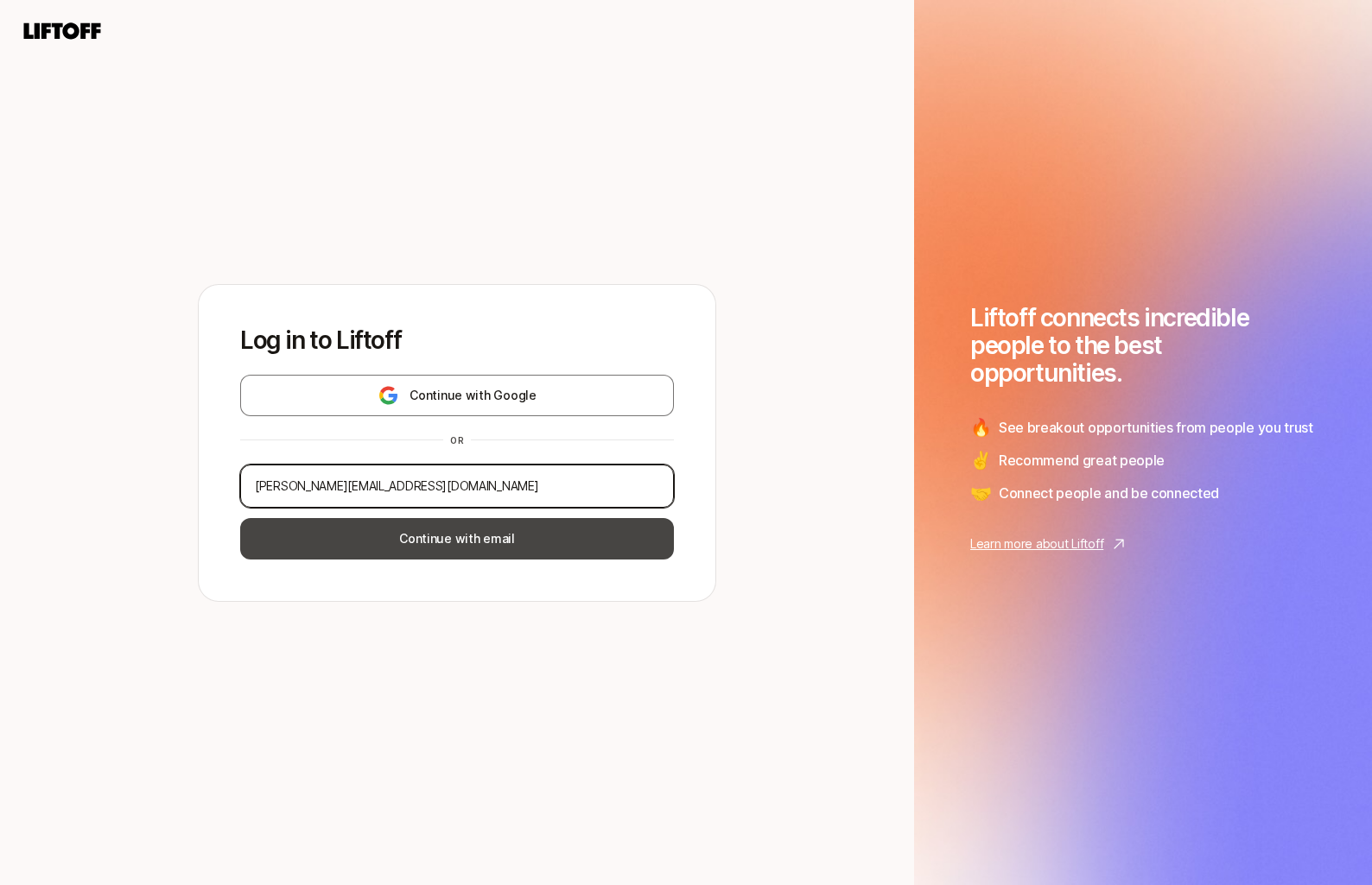
type input "[PERSON_NAME][EMAIL_ADDRESS][DOMAIN_NAME]"
click at [385, 532] on button "Continue with email" at bounding box center [457, 538] width 434 height 41
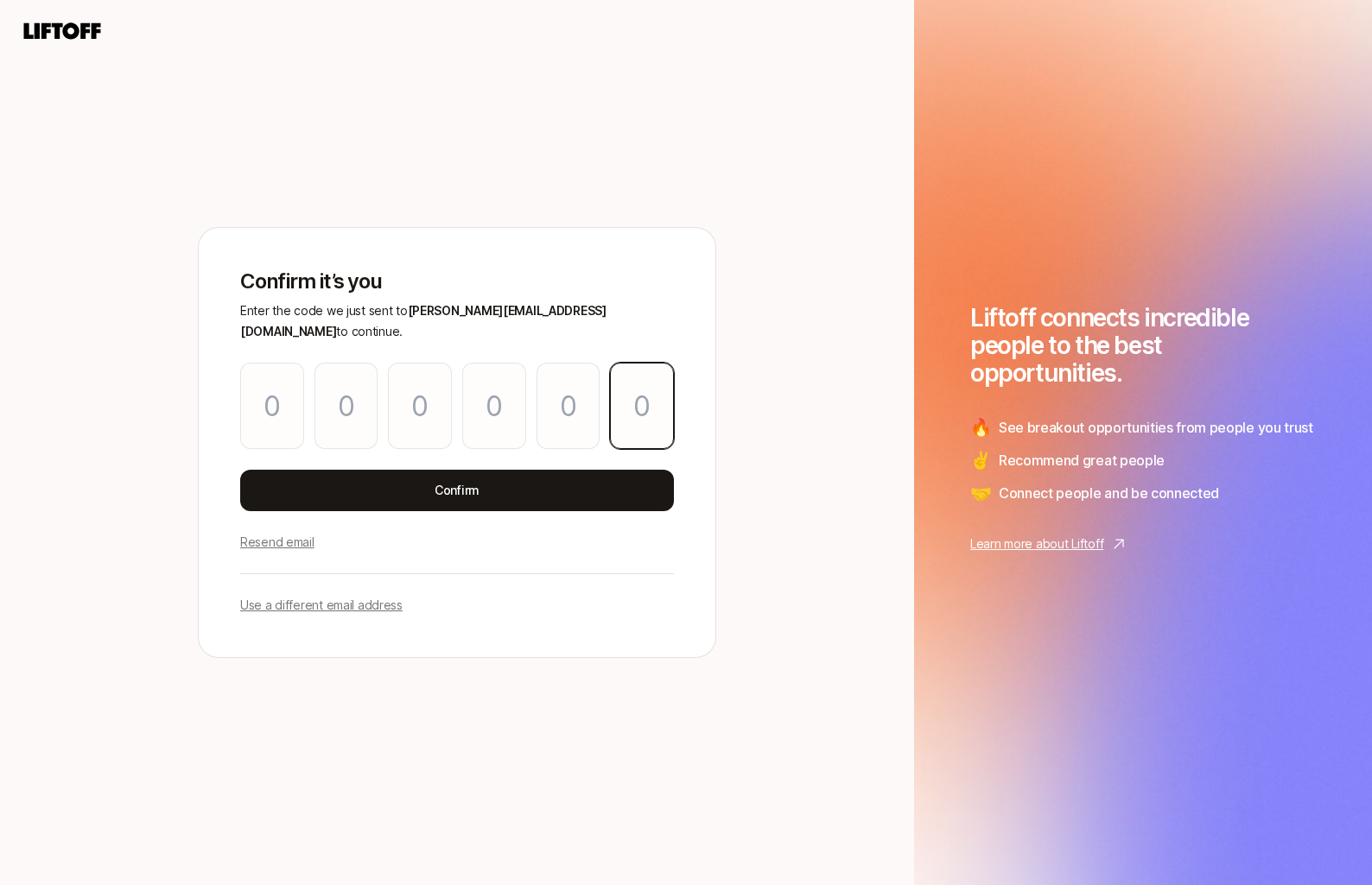
paste input "5"
type input "2"
type input "1"
type input "3"
type input "0"
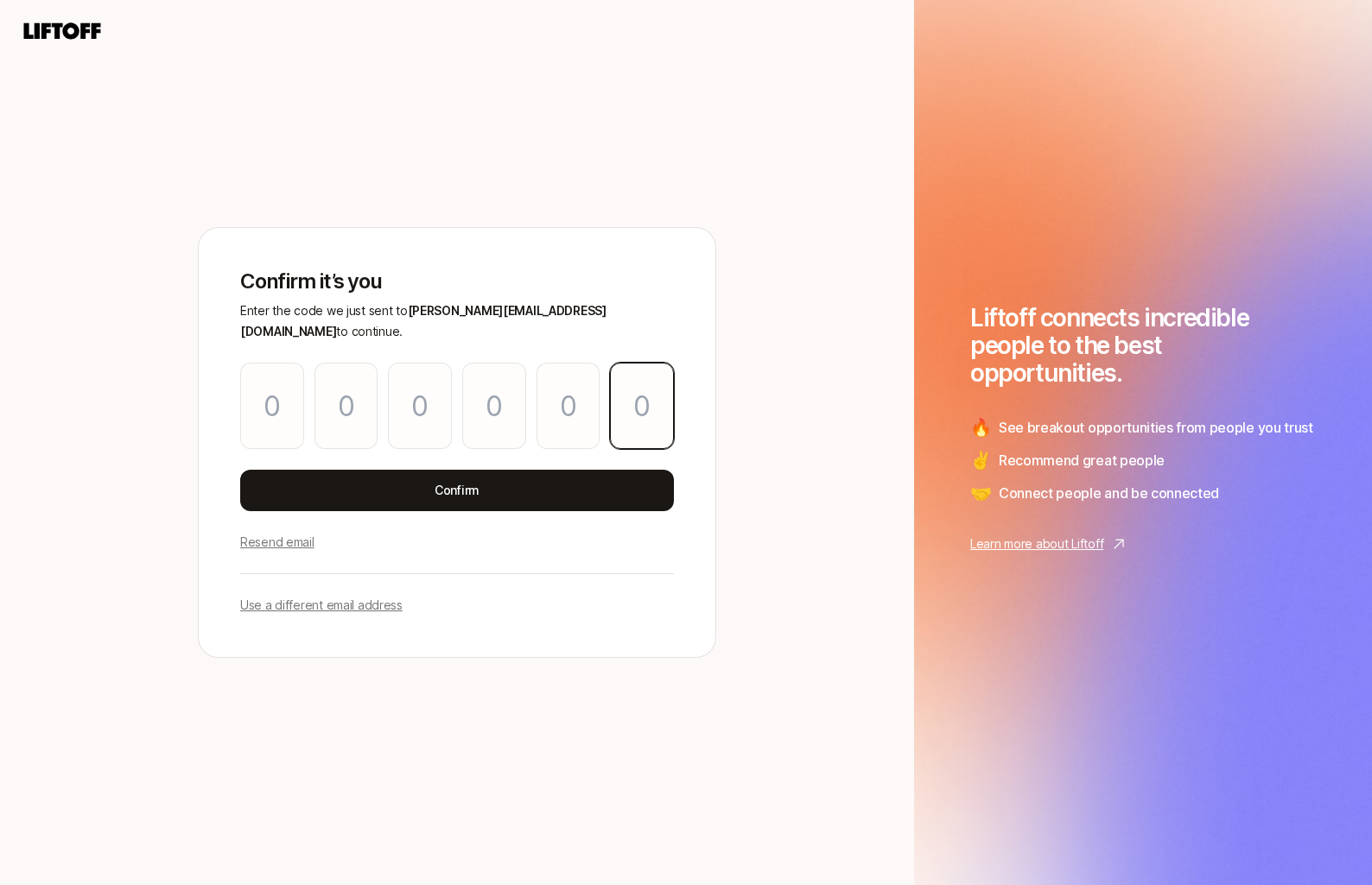
type input "1"
type input "5"
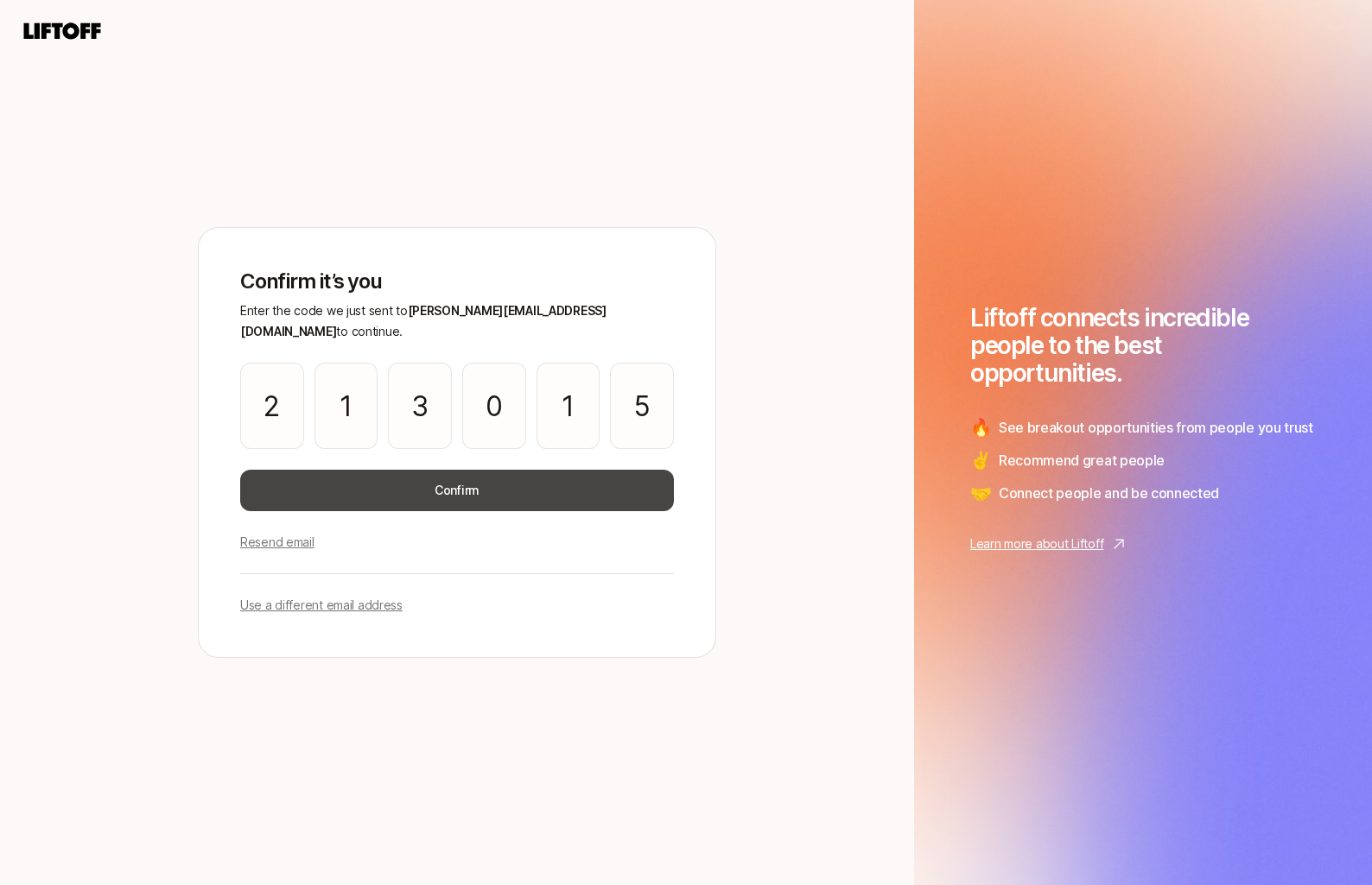
click at [513, 469] on button "Confirm" at bounding box center [457, 489] width 434 height 41
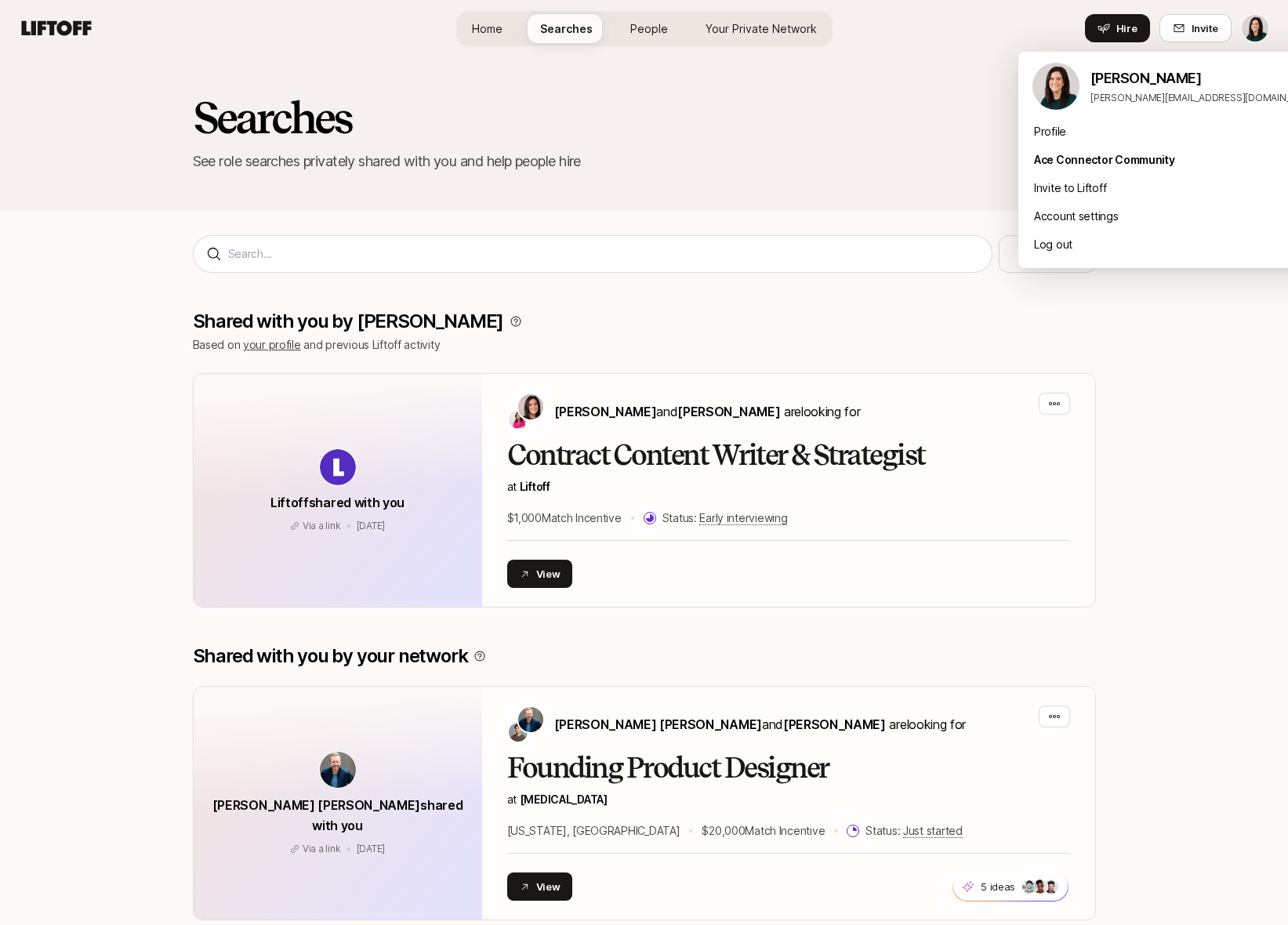
click at [1245, 36] on html "Home Searches People Your Private Network Hire Home Searches People Your Privat…" at bounding box center [644, 462] width 1288 height 925
click at [1152, 234] on div "Log out" at bounding box center [1175, 245] width 313 height 29
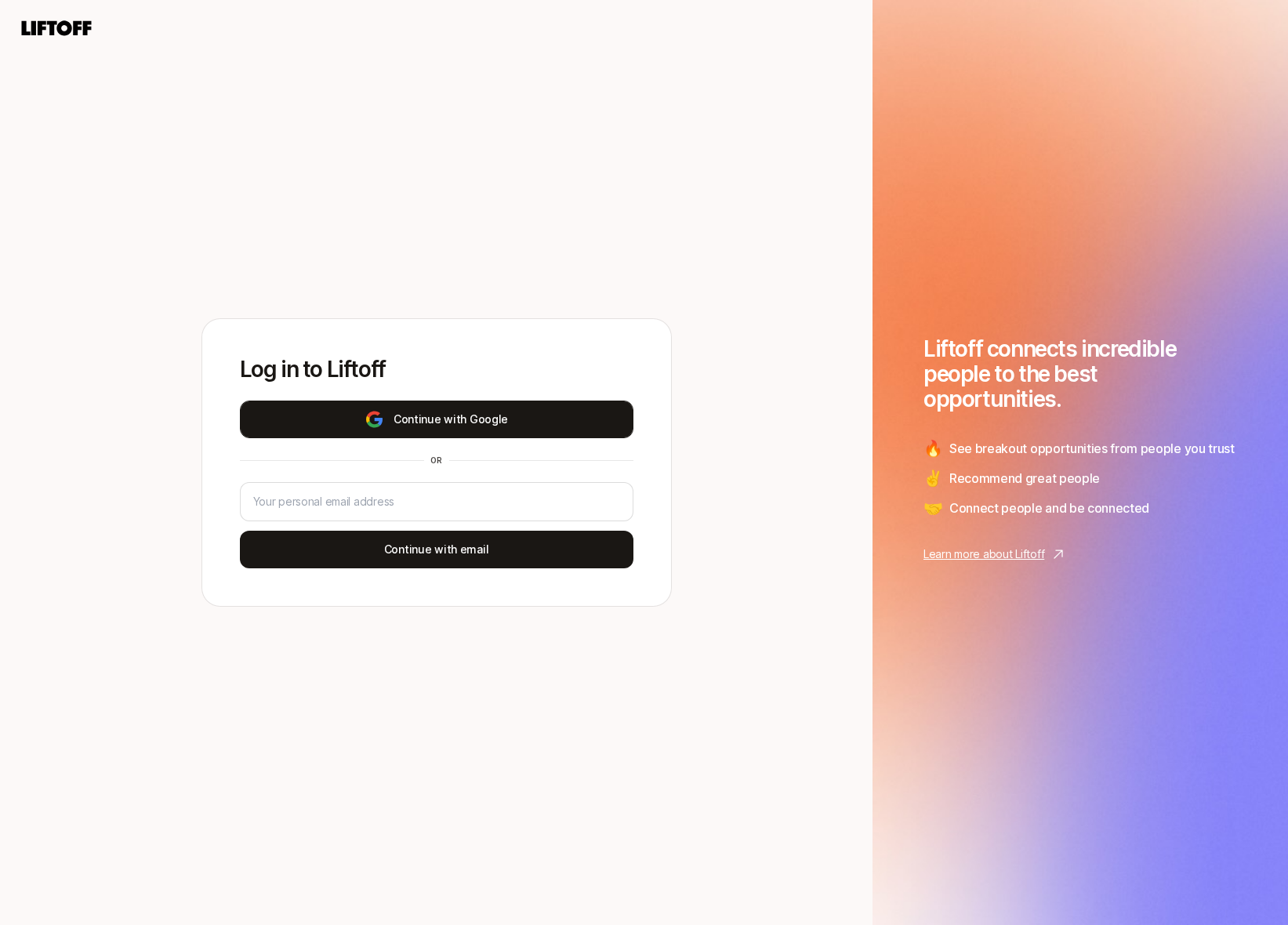
click at [479, 419] on button "Continue with Google" at bounding box center [437, 419] width 394 height 37
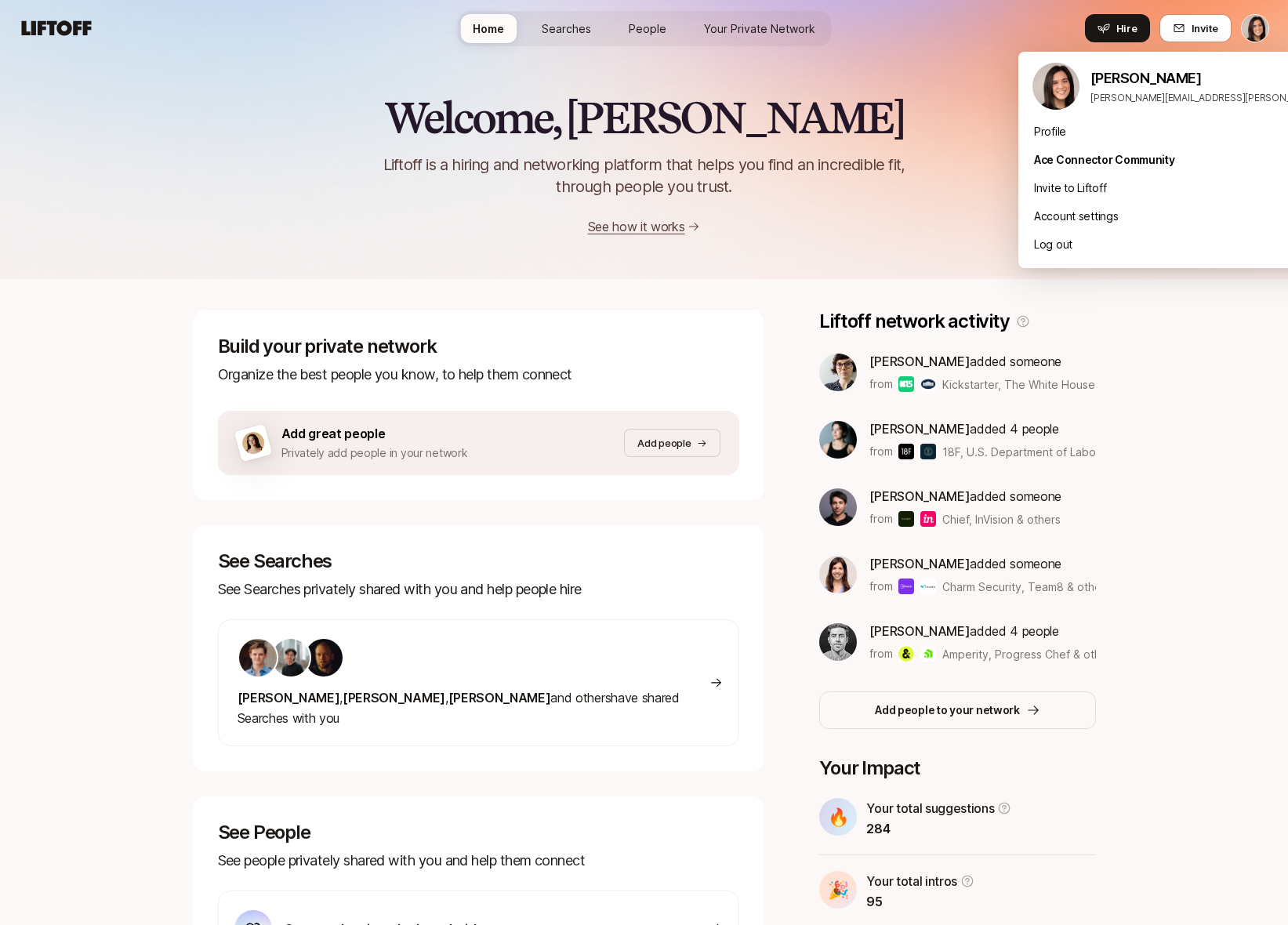
click at [1258, 31] on html "Home Searches People Your Private Network Hire Home Searches People Your Privat…" at bounding box center [644, 462] width 1288 height 925
click at [1124, 247] on div "Log out" at bounding box center [1212, 245] width 388 height 29
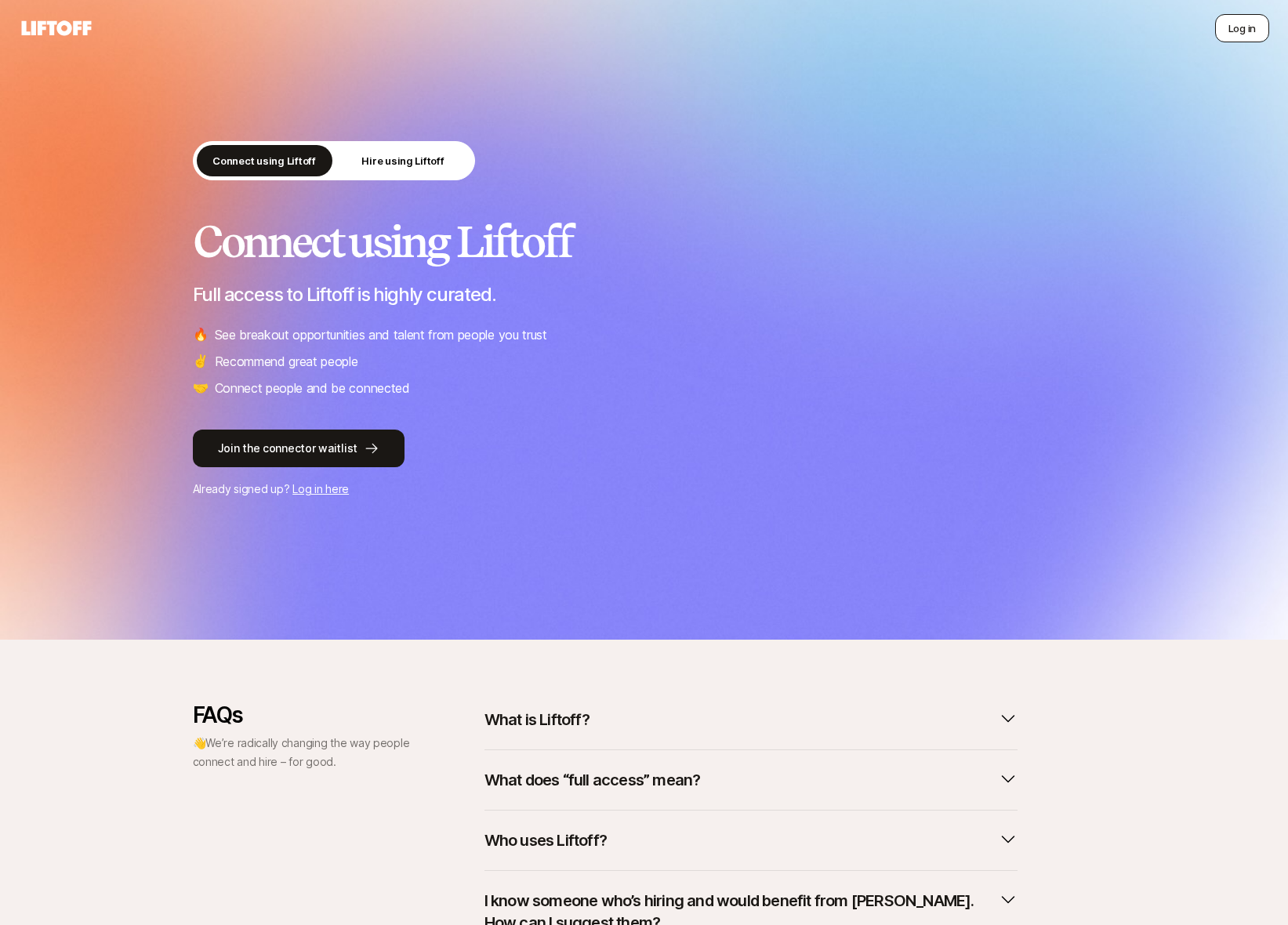
click at [1251, 30] on button "Log in" at bounding box center [1242, 28] width 54 height 29
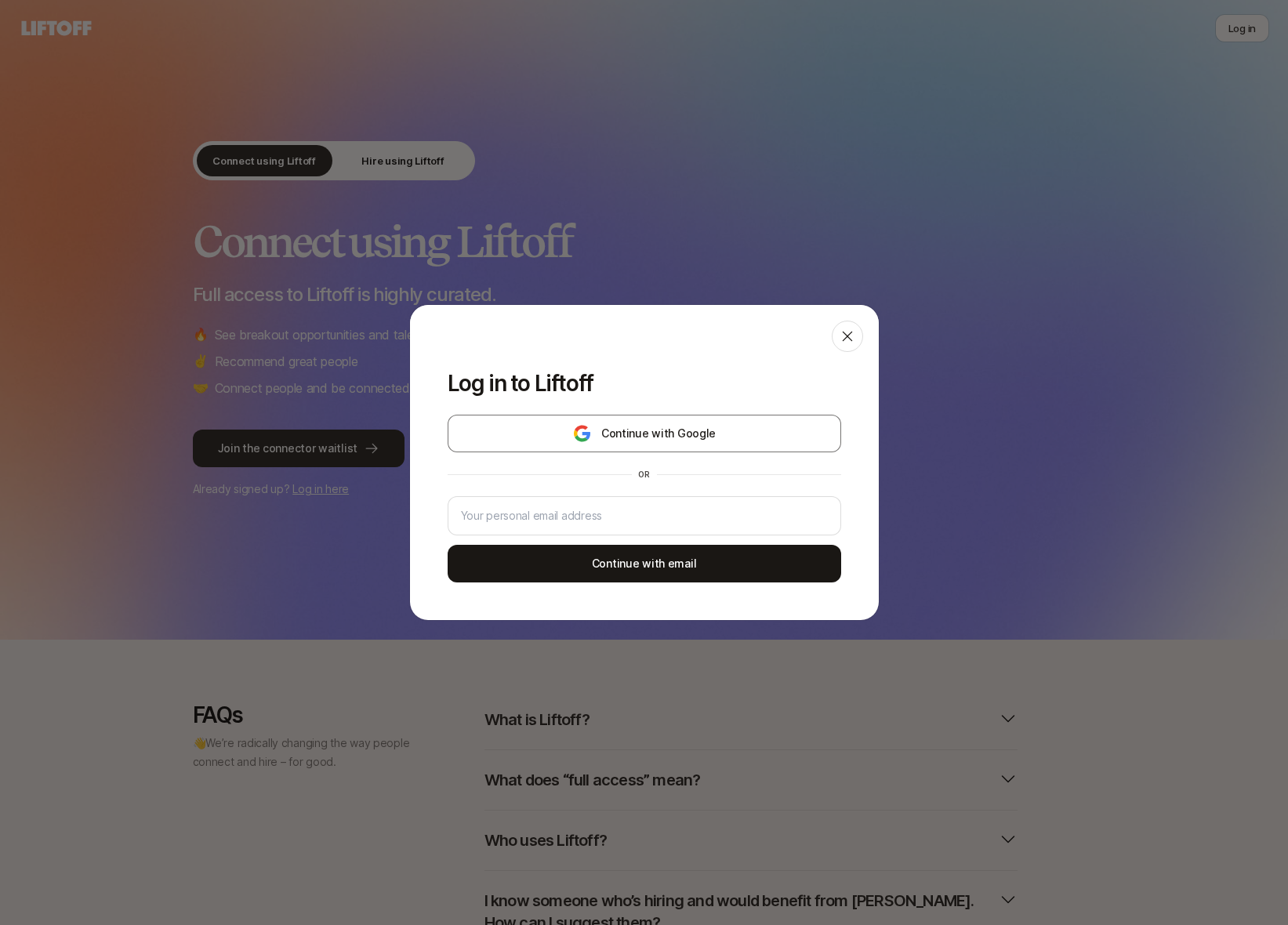
click at [537, 484] on div "or" at bounding box center [645, 474] width 394 height 25
click at [533, 508] on input "email" at bounding box center [644, 516] width 367 height 19
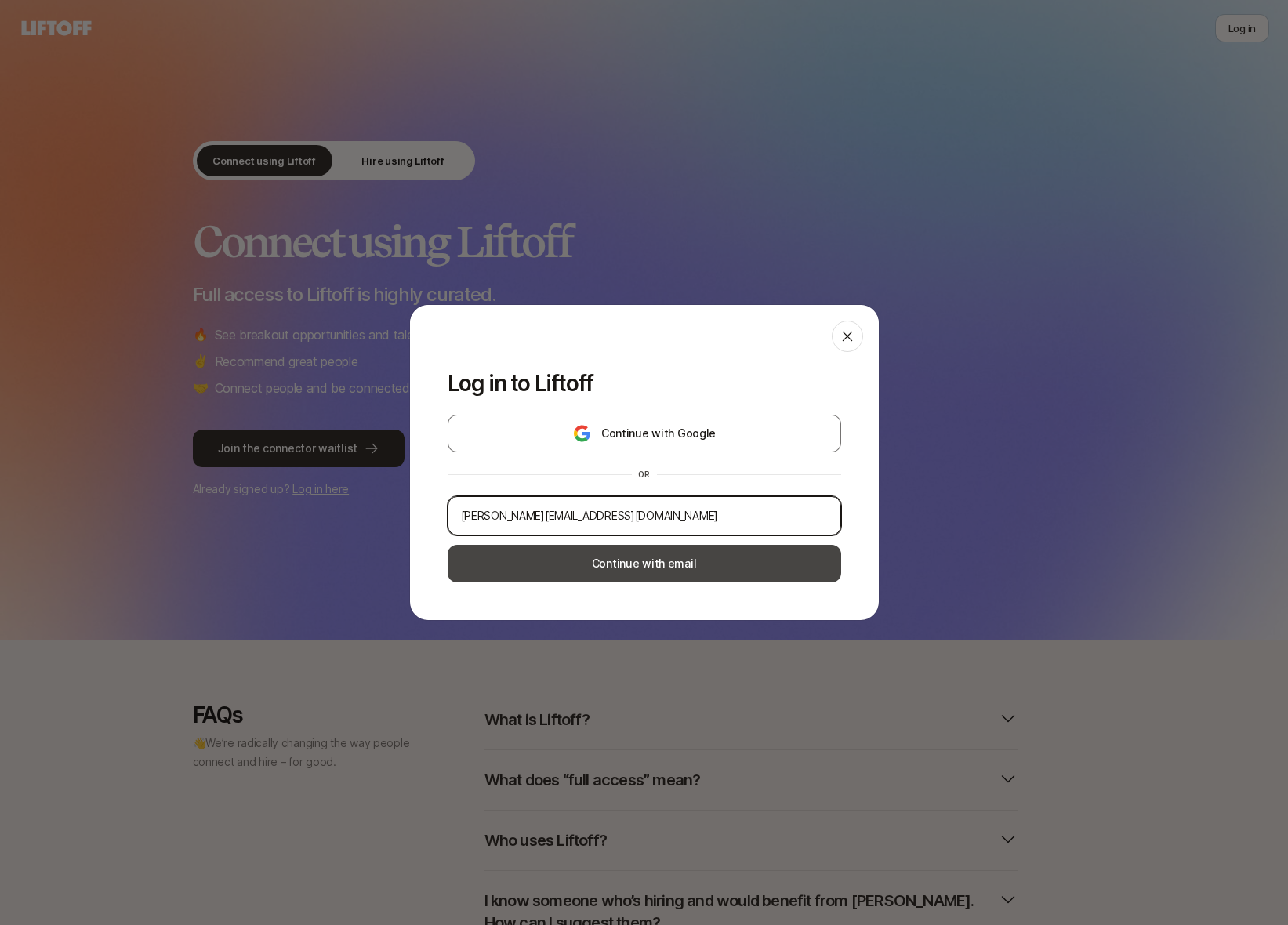
type input "[PERSON_NAME][EMAIL_ADDRESS][DOMAIN_NAME]"
click at [534, 568] on button "Continue with email" at bounding box center [645, 563] width 394 height 37
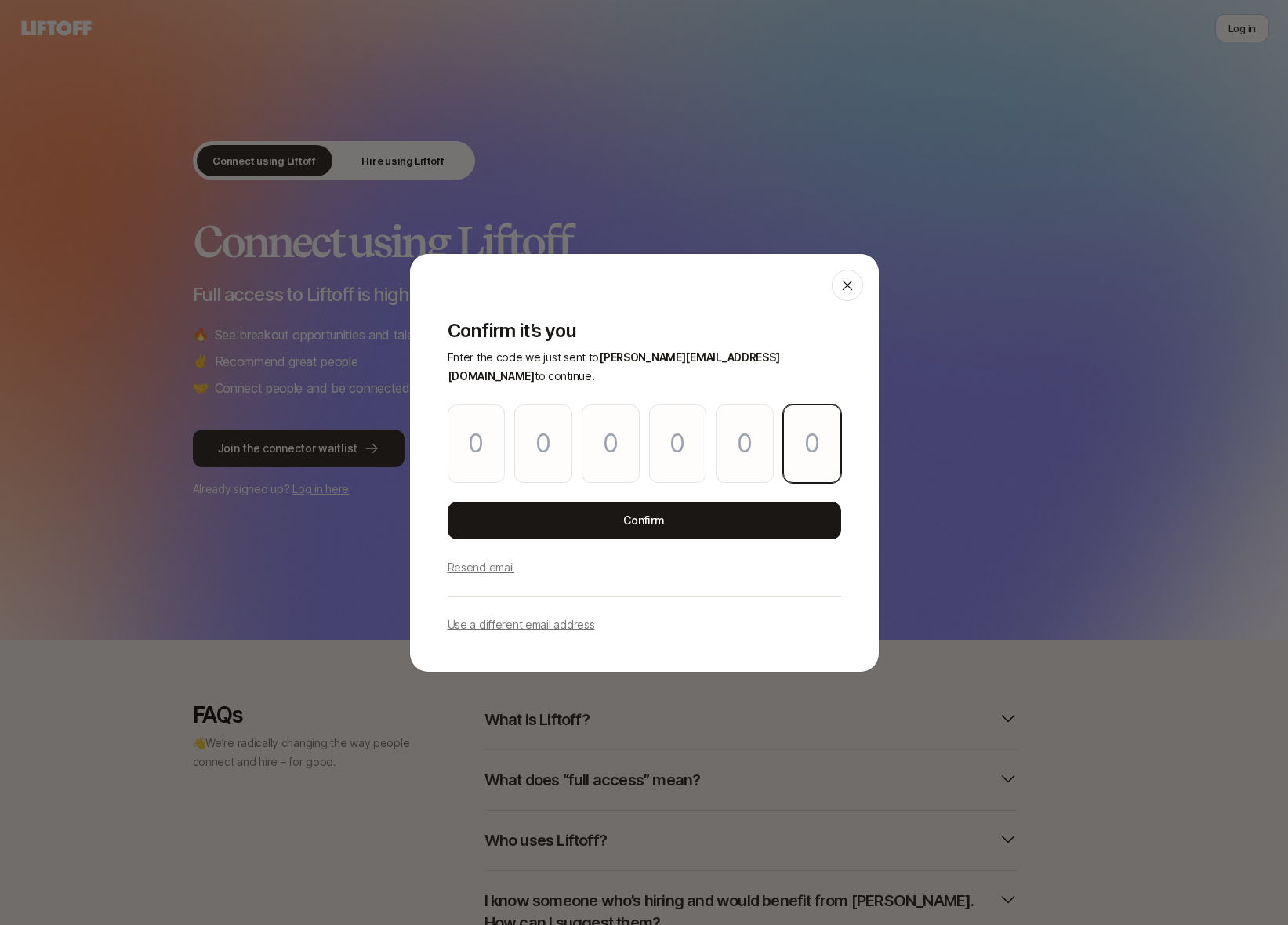
paste input "1"
type input "5"
type input "6"
type input "1"
type input "6"
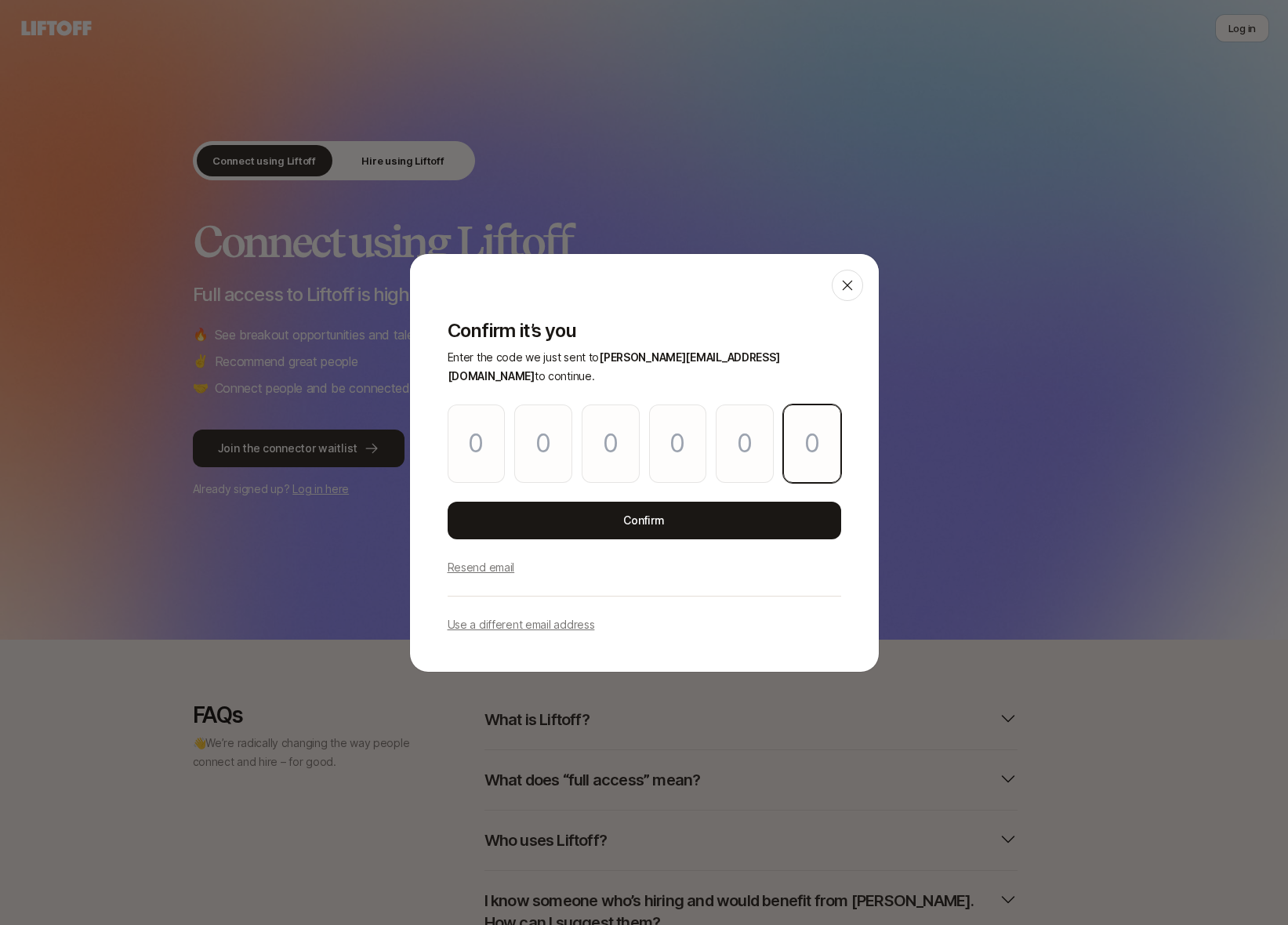
type input "7"
type input "1"
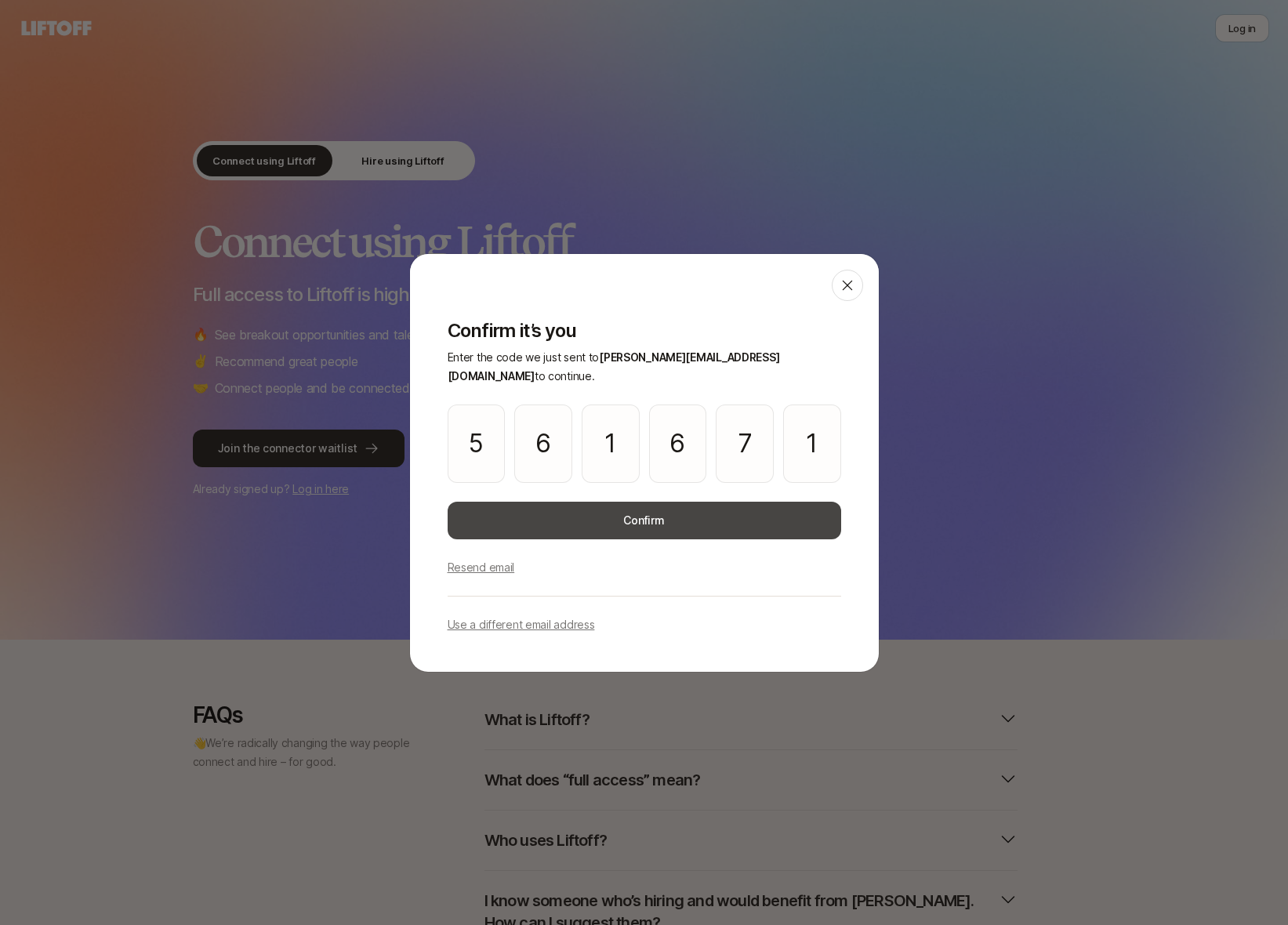
click at [694, 504] on button "Confirm" at bounding box center [645, 520] width 394 height 37
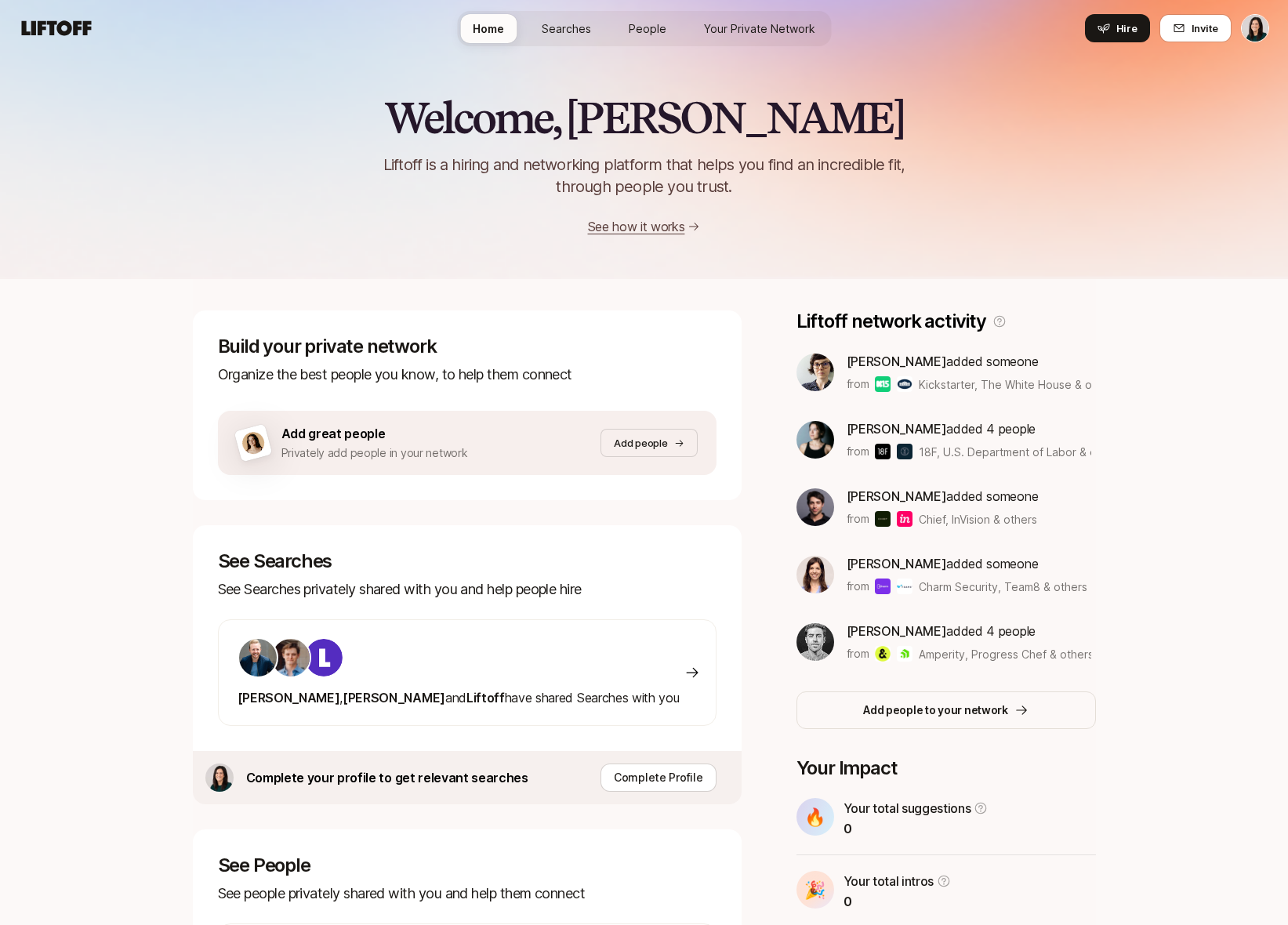
click at [562, 23] on span "Searches" at bounding box center [566, 28] width 49 height 16
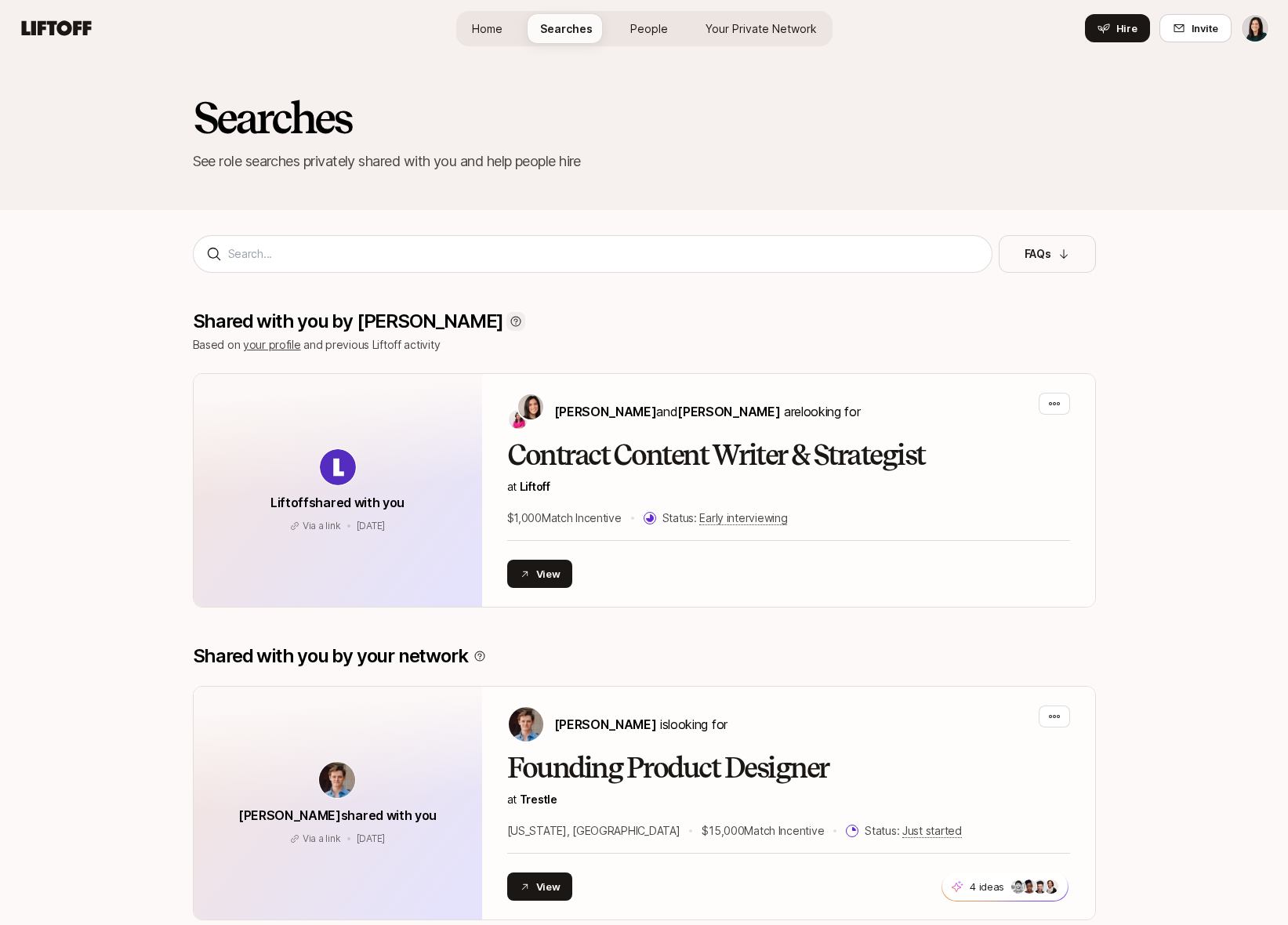
click at [511, 324] on icon at bounding box center [516, 322] width 10 height 10
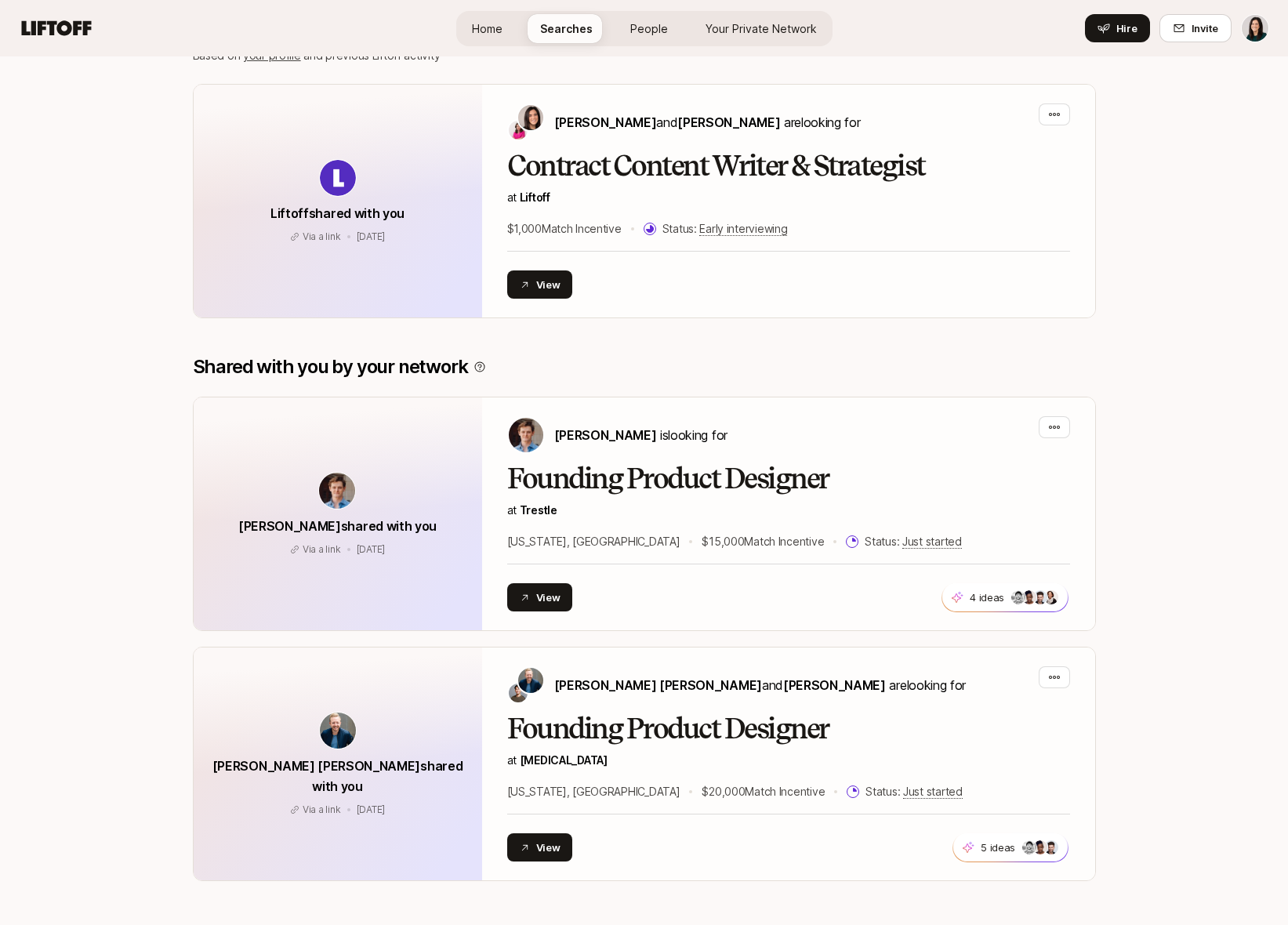
scroll to position [8, 0]
